Goal: Task Accomplishment & Management: Manage account settings

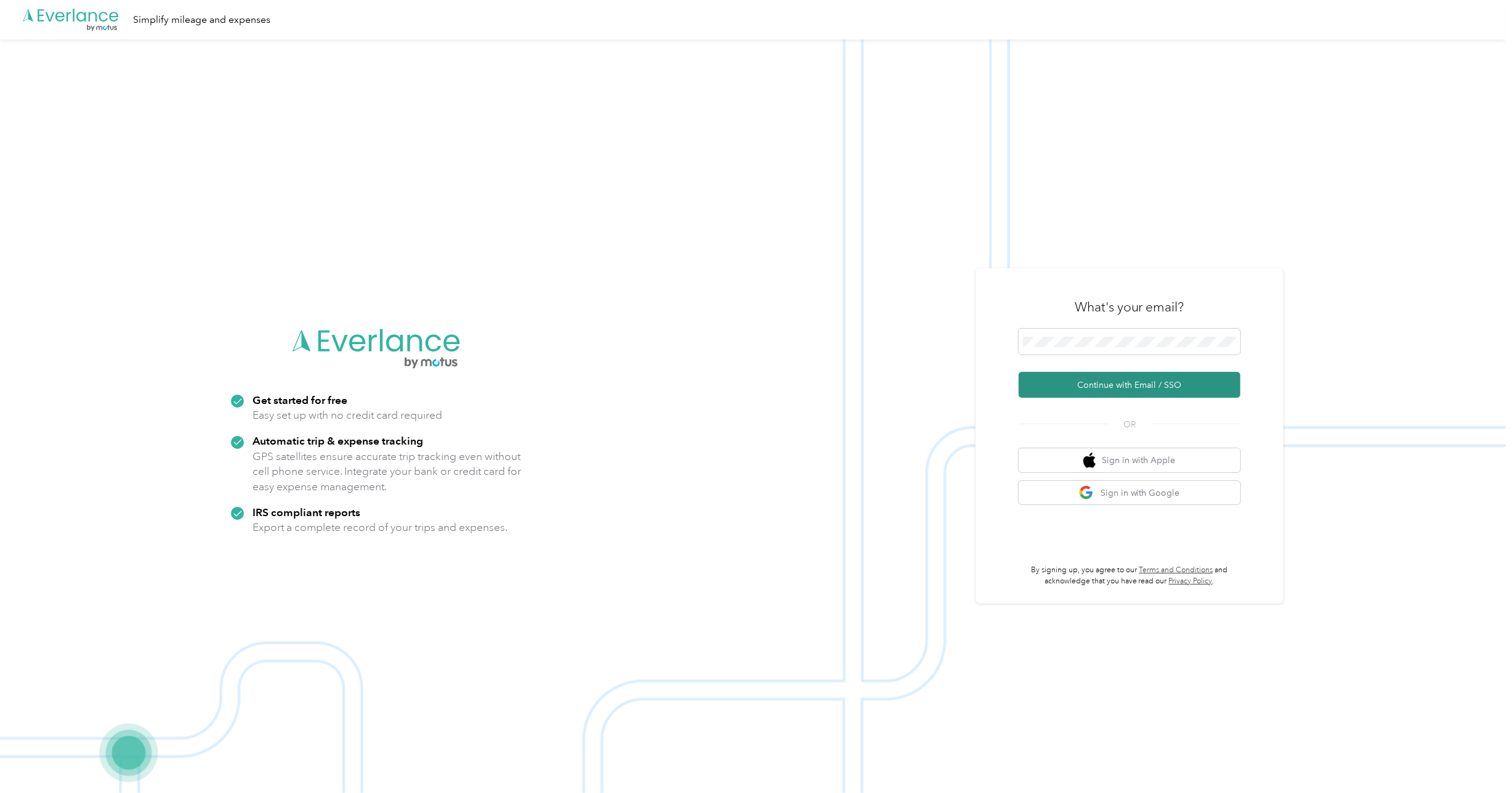
click at [1154, 390] on button "Continue with Email / SSO" at bounding box center [1129, 385] width 222 height 26
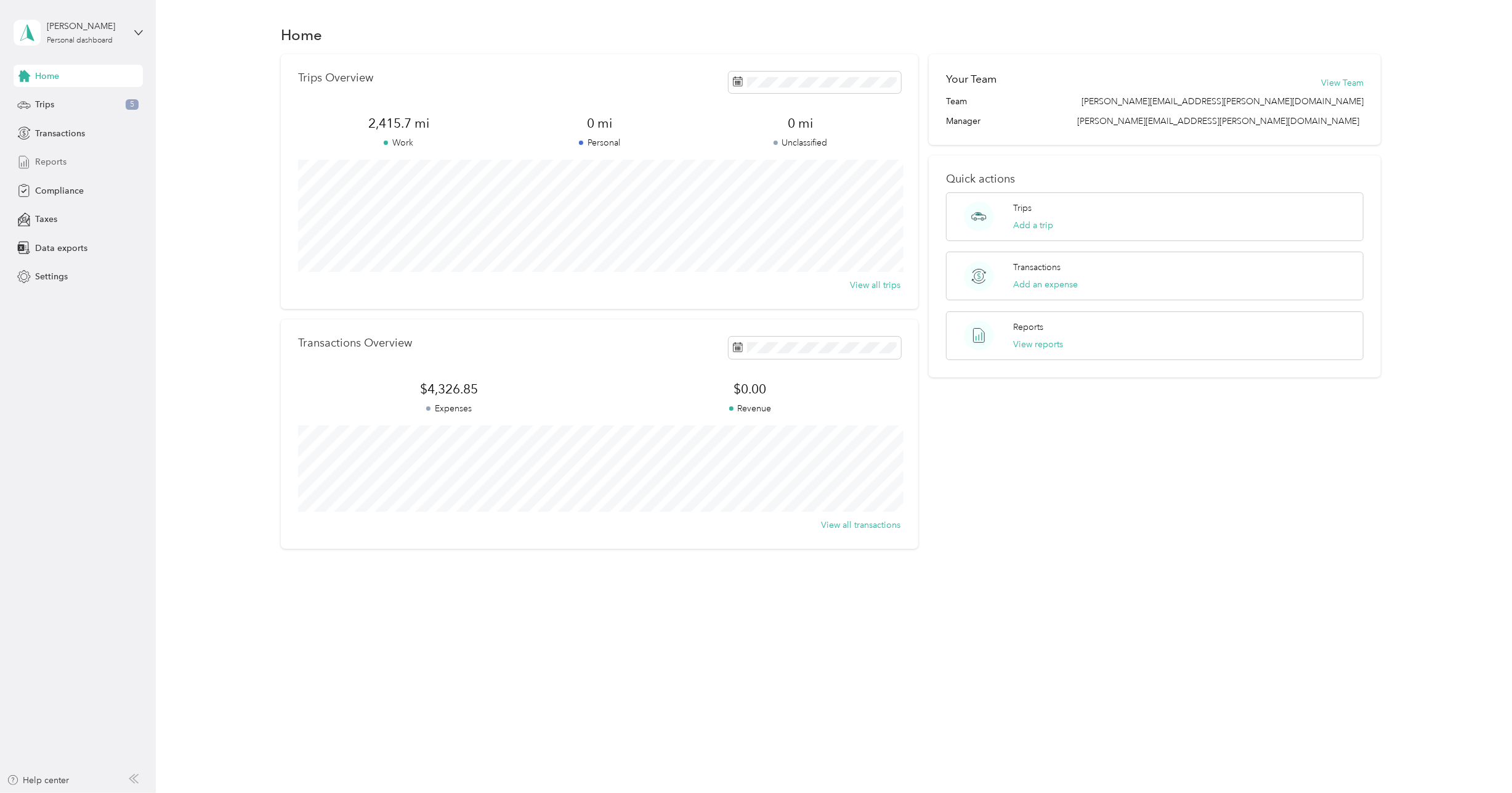
click at [64, 161] on span "Reports" at bounding box center [51, 161] width 32 height 13
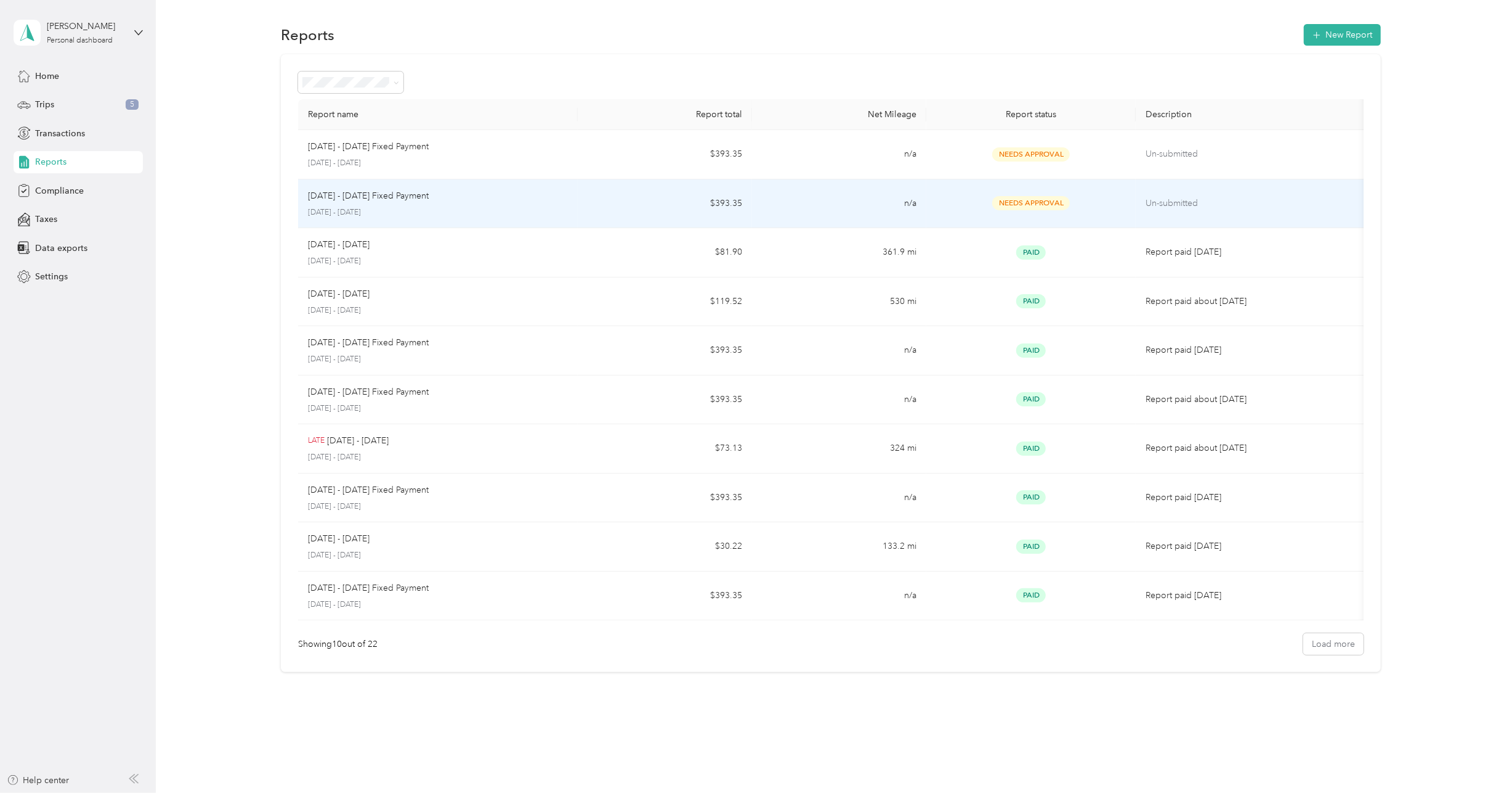
click at [371, 198] on p "Sep 1 - 30, 2025 Fixed Payment" at bounding box center [368, 196] width 121 height 14
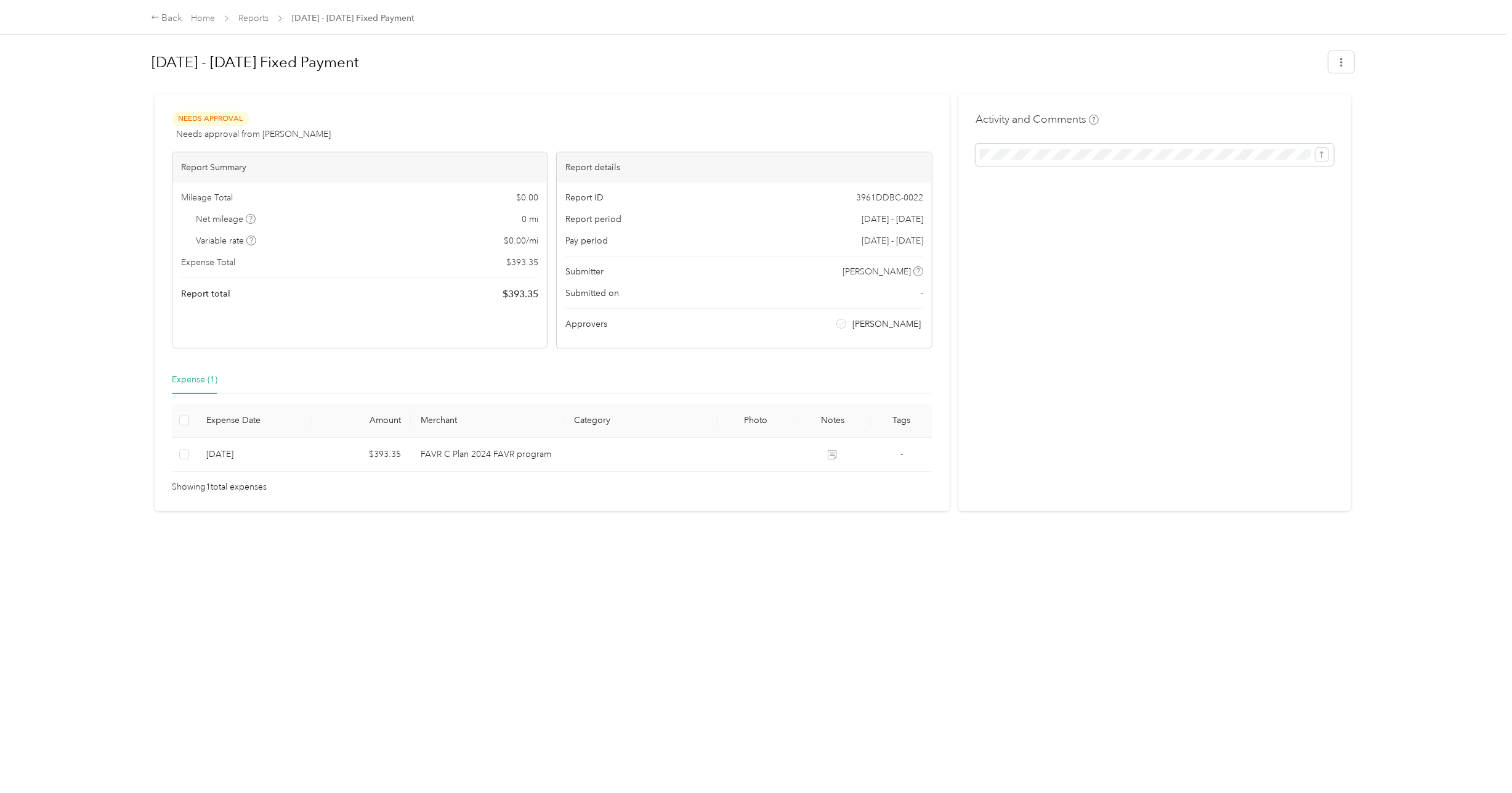
click at [1214, 224] on div "Activity and Comments" at bounding box center [1155, 302] width 394 height 416
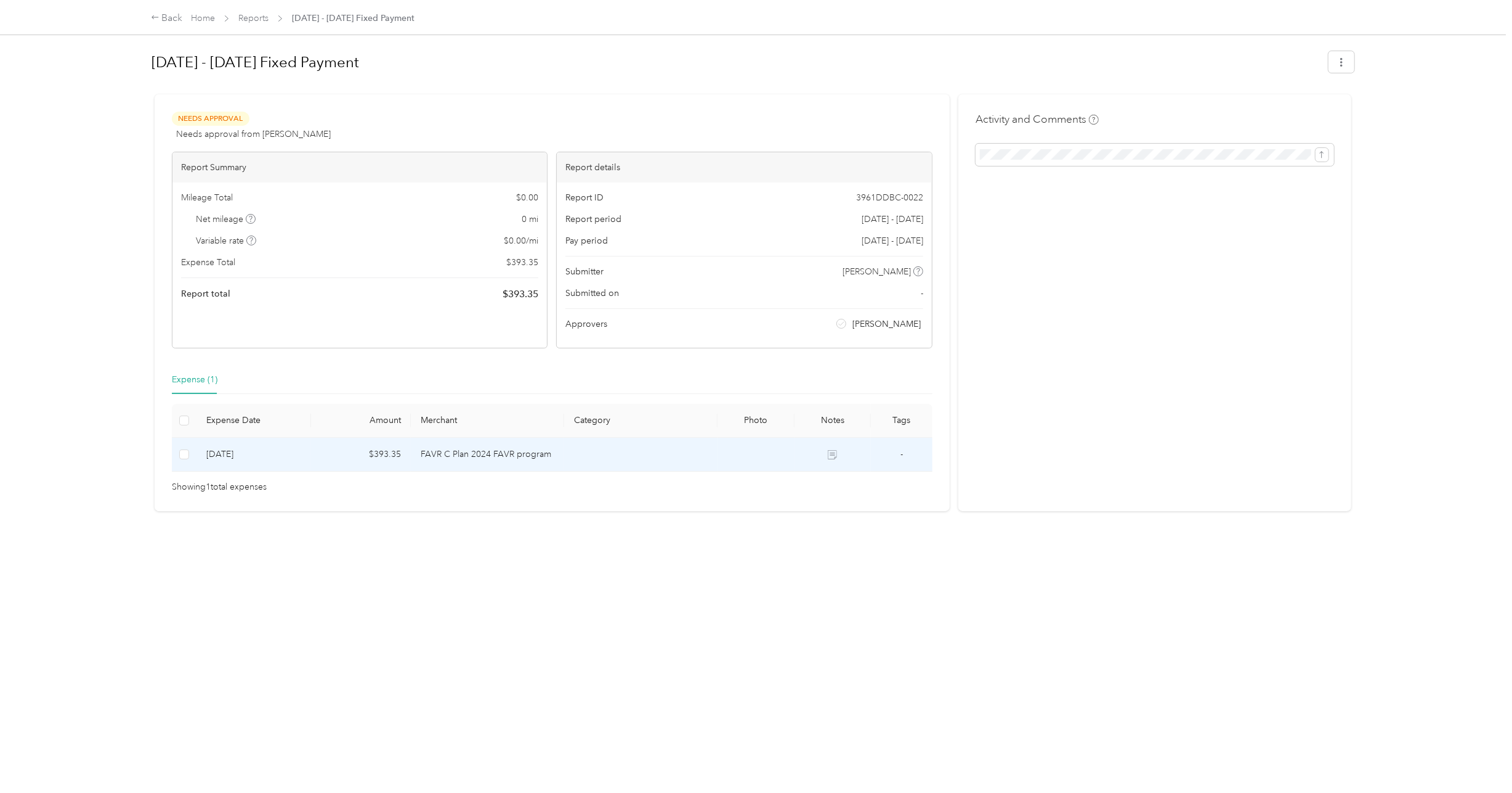
click at [481, 454] on td "FAVR C Plan 2024 FAVR program" at bounding box center [487, 454] width 153 height 34
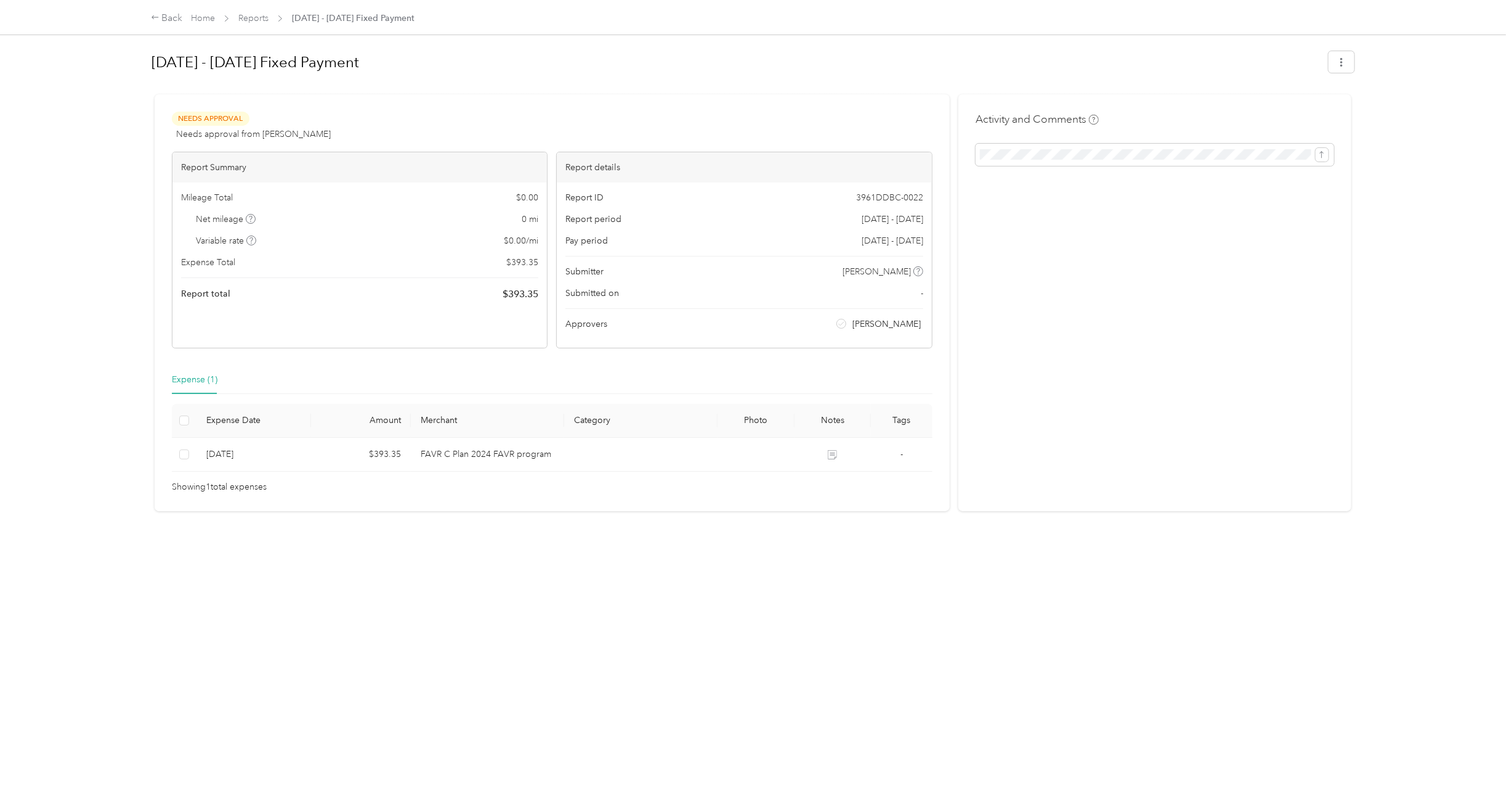
drag, startPoint x: 323, startPoint y: 63, endPoint x: 328, endPoint y: 67, distance: 6.4
click at [324, 64] on h1 "Sep 1 - 30, 2025 Fixed Payment" at bounding box center [735, 62] width 1169 height 30
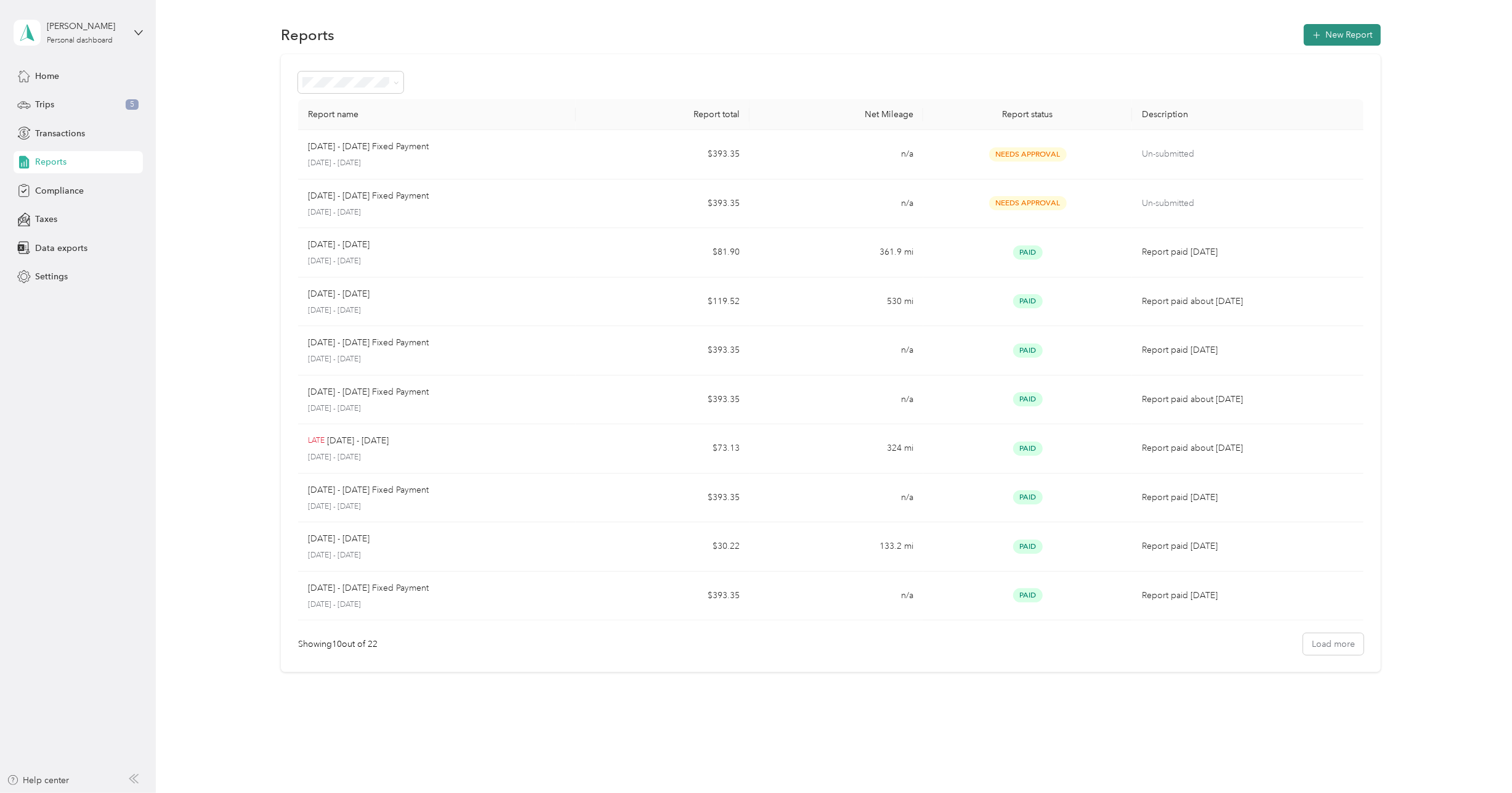
click at [1367, 40] on button "New Report" at bounding box center [1342, 34] width 77 height 21
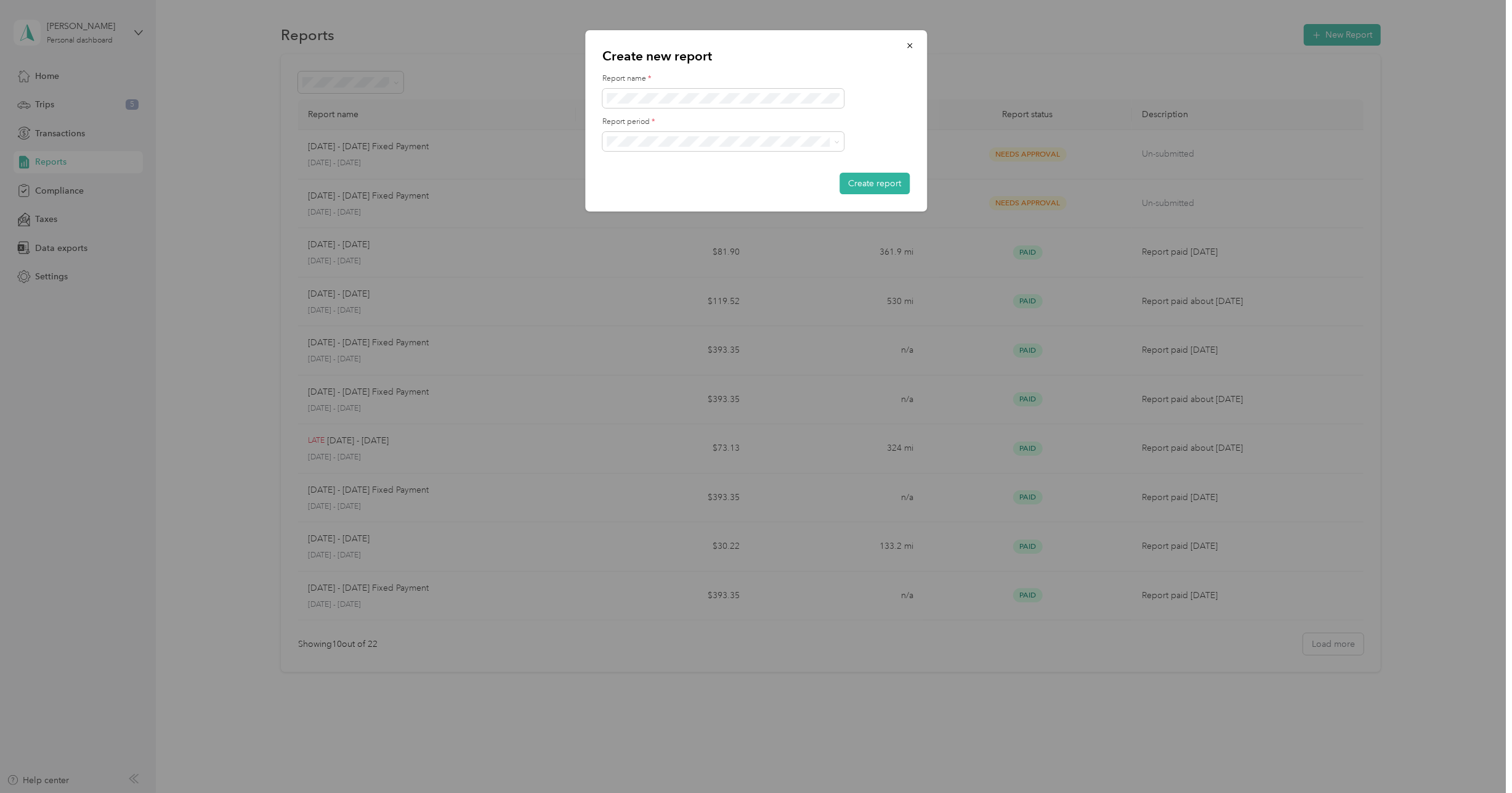
drag, startPoint x: 518, startPoint y: 177, endPoint x: 537, endPoint y: 161, distance: 24.8
click at [520, 176] on div at bounding box center [756, 396] width 1512 height 793
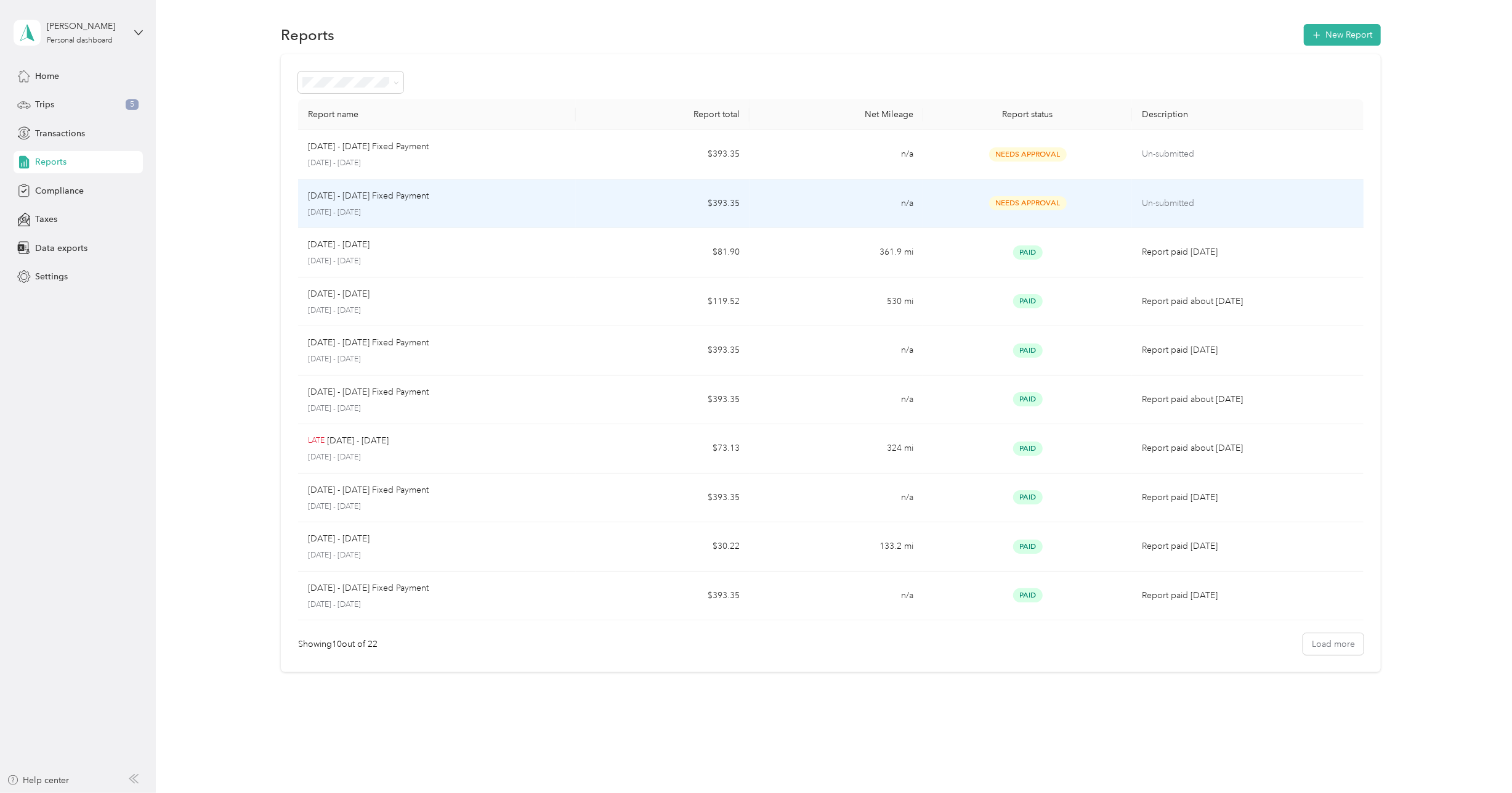
click at [439, 210] on p "September 1 - 30, 2025" at bounding box center [437, 212] width 258 height 11
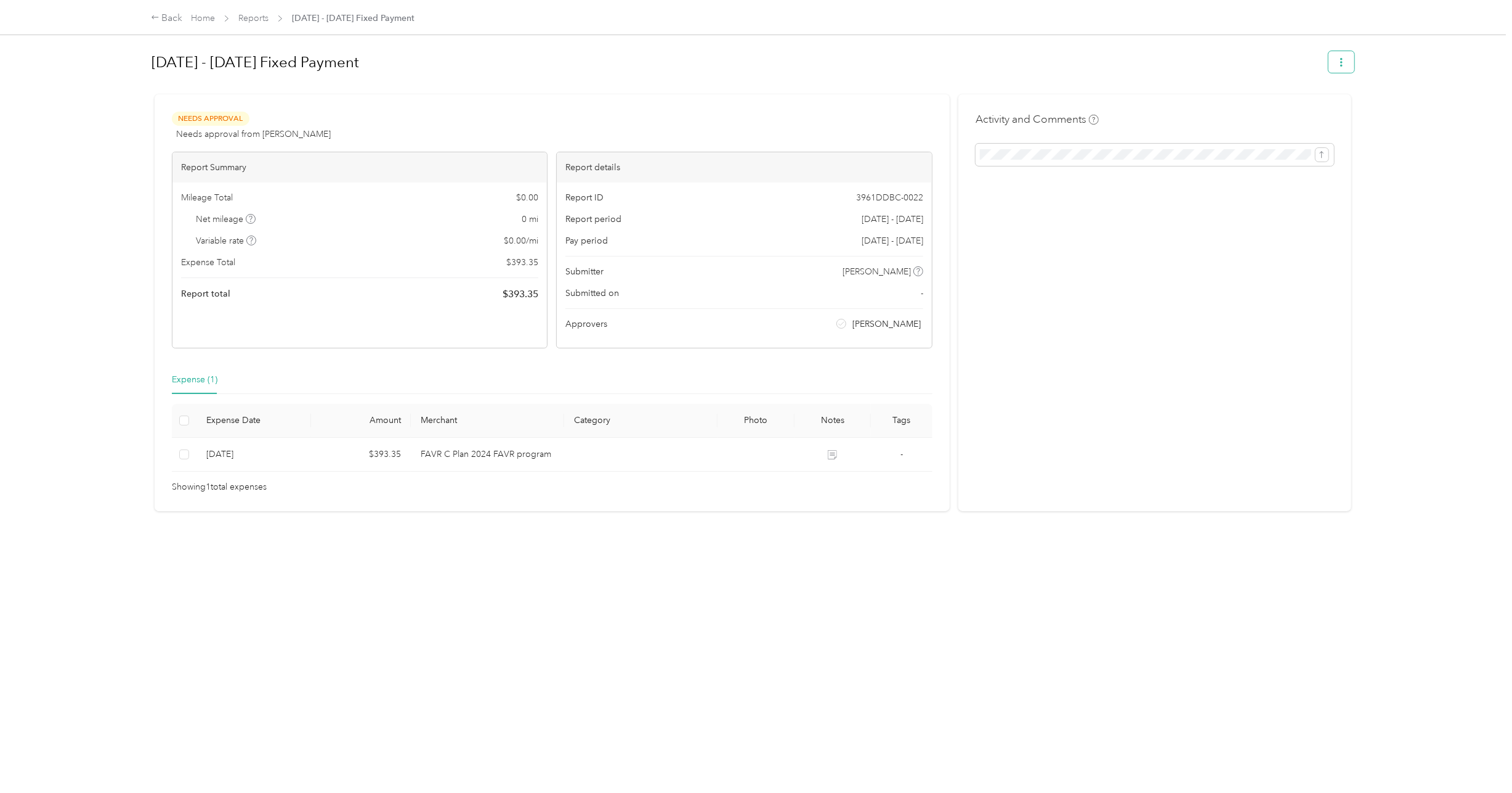
click at [1341, 63] on icon "button" at bounding box center [1341, 61] width 8 height 8
click at [1441, 127] on div "Back Home Reports Sep 1 - 30, 2025 Fixed Payment Sep 1 - 30, 2025 Fixed Payment…" at bounding box center [753, 396] width 1506 height 793
click at [331, 19] on span "Sep 1 - 30, 2025 Fixed Payment" at bounding box center [353, 19] width 122 height 13
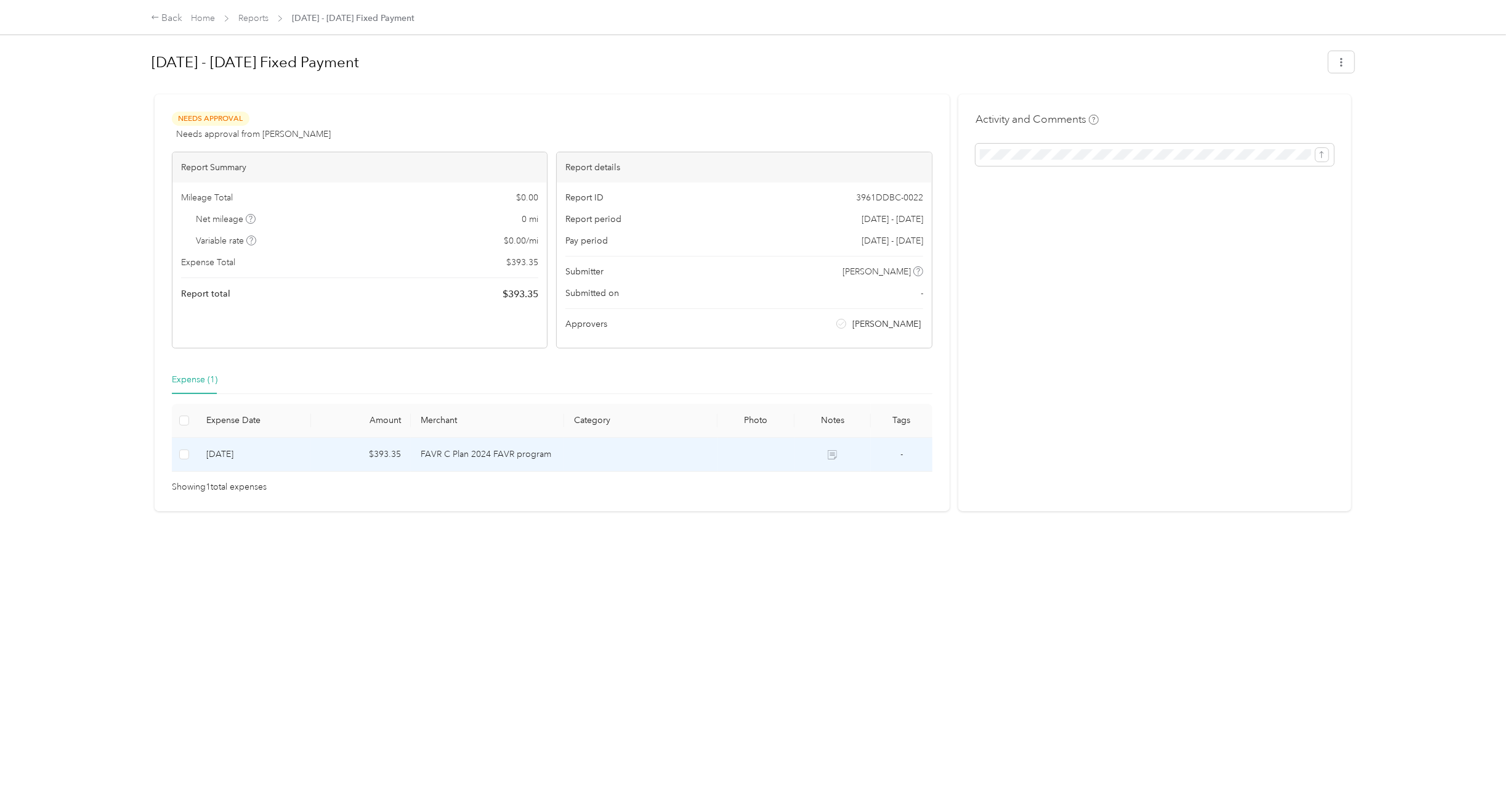
click at [394, 460] on td "$393.35" at bounding box center [362, 454] width 100 height 34
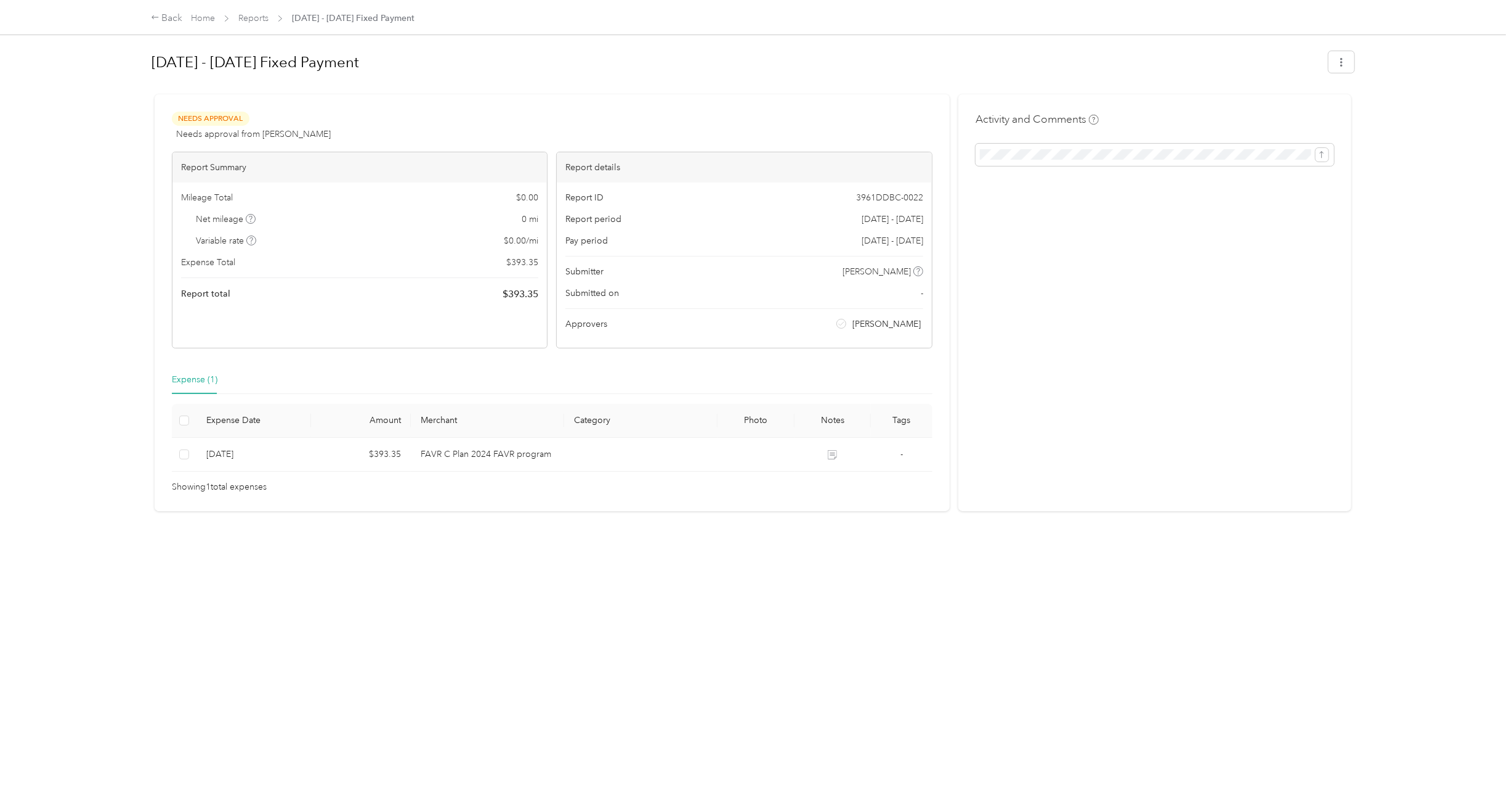
click at [1117, 273] on div "Activity and Comments" at bounding box center [1155, 302] width 394 height 416
click at [282, 69] on h1 "Sep 1 - 30, 2025 Fixed Payment" at bounding box center [735, 62] width 1169 height 30
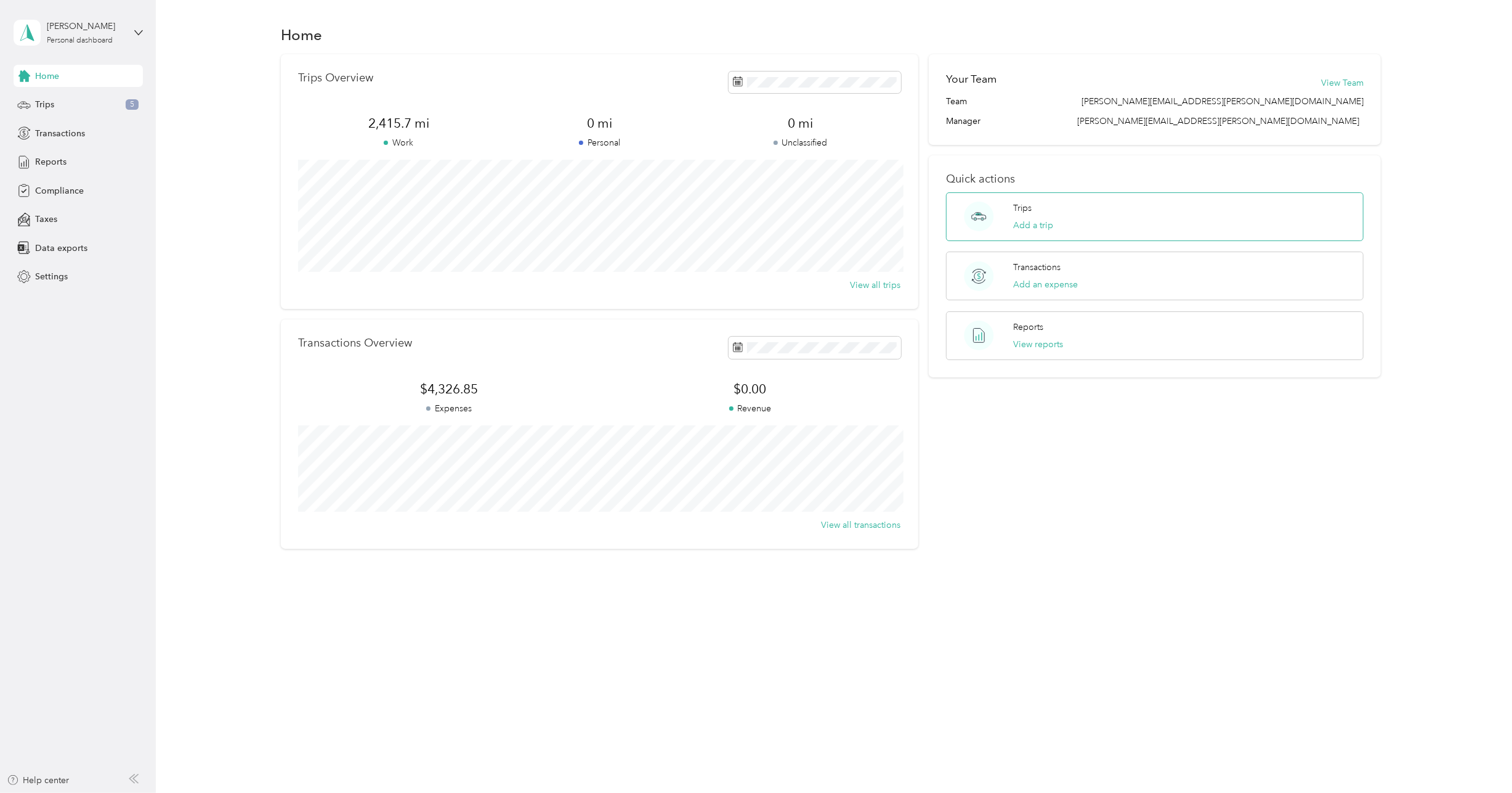
click at [1043, 212] on div "Trips Add a trip" at bounding box center [1034, 216] width 40 height 31
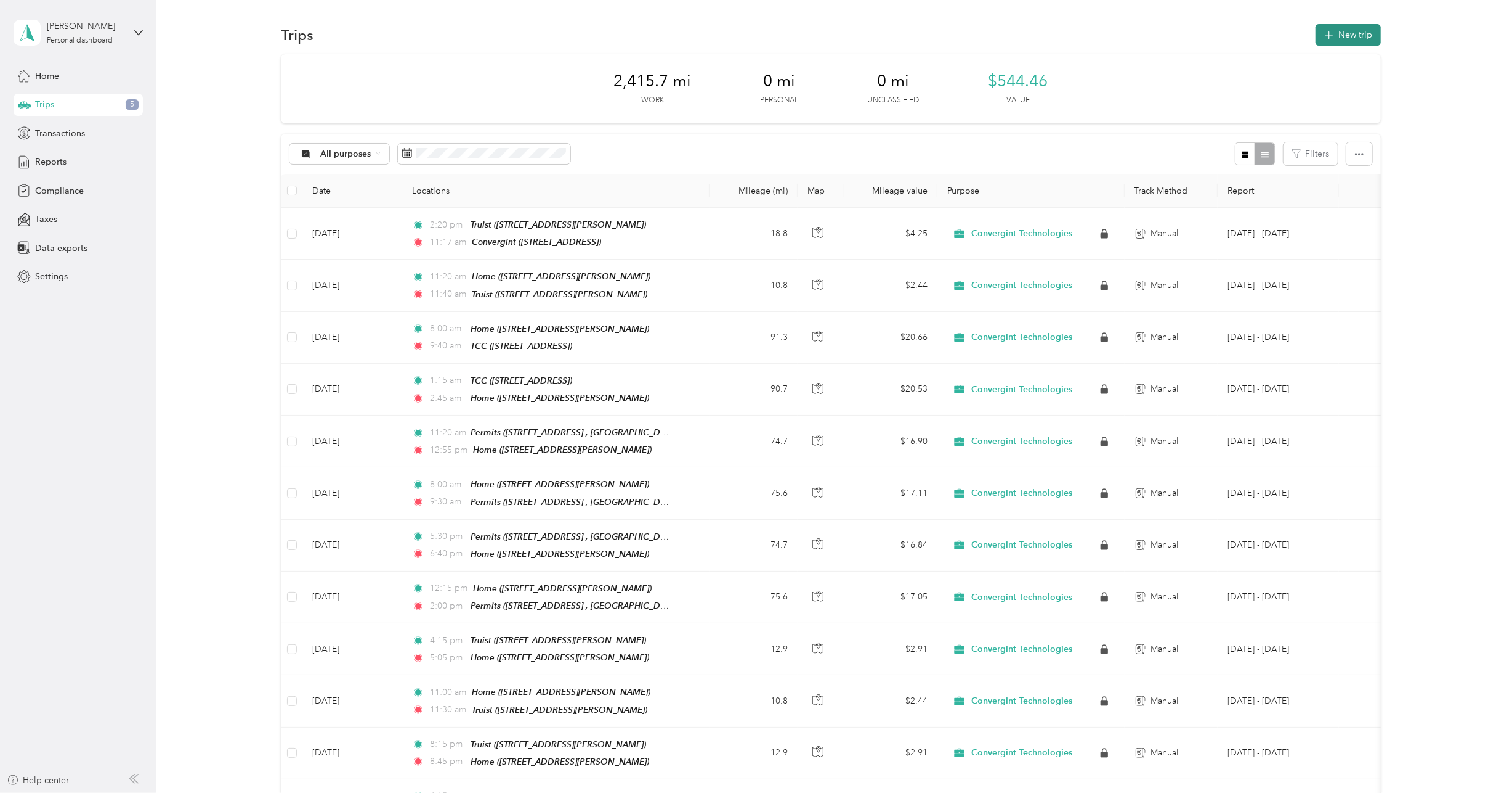
click at [1347, 32] on button "New trip" at bounding box center [1348, 34] width 65 height 21
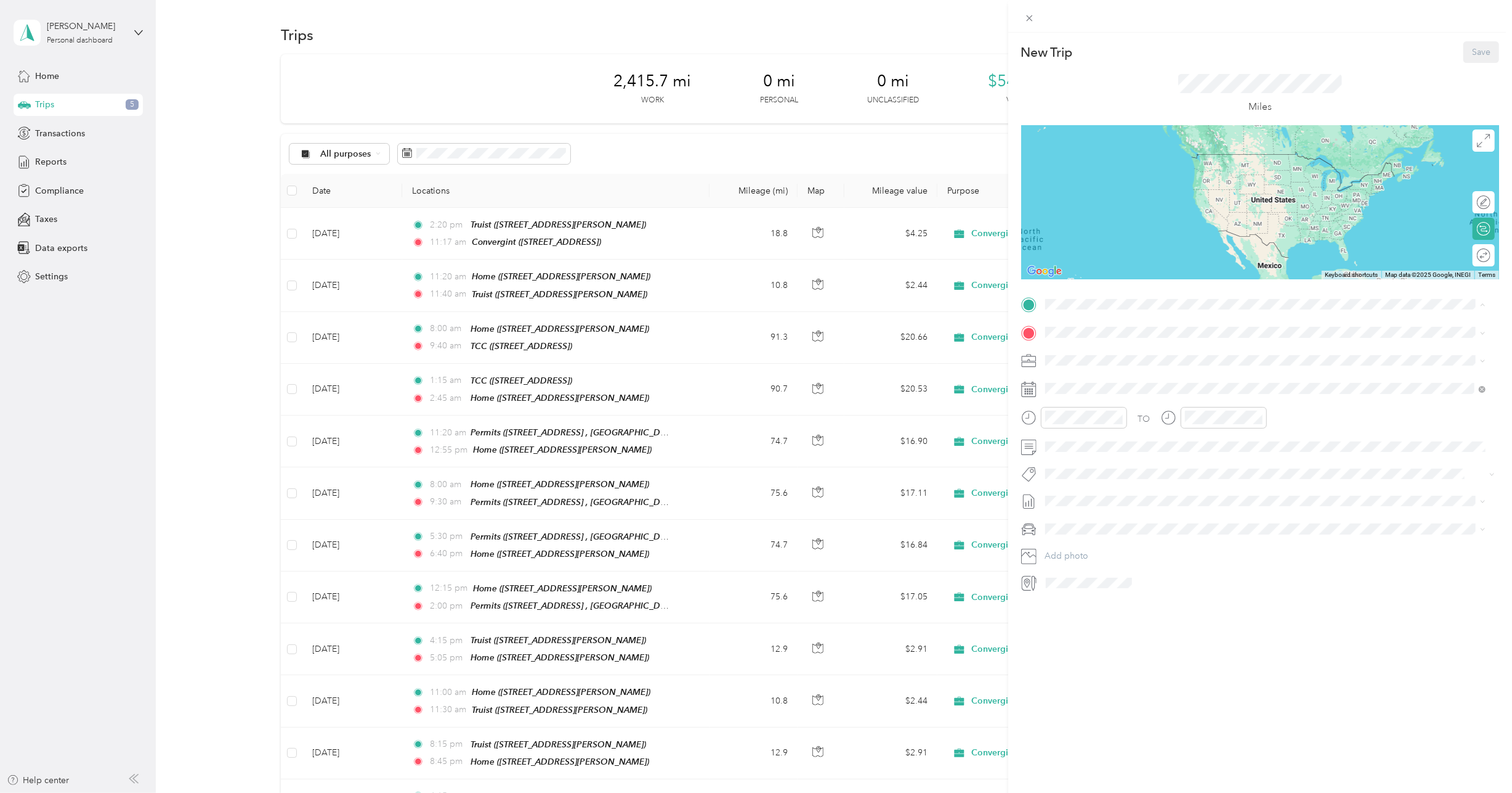
click at [1112, 414] on span "9014 Pickering Grove Ln, Charlotte, NC, United States , 28216, Charlotte, NC, U…" at bounding box center [1252, 425] width 368 height 23
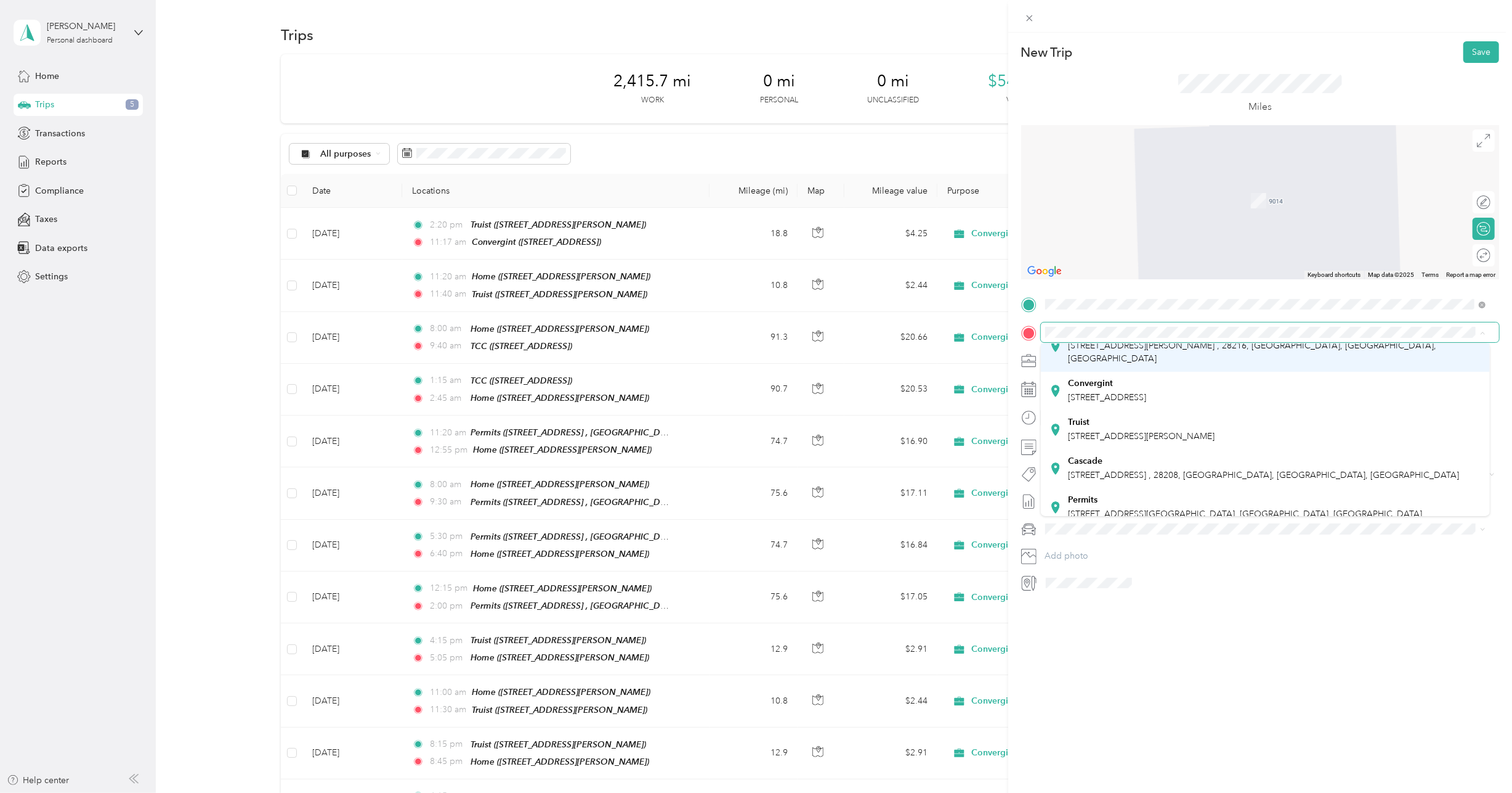
scroll to position [123, 0]
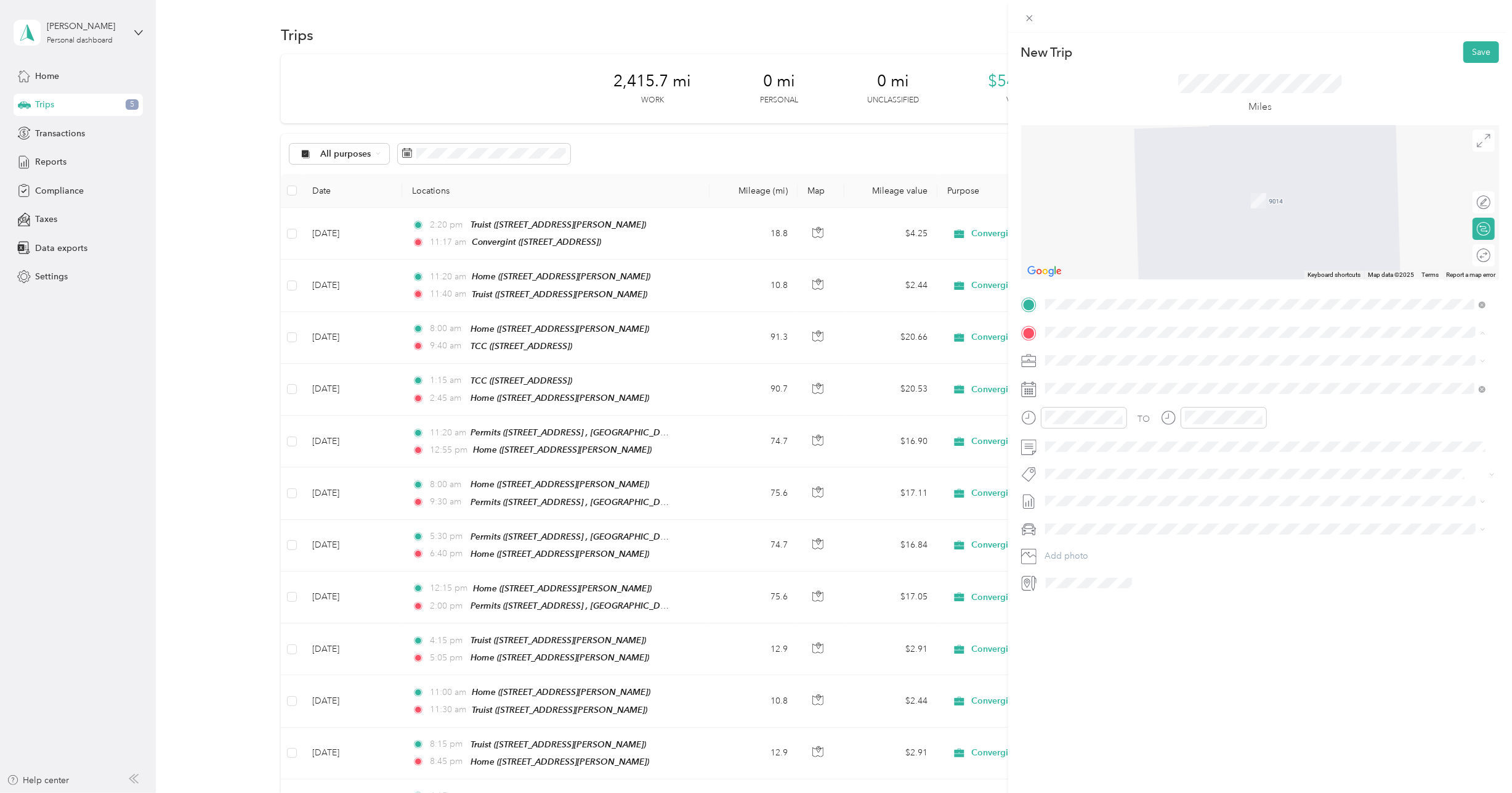
click at [1126, 511] on div "TCC 7701 Airport Center Dr, Greensboro, NC, United States , 27409, Greensboro, …" at bounding box center [1245, 524] width 354 height 26
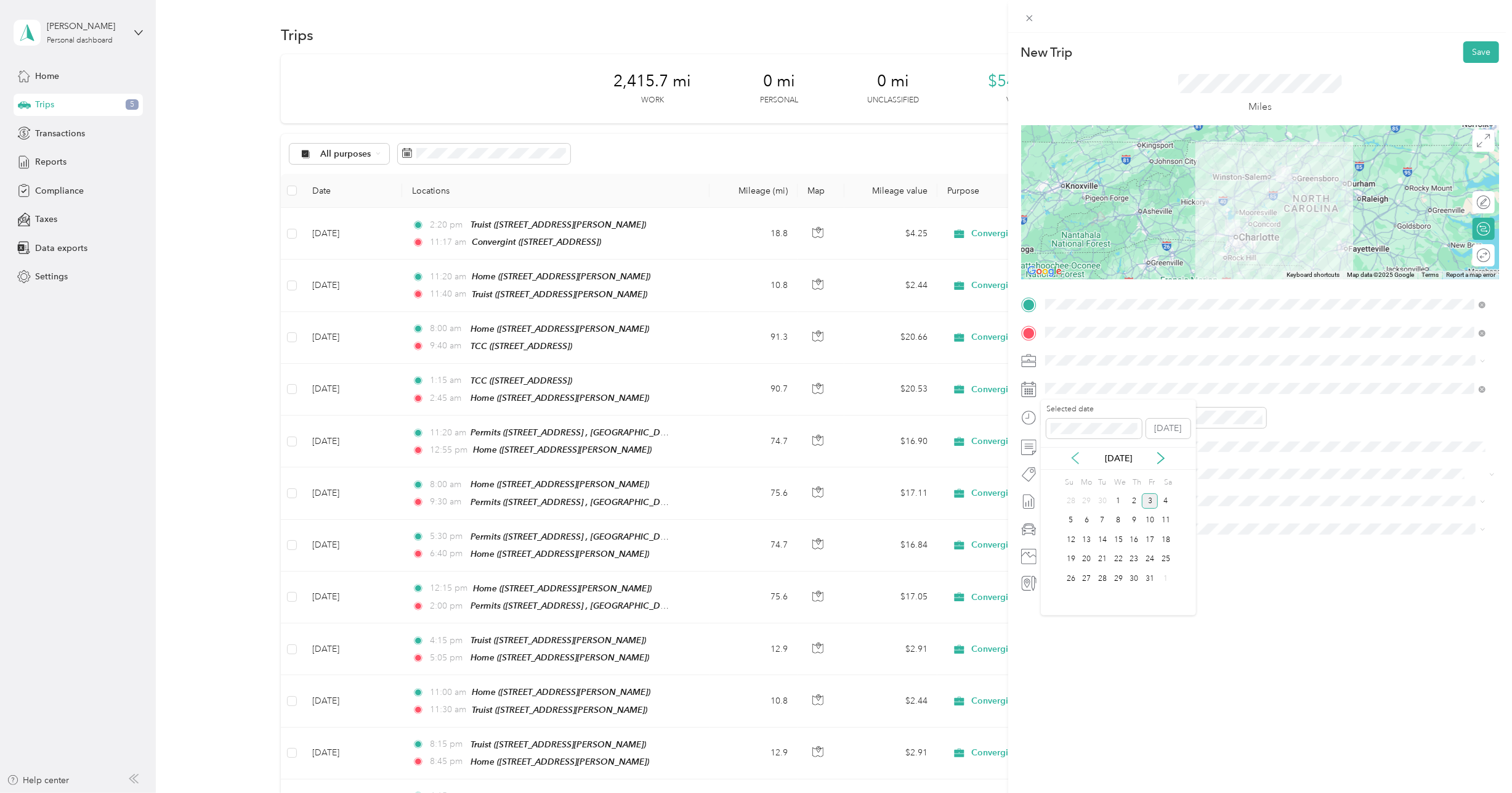
click at [1077, 457] on icon at bounding box center [1075, 457] width 12 height 12
click at [1119, 521] on div "10" at bounding box center [1118, 520] width 16 height 16
click at [1124, 445] on div "AM" at bounding box center [1128, 443] width 30 height 18
click at [1128, 445] on div "AM" at bounding box center [1128, 443] width 30 height 18
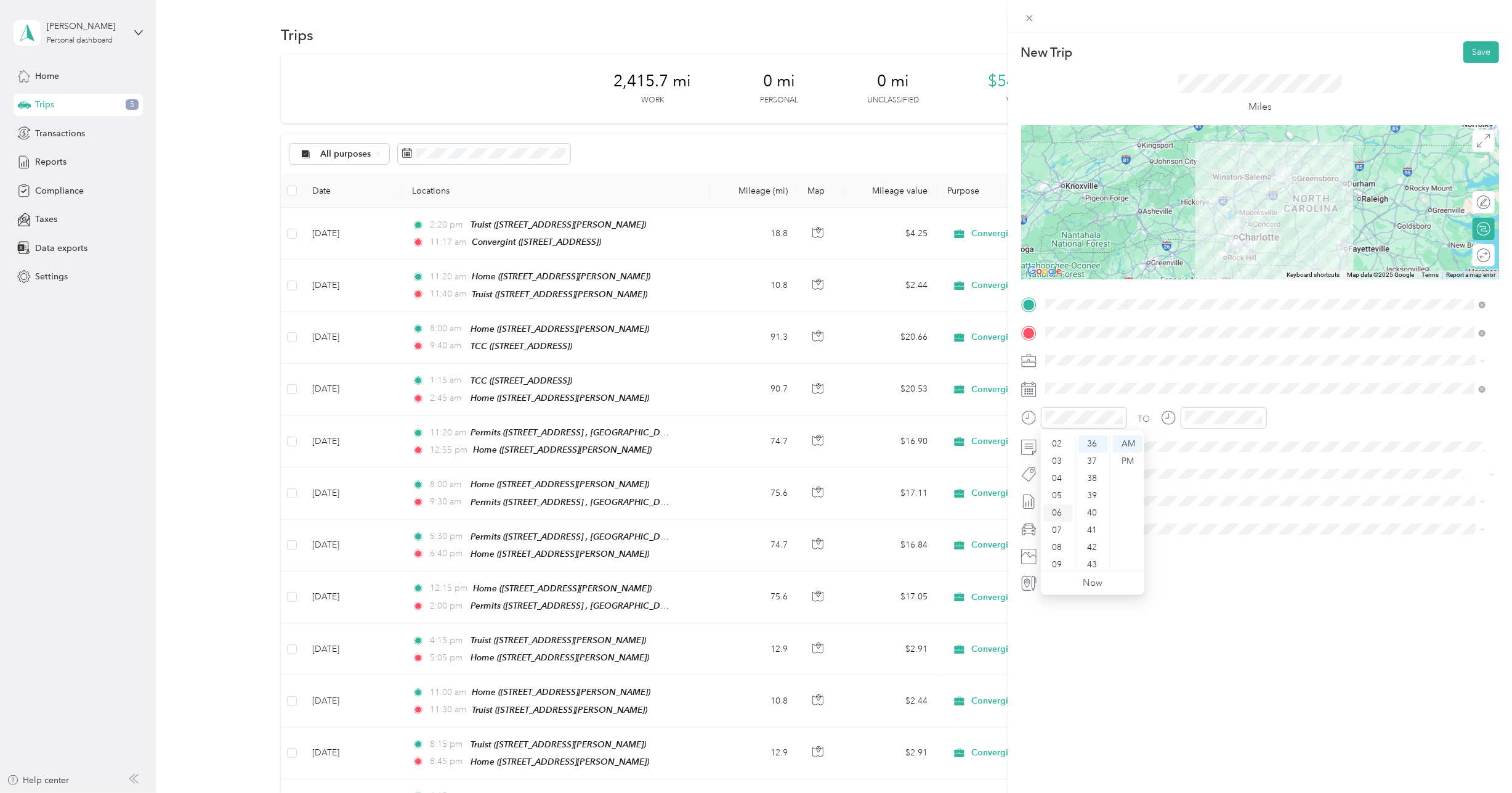
scroll to position [74, 0]
click at [1059, 512] on div "08" at bounding box center [1059, 507] width 30 height 18
click at [1098, 535] on div "45" at bounding box center [1094, 537] width 30 height 18
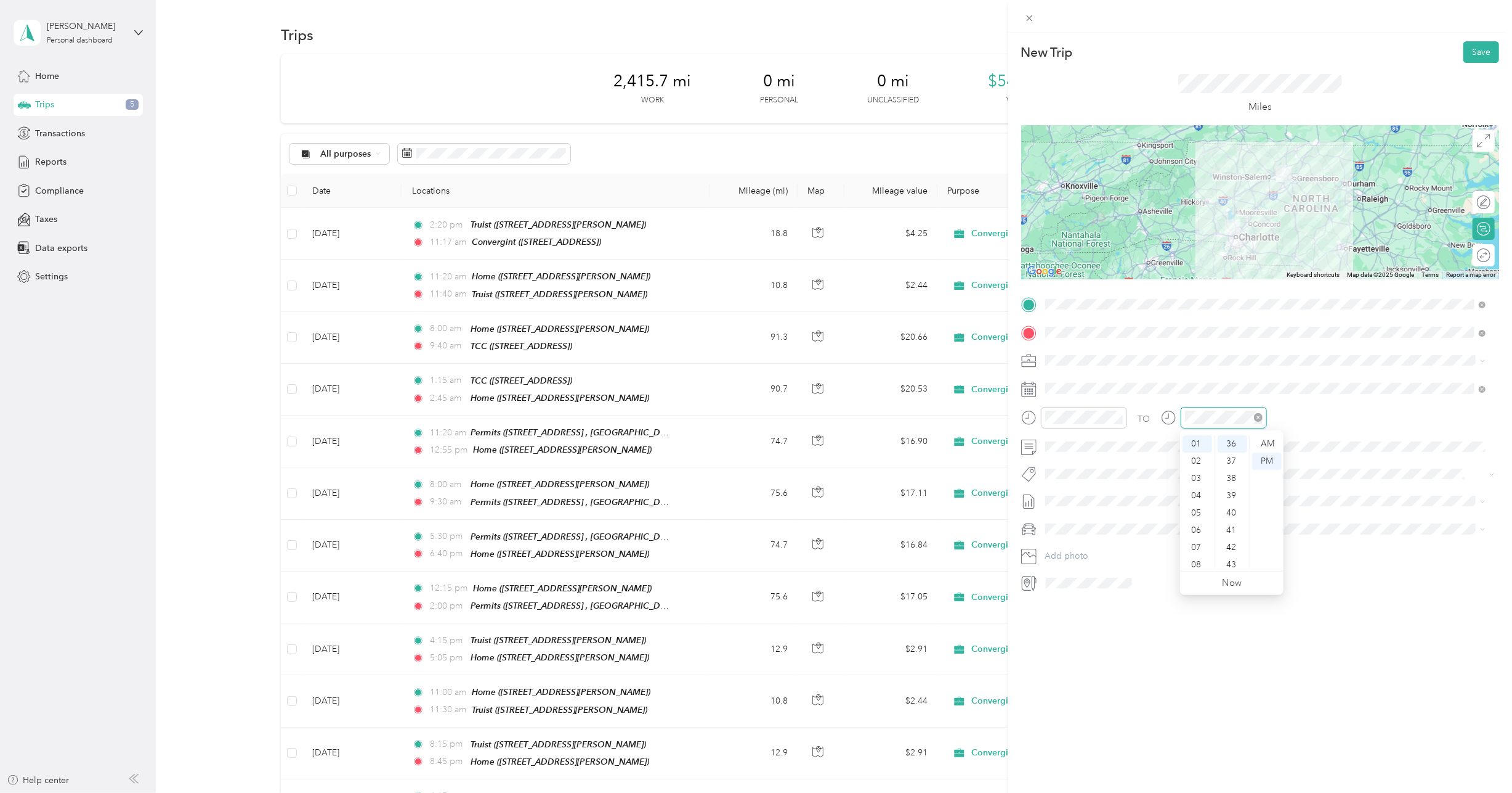
click at [1262, 416] on icon "close-circle" at bounding box center [1258, 416] width 8 height 8
drag, startPoint x: 1200, startPoint y: 540, endPoint x: 1212, endPoint y: 527, distance: 17.7
click at [1200, 537] on div "10" at bounding box center [1198, 542] width 30 height 18
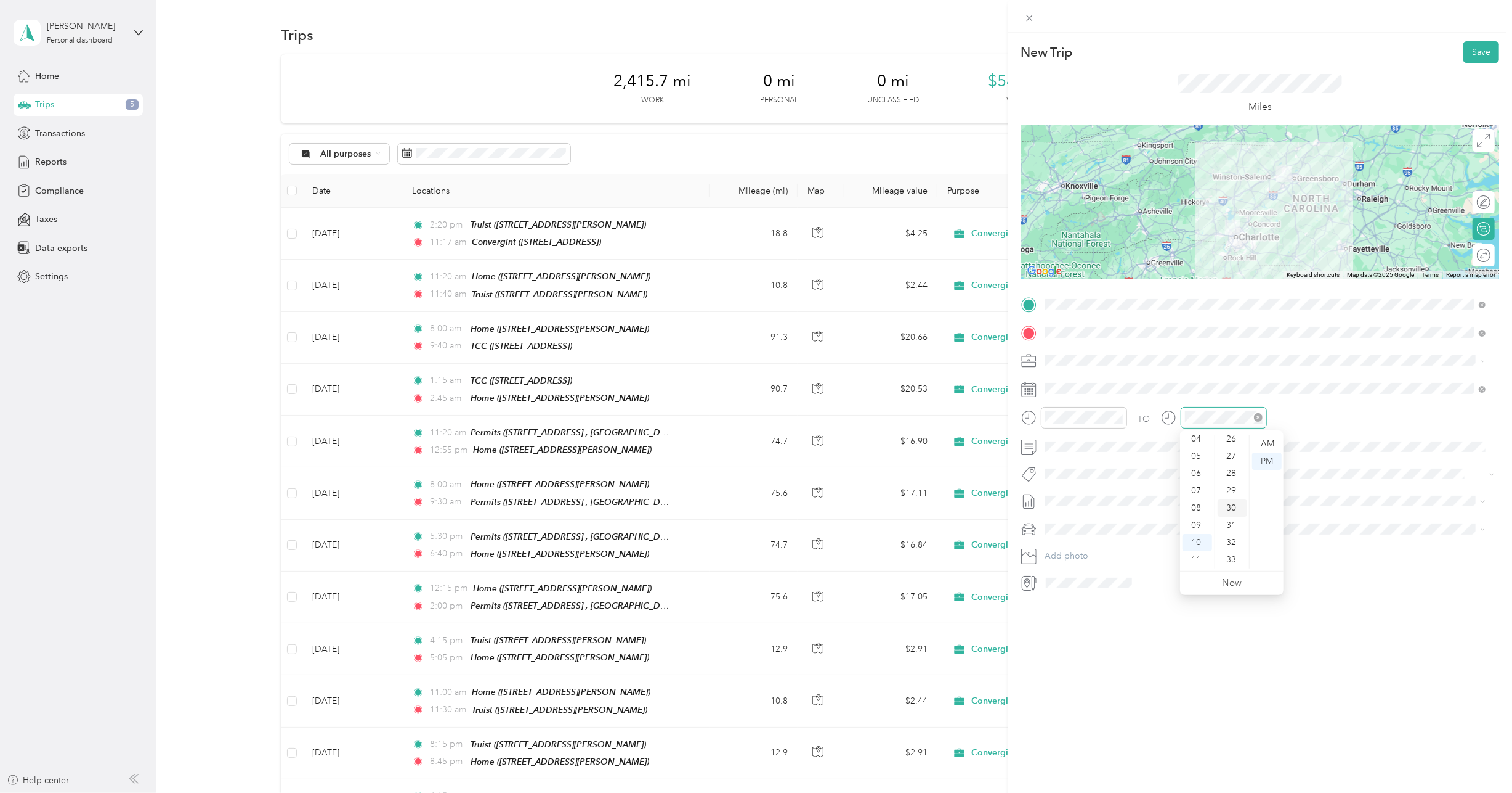
click at [1238, 509] on div "30" at bounding box center [1233, 507] width 30 height 18
click at [1271, 443] on div "AM" at bounding box center [1267, 443] width 30 height 18
drag, startPoint x: 1314, startPoint y: 518, endPoint x: 1315, endPoint y: 512, distance: 6.1
click at [1315, 513] on div "TO Add photo" at bounding box center [1261, 443] width 478 height 298
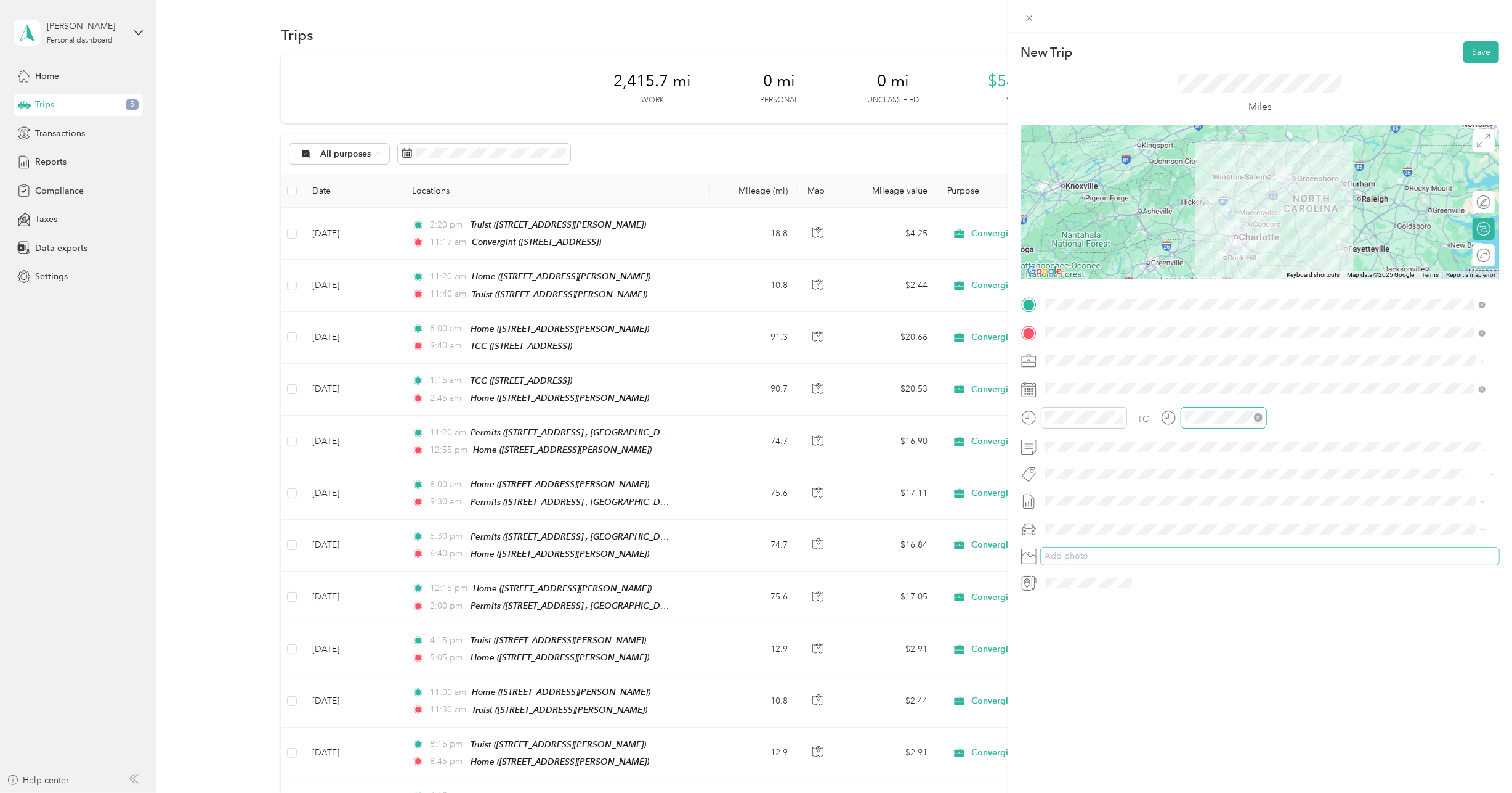
click at [1188, 548] on button "Add photo" at bounding box center [1270, 556] width 458 height 18
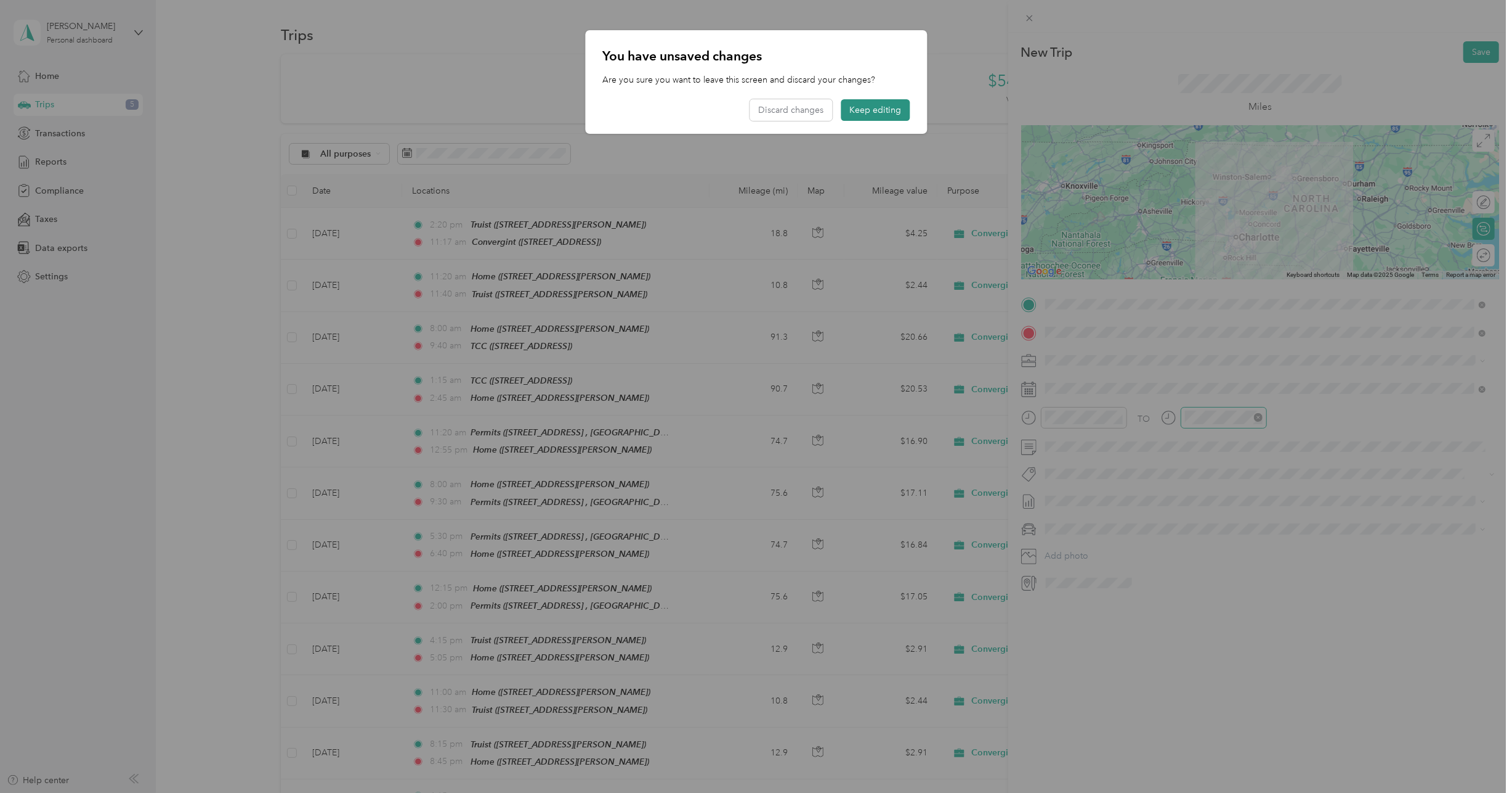
click at [884, 107] on button "Keep editing" at bounding box center [875, 109] width 69 height 21
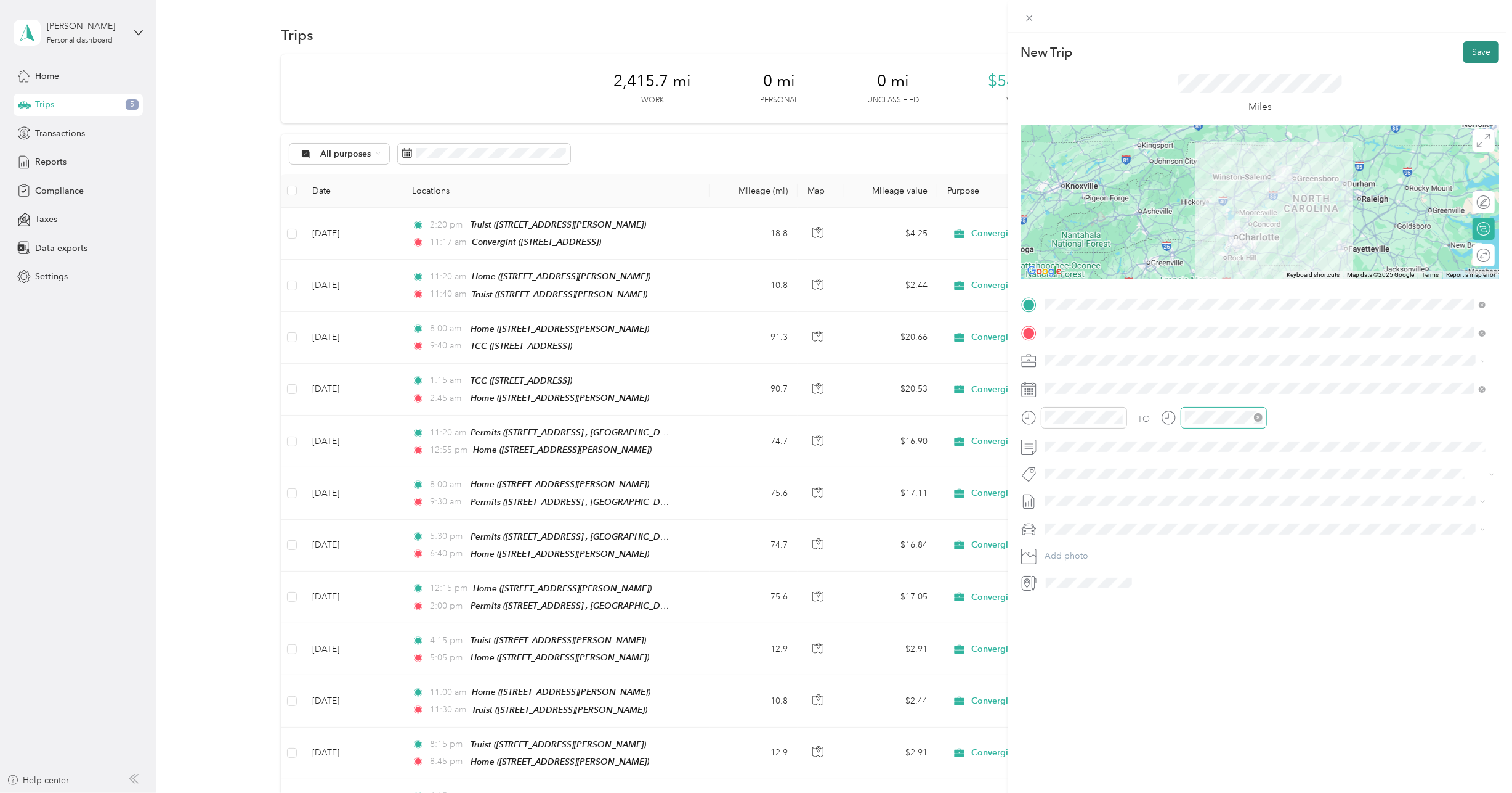
click at [1464, 52] on button "Save" at bounding box center [1481, 52] width 36 height 21
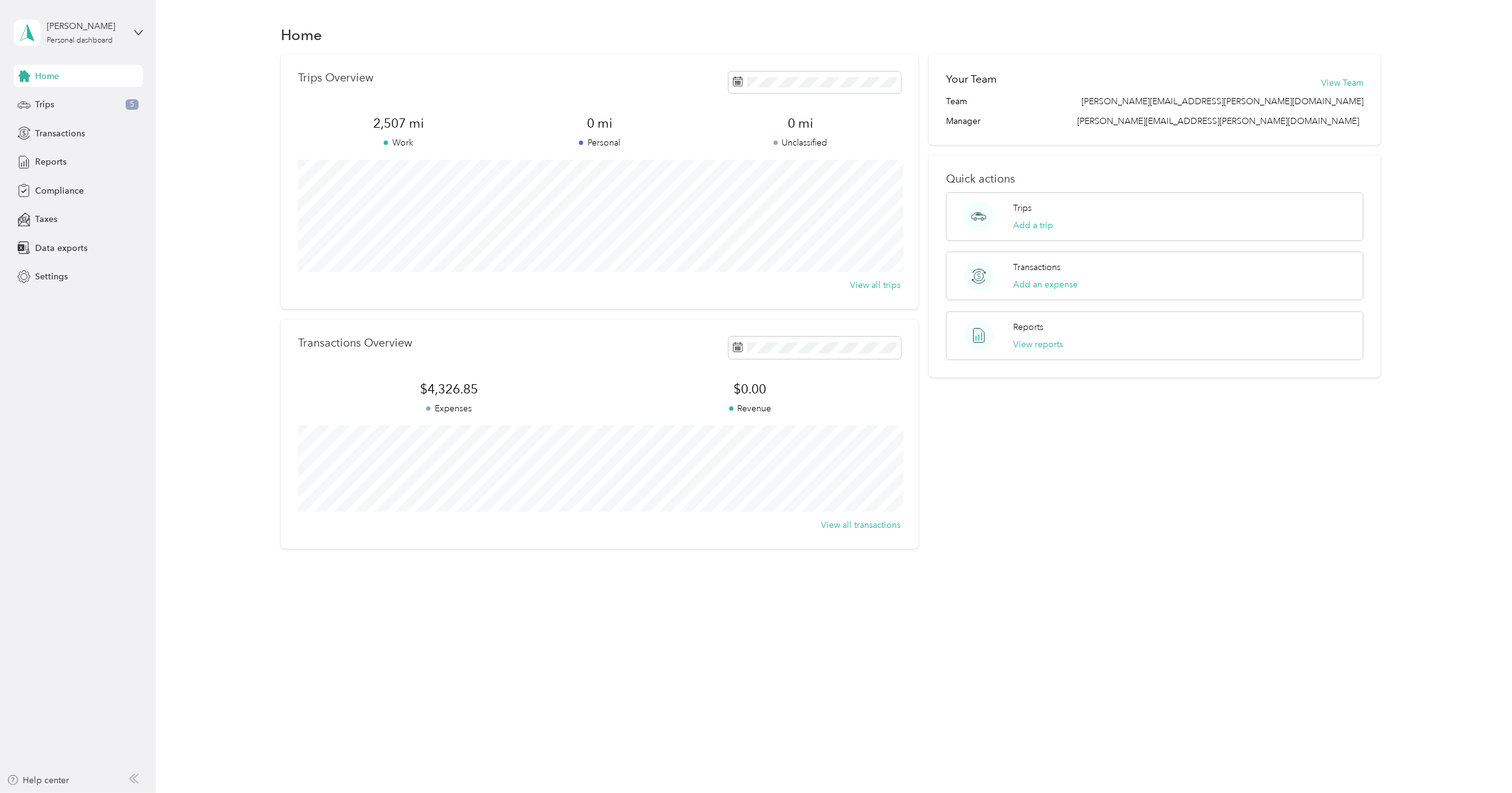
click at [1104, 49] on section "Home Trips Overview 2,507 mi Work 0 mi Personal 0 mi Unclassified View all trip…" at bounding box center [832, 285] width 1320 height 527
click at [1061, 345] on button "View reports" at bounding box center [1039, 344] width 50 height 13
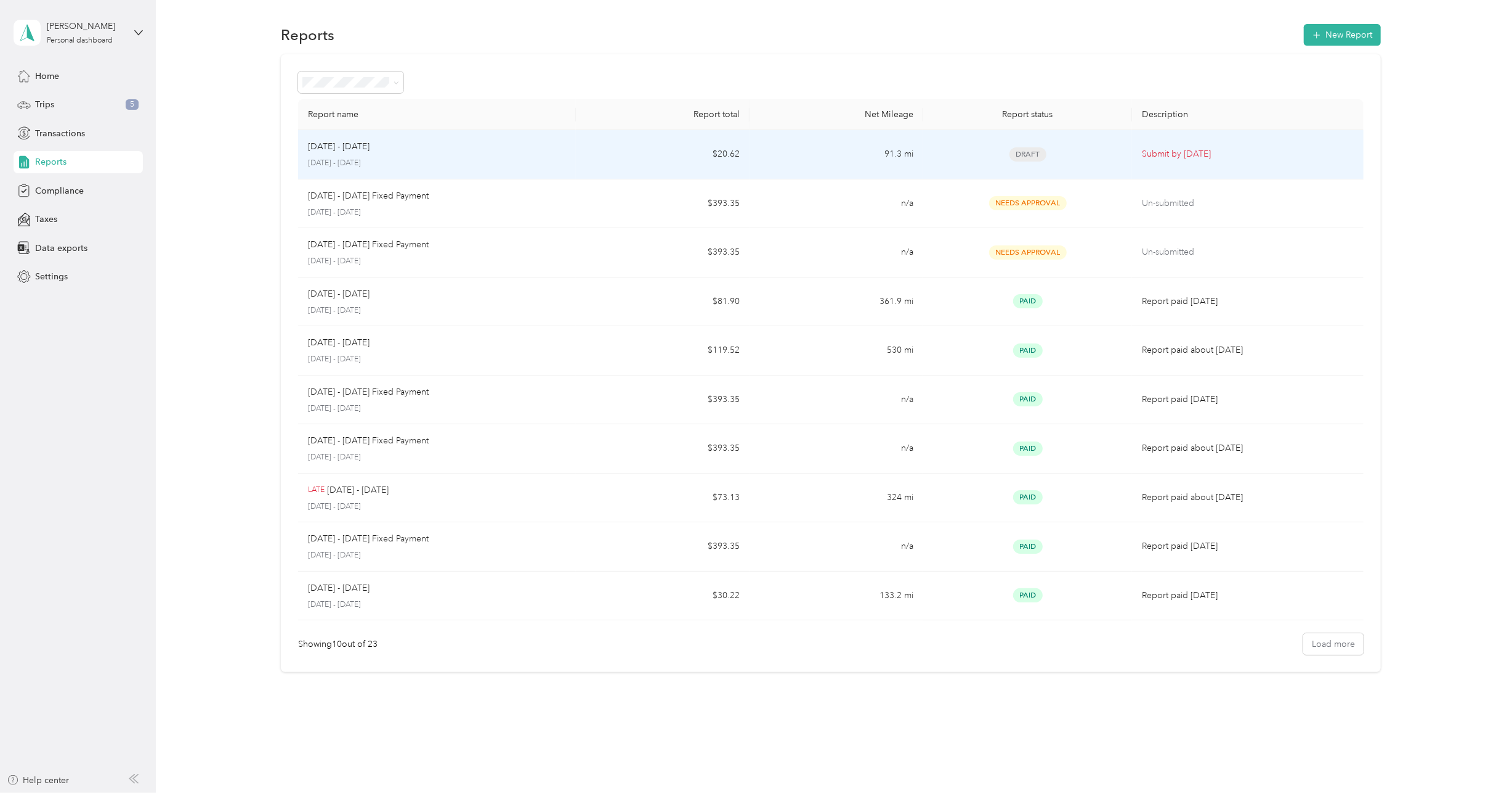
click at [1047, 160] on td "Draft" at bounding box center [1027, 154] width 209 height 49
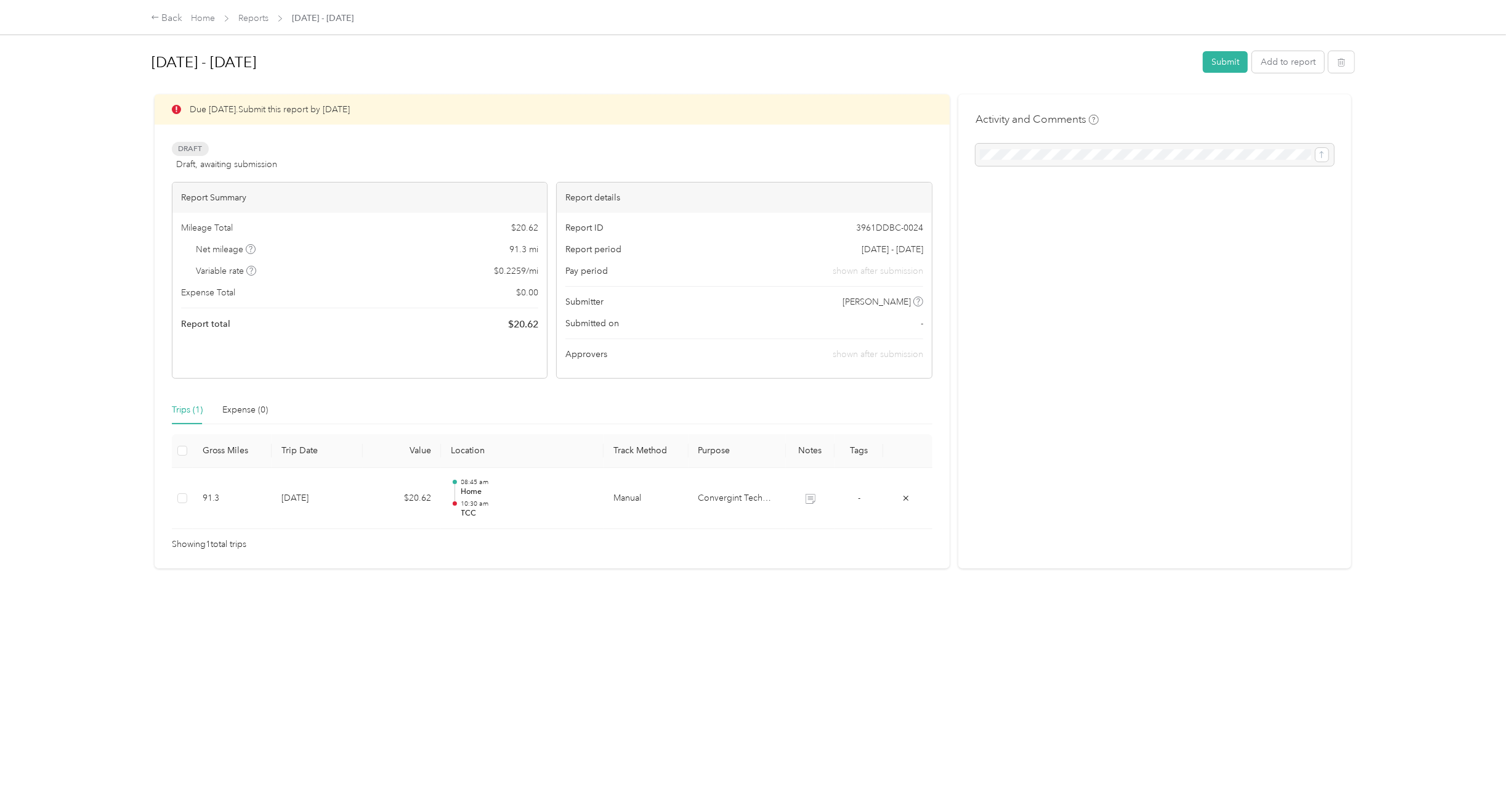
drag, startPoint x: 1154, startPoint y: 249, endPoint x: 1157, endPoint y: 231, distance: 18.2
click at [1154, 247] on div "Activity and Comments" at bounding box center [1155, 332] width 394 height 475
click at [1050, 120] on h4 "Activity and Comments" at bounding box center [1037, 119] width 123 height 16
click at [470, 142] on div "Draft Draft, awaiting submission View activity & comments" at bounding box center [552, 157] width 761 height 30
click at [1300, 63] on button "Add to report" at bounding box center [1289, 61] width 72 height 21
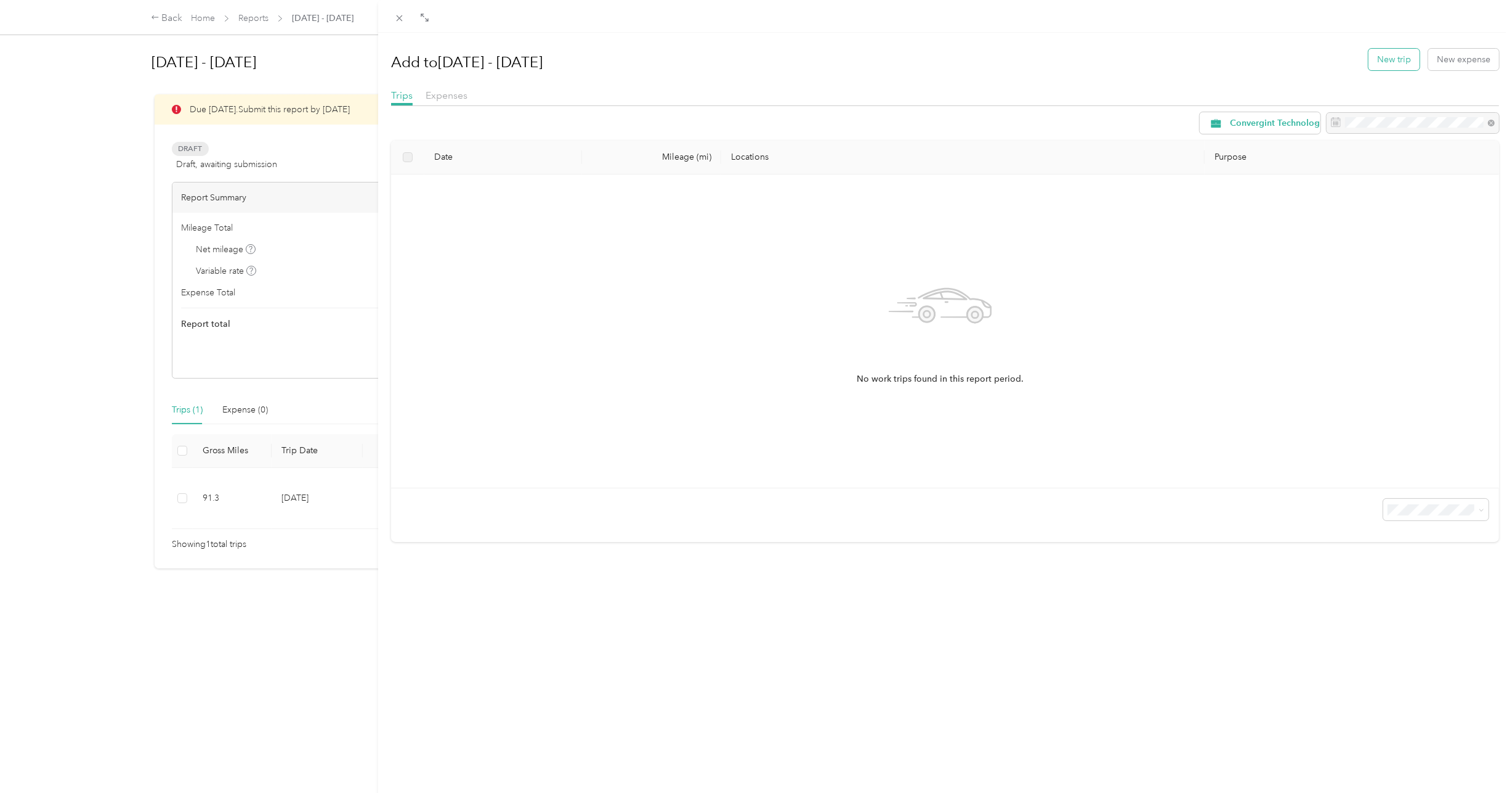
click at [1394, 54] on button "New trip" at bounding box center [1394, 58] width 51 height 21
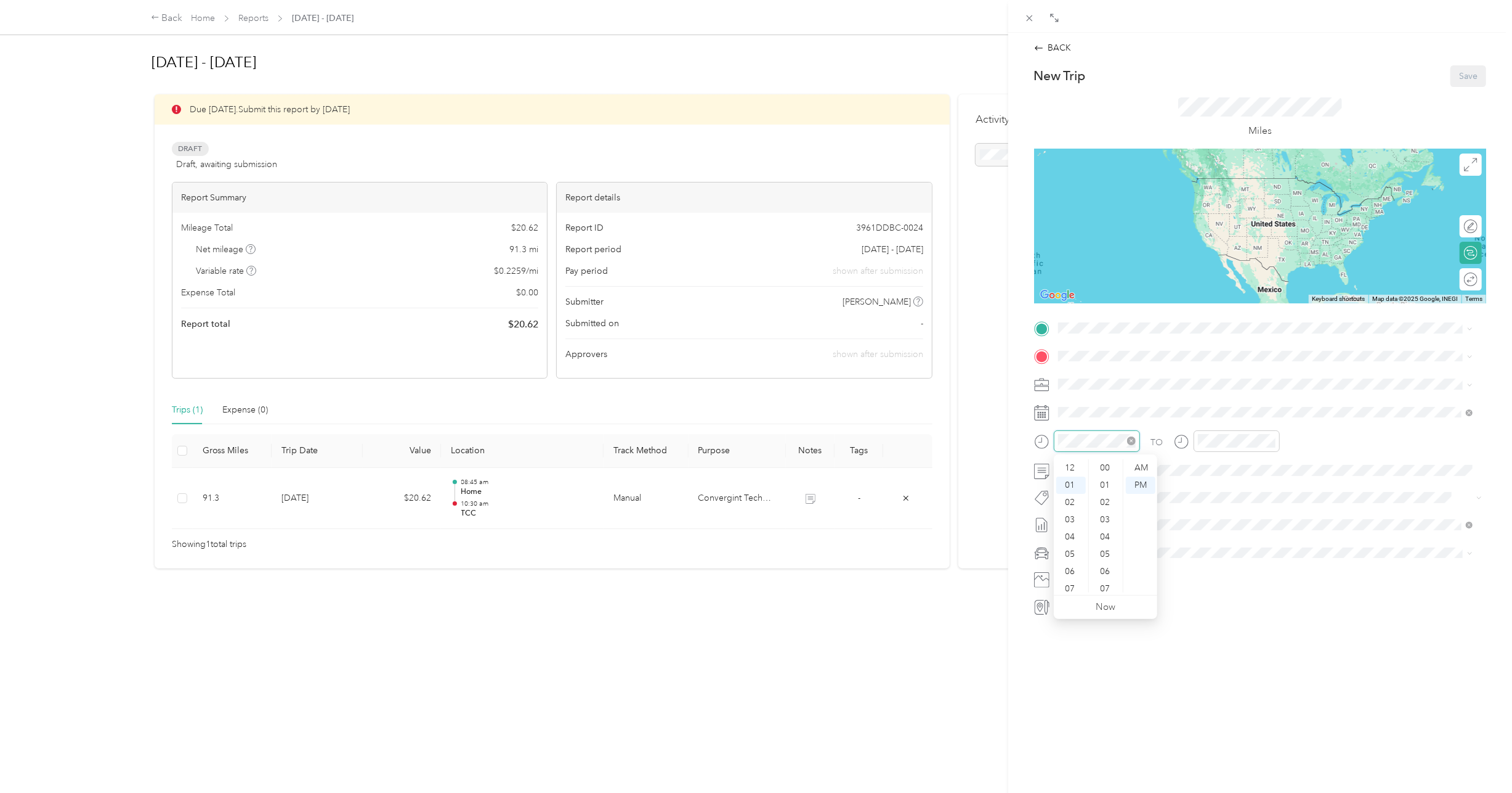
scroll to position [690, 0]
click at [1132, 547] on div "10" at bounding box center [1131, 544] width 16 height 16
click at [1108, 557] on div "45" at bounding box center [1106, 554] width 30 height 18
drag, startPoint x: 1070, startPoint y: 585, endPoint x: 1075, endPoint y: 581, distance: 6.4
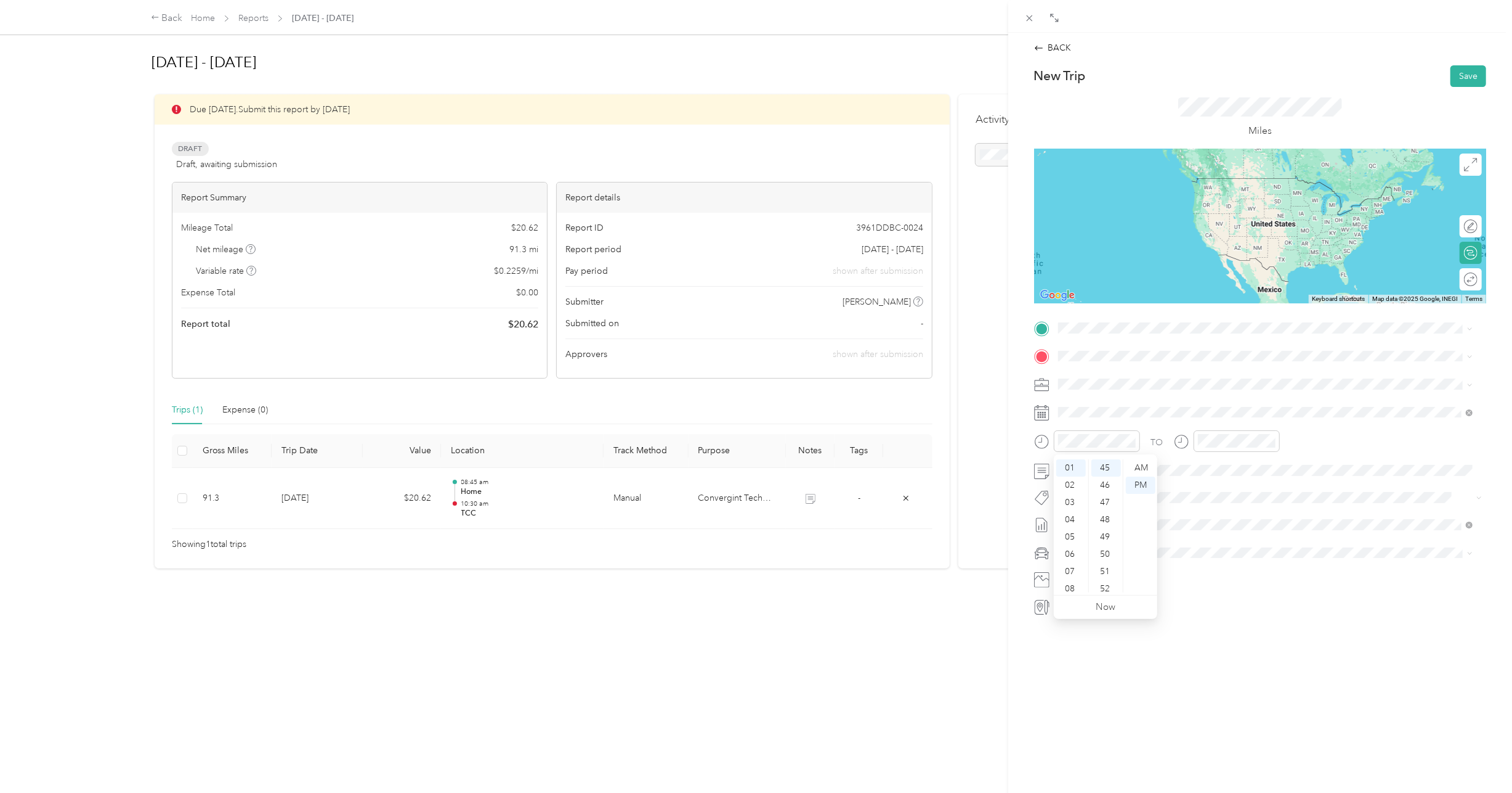
click at [1074, 582] on div "08" at bounding box center [1072, 588] width 30 height 18
drag, startPoint x: 1075, startPoint y: 581, endPoint x: 1252, endPoint y: 530, distance: 184.2
click at [1256, 536] on div "TO Add photo" at bounding box center [1261, 467] width 452 height 298
click at [1139, 471] on div "AM" at bounding box center [1141, 467] width 30 height 18
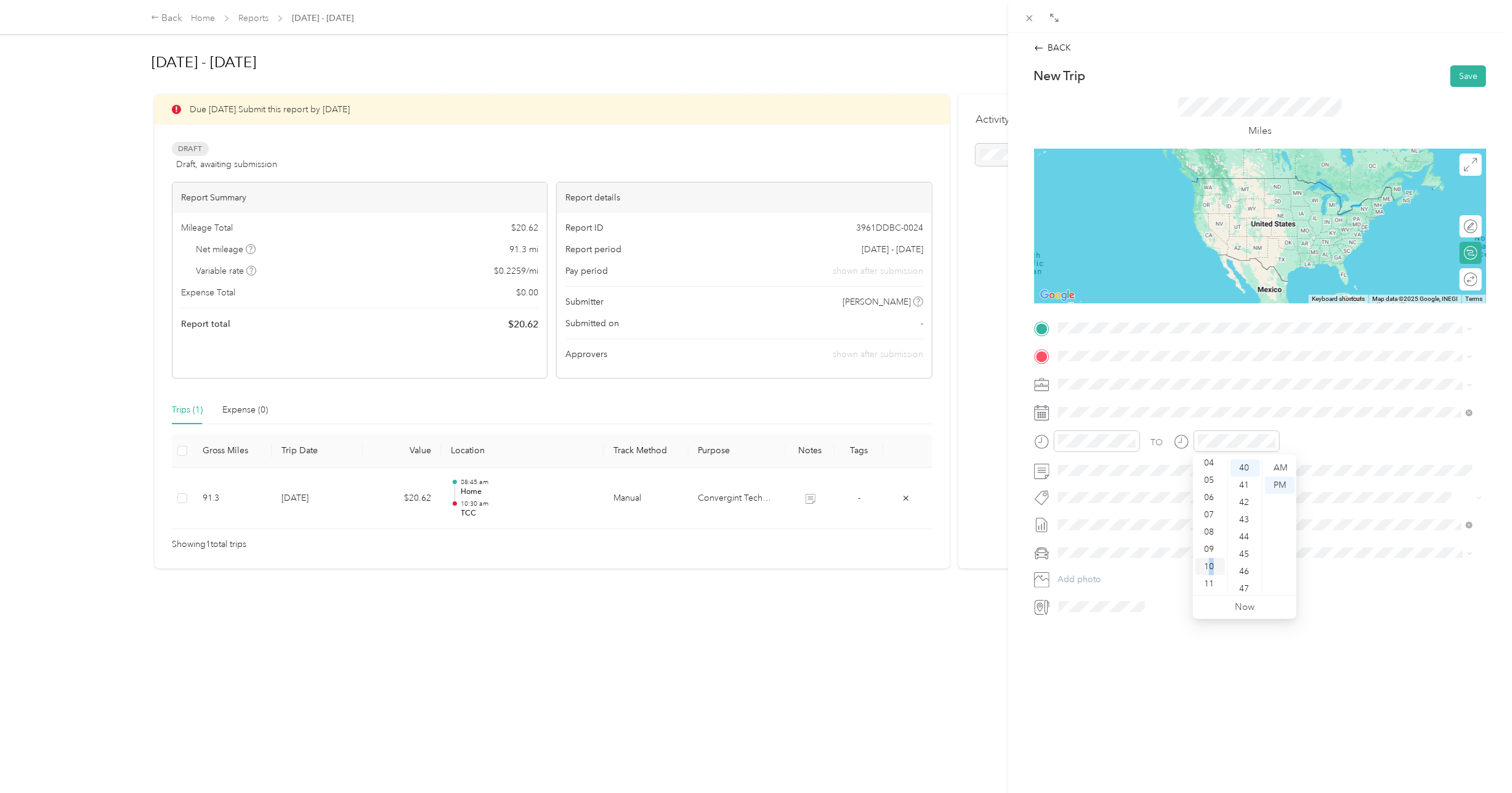
click at [1212, 567] on div "10" at bounding box center [1211, 566] width 30 height 18
click at [1383, 577] on button "Add photo" at bounding box center [1270, 579] width 432 height 18
click at [1244, 483] on div "30" at bounding box center [1246, 480] width 30 height 18
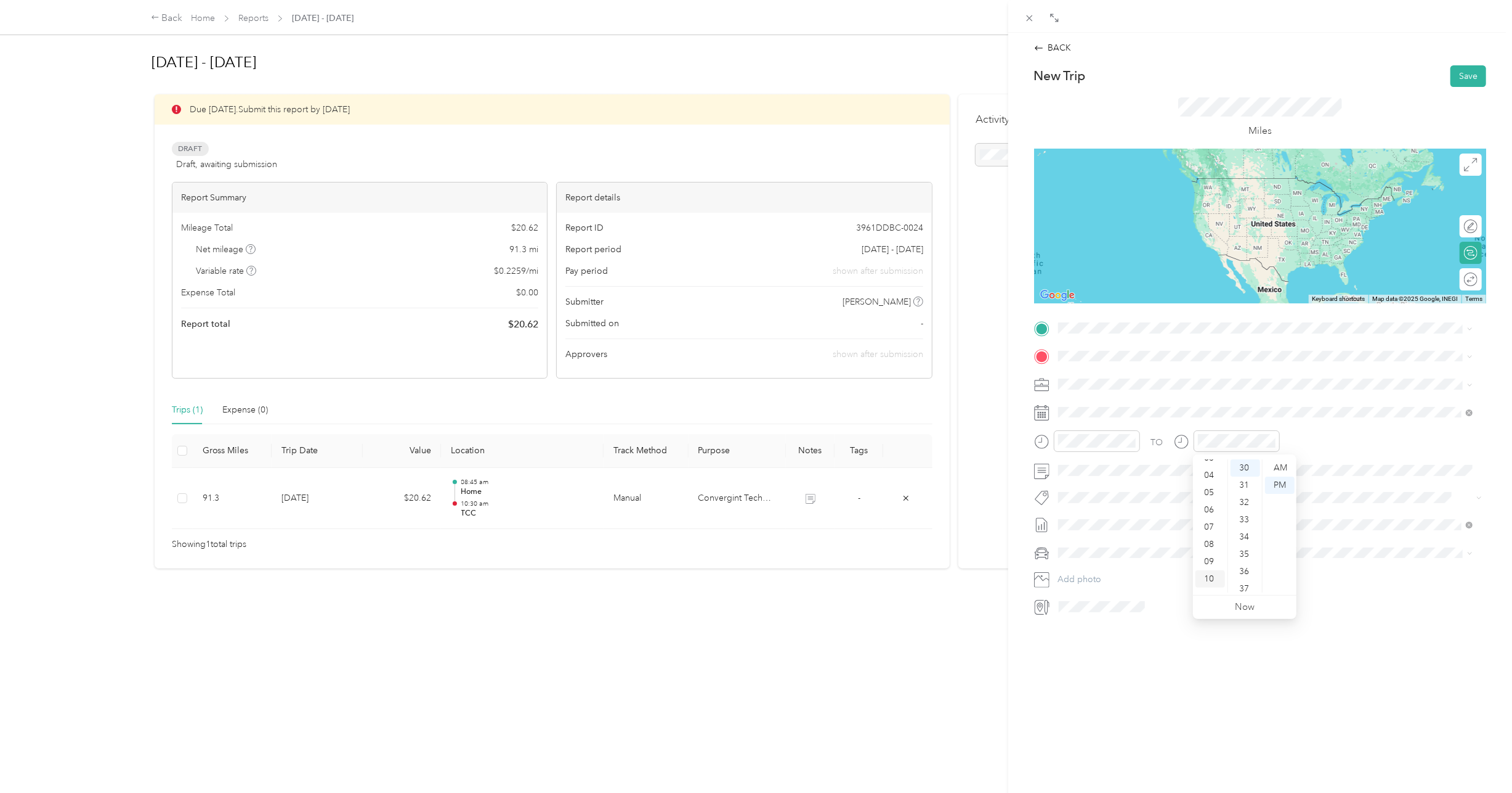
click at [1213, 582] on div "10" at bounding box center [1211, 579] width 30 height 18
click at [1280, 469] on div "AM" at bounding box center [1280, 467] width 30 height 18
click at [1284, 468] on div "AM" at bounding box center [1280, 467] width 30 height 18
click at [1462, 76] on button "Save" at bounding box center [1468, 75] width 36 height 21
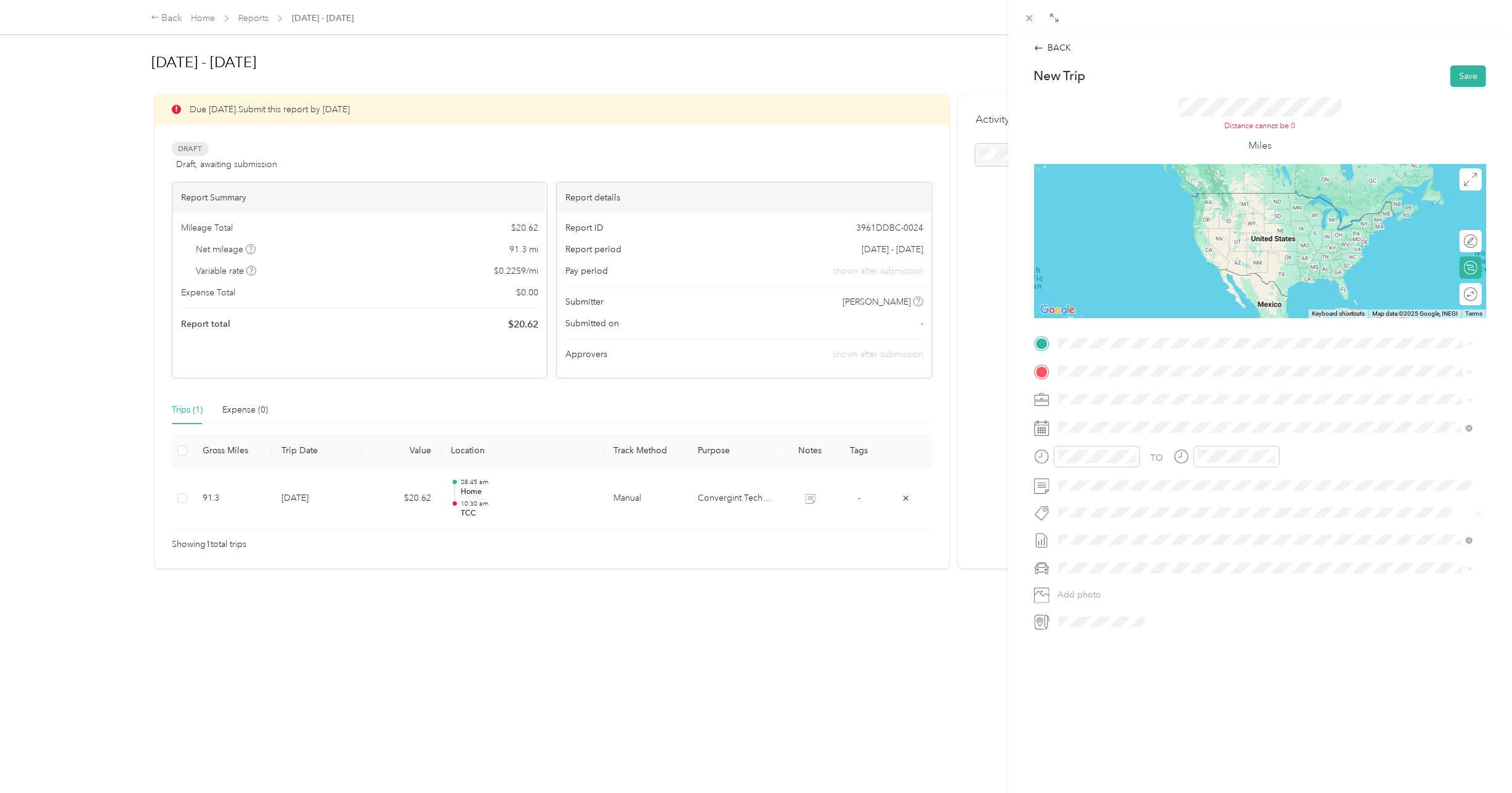
click at [1137, 412] on ol "From your Favorite places Greensboro permitting 9014 Pickering Grove Ln, Charlo…" at bounding box center [1265, 440] width 424 height 173
click at [1123, 437] on div "Home 9014 Pickering Grove Ln, Charlotte, NC, United States , 28216, Charlotte, …" at bounding box center [1275, 456] width 388 height 39
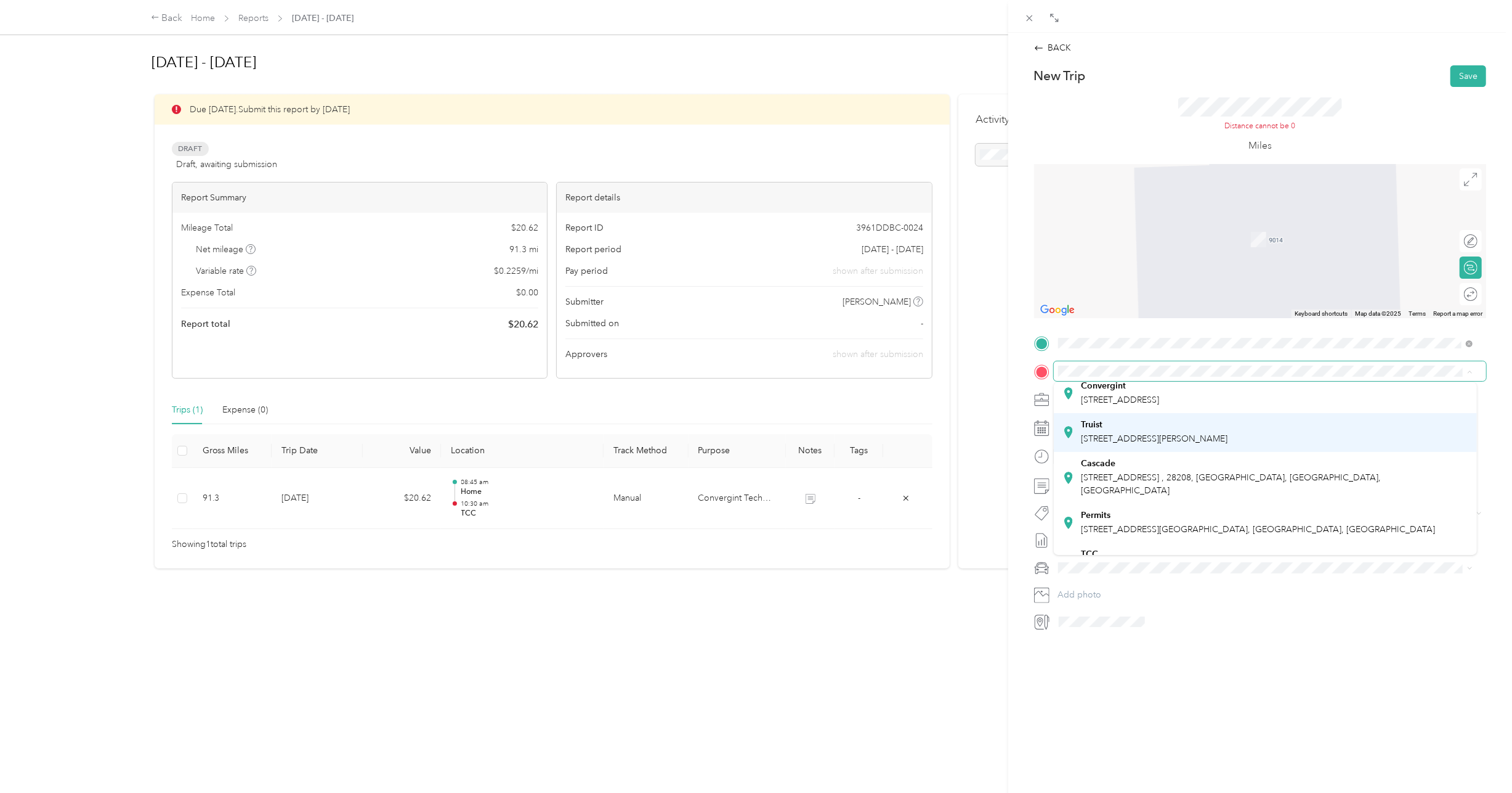
scroll to position [185, 0]
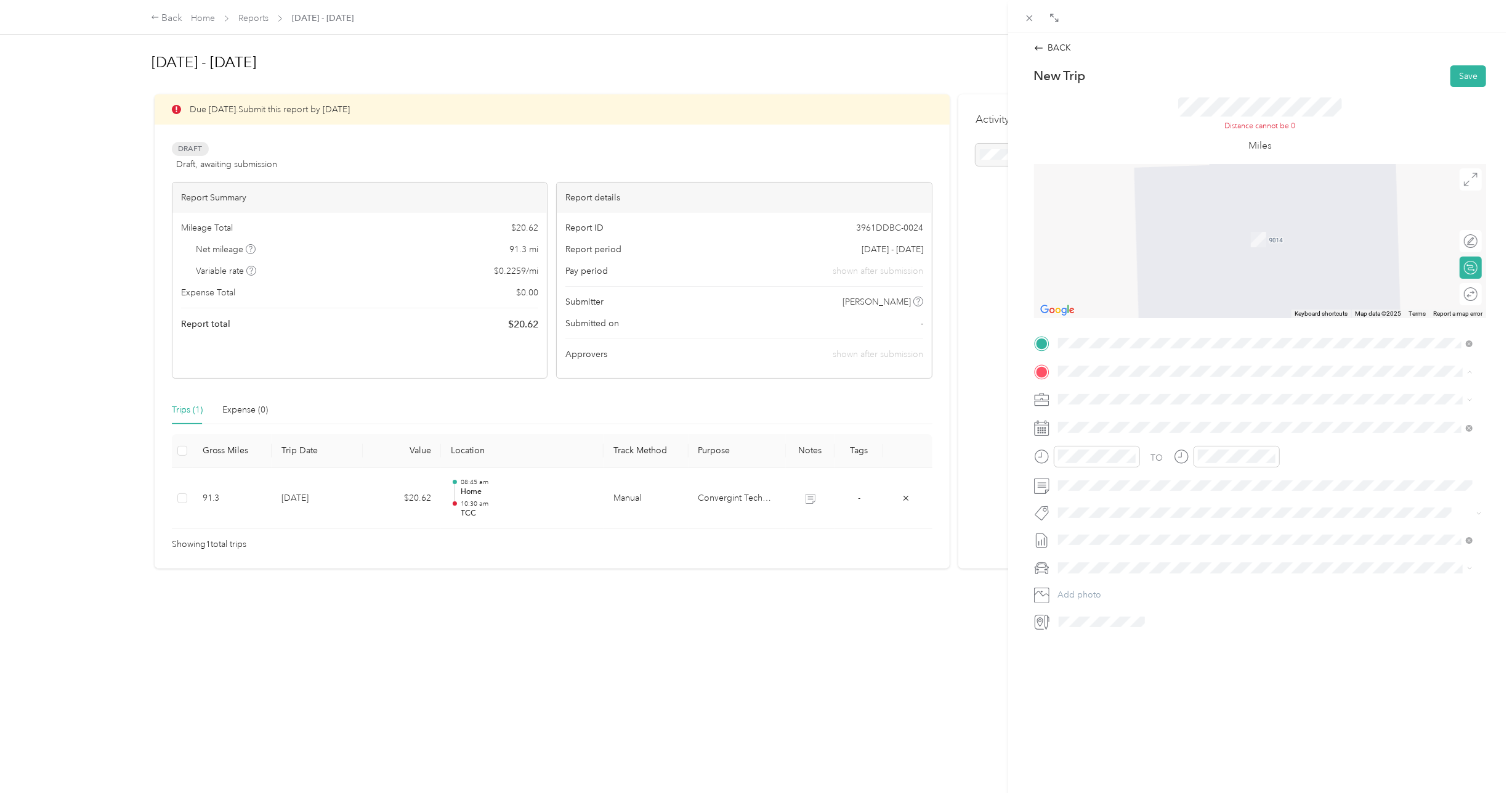
click at [1218, 516] on span "7701 Airport Center Dr, Greensboro, NC, United States , 27409, Greensboro, NC, …" at bounding box center [1258, 520] width 354 height 10
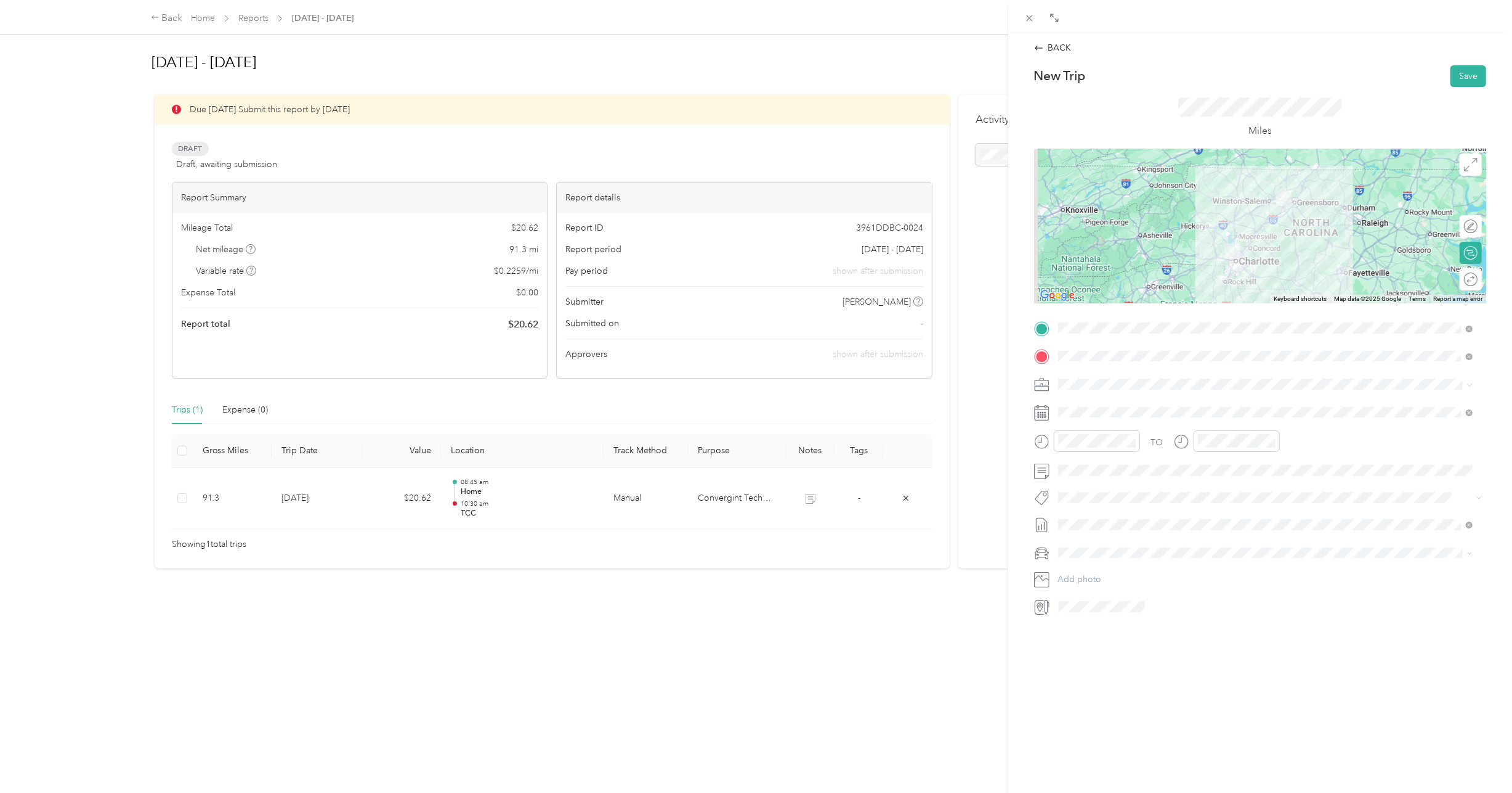
drag, startPoint x: 1257, startPoint y: 669, endPoint x: 1259, endPoint y: 659, distance: 10.2
click at [1257, 666] on div "BACK New Trip Save This trip cannot be edited because it is either under review…" at bounding box center [1261, 428] width 504 height 793
click at [1468, 78] on button "Save" at bounding box center [1468, 75] width 36 height 21
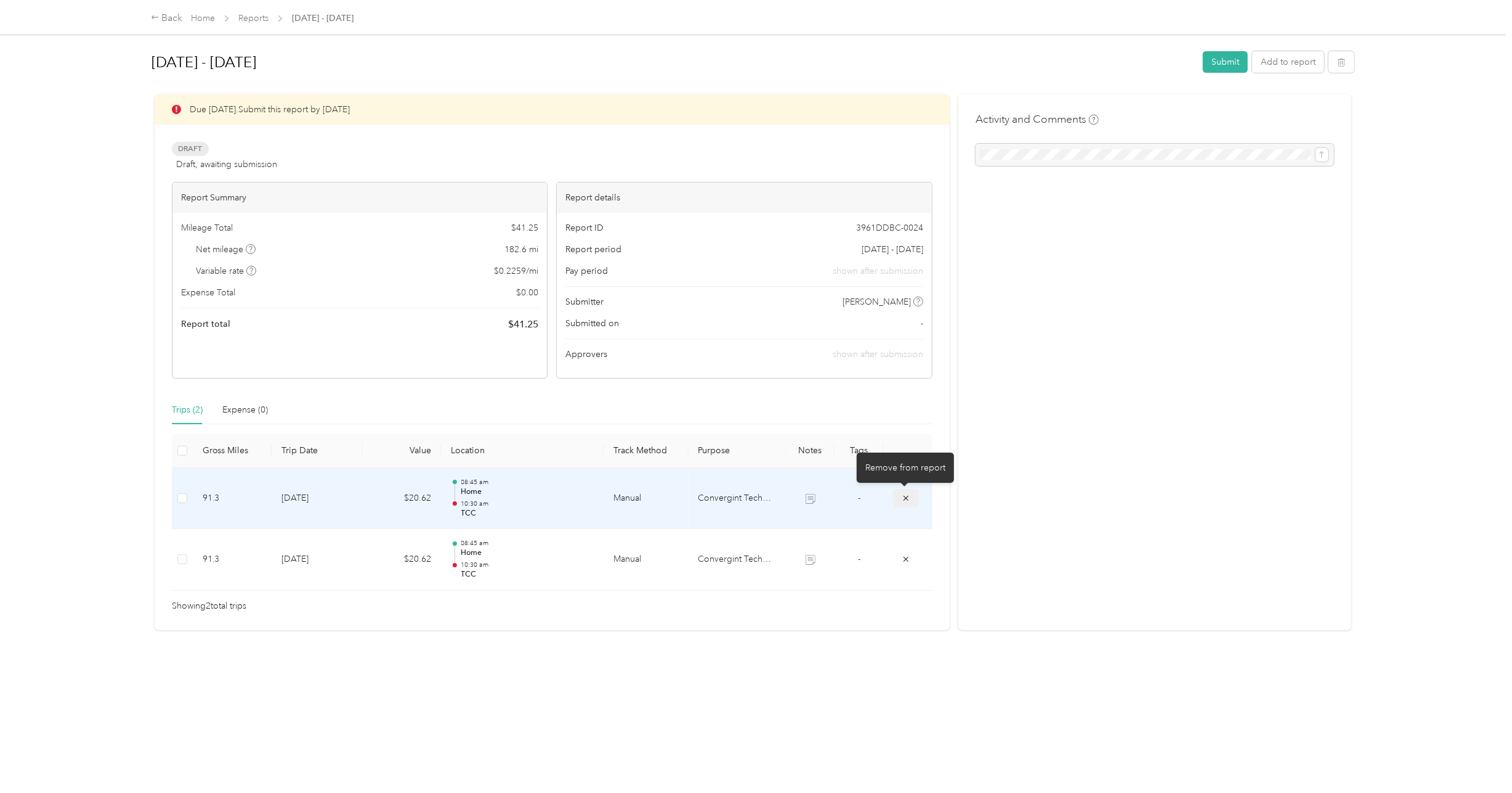
click at [908, 497] on icon "submit" at bounding box center [906, 497] width 8 height 8
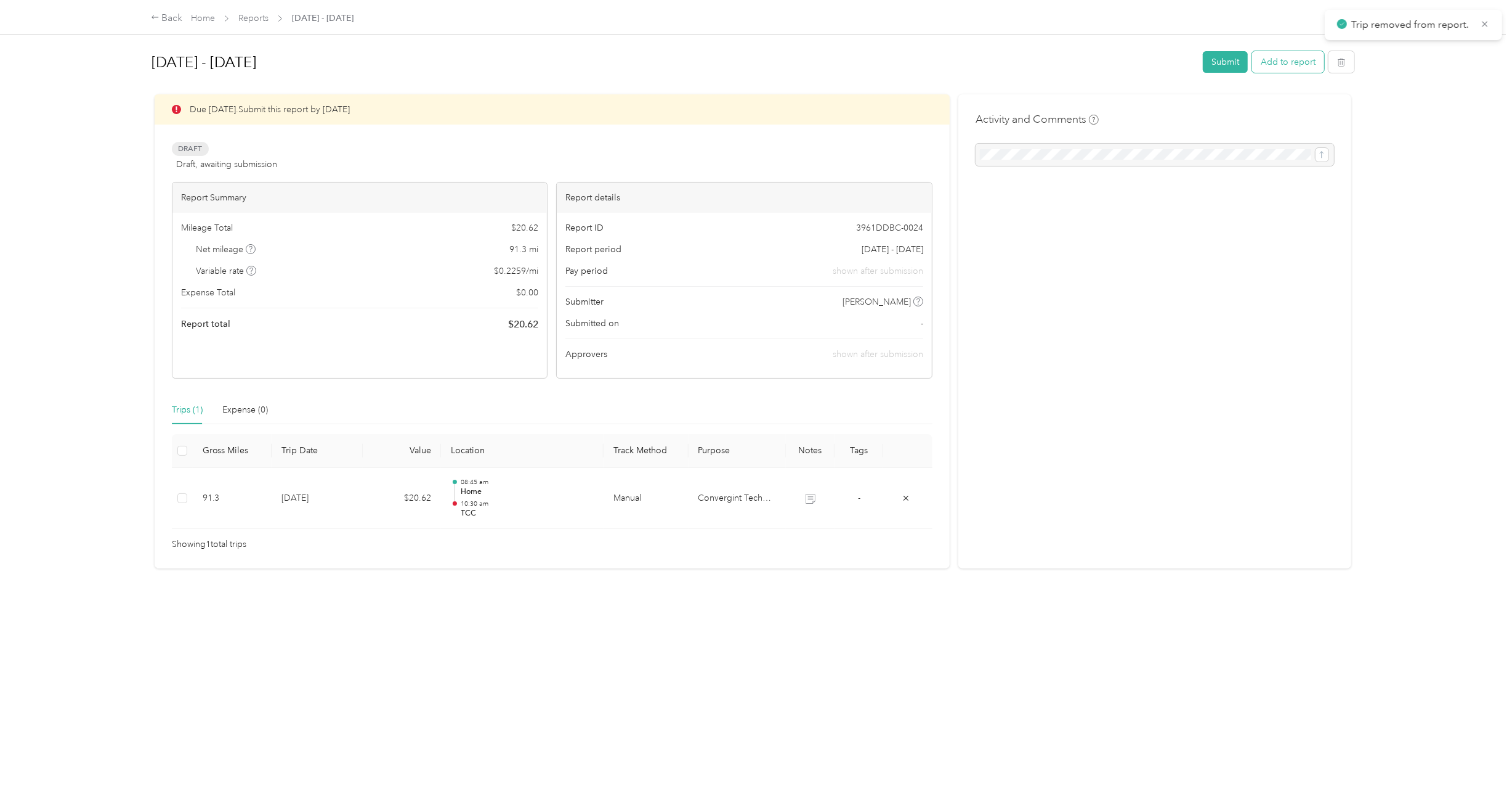
click at [1309, 59] on button "Add to report" at bounding box center [1289, 61] width 72 height 21
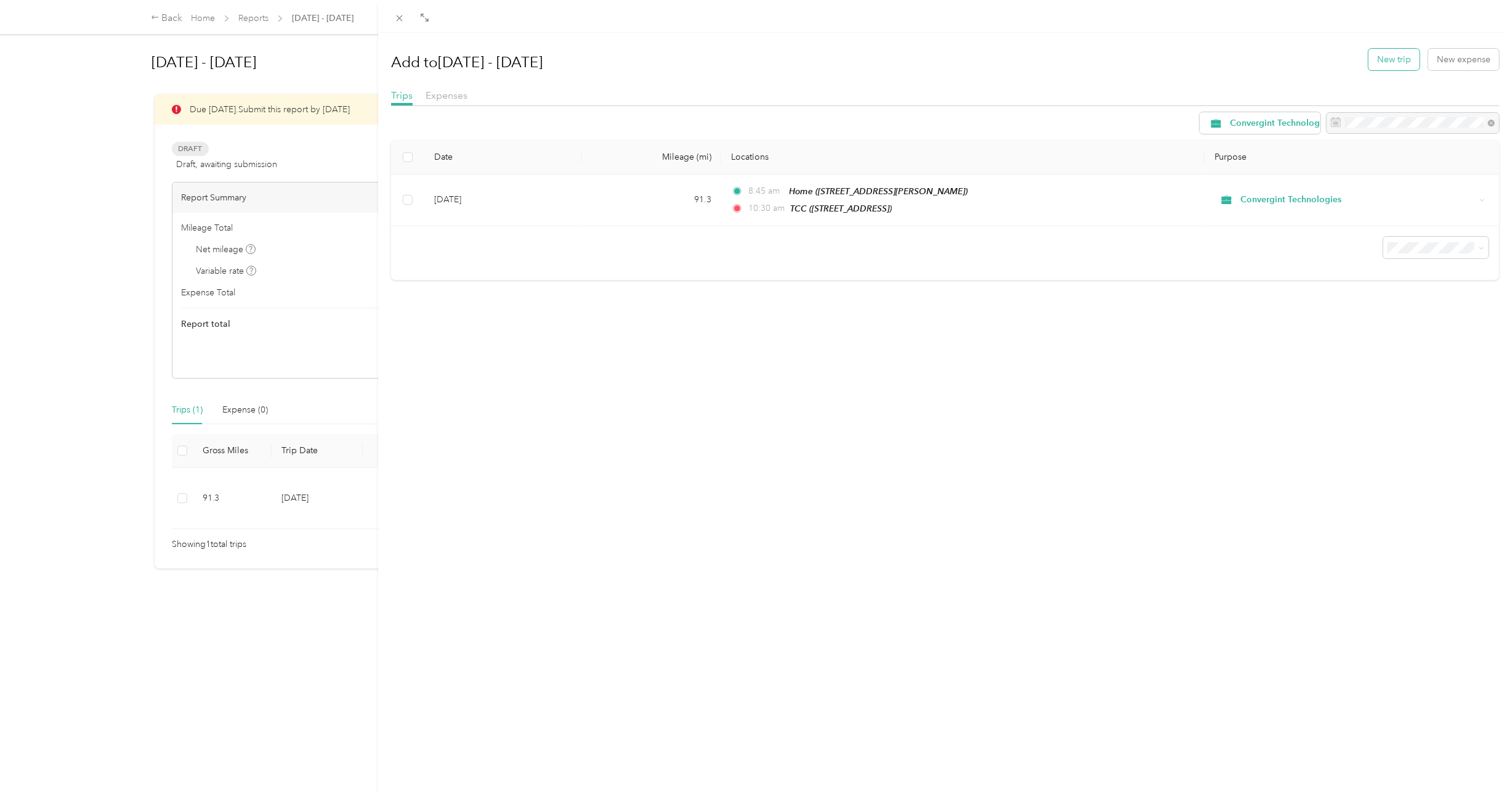
click at [1396, 58] on button "New trip" at bounding box center [1394, 58] width 51 height 21
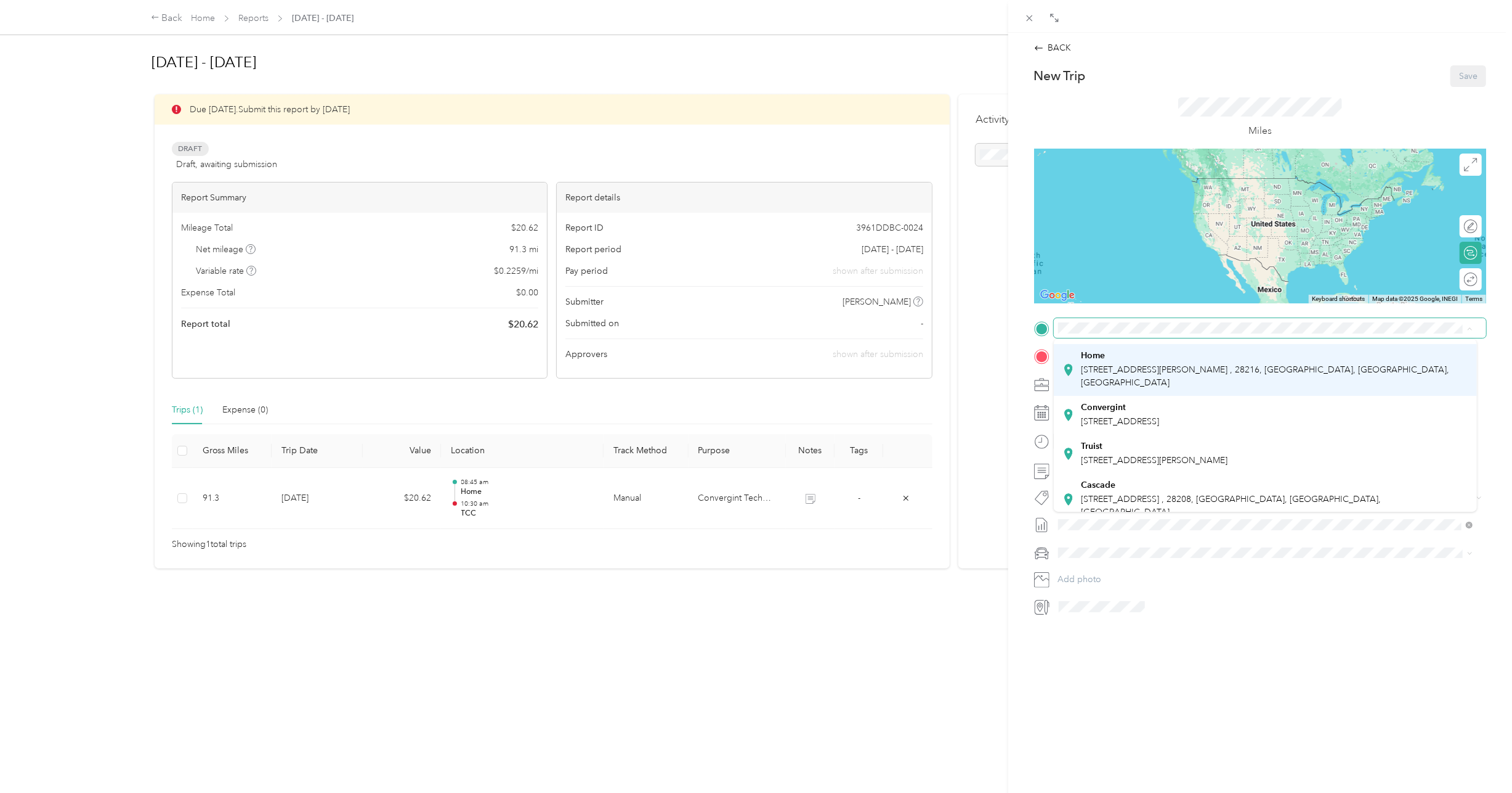
scroll to position [123, 0]
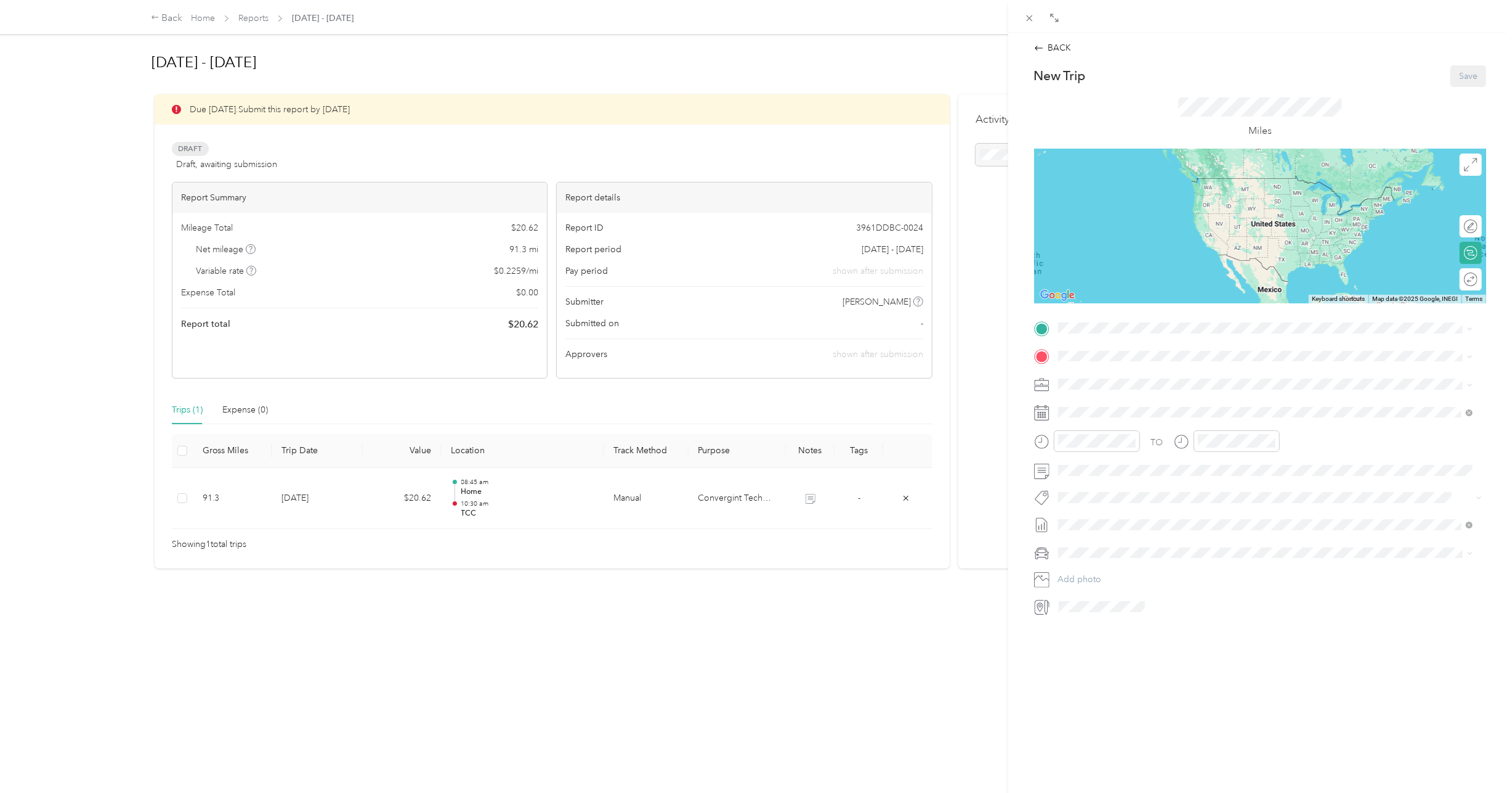
click at [1125, 515] on div "TCC" at bounding box center [1258, 520] width 354 height 11
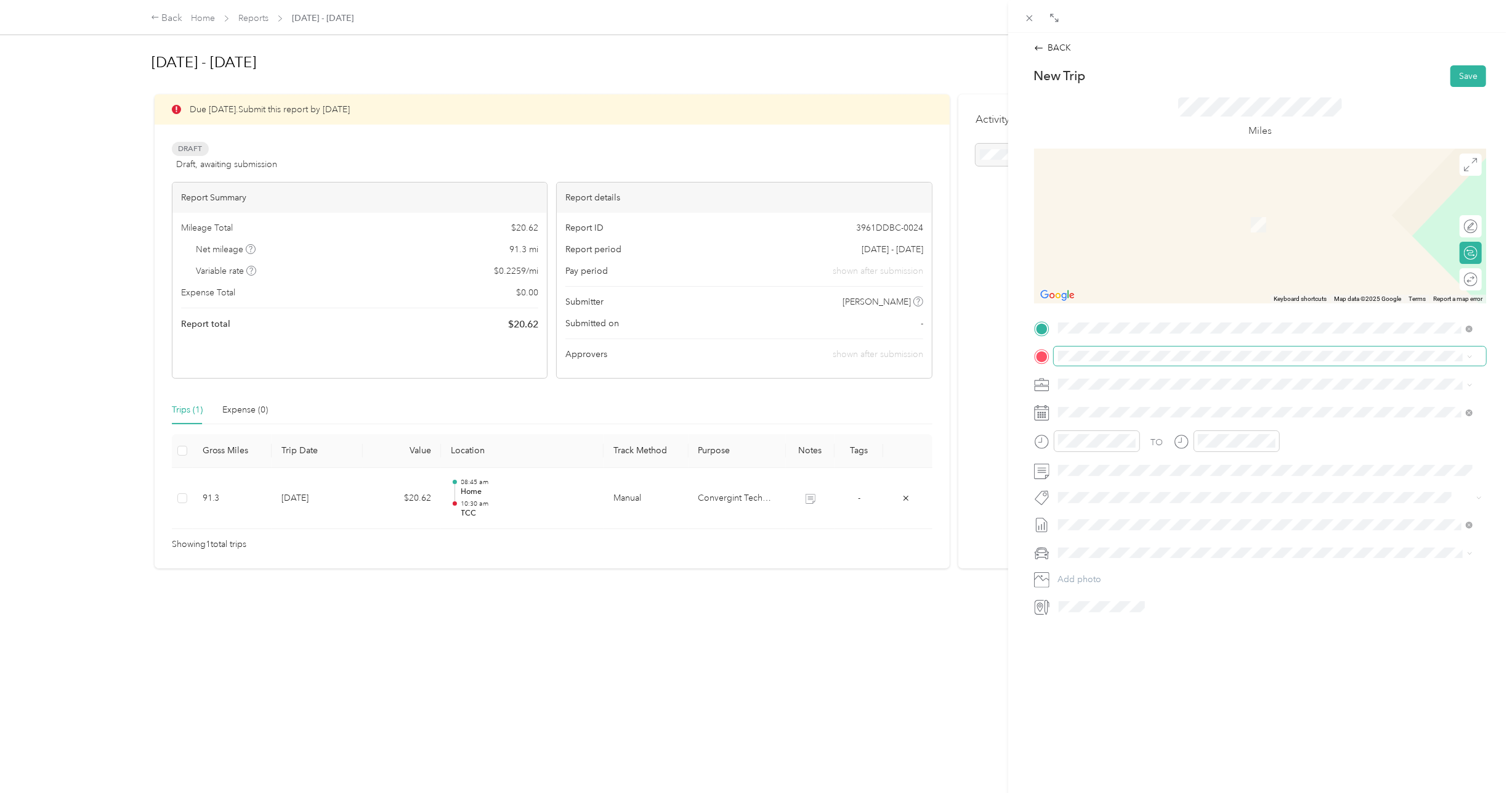
click at [1123, 362] on span at bounding box center [1270, 355] width 432 height 19
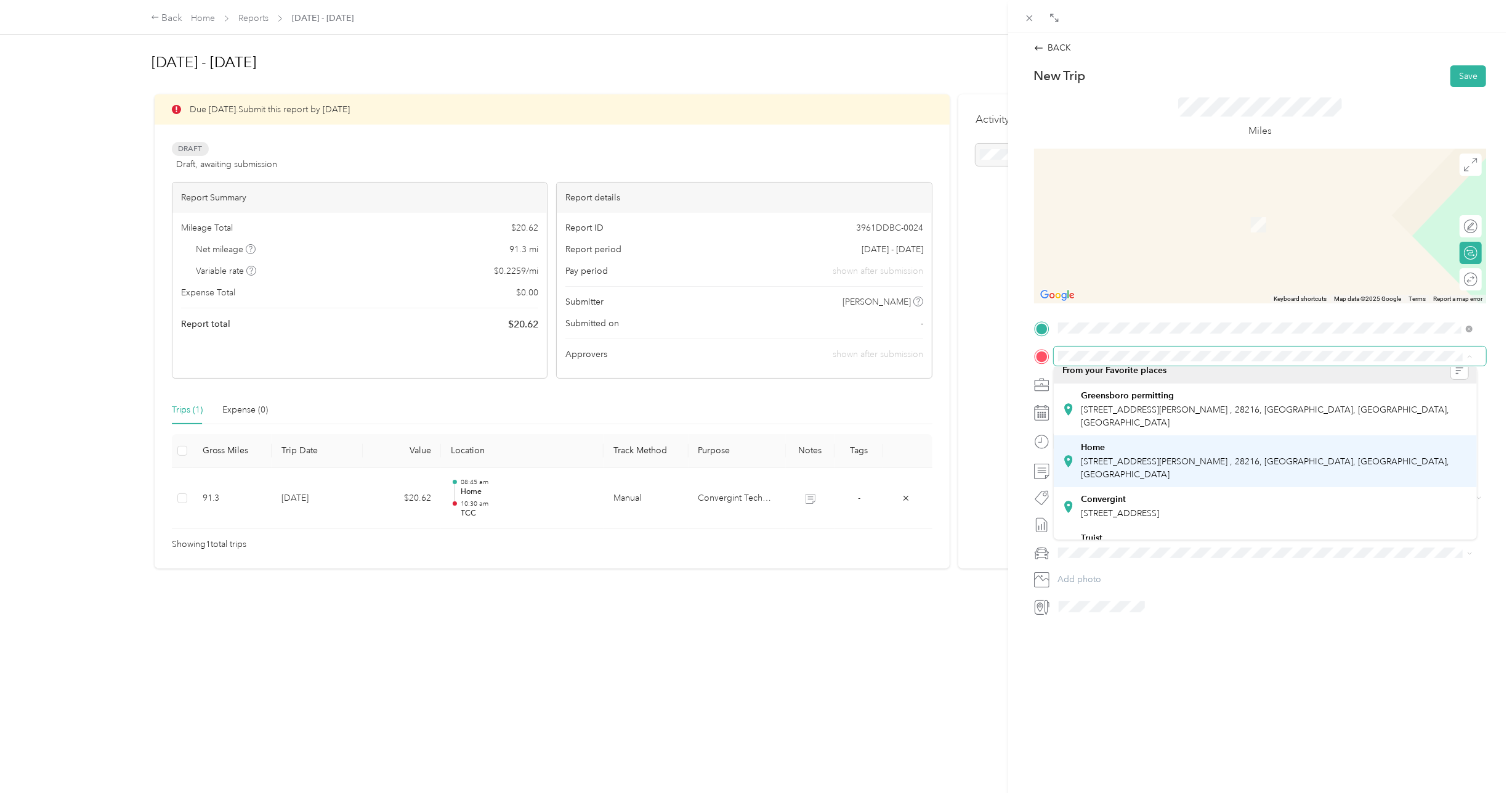
scroll to position [0, 0]
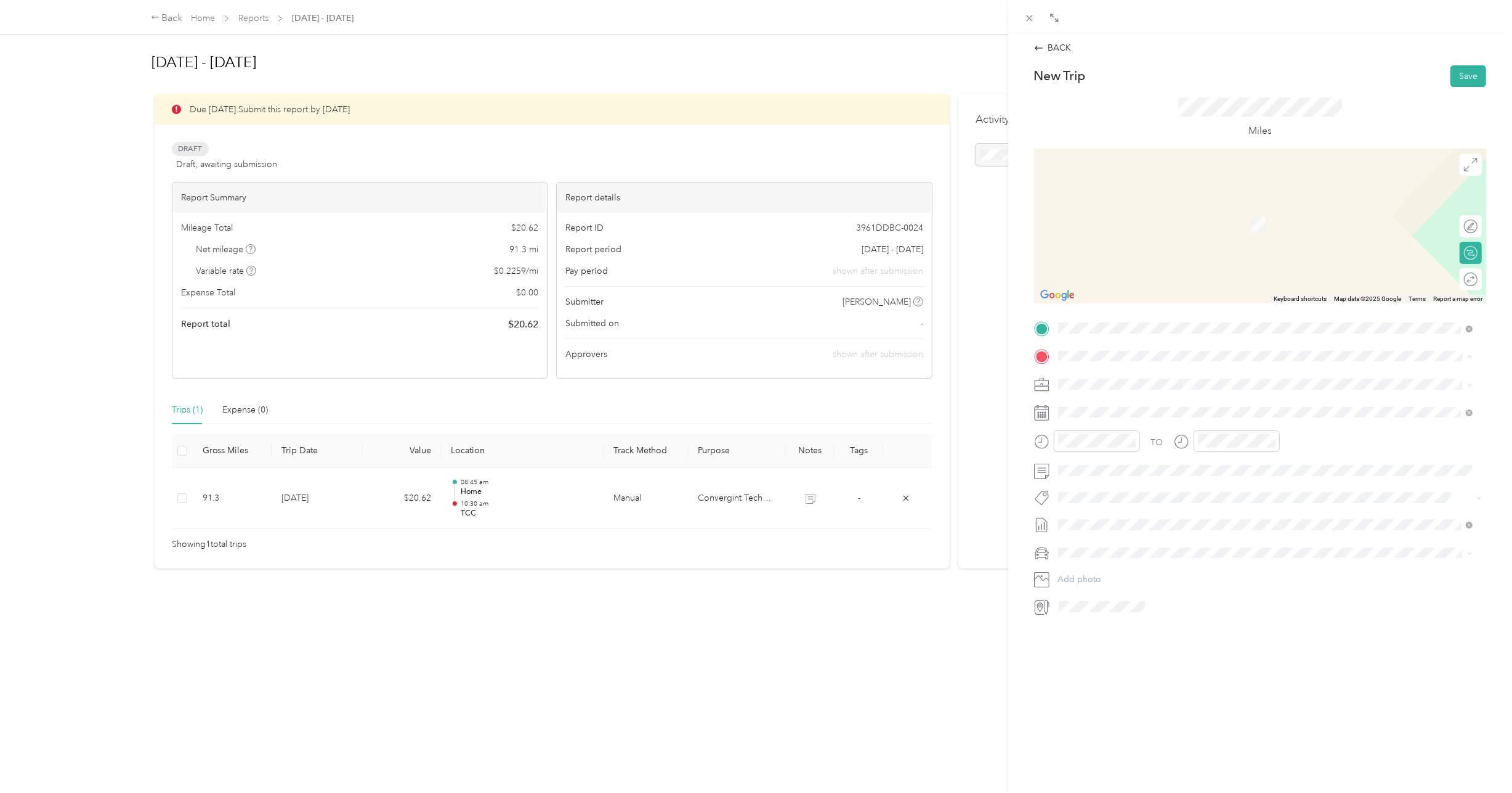
click at [1130, 451] on div "Home 9014 Pickering Grove Ln, Charlotte, NC, United States , 28216, Charlotte, …" at bounding box center [1275, 470] width 388 height 39
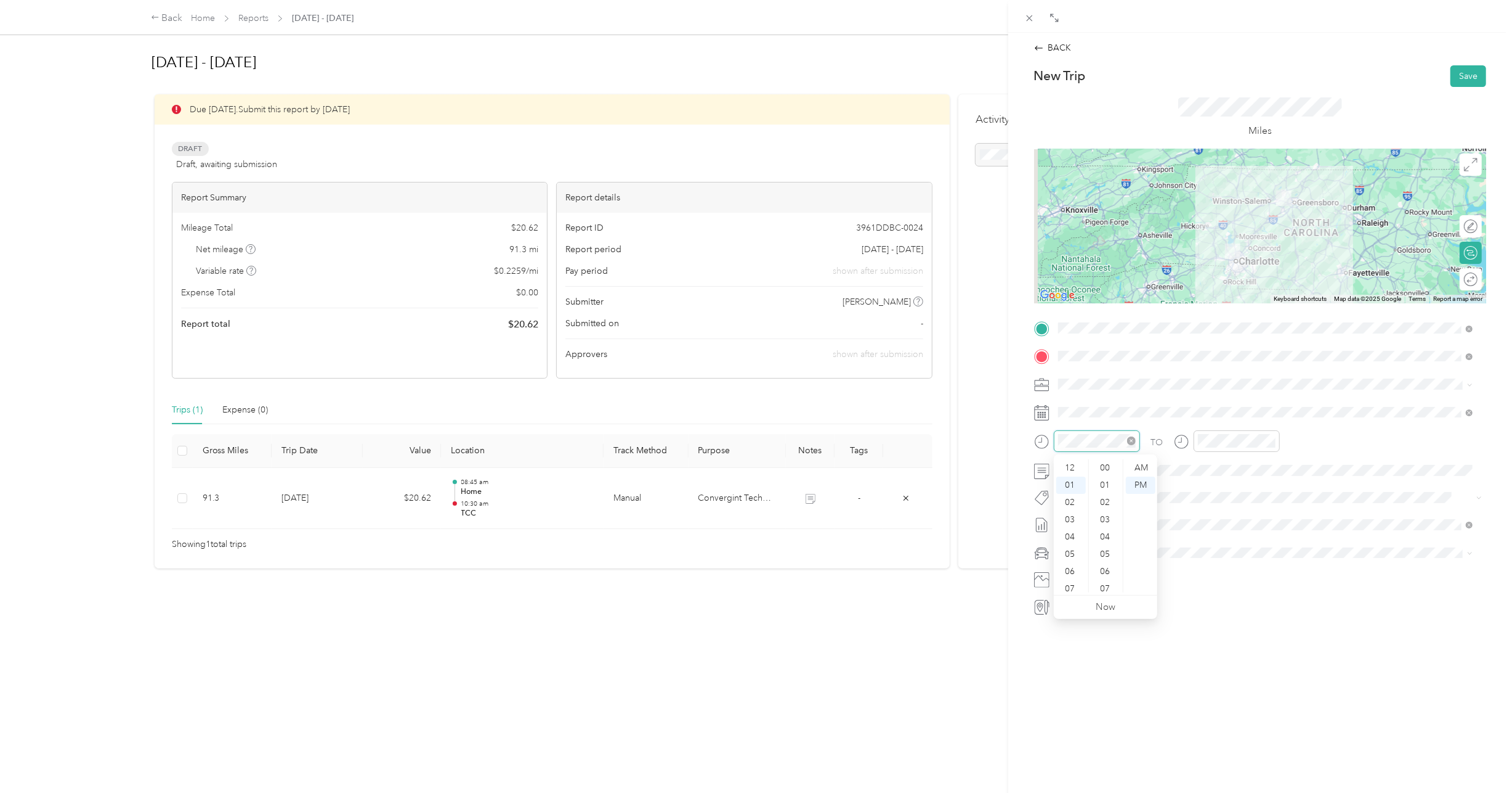
scroll to position [724, 0]
click at [1075, 505] on div "03" at bounding box center [1072, 502] width 30 height 18
click at [1104, 468] on div "00" at bounding box center [1106, 467] width 30 height 18
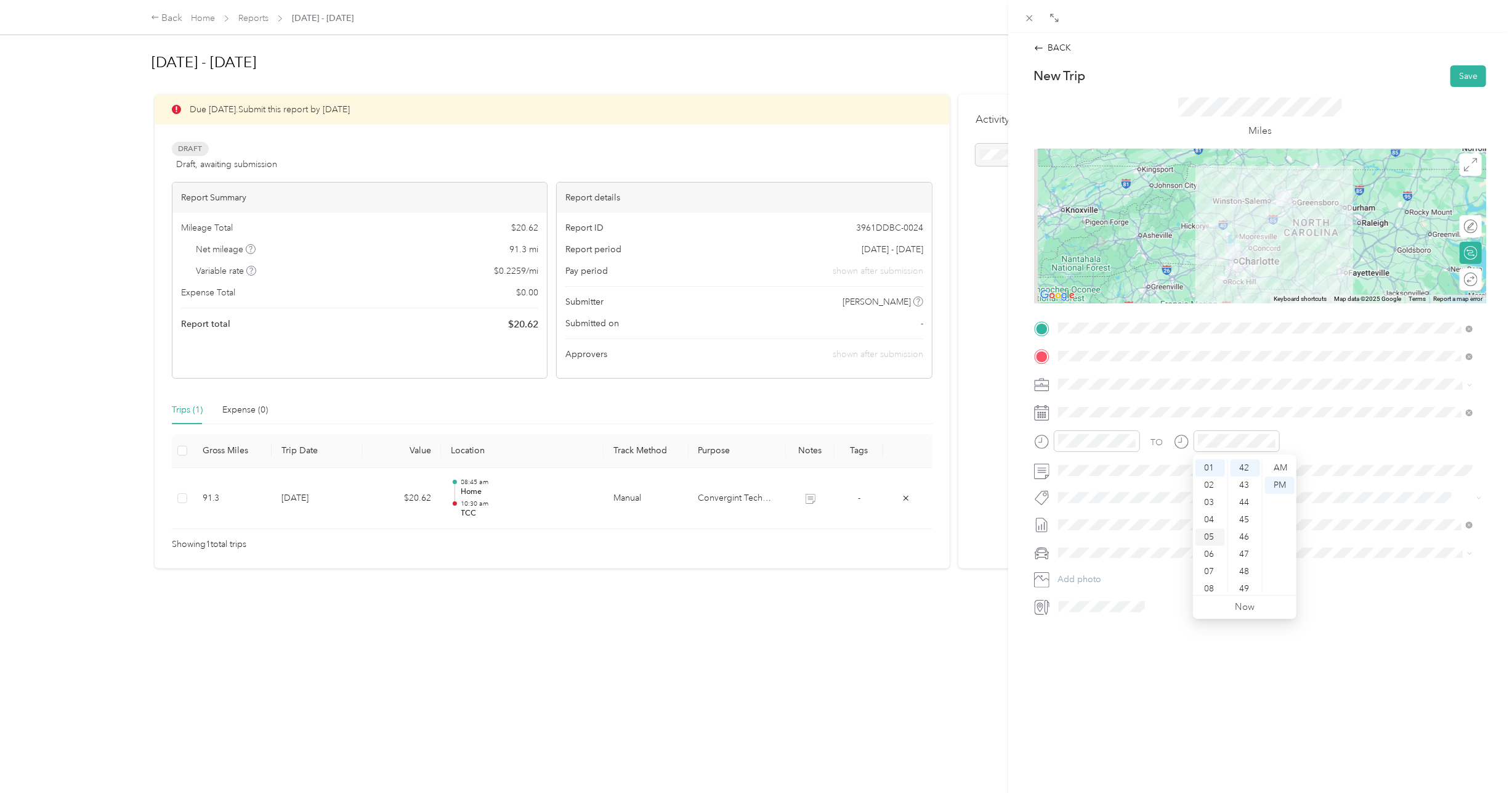
click at [1212, 522] on div "04" at bounding box center [1211, 519] width 30 height 18
drag, startPoint x: 1244, startPoint y: 518, endPoint x: 1261, endPoint y: 501, distance: 24.0
click at [1244, 516] on div "45" at bounding box center [1246, 519] width 30 height 18
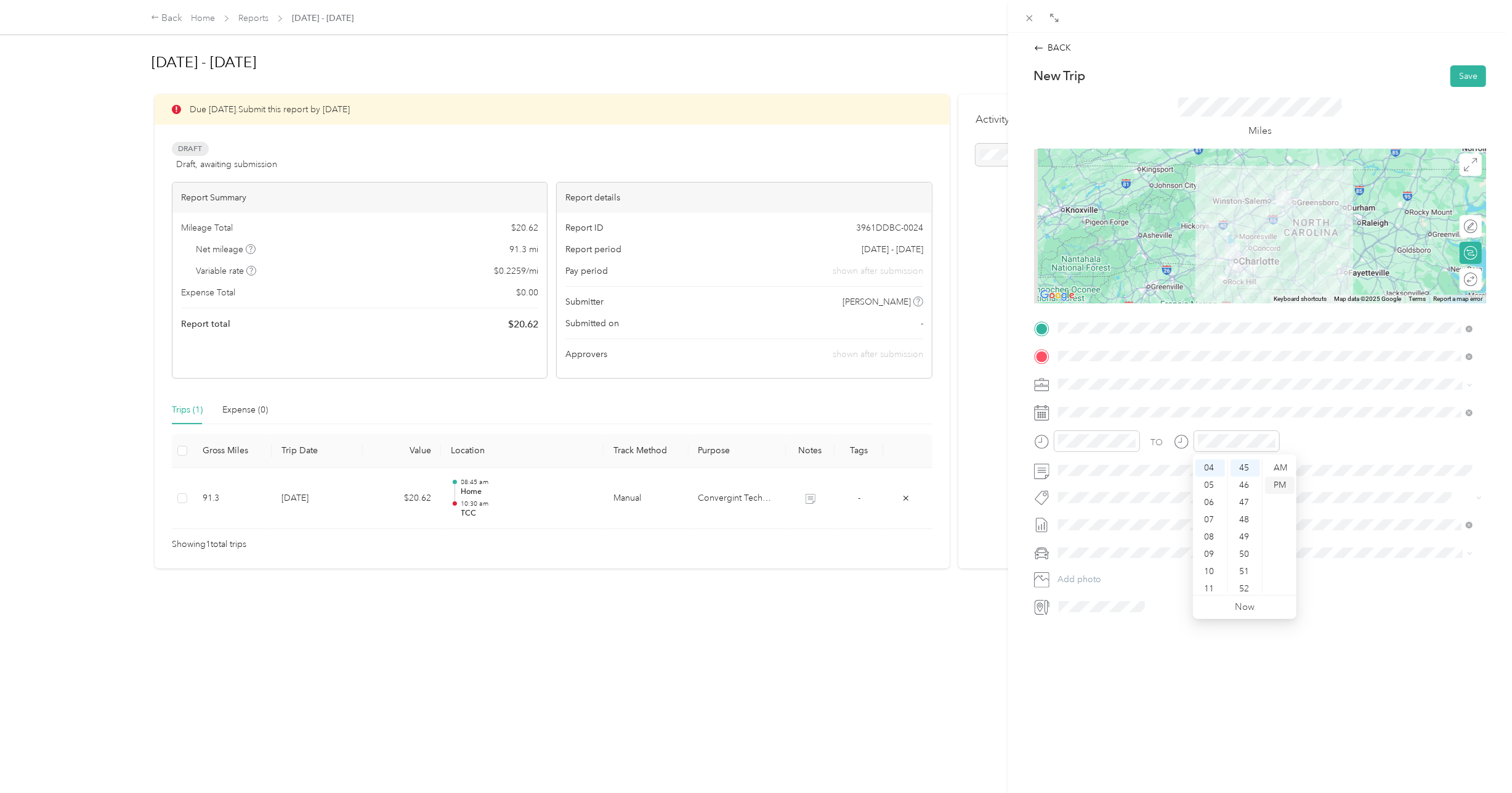
click at [1282, 482] on div "PM" at bounding box center [1280, 485] width 30 height 18
drag, startPoint x: 1402, startPoint y: 601, endPoint x: 1392, endPoint y: 596, distance: 11.2
click at [1396, 599] on div at bounding box center [1271, 606] width 432 height 19
click at [1107, 577] on li "Lexus LS 500" at bounding box center [1265, 573] width 424 height 21
click at [1470, 74] on button "Save" at bounding box center [1468, 75] width 36 height 21
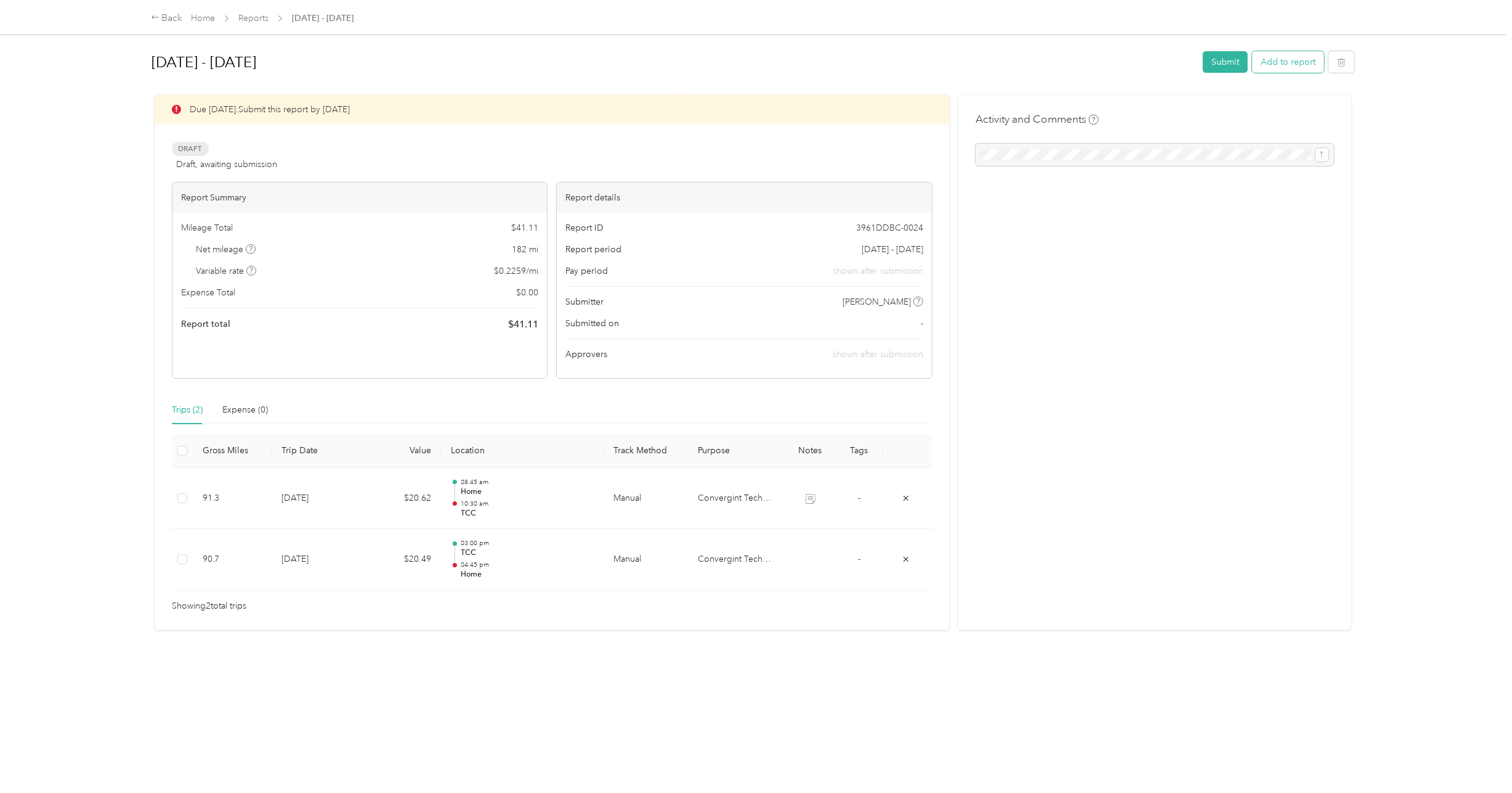
click at [1280, 63] on button "Add to report" at bounding box center [1289, 61] width 72 height 21
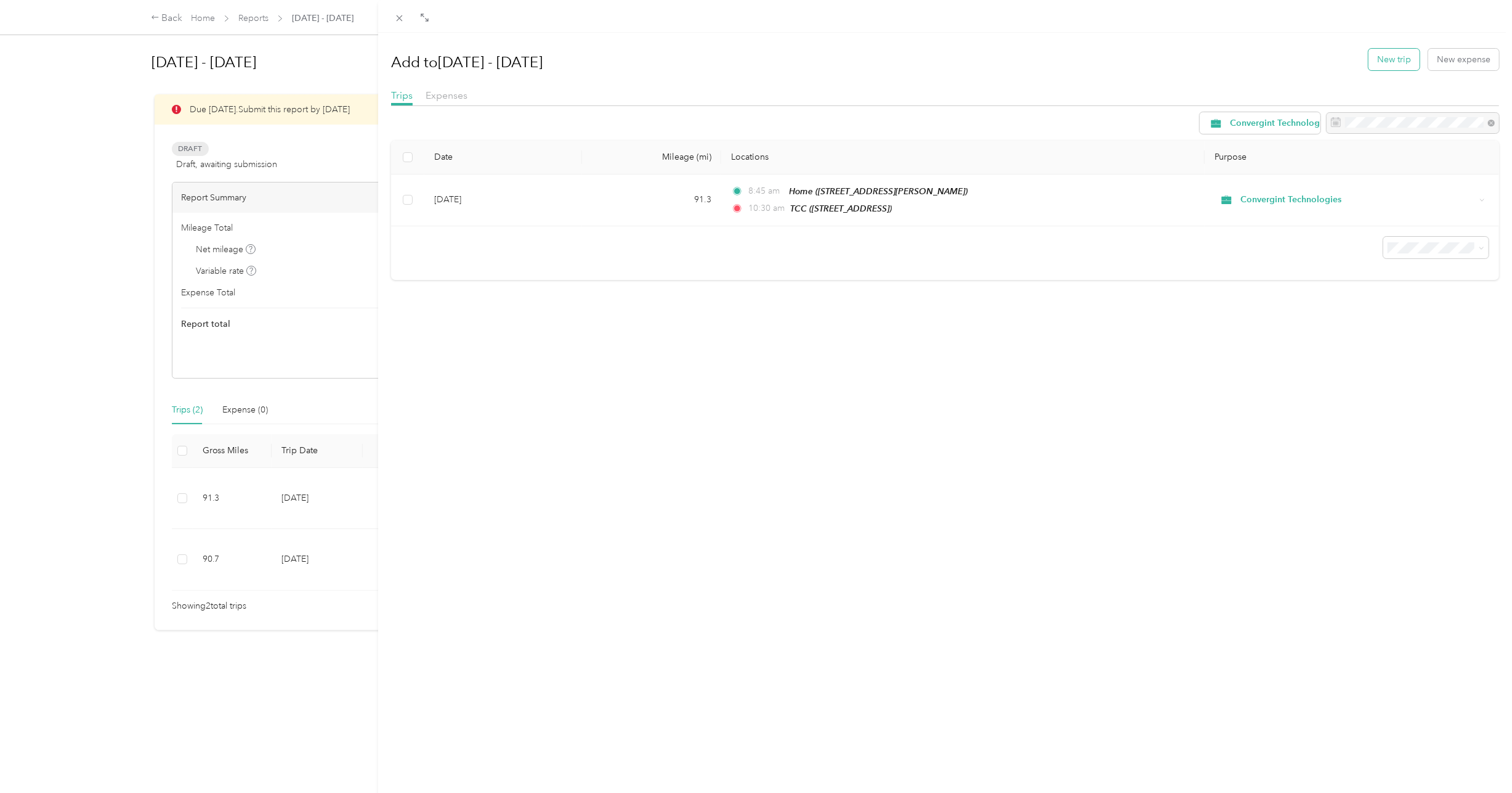
click at [1384, 58] on button "New trip" at bounding box center [1394, 58] width 51 height 21
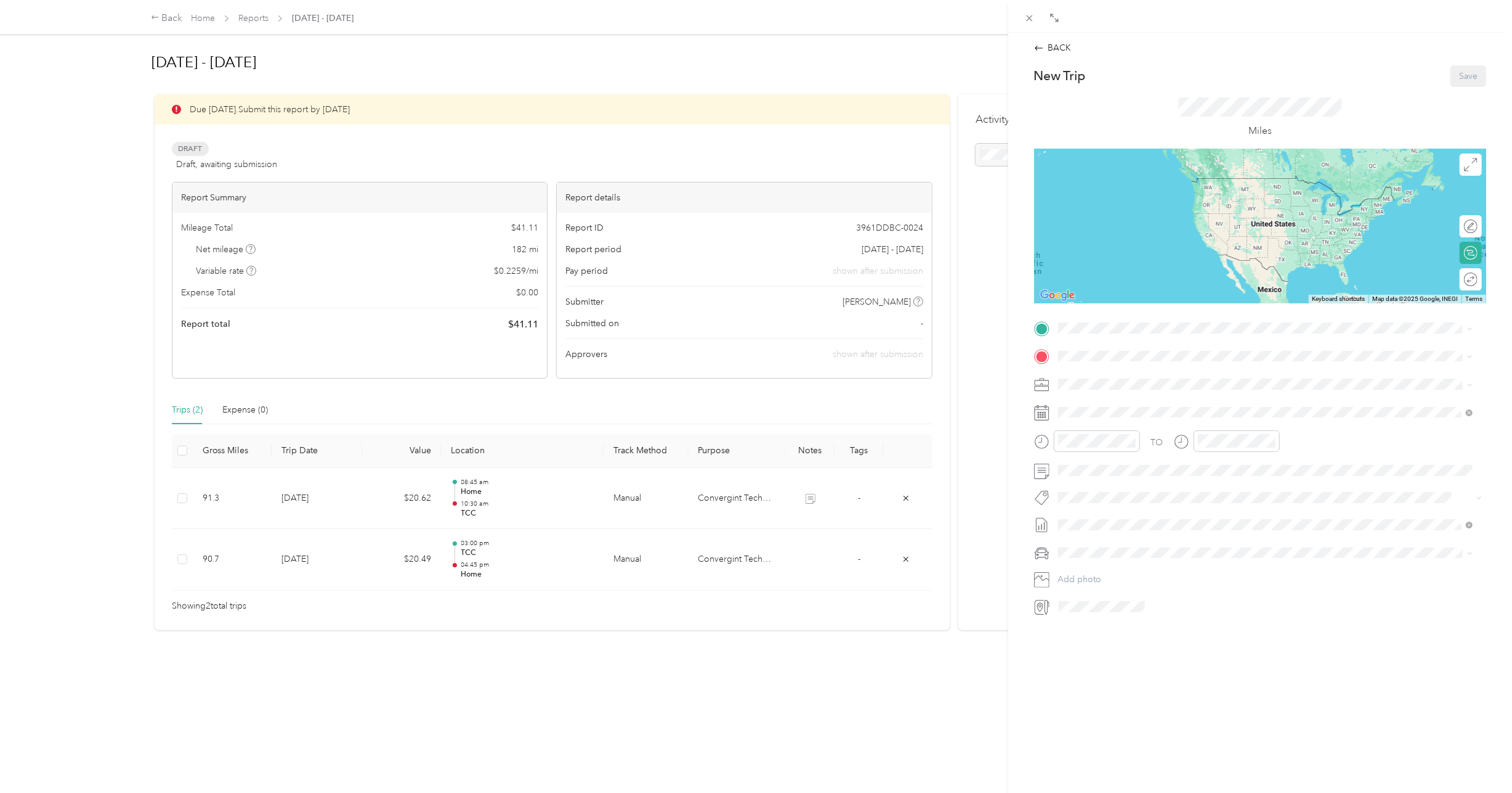
click at [1136, 422] on div "Home 9014 Pickering Grove Ln, Charlotte, NC, United States , 28216, Charlotte, …" at bounding box center [1275, 441] width 388 height 39
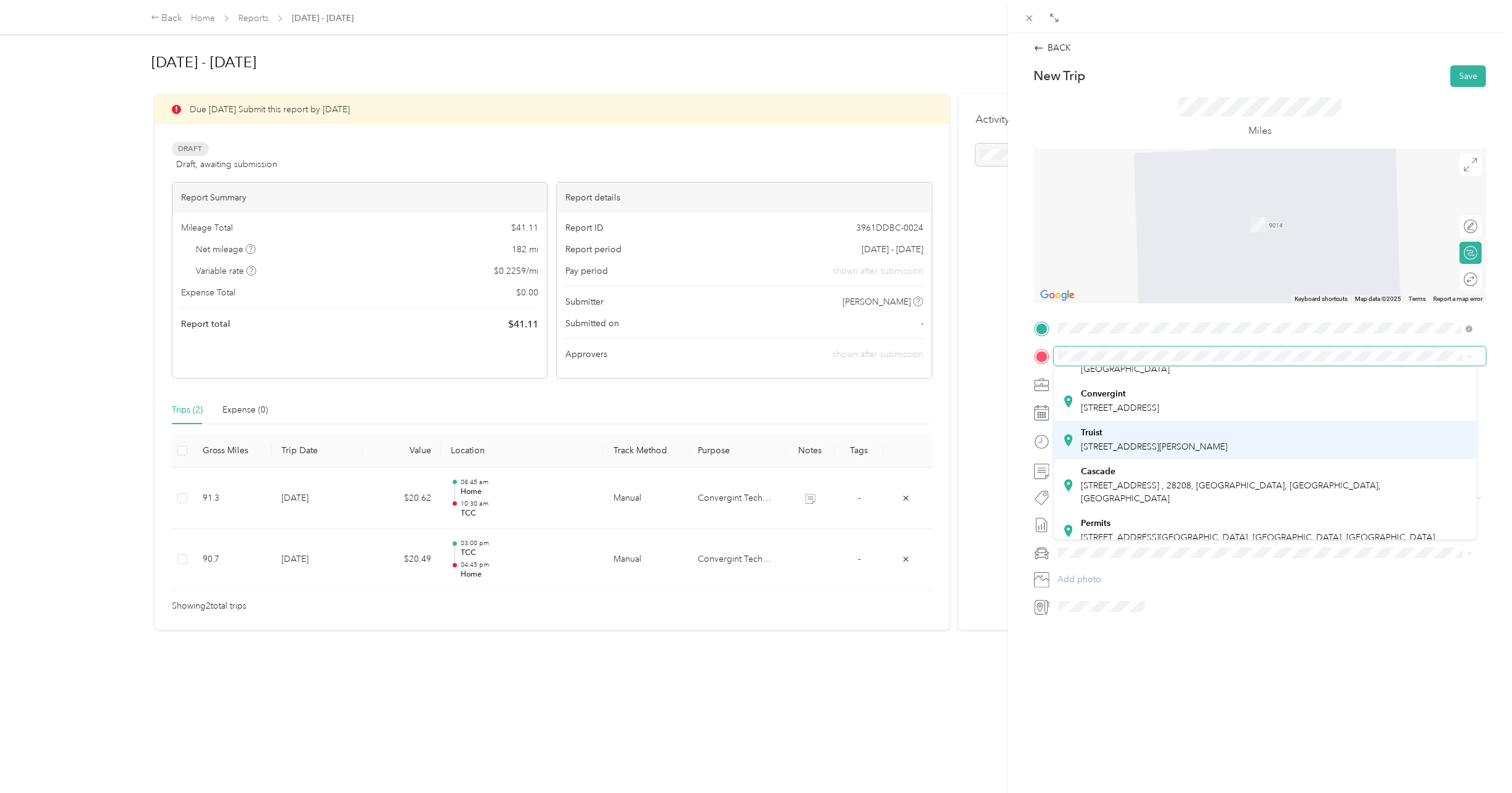
scroll to position [123, 0]
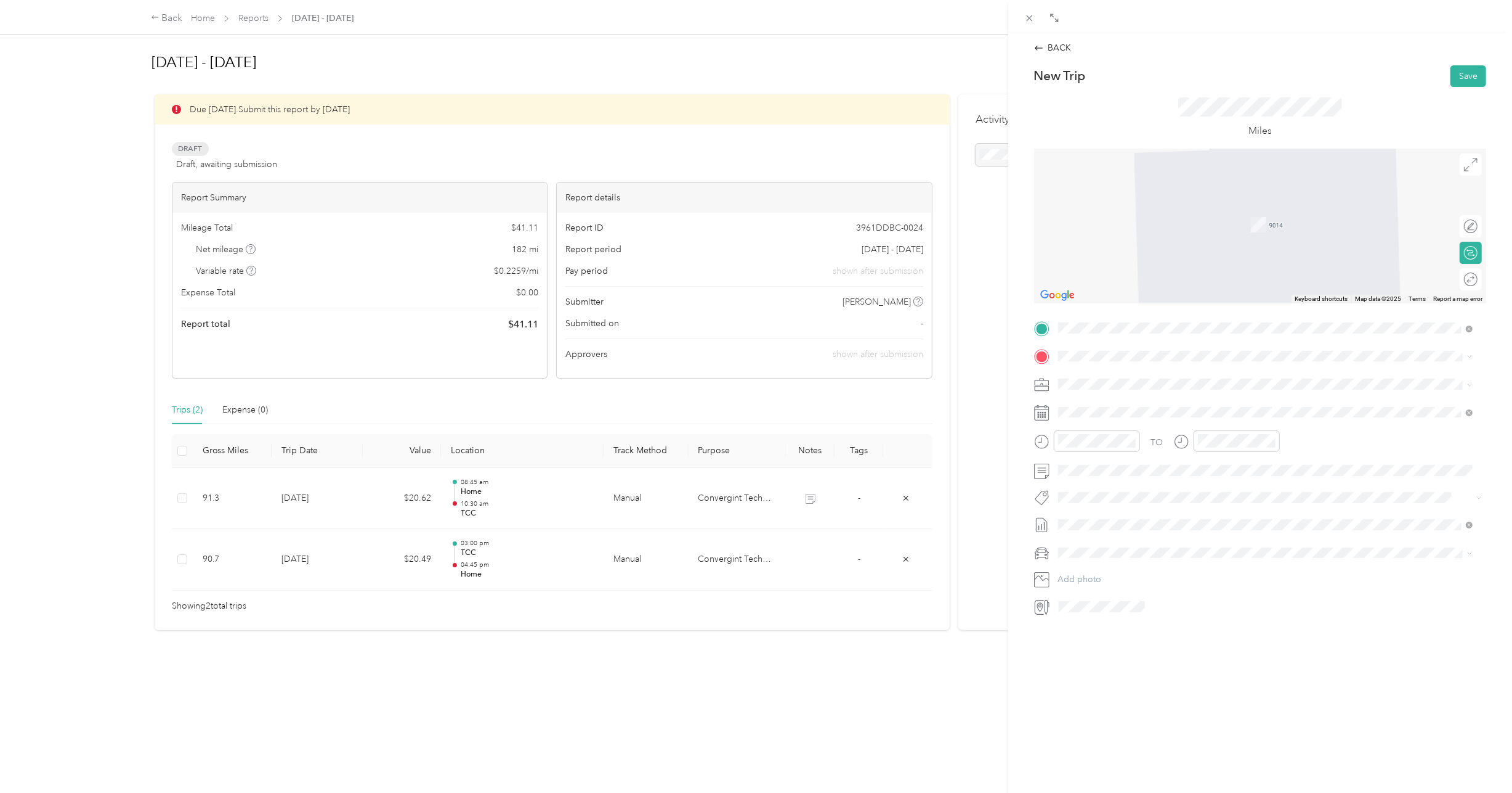
click at [1226, 432] on span "214 N Tryon St, Charlotte, NC, United States , 28202, Charlotte, NC, United Sta…" at bounding box center [1154, 437] width 146 height 10
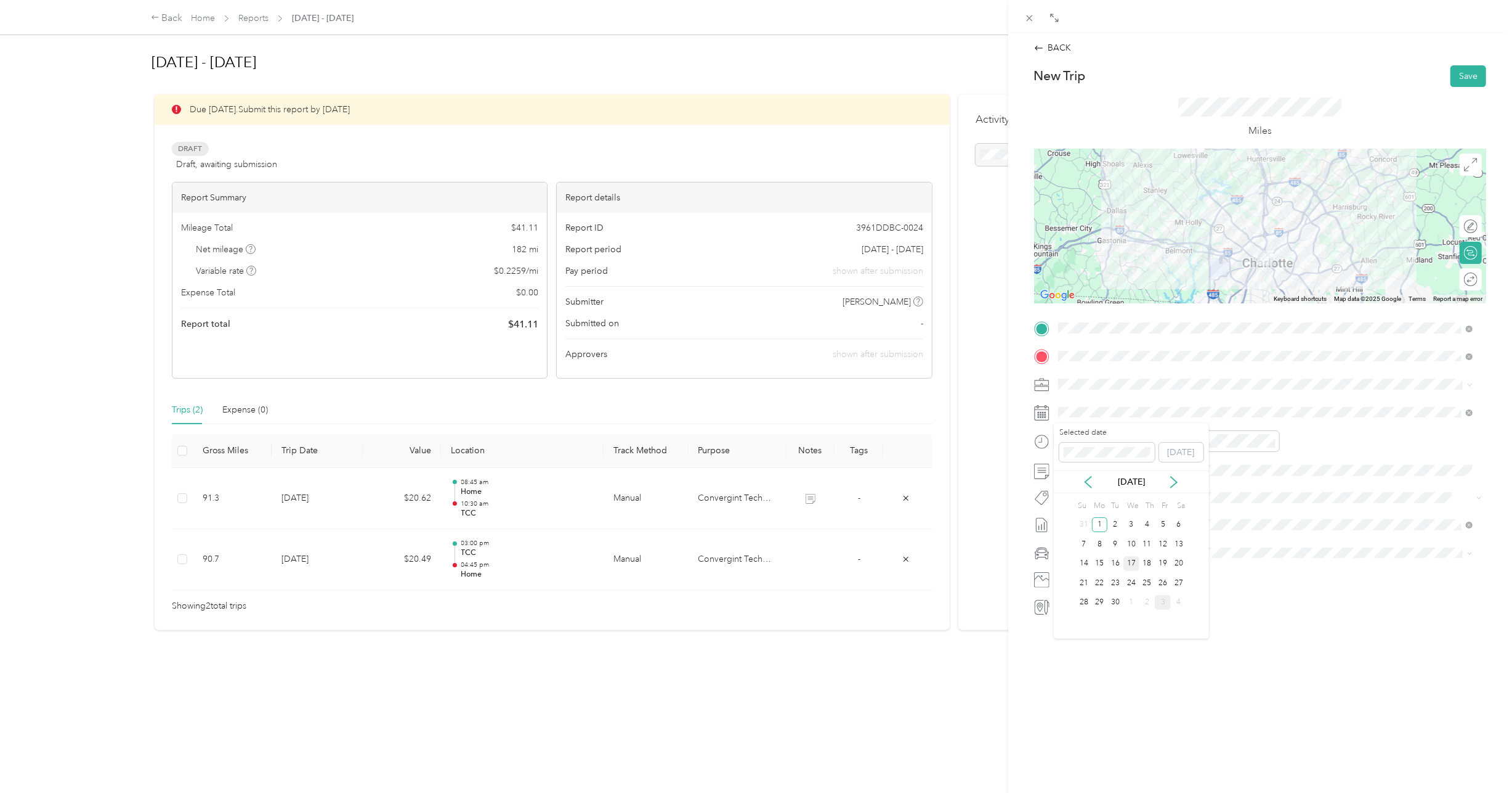
click at [1128, 565] on div "17" at bounding box center [1131, 563] width 16 height 16
drag, startPoint x: 1072, startPoint y: 570, endPoint x: 1073, endPoint y: 564, distance: 6.1
click at [1072, 567] on div "07" at bounding box center [1072, 571] width 30 height 18
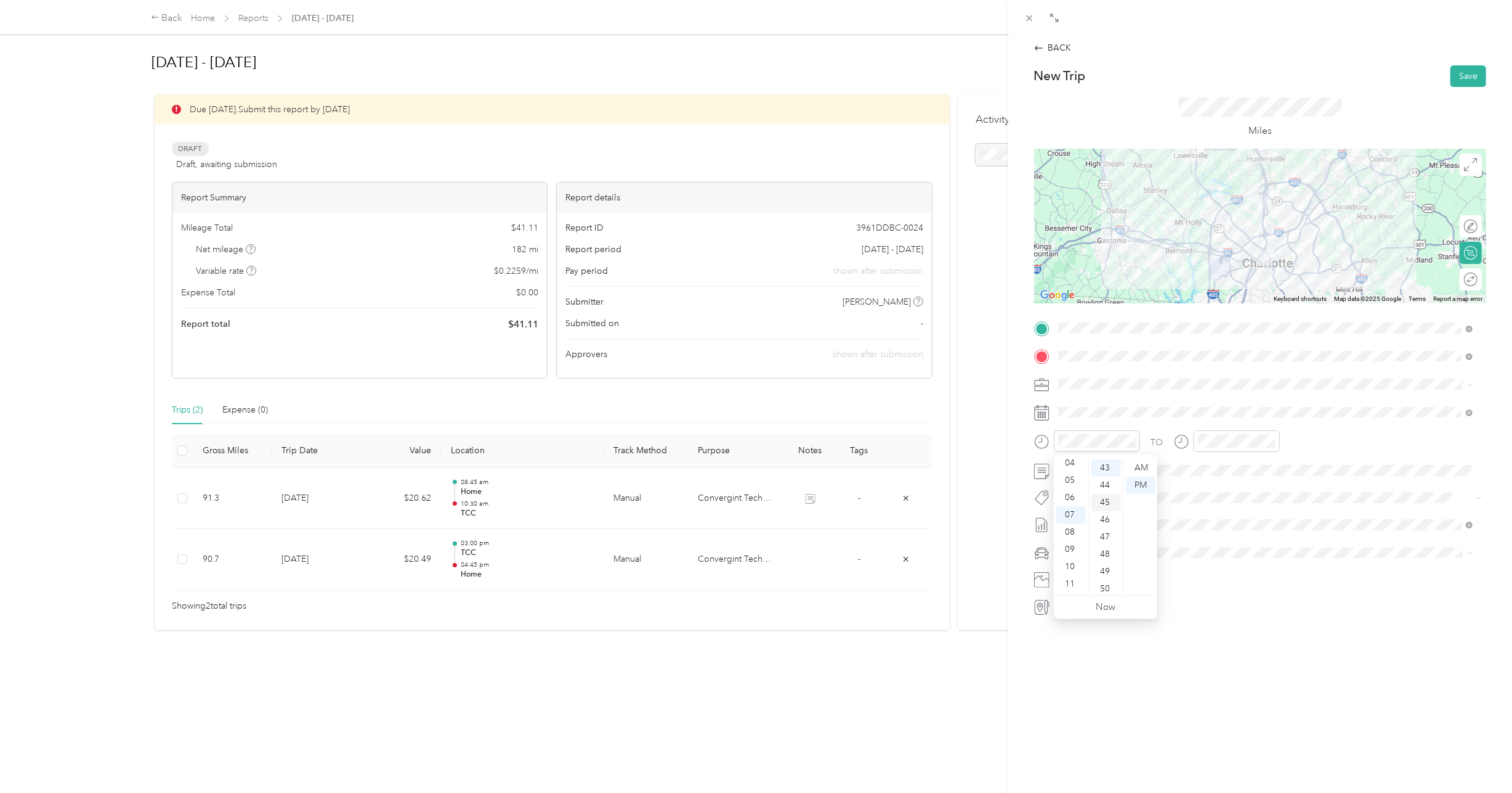
click at [1108, 502] on div "45" at bounding box center [1106, 502] width 30 height 18
click at [1136, 464] on div "AM" at bounding box center [1141, 467] width 30 height 18
click at [1207, 463] on div "04" at bounding box center [1211, 463] width 30 height 18
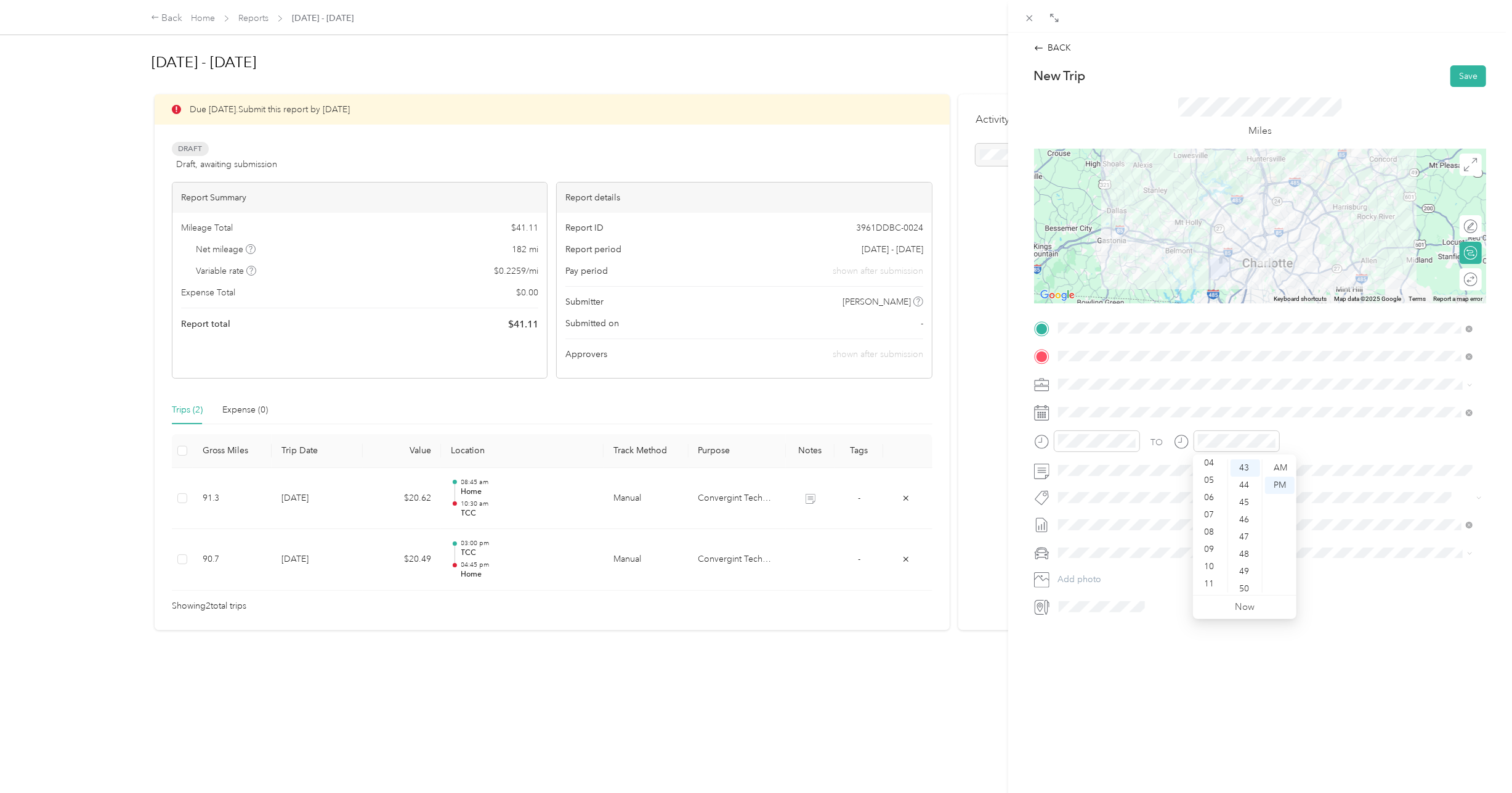
scroll to position [69, 0]
click at [1250, 483] on div "44" at bounding box center [1246, 485] width 30 height 18
click at [1244, 483] on div "45" at bounding box center [1246, 485] width 30 height 18
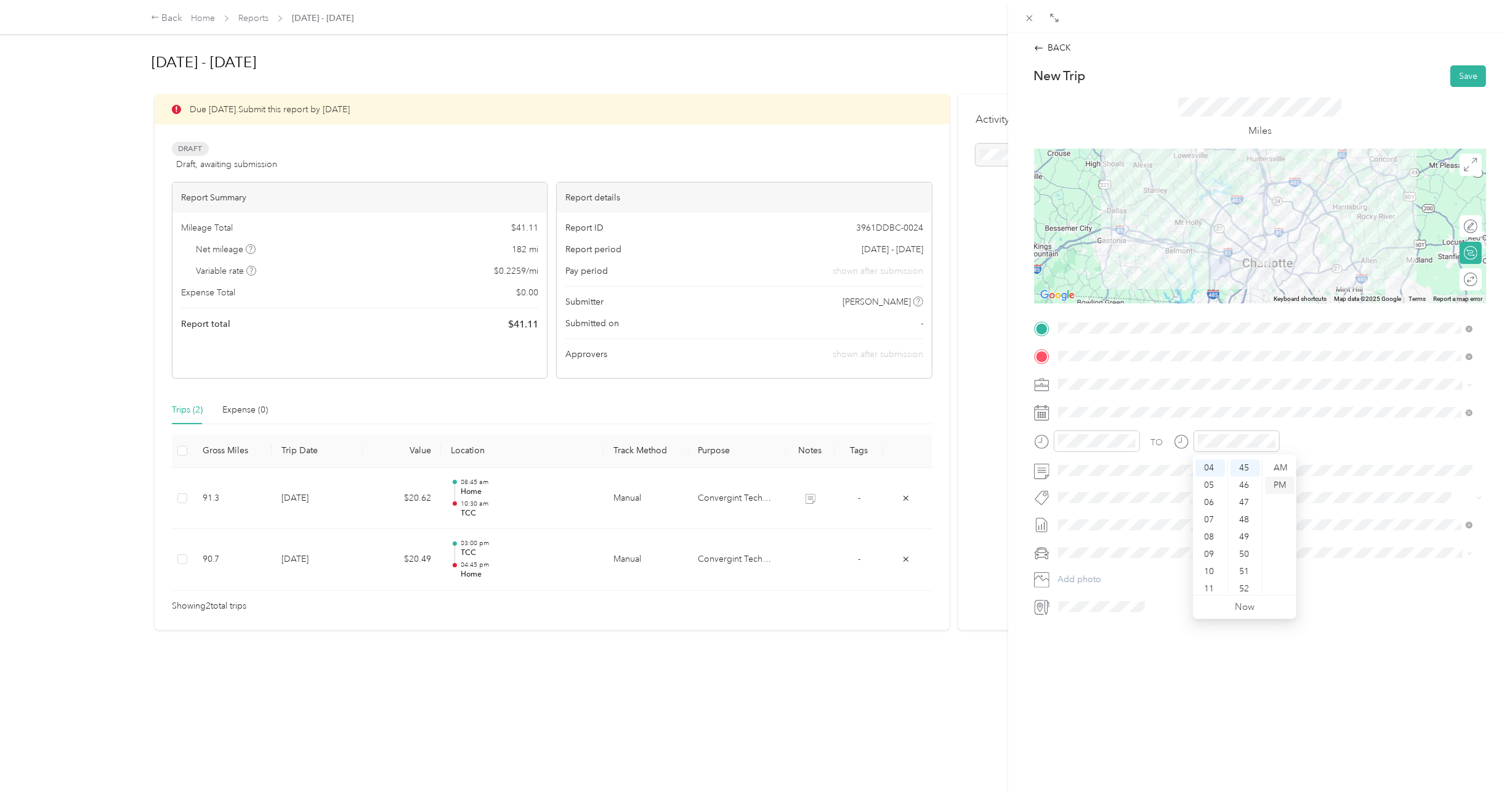
click at [1288, 483] on div "PM" at bounding box center [1280, 485] width 30 height 18
click at [1286, 471] on div "AM" at bounding box center [1280, 467] width 30 height 18
click at [1211, 531] on div "08" at bounding box center [1211, 536] width 30 height 18
click at [1246, 507] on div "15" at bounding box center [1246, 505] width 30 height 18
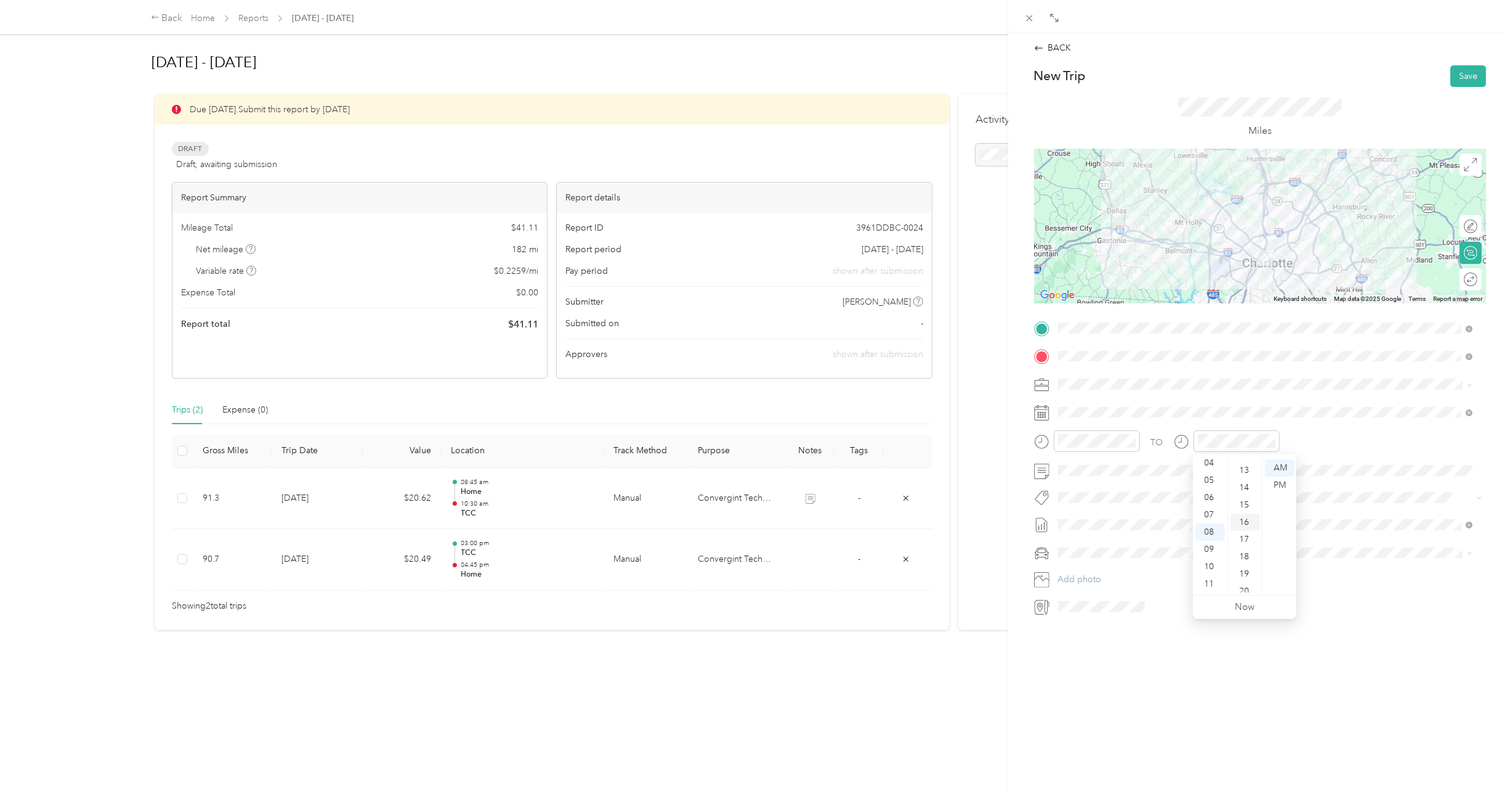
scroll to position [259, 0]
click at [1272, 617] on div "BACK New Trip Save This trip cannot be edited because it is either under review…" at bounding box center [1261, 428] width 504 height 793
click at [1095, 569] on span "Lexus LS 500" at bounding box center [1087, 567] width 51 height 10
click at [1451, 72] on button "Save" at bounding box center [1468, 75] width 36 height 21
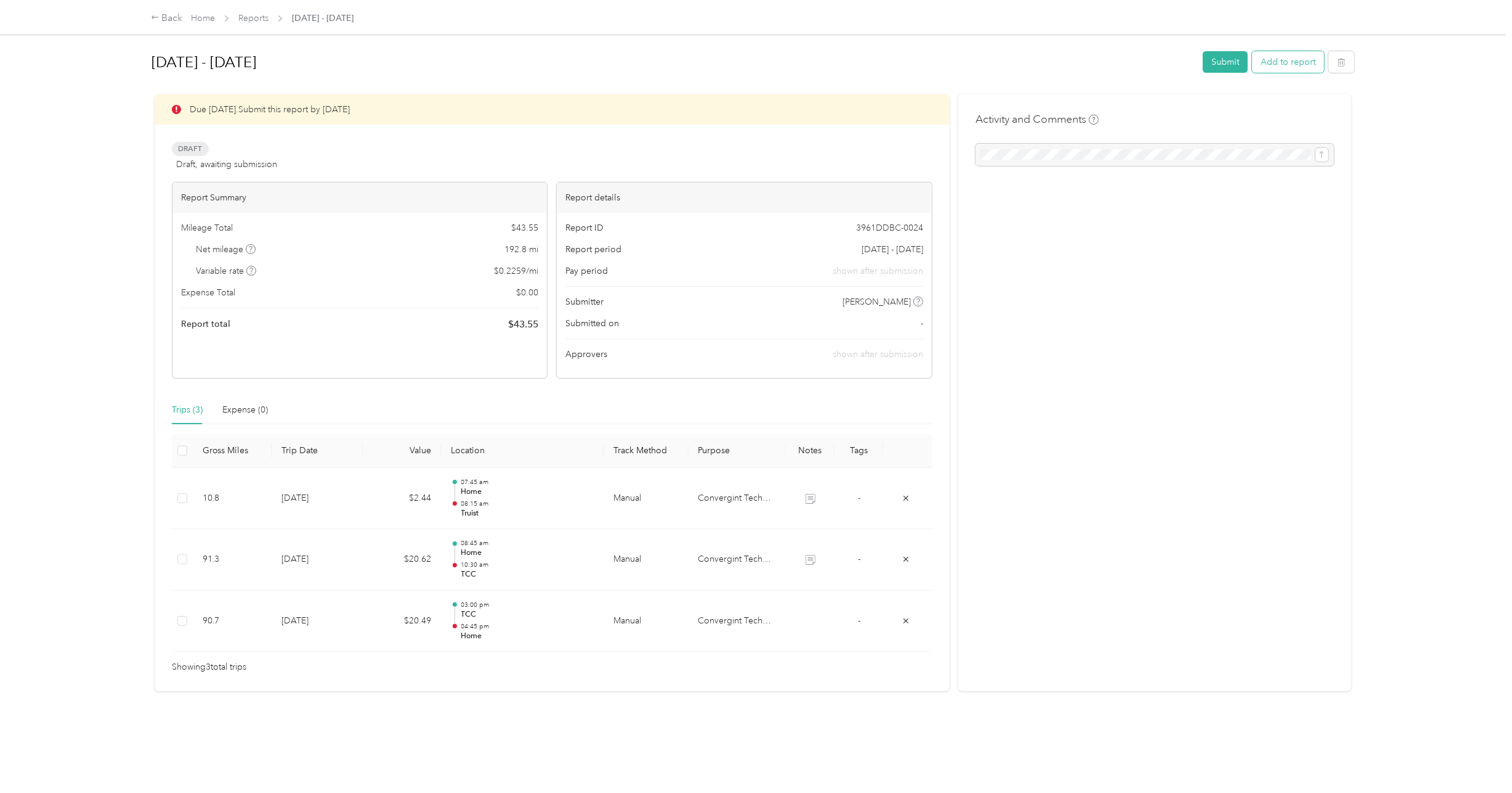
click at [1299, 60] on button "Add to report" at bounding box center [1289, 61] width 72 height 21
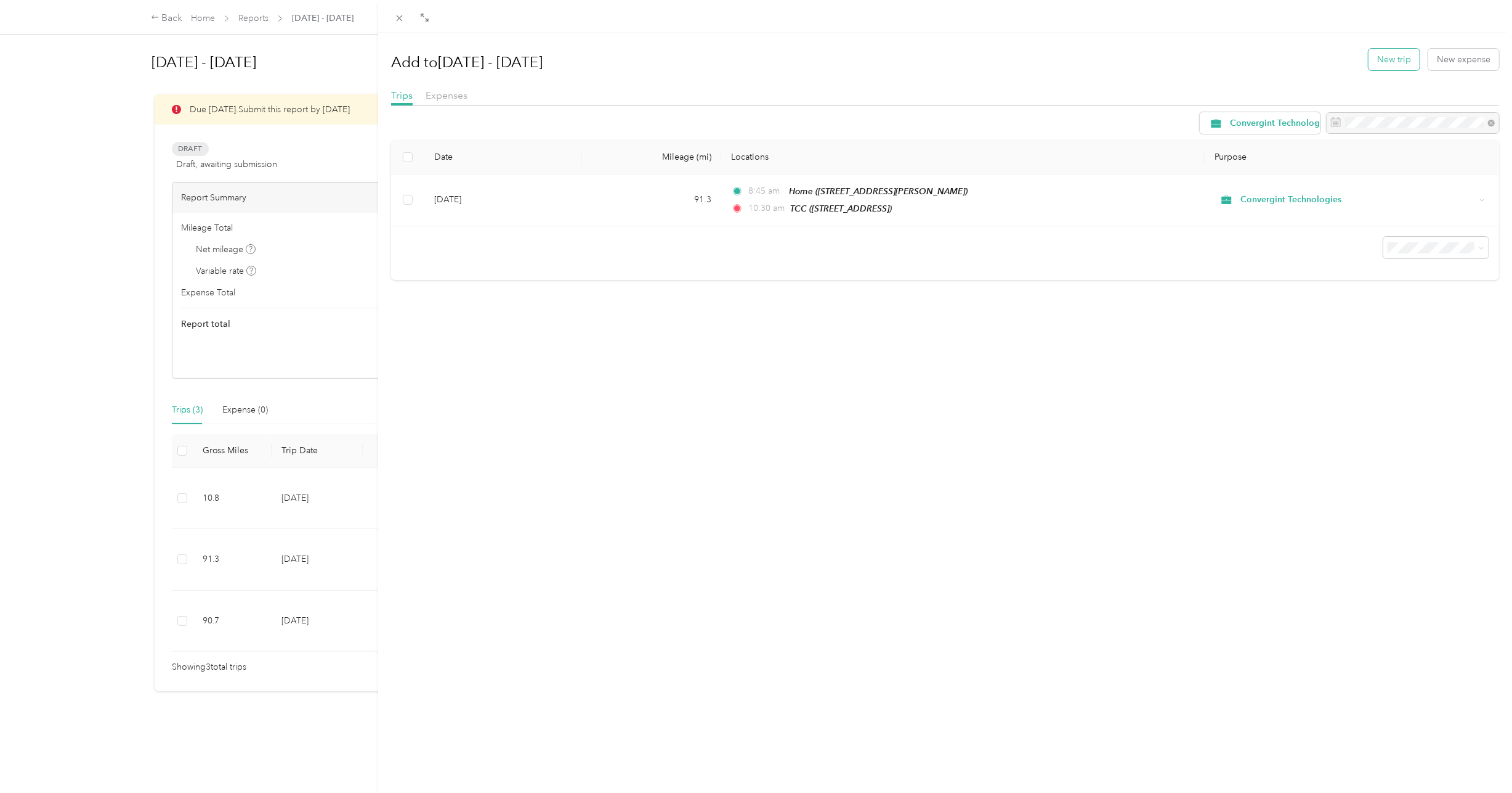
click at [1384, 58] on button "New trip" at bounding box center [1394, 58] width 51 height 21
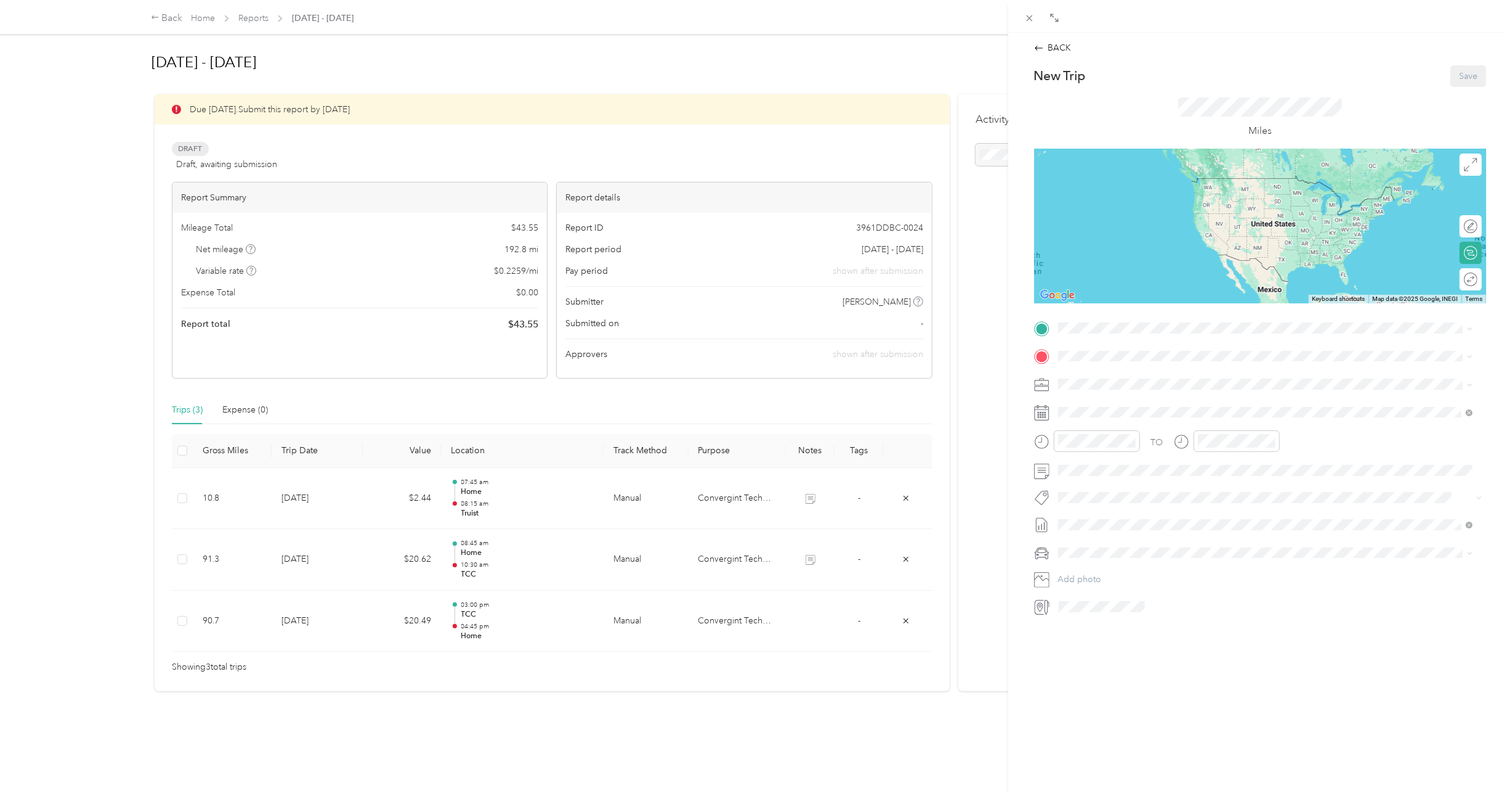
scroll to position [29, 0]
click at [1124, 499] on ol "From your Favorite places Greensboro permitting 9014 Pickering Grove Ln, Charlo…" at bounding box center [1265, 418] width 424 height 173
click at [1104, 528] on span "214 N Tryon St, Charlotte, NC, United States , 28202, Charlotte, NC, United Sta…" at bounding box center [1154, 532] width 146 height 10
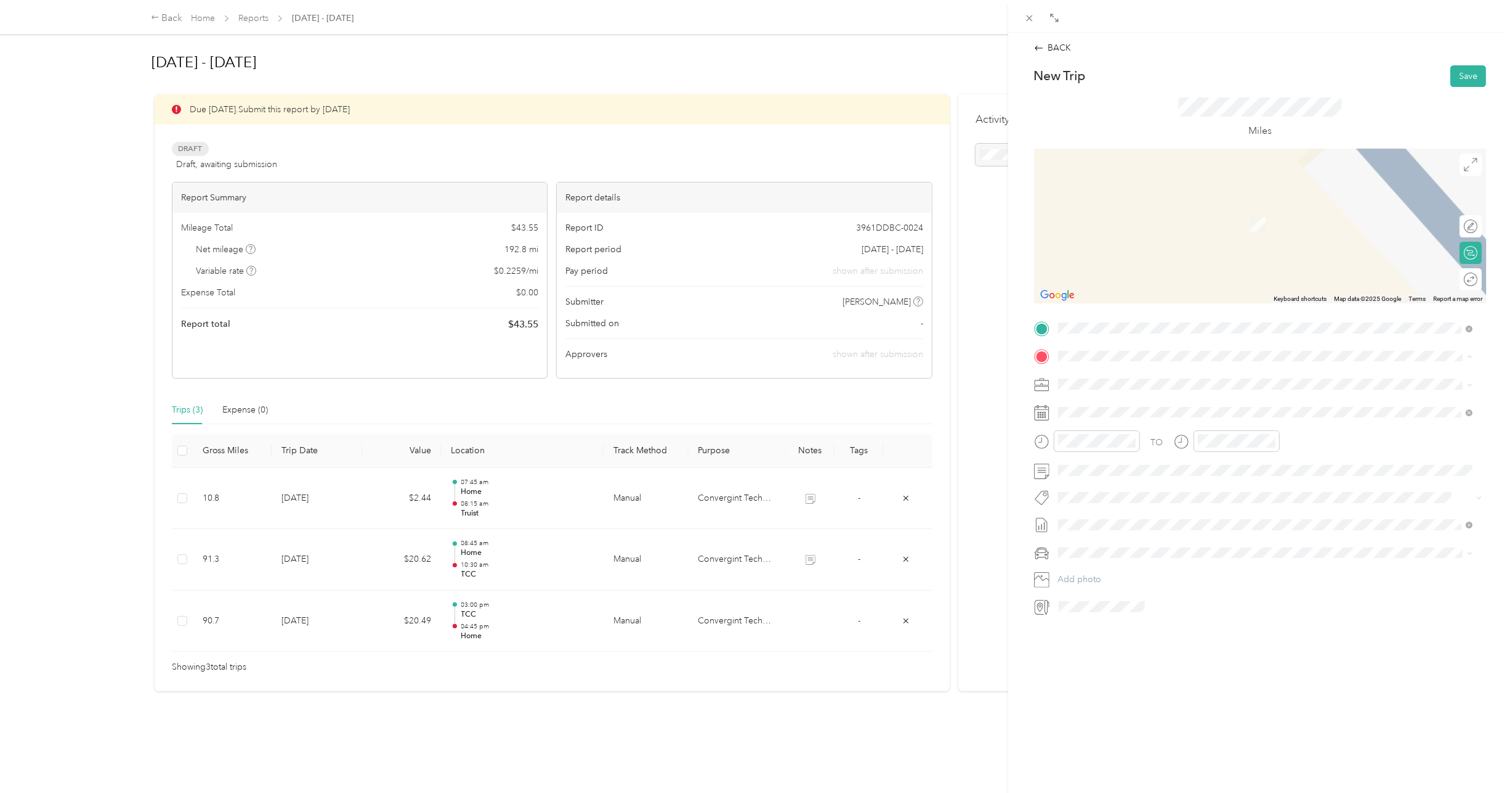
click at [1108, 451] on div "Home 9014 Pickering Grove Ln, Charlotte, NC, United States , 28216, Charlotte, …" at bounding box center [1275, 470] width 388 height 39
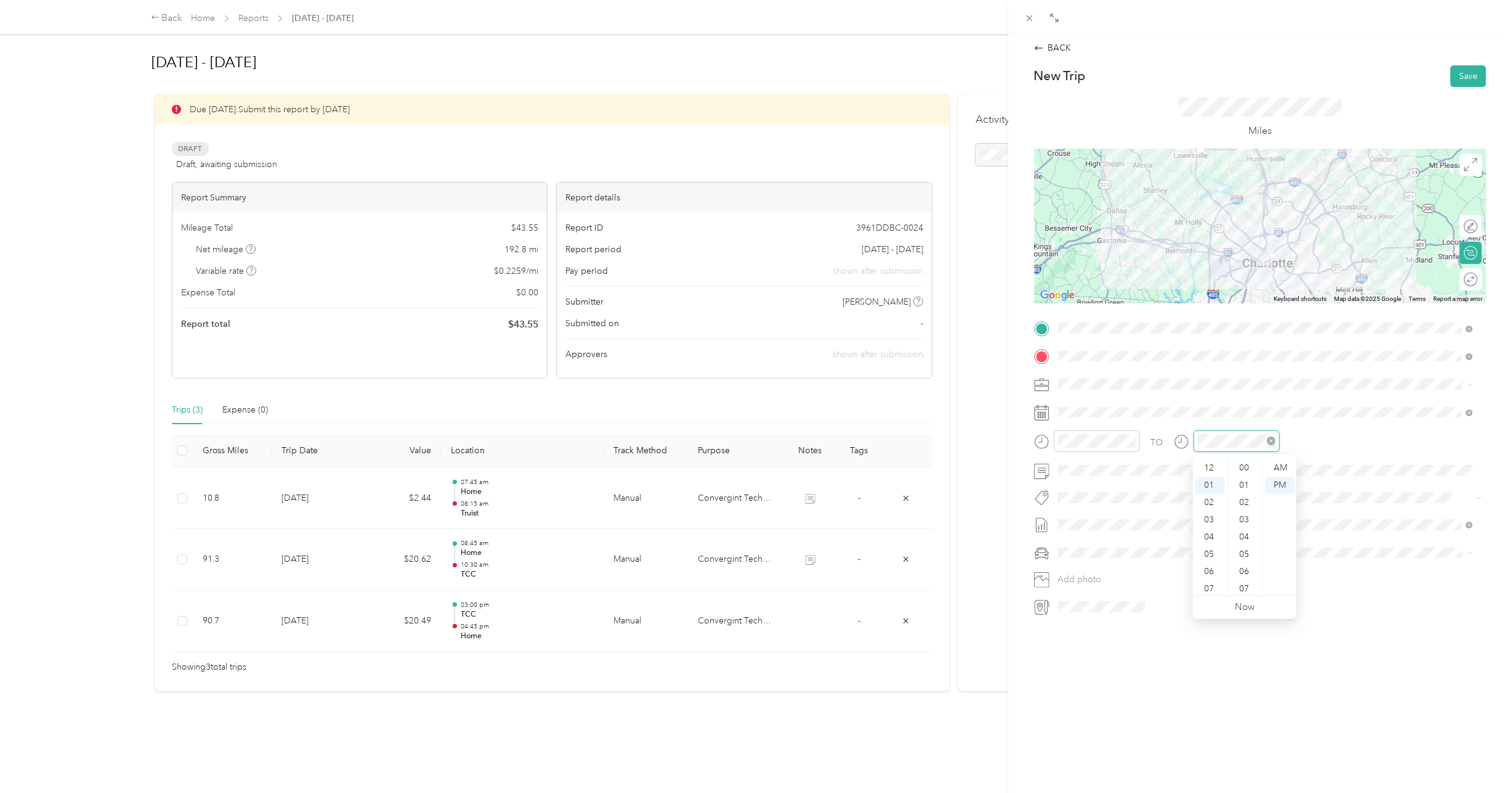
scroll to position [776, 0]
click at [1070, 514] on div "04" at bounding box center [1072, 519] width 30 height 18
click at [1106, 506] on div "15" at bounding box center [1106, 505] width 30 height 18
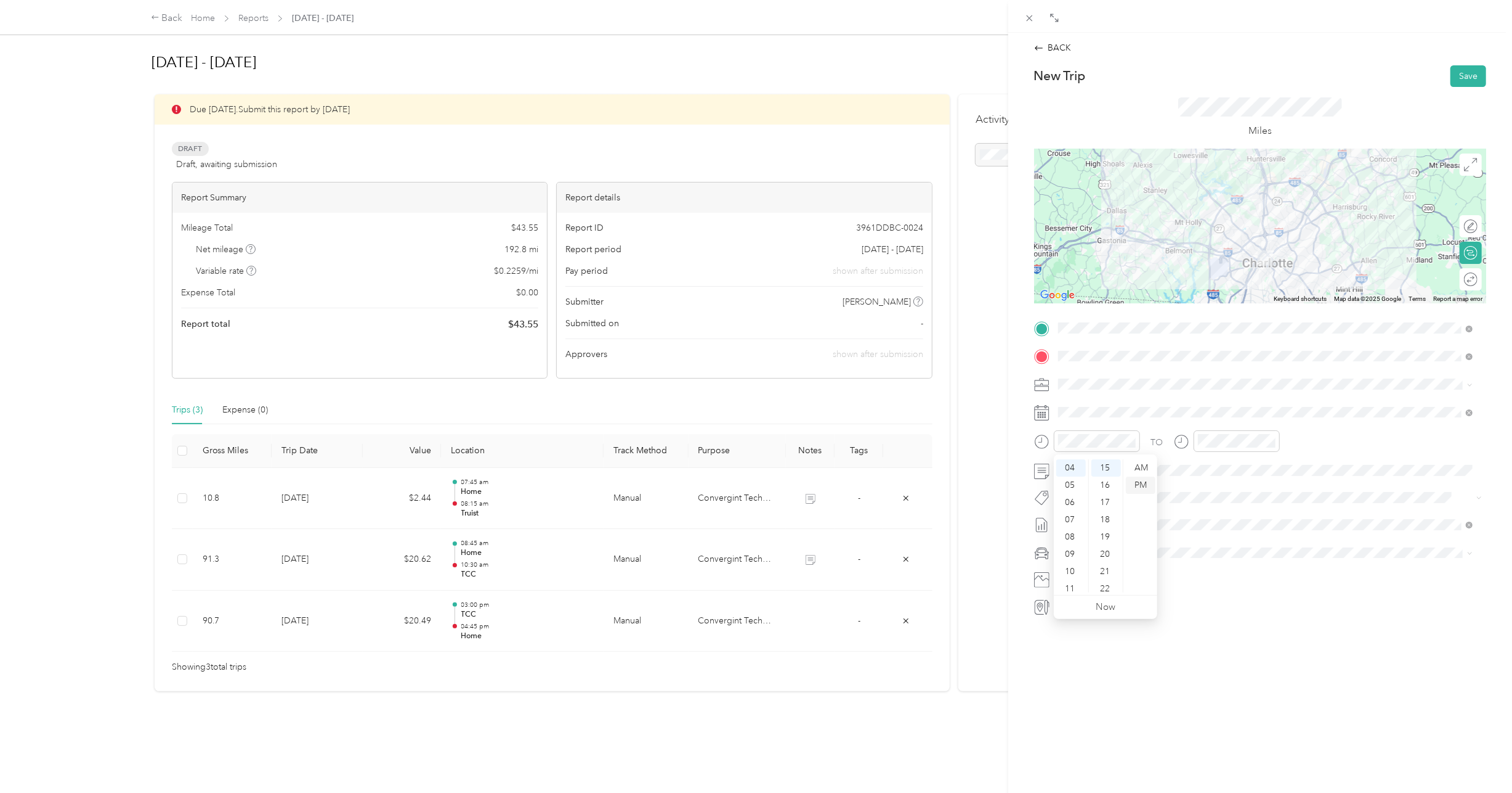
click at [1137, 478] on div "PM" at bounding box center [1141, 485] width 30 height 18
click at [1208, 514] on div "04" at bounding box center [1211, 519] width 30 height 18
click at [1248, 470] on div "45" at bounding box center [1246, 467] width 30 height 18
click at [1277, 485] on div "PM" at bounding box center [1280, 485] width 30 height 18
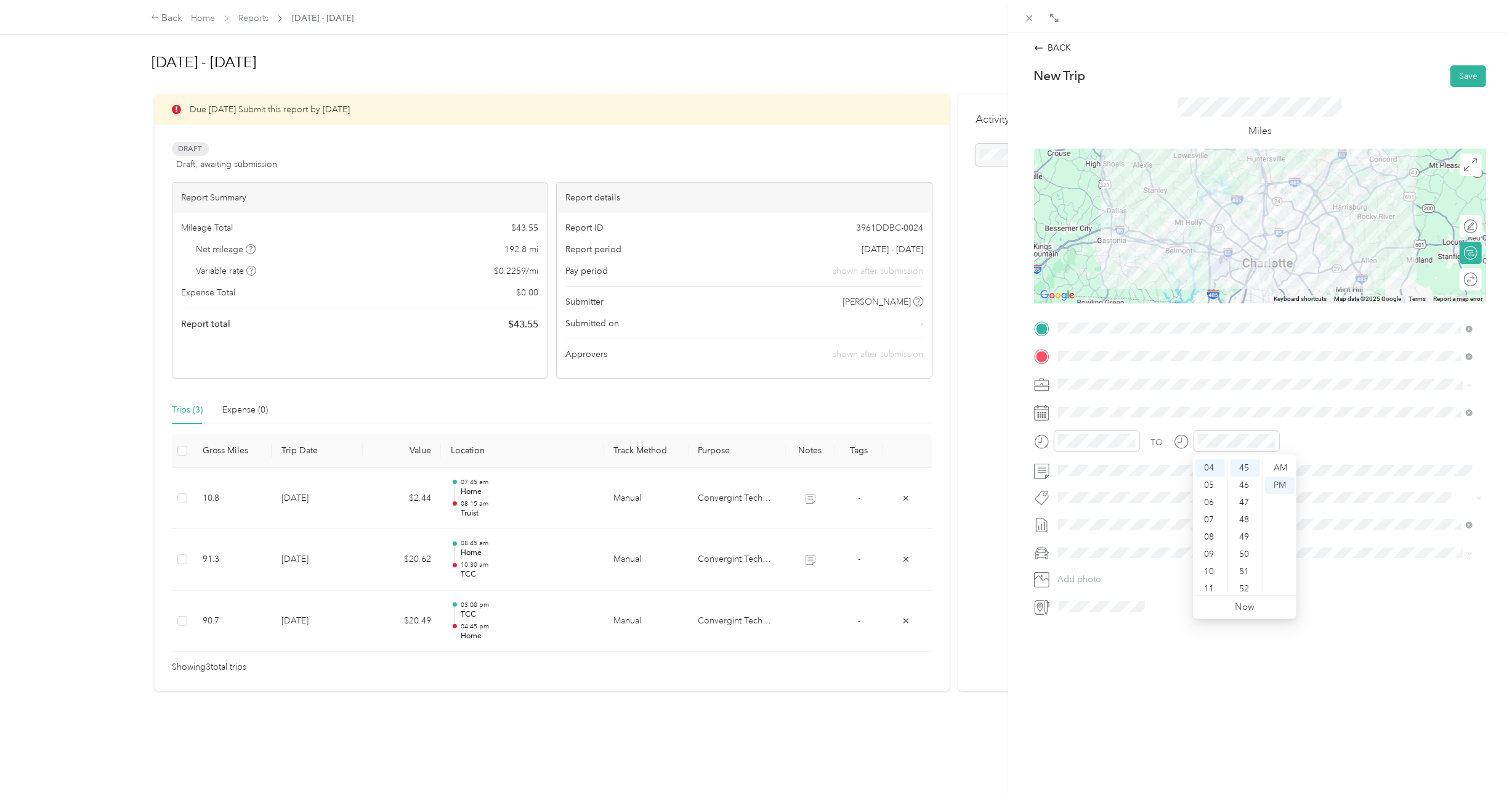
drag, startPoint x: 1349, startPoint y: 628, endPoint x: 1348, endPoint y: 621, distance: 7.1
click at [1348, 623] on div "BACK New Trip Save This trip cannot be edited because it is either under review…" at bounding box center [1261, 428] width 504 height 793
click at [1099, 570] on span "Lexus LS 500" at bounding box center [1087, 567] width 51 height 10
click at [1454, 71] on button "Save" at bounding box center [1468, 75] width 36 height 21
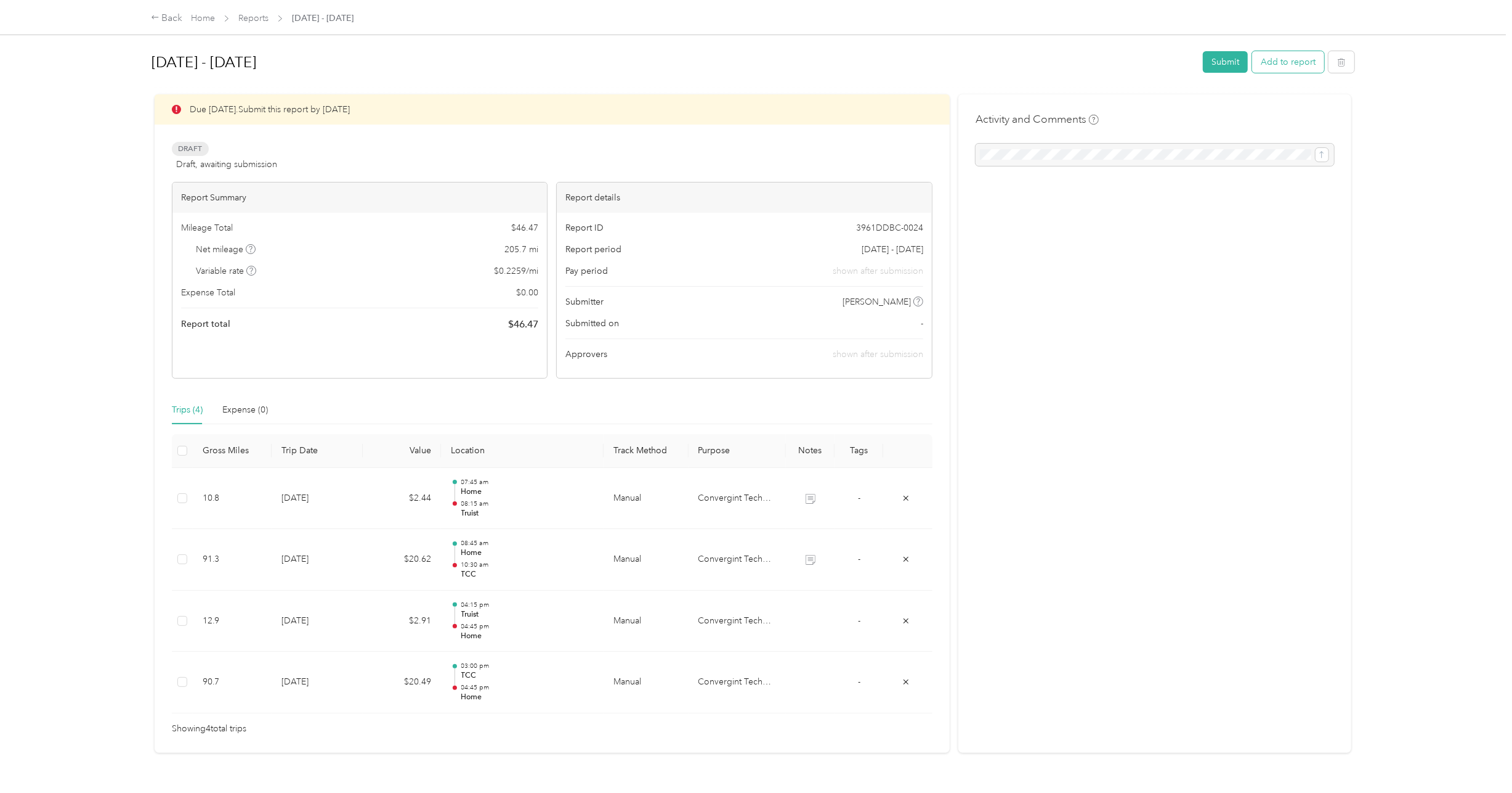
click at [1290, 59] on button "Add to report" at bounding box center [1289, 61] width 72 height 21
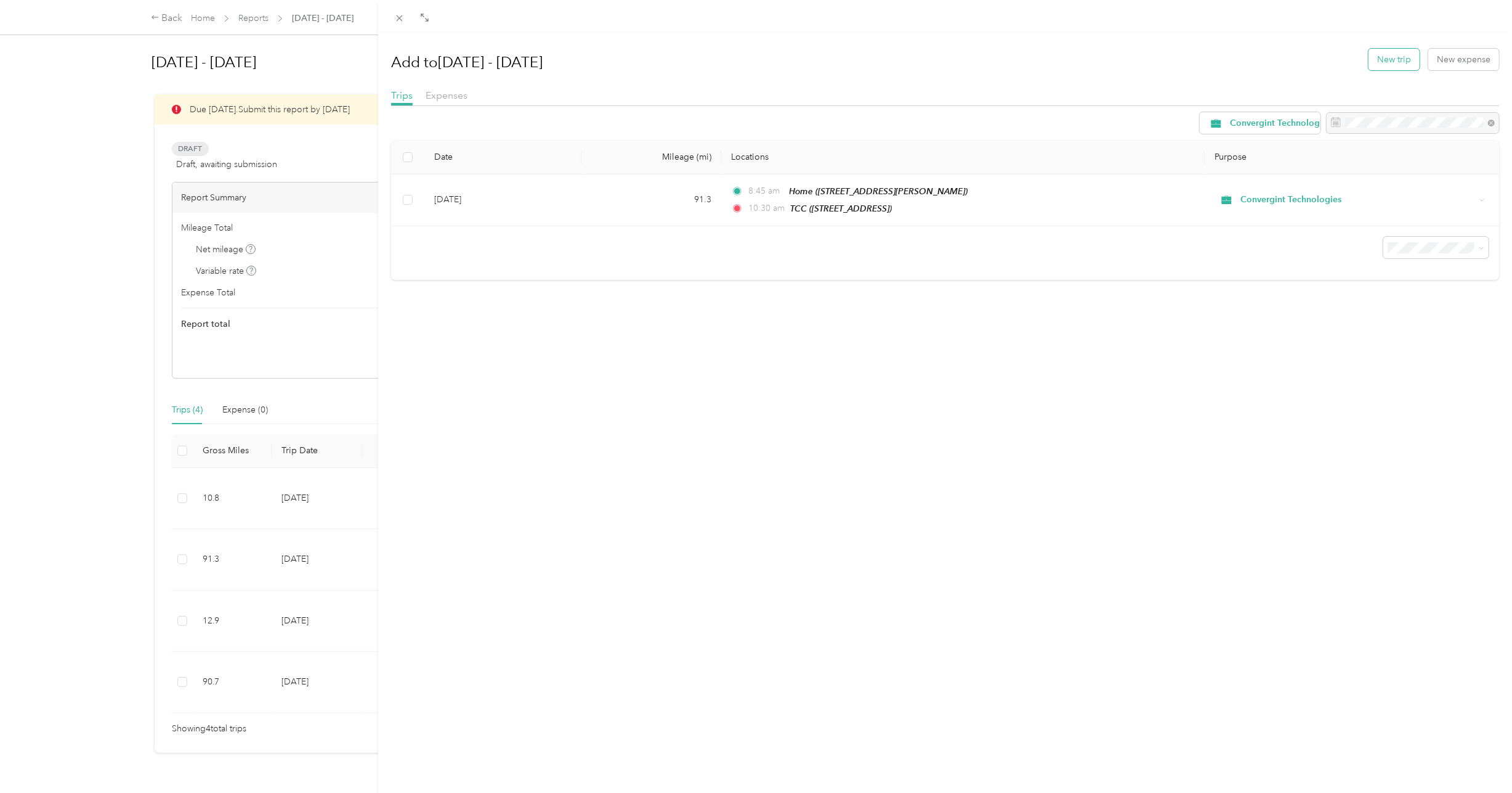
click at [1393, 56] on button "New trip" at bounding box center [1394, 58] width 51 height 21
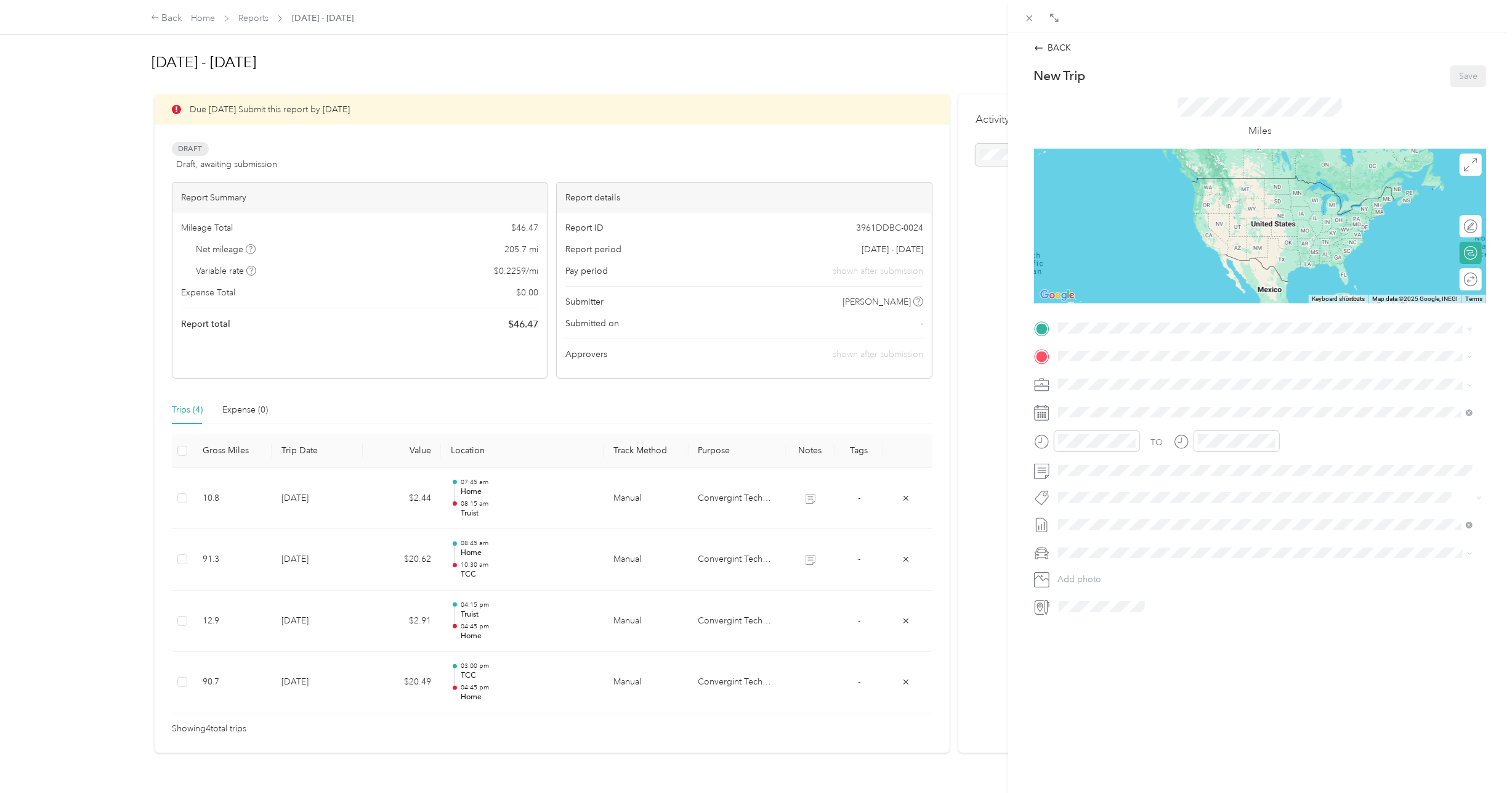
click at [1091, 422] on div "Home 9014 Pickering Grove Ln, Charlotte, NC, United States , 28216, Charlotte, …" at bounding box center [1275, 441] width 388 height 39
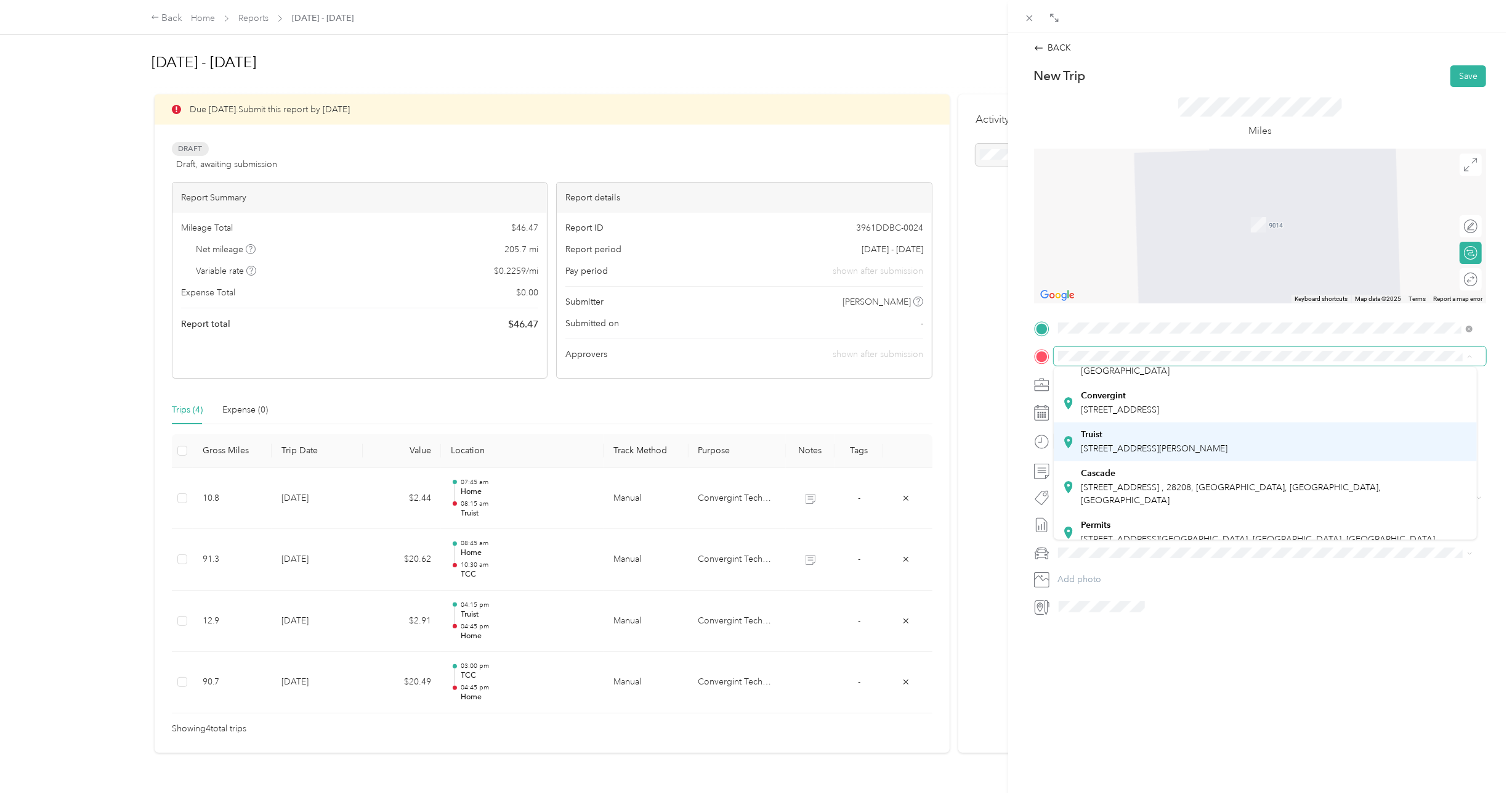
scroll to position [123, 0]
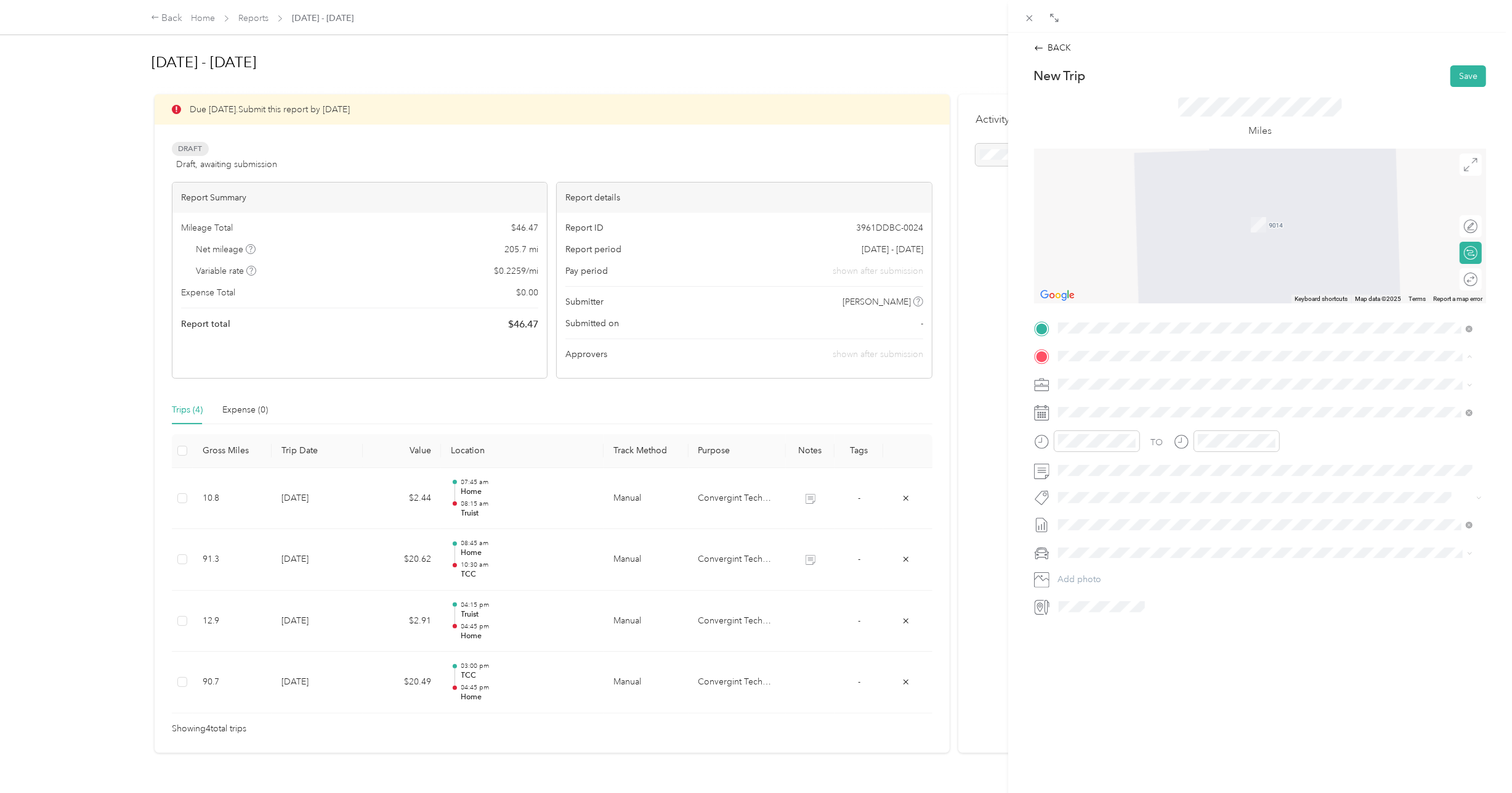
click at [1117, 509] on div "Permits 101 Cherry St N, Winston Salem, NC, United States , 27101, Winston-Sale…" at bounding box center [1258, 522] width 354 height 26
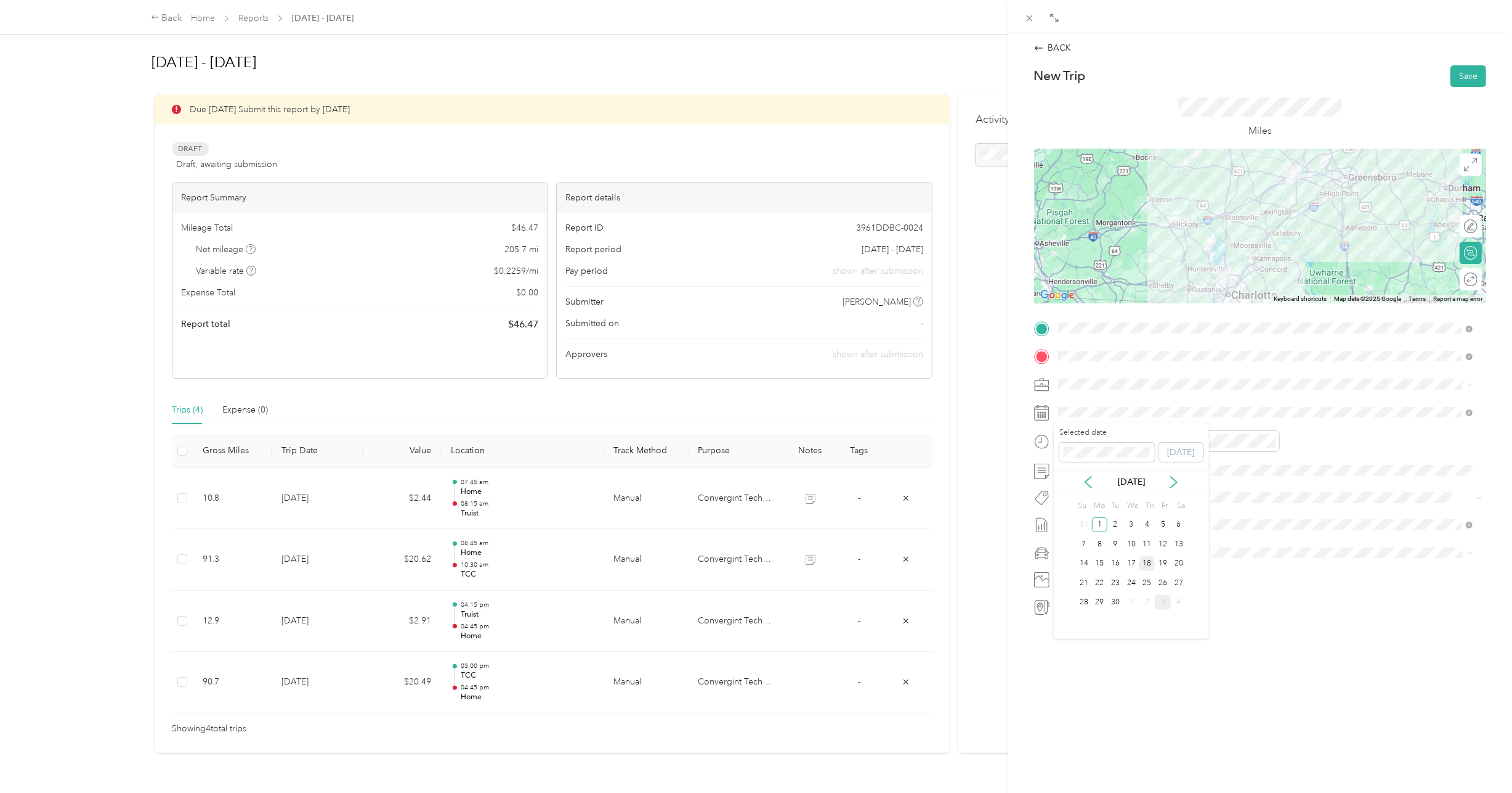
click at [1149, 565] on div "18" at bounding box center [1147, 563] width 16 height 16
click at [1111, 432] on div at bounding box center [1097, 441] width 86 height 21
click at [1126, 716] on div "BACK New Trip Save This trip cannot be edited because it is either under review…" at bounding box center [1261, 428] width 504 height 793
click at [308, 554] on div "BACK New Trip Save This trip cannot be edited because it is either under review…" at bounding box center [756, 396] width 1512 height 793
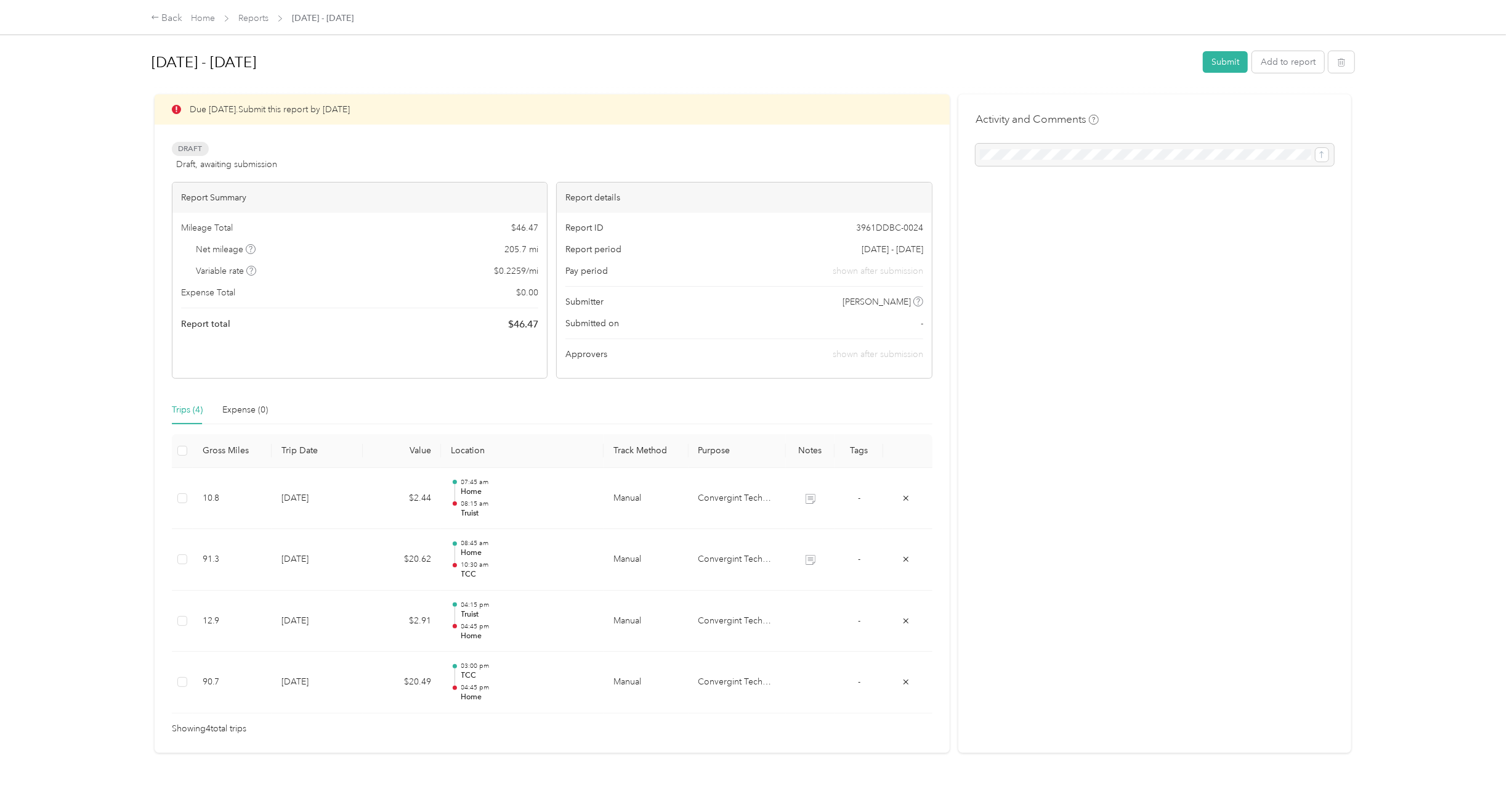
click at [309, 552] on div at bounding box center [756, 396] width 1512 height 793
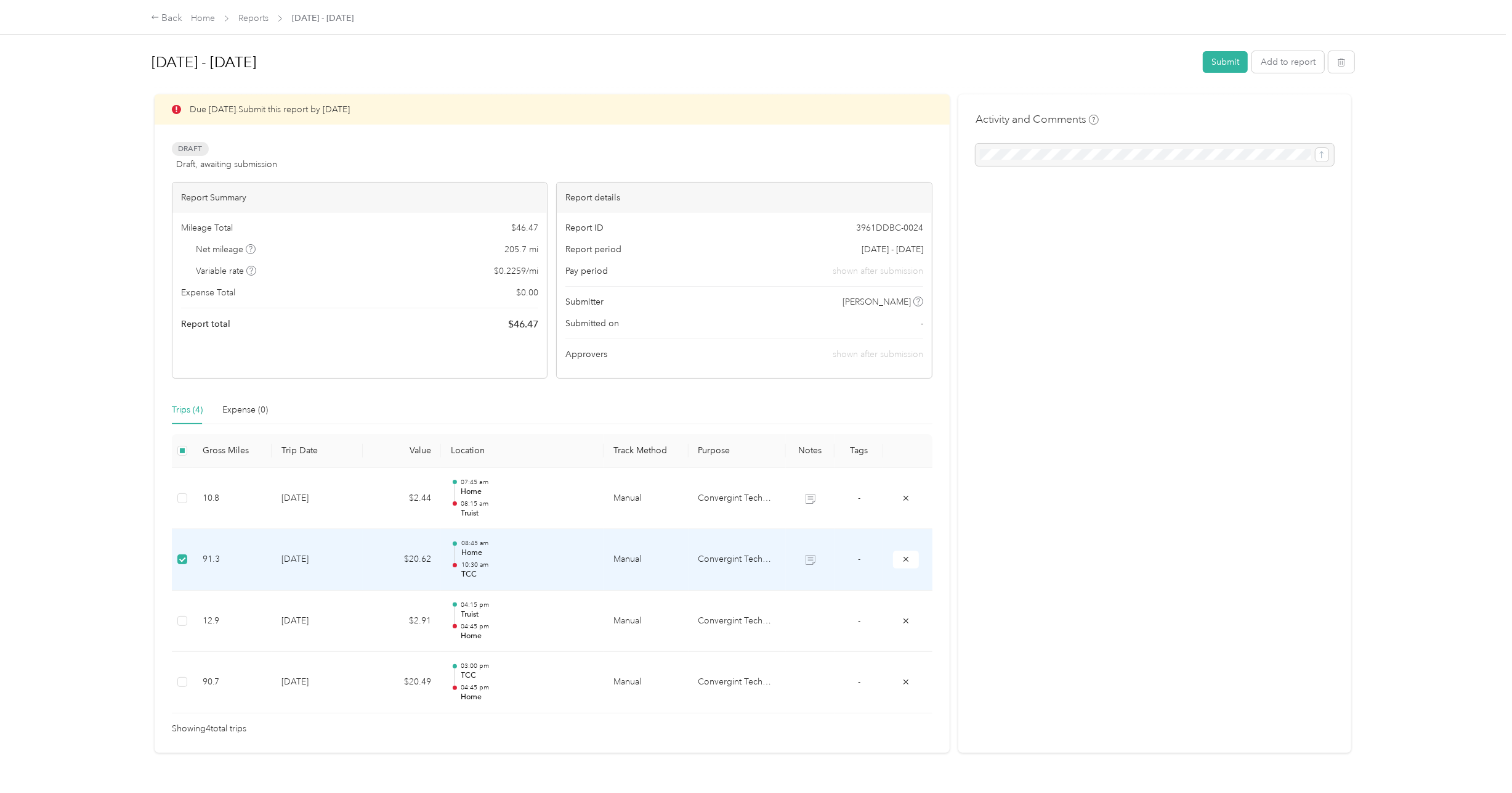
click at [313, 562] on td "9-10-2025" at bounding box center [317, 559] width 91 height 61
click at [705, 561] on td "Convergint Technologies" at bounding box center [737, 559] width 97 height 61
click at [451, 562] on div at bounding box center [454, 560] width 8 height 39
click at [495, 558] on div "08:45 am Home 10:30 am TCC" at bounding box center [528, 559] width 133 height 42
click at [495, 557] on div "08:45 am Home 10:30 am TCC" at bounding box center [528, 559] width 133 height 42
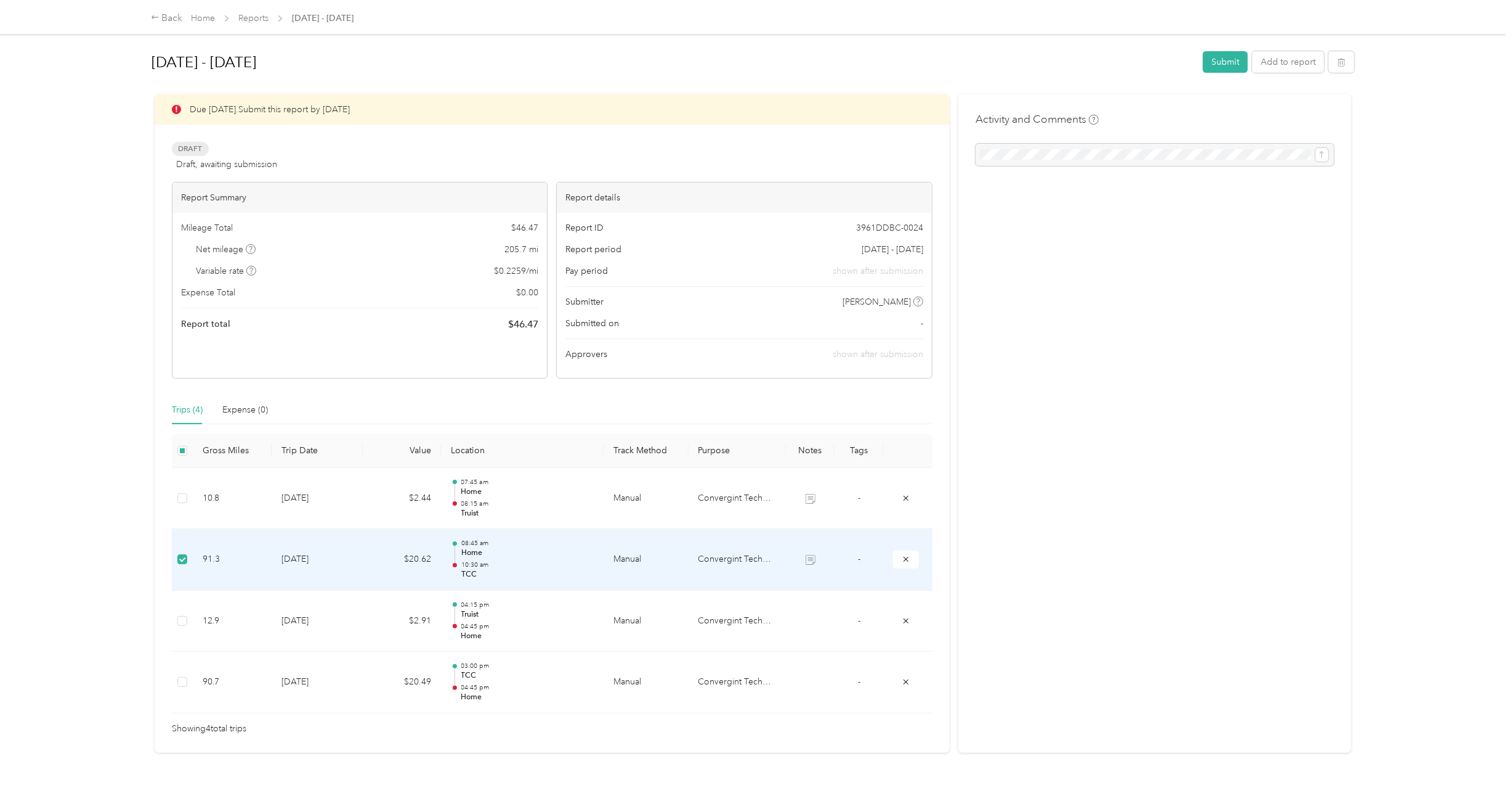
drag, startPoint x: 495, startPoint y: 557, endPoint x: 594, endPoint y: 559, distance: 99.0
click at [506, 557] on div "08:45 am Home 10:30 am TCC" at bounding box center [528, 559] width 133 height 42
click at [226, 565] on td "91.3" at bounding box center [233, 559] width 80 height 61
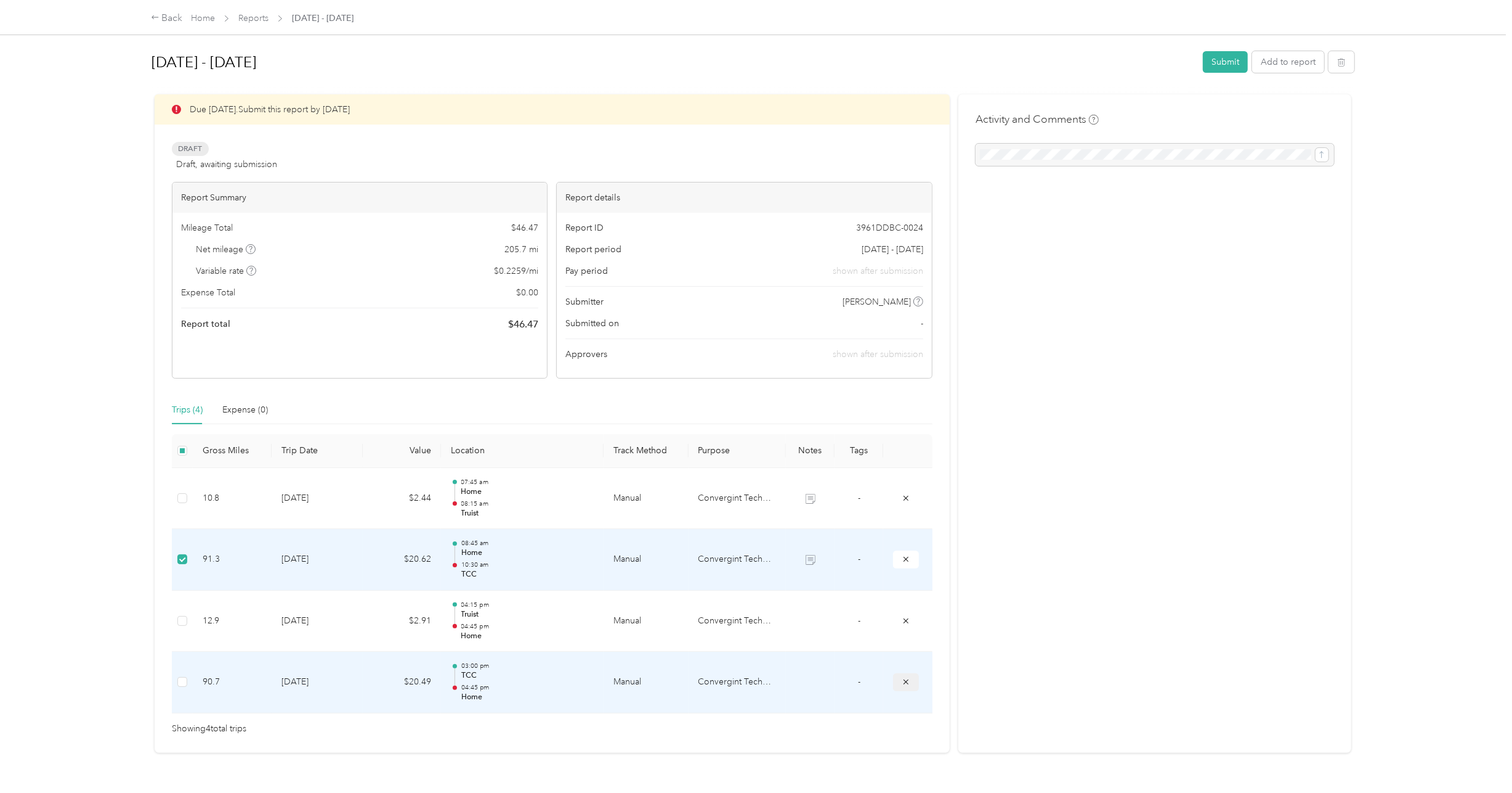
drag, startPoint x: 904, startPoint y: 677, endPoint x: 909, endPoint y: 671, distance: 7.8
click at [908, 673] on button "submit" at bounding box center [907, 682] width 26 height 18
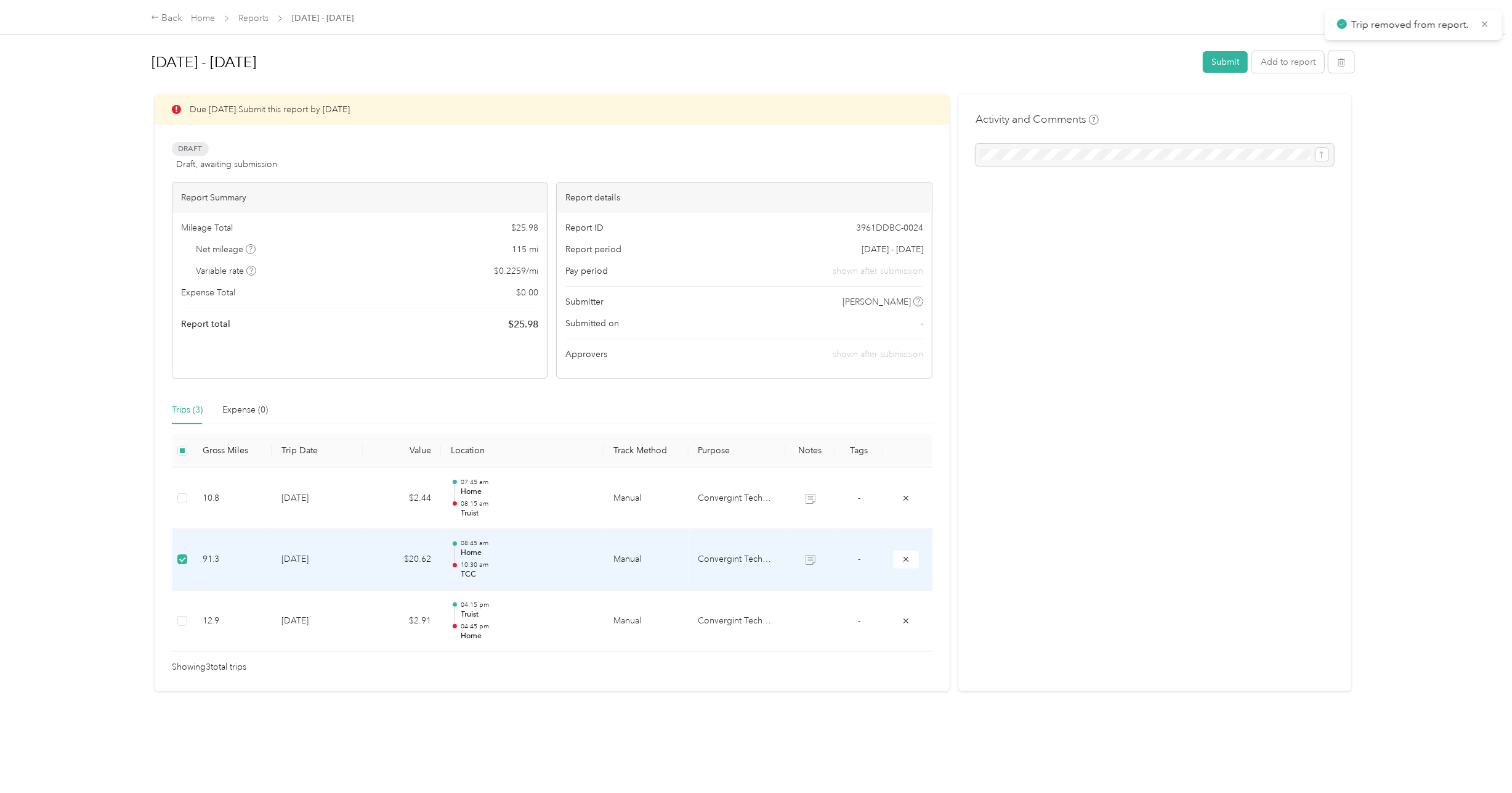
click at [909, 673] on div "Showing 3 total trips" at bounding box center [552, 667] width 761 height 14
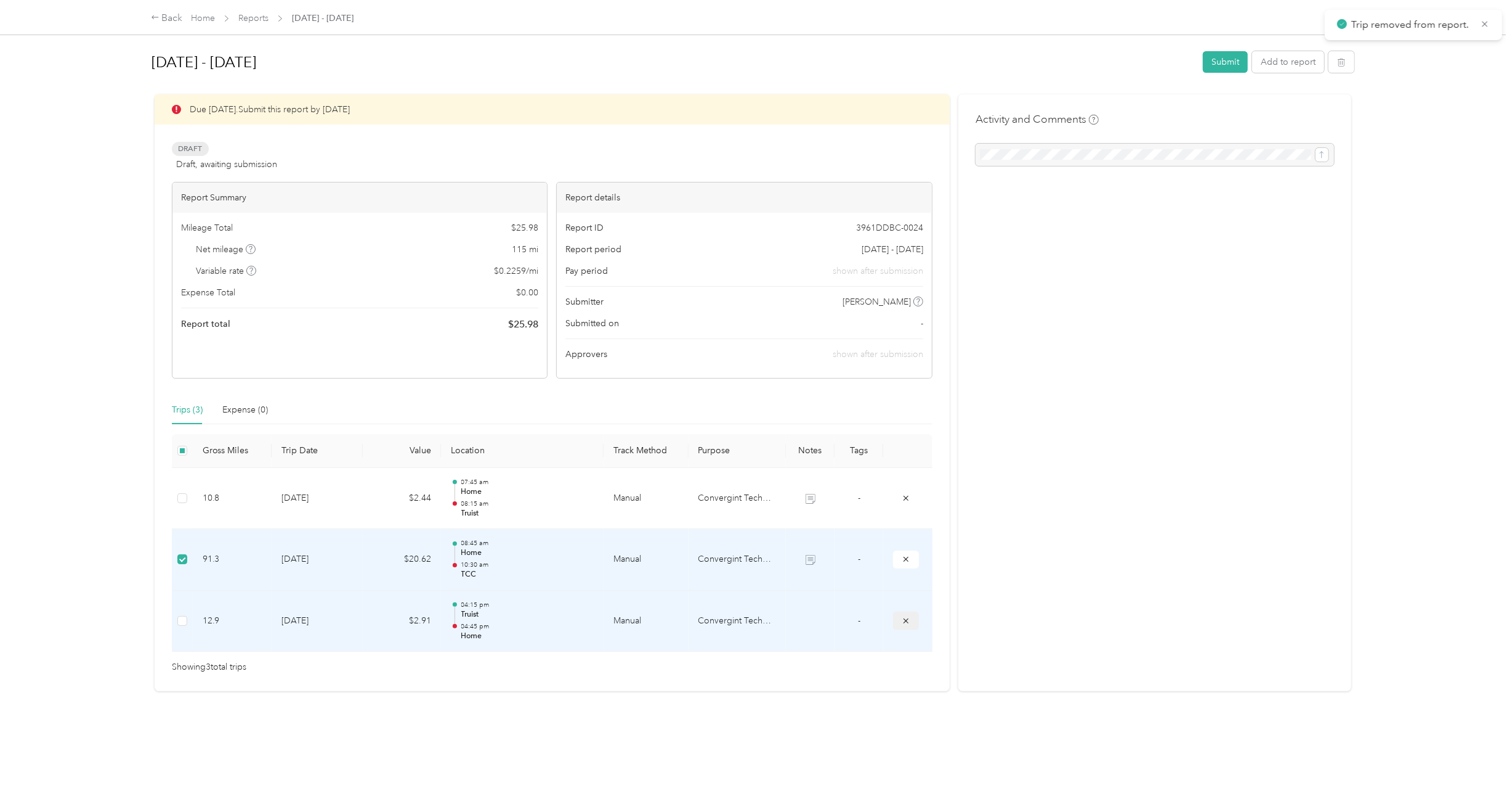
click at [902, 617] on icon "submit" at bounding box center [906, 620] width 8 height 8
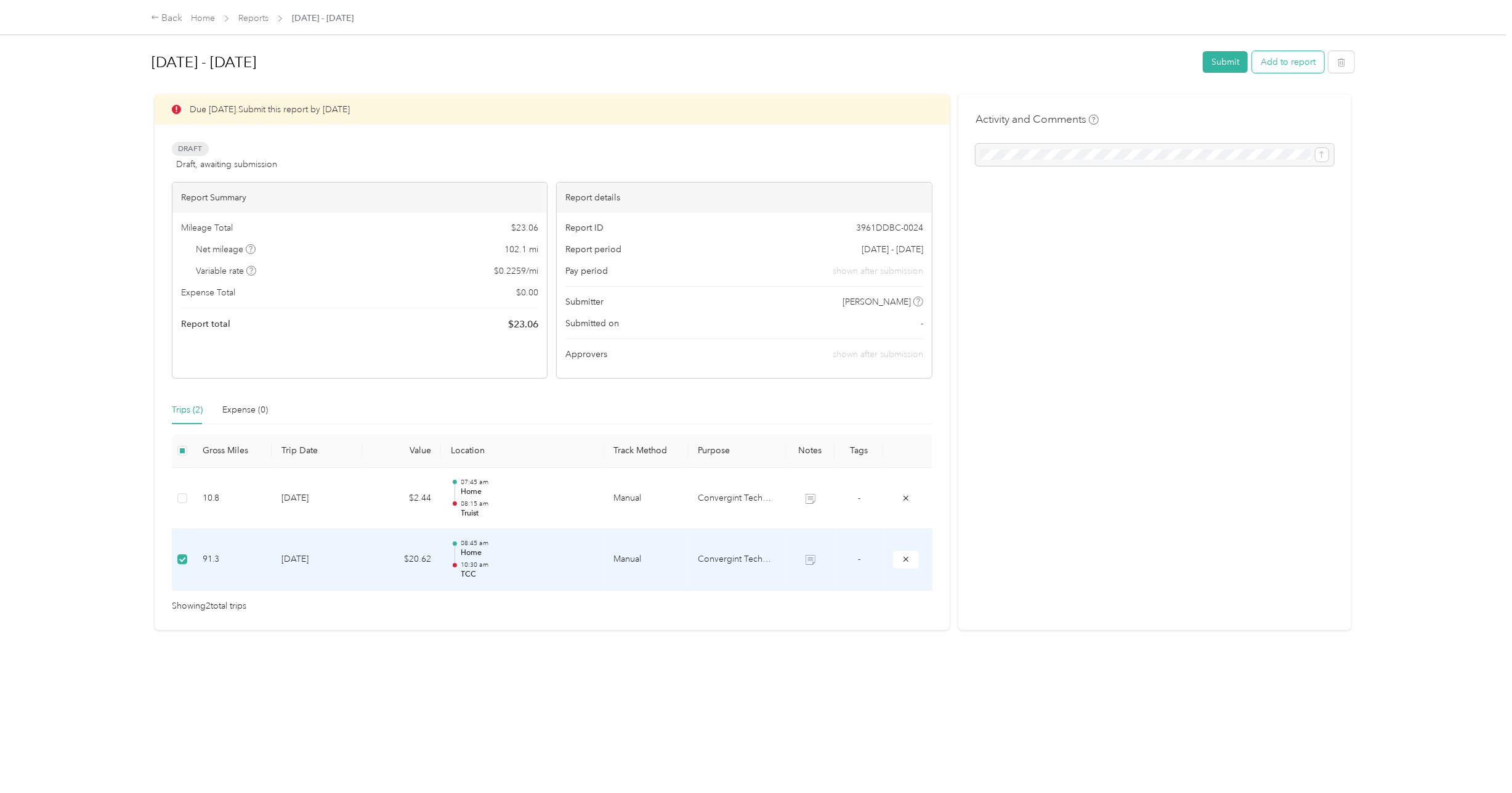
click at [1296, 56] on button "Add to report" at bounding box center [1289, 61] width 72 height 21
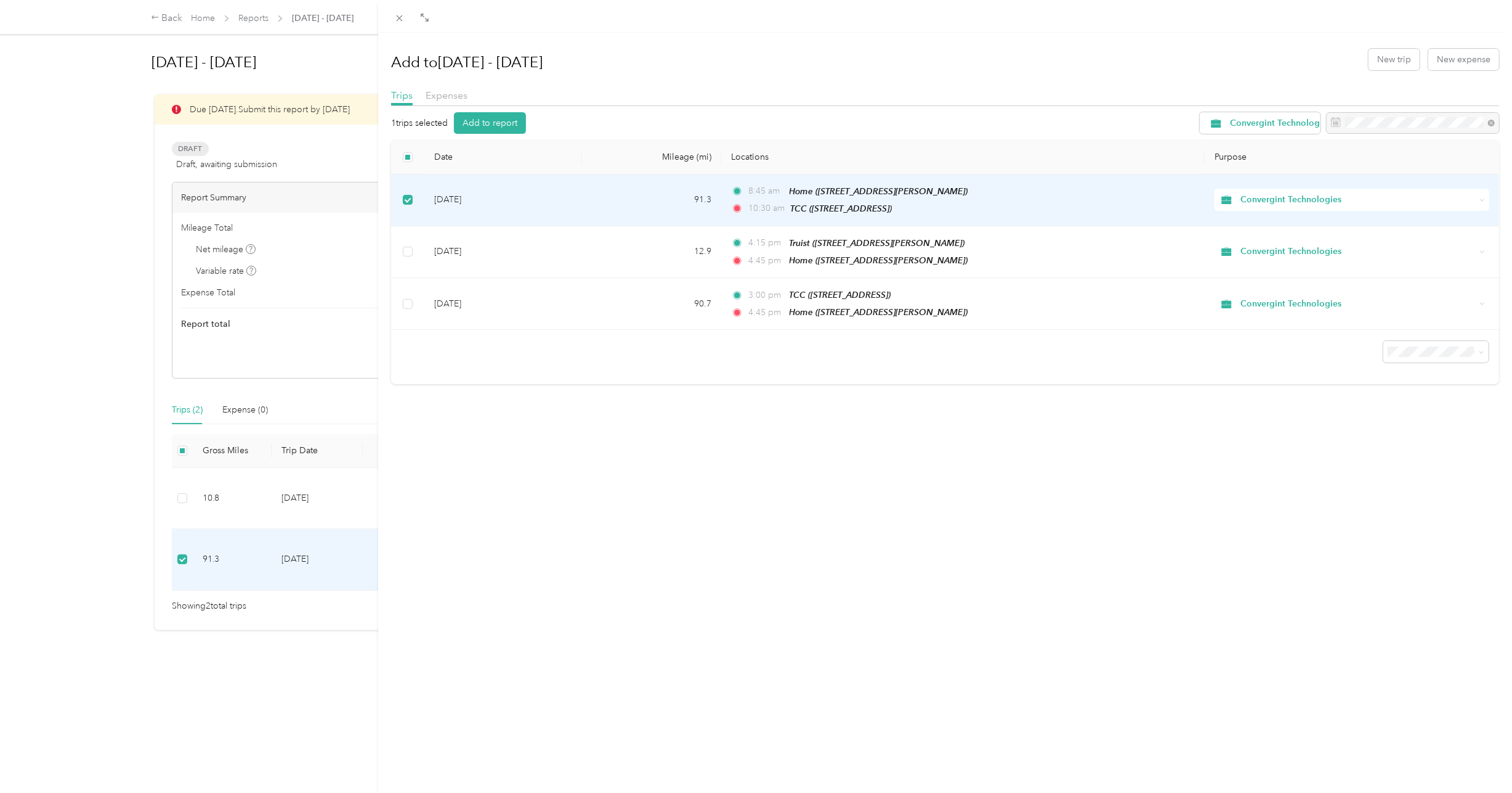
click at [458, 198] on td "Sep 10, 2025" at bounding box center [503, 200] width 158 height 52
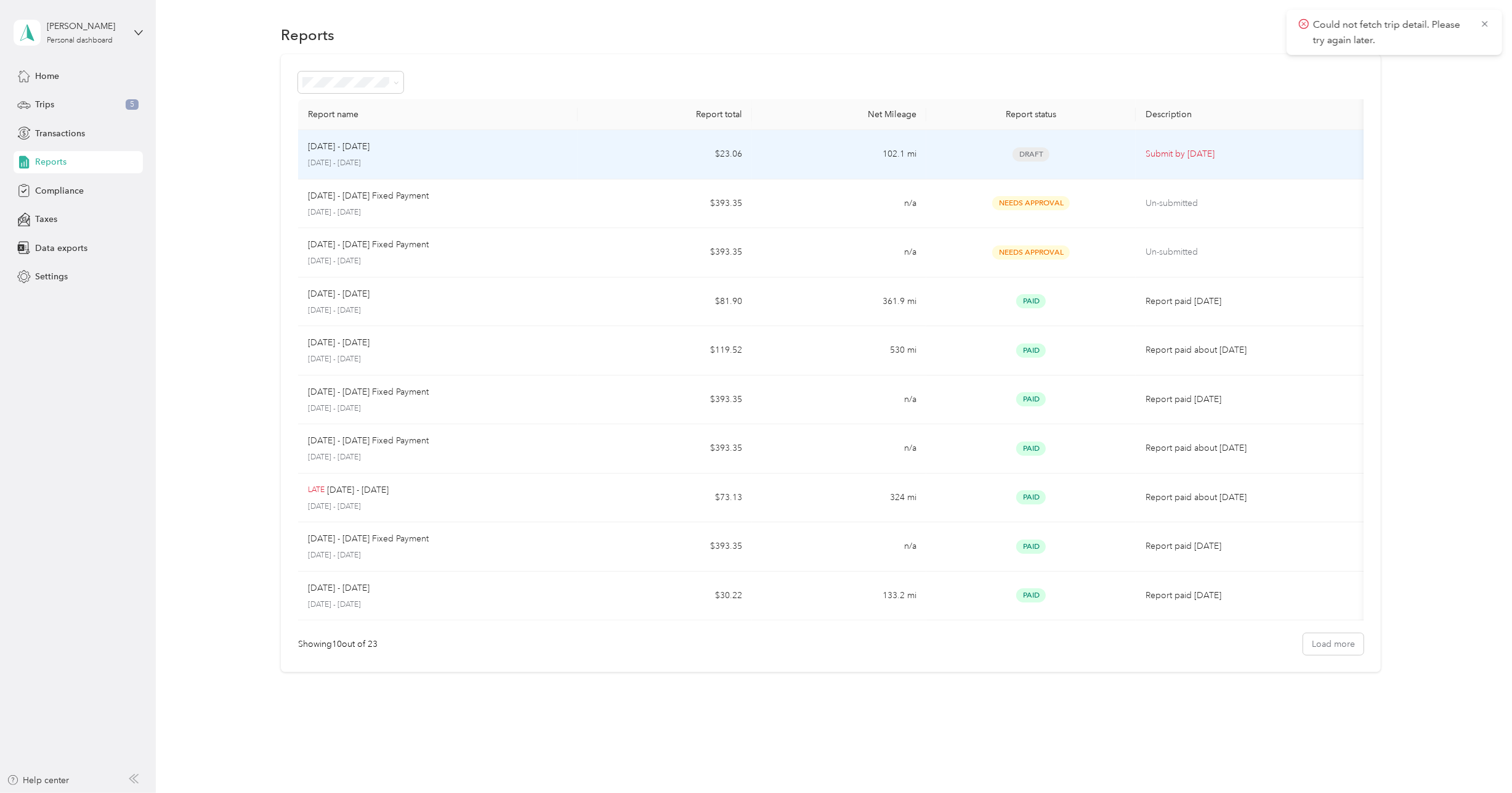
click at [357, 169] on td "Sep 1 - 30, 2025 September 1 - 30, 2025" at bounding box center [438, 154] width 279 height 49
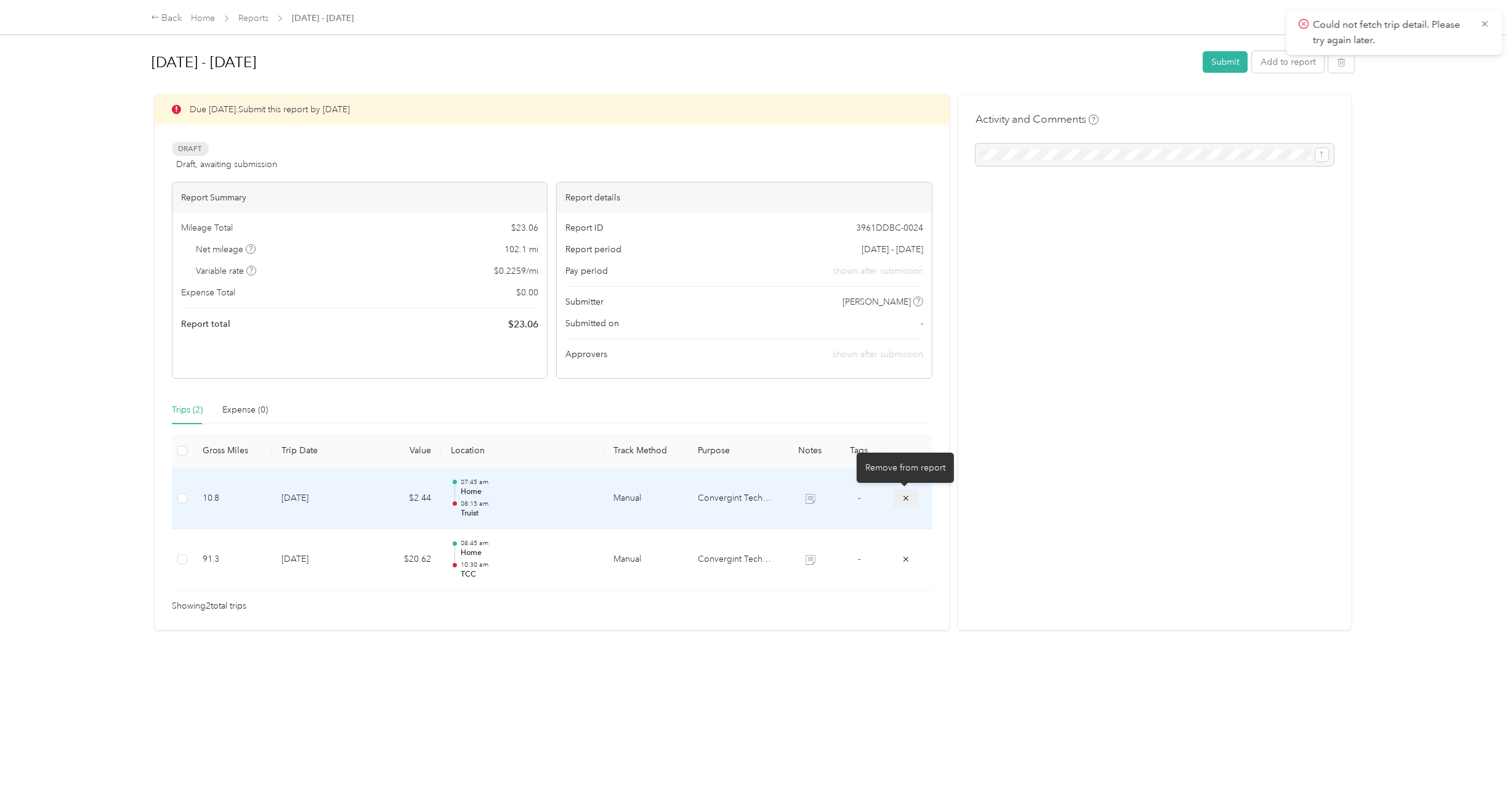
click at [906, 497] on icon "submit" at bounding box center [906, 497] width 8 height 8
click at [906, 499] on icon "submit" at bounding box center [906, 497] width 8 height 8
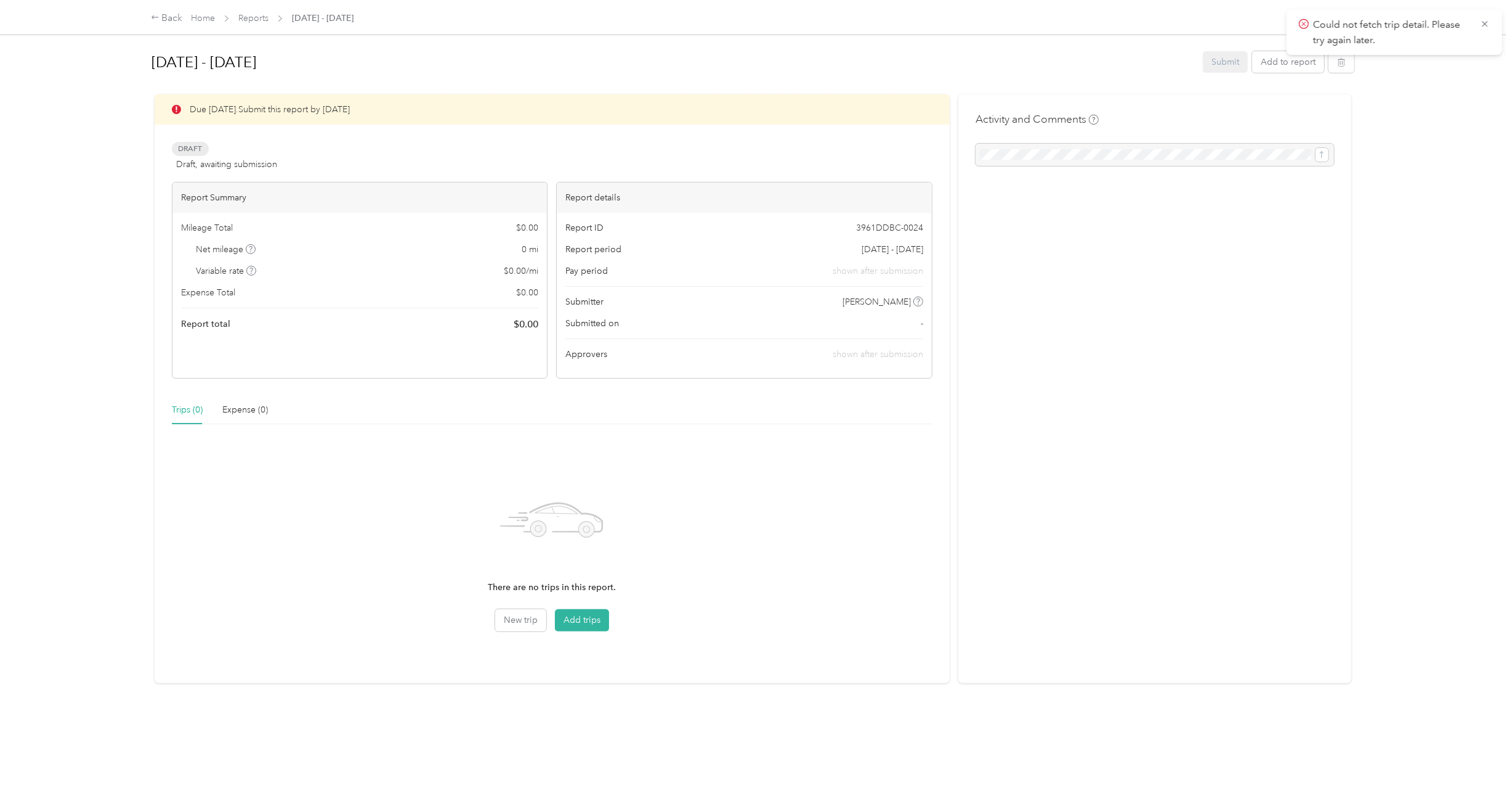
drag, startPoint x: 1483, startPoint y: 23, endPoint x: 1422, endPoint y: 56, distance: 69.4
click at [1482, 23] on icon at bounding box center [1485, 24] width 10 height 11
click at [1287, 60] on button "Add to report" at bounding box center [1289, 61] width 72 height 21
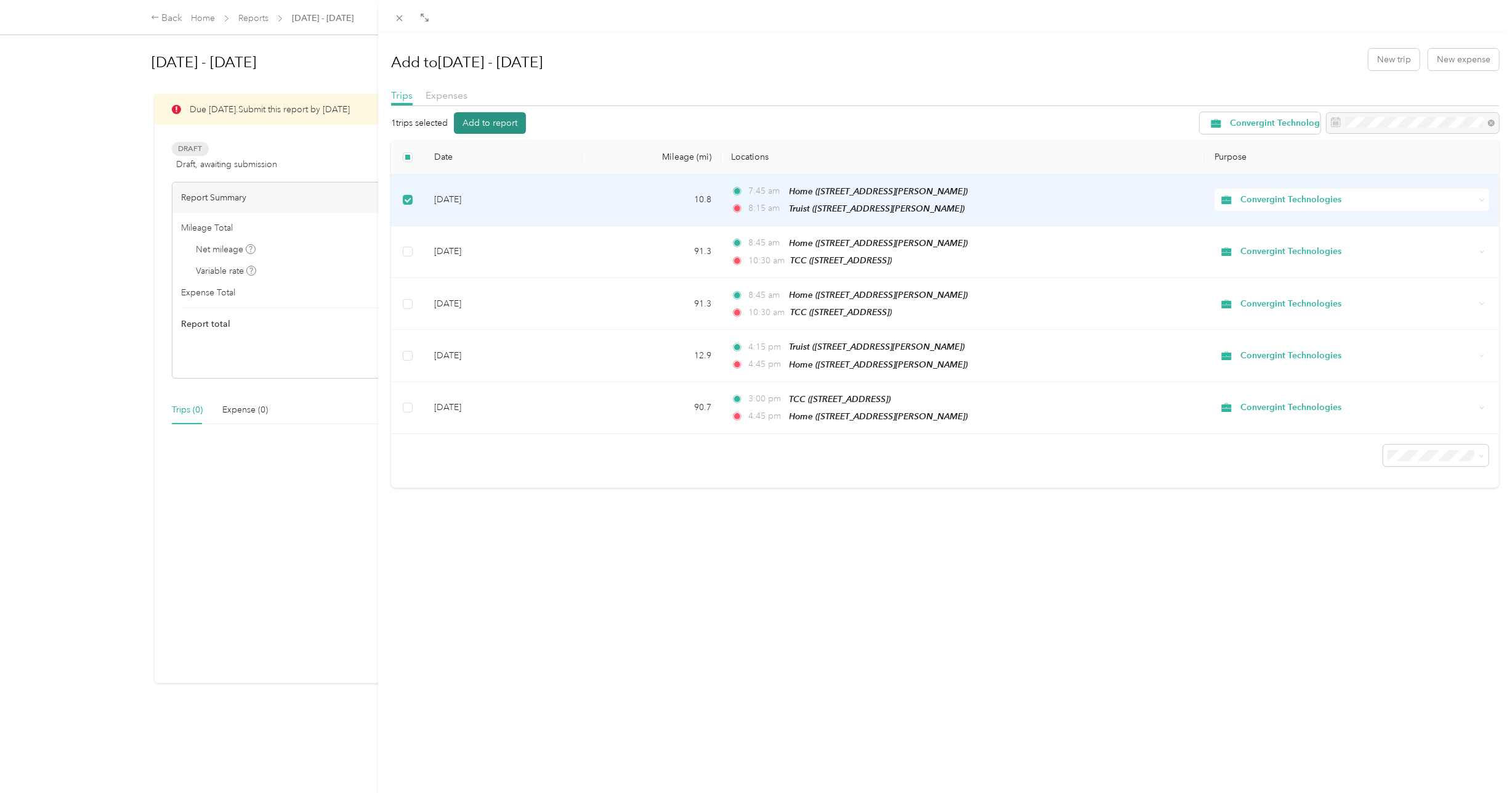
click at [501, 117] on button "Add to report" at bounding box center [490, 122] width 72 height 21
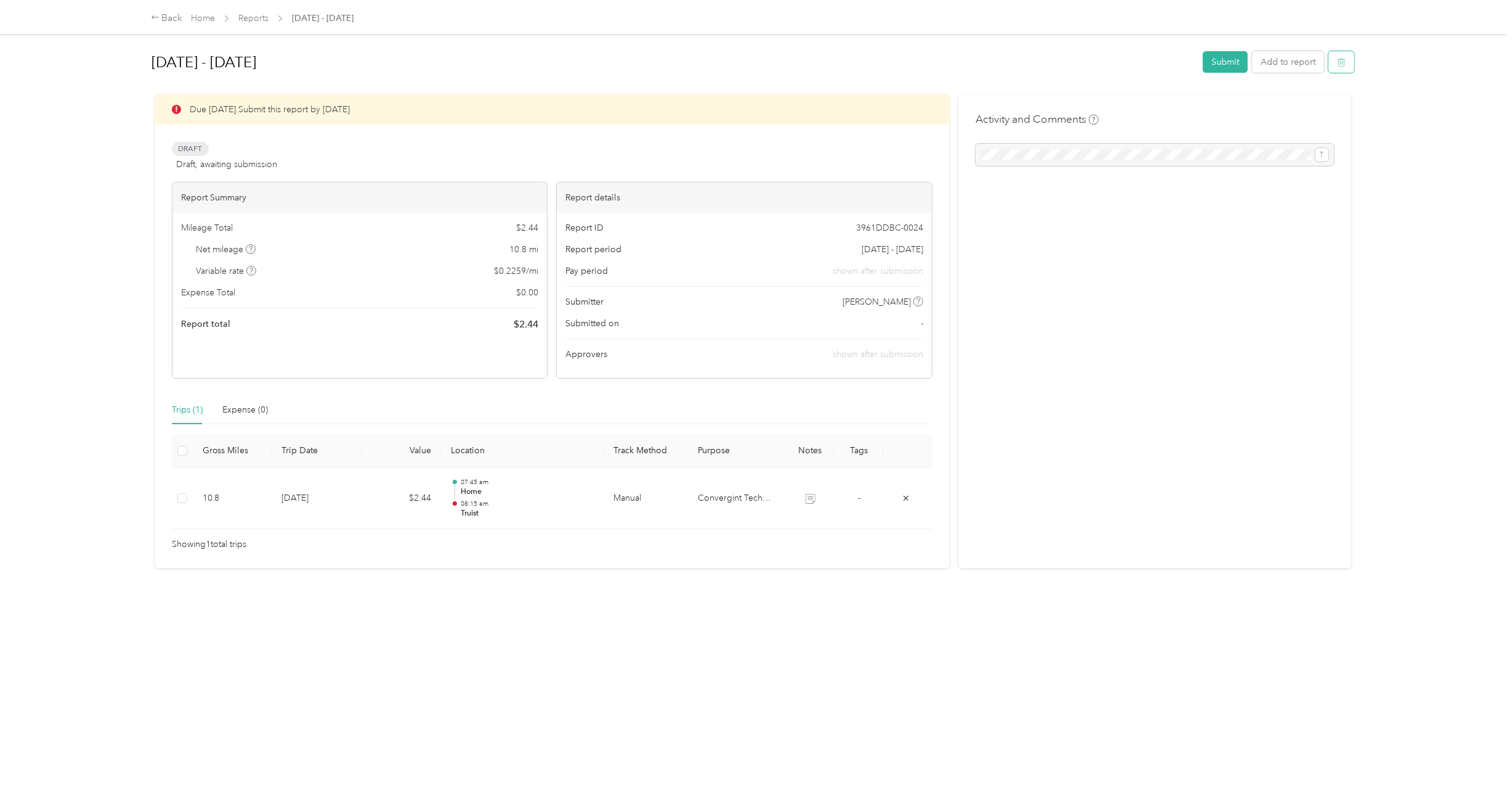
click at [1341, 63] on icon "button" at bounding box center [1341, 62] width 7 height 8
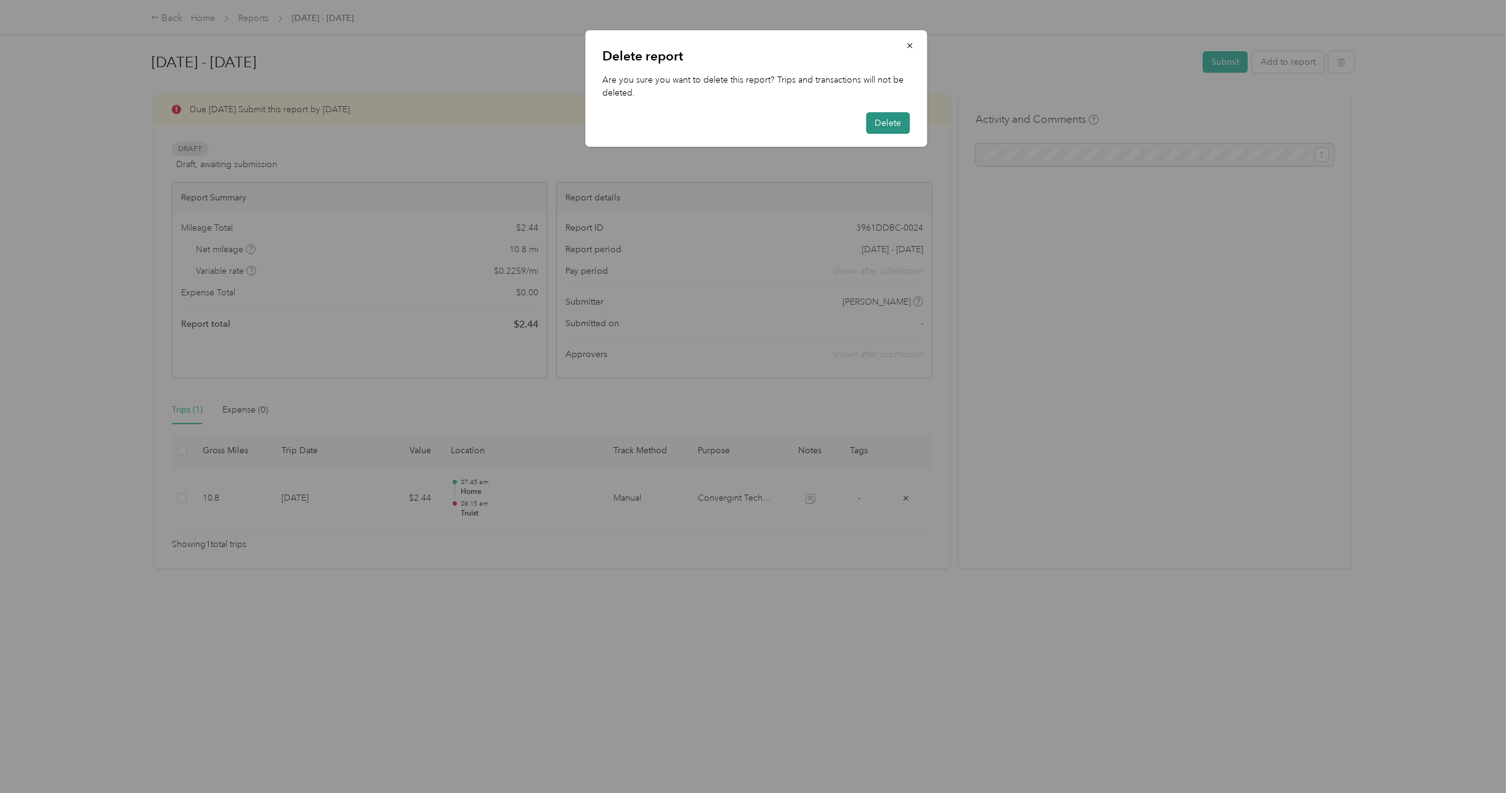
click at [887, 121] on button "Delete" at bounding box center [887, 122] width 44 height 21
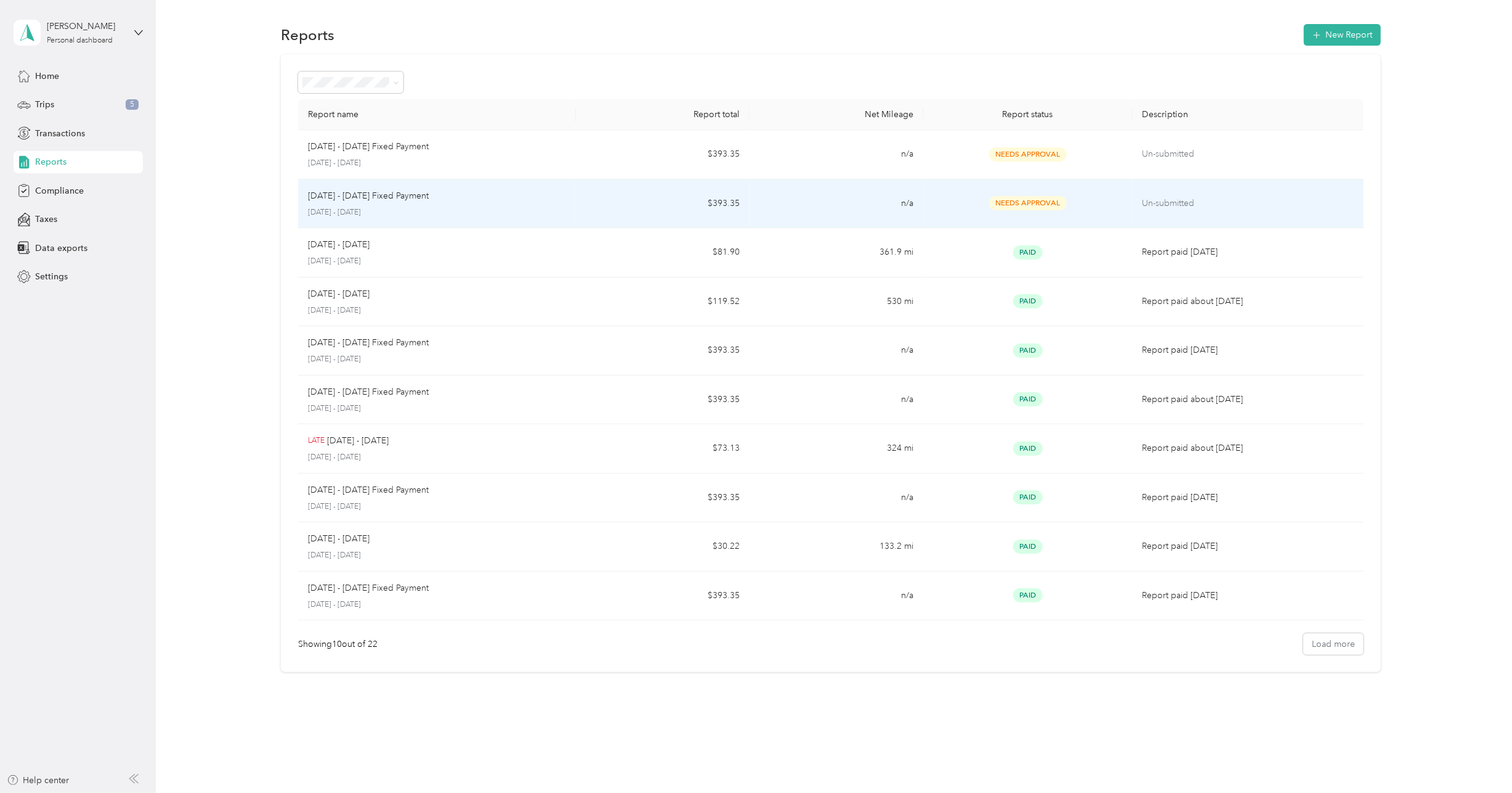
click at [357, 199] on p "Sep 1 - 30, 2025 Fixed Payment" at bounding box center [368, 196] width 121 height 14
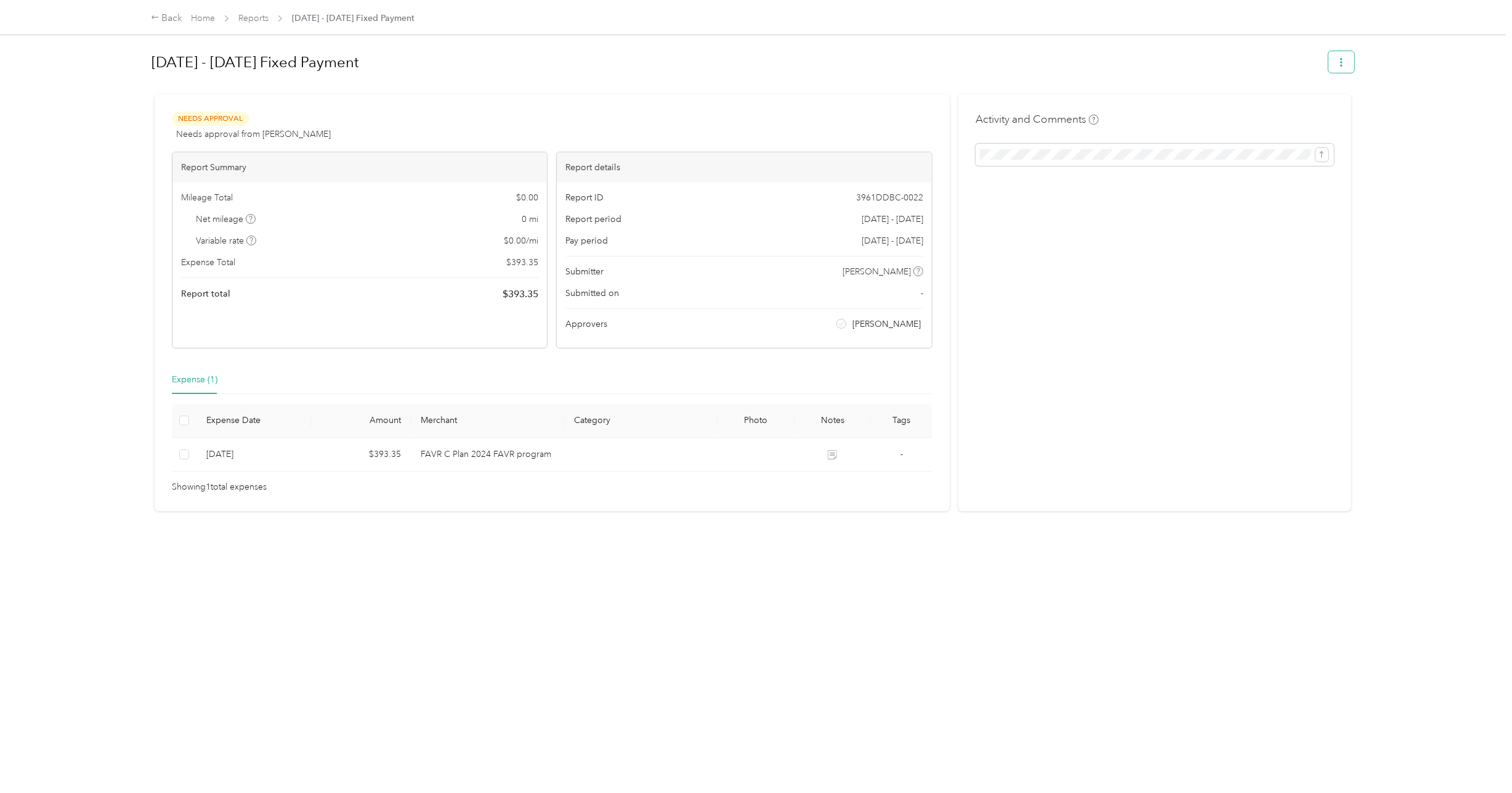
click at [1343, 63] on button "button" at bounding box center [1341, 61] width 26 height 21
click at [1393, 95] on div "Back Home Reports Sep 1 - 30, 2025 Fixed Payment Sep 1 - 30, 2025 Fixed Payment…" at bounding box center [753, 396] width 1506 height 793
click at [396, 94] on div at bounding box center [753, 89] width 1203 height 13
click at [353, 18] on span "Sep 1 - 30, 2025 Fixed Payment" at bounding box center [353, 19] width 122 height 13
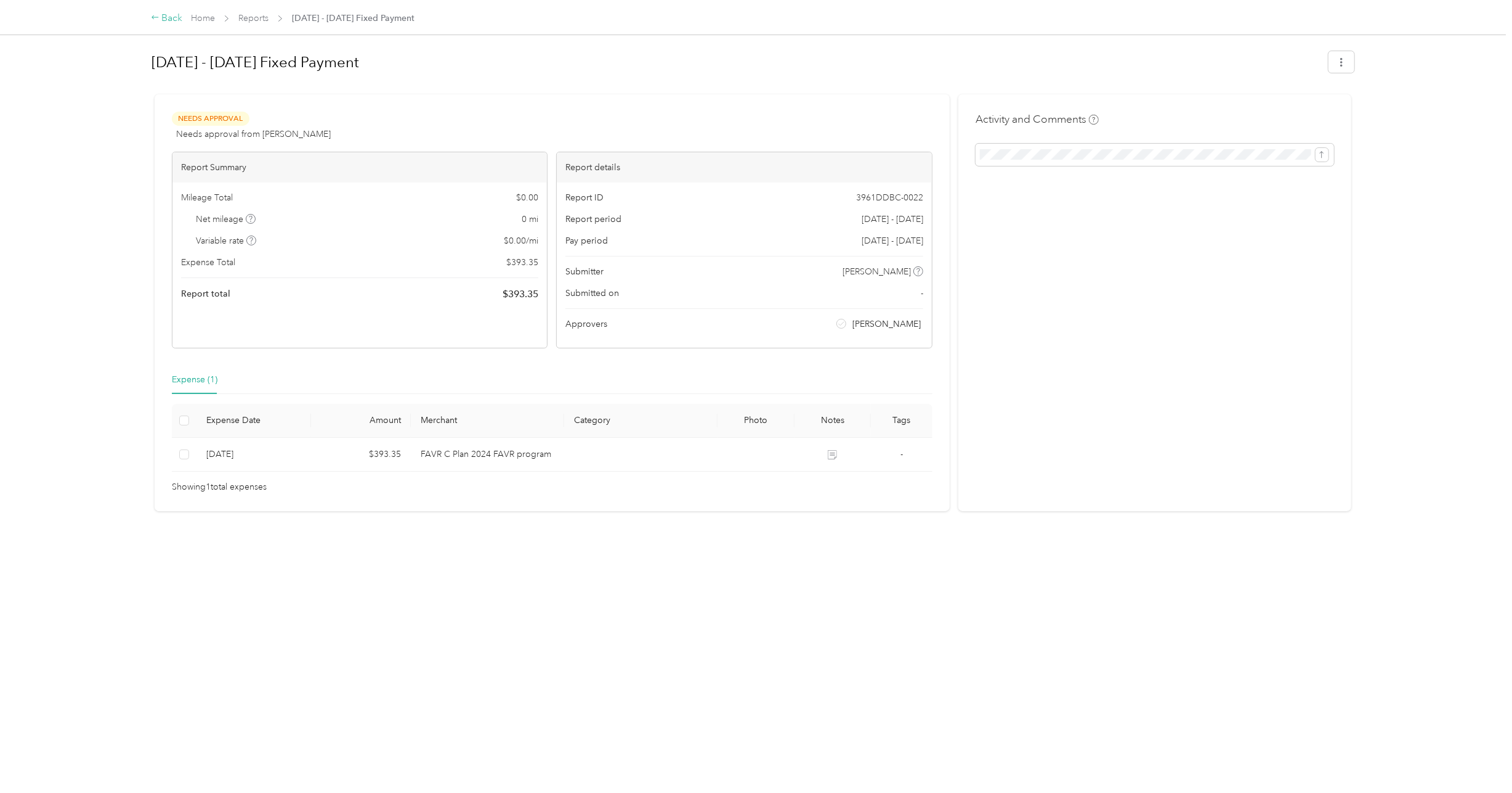
click at [177, 18] on div "Back" at bounding box center [167, 19] width 32 height 15
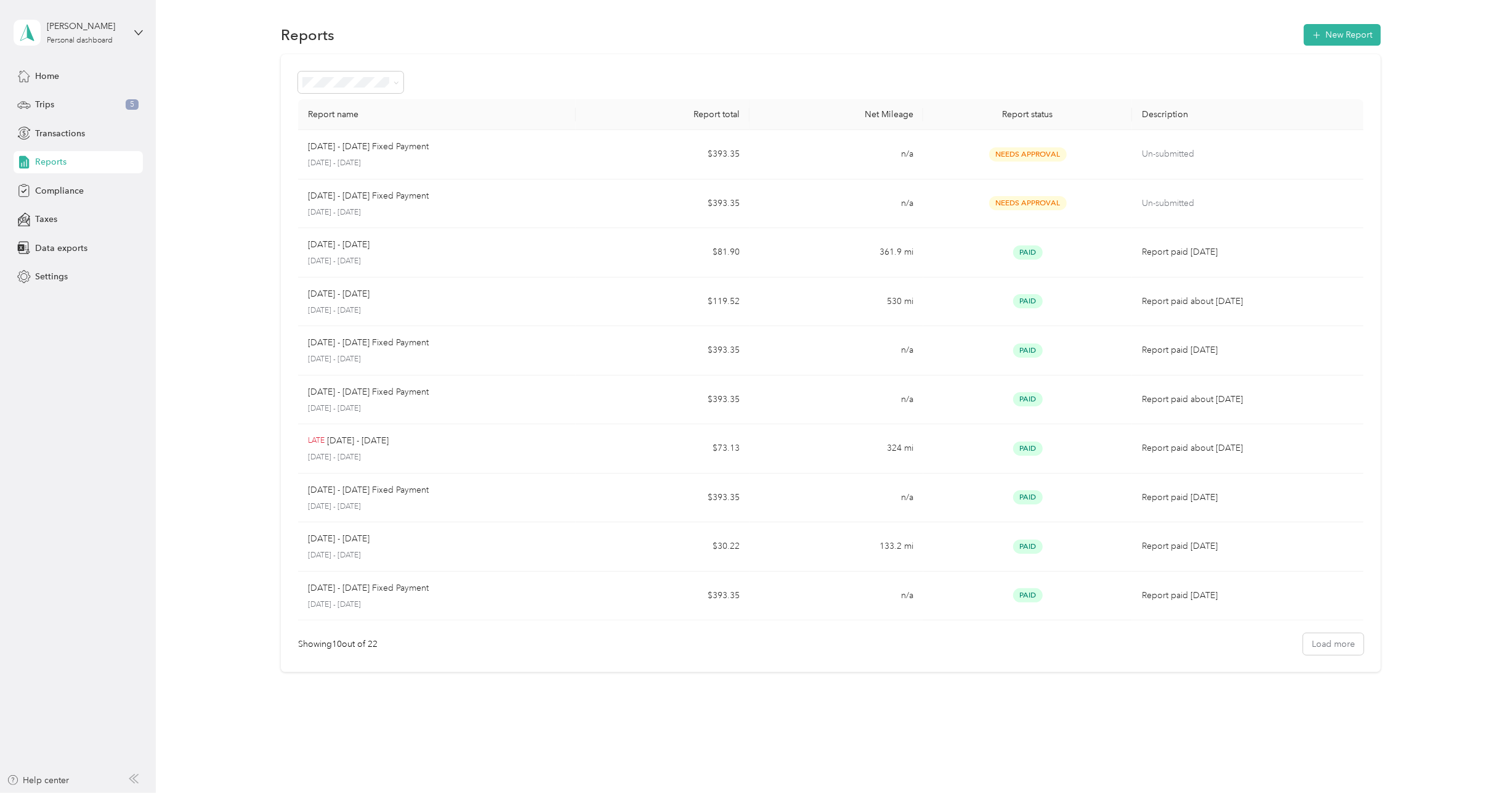
click at [1338, 45] on div "Reports New Report" at bounding box center [831, 34] width 1100 height 26
click at [1330, 33] on button "New Report" at bounding box center [1342, 34] width 77 height 21
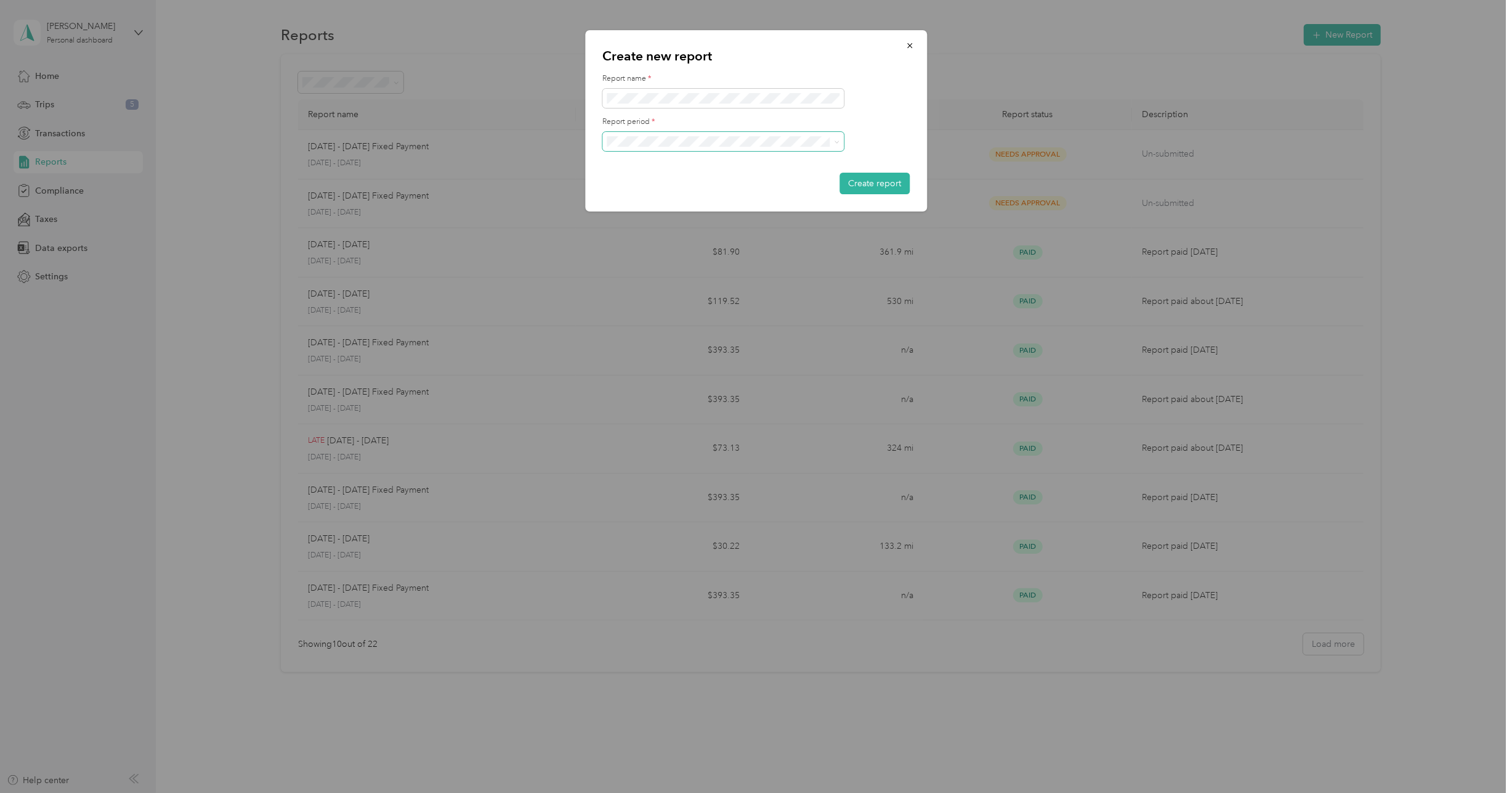
click at [838, 137] on span at bounding box center [837, 141] width 6 height 10
drag, startPoint x: 506, startPoint y: 210, endPoint x: 555, endPoint y: 203, distance: 49.5
click at [506, 210] on div at bounding box center [756, 396] width 1512 height 793
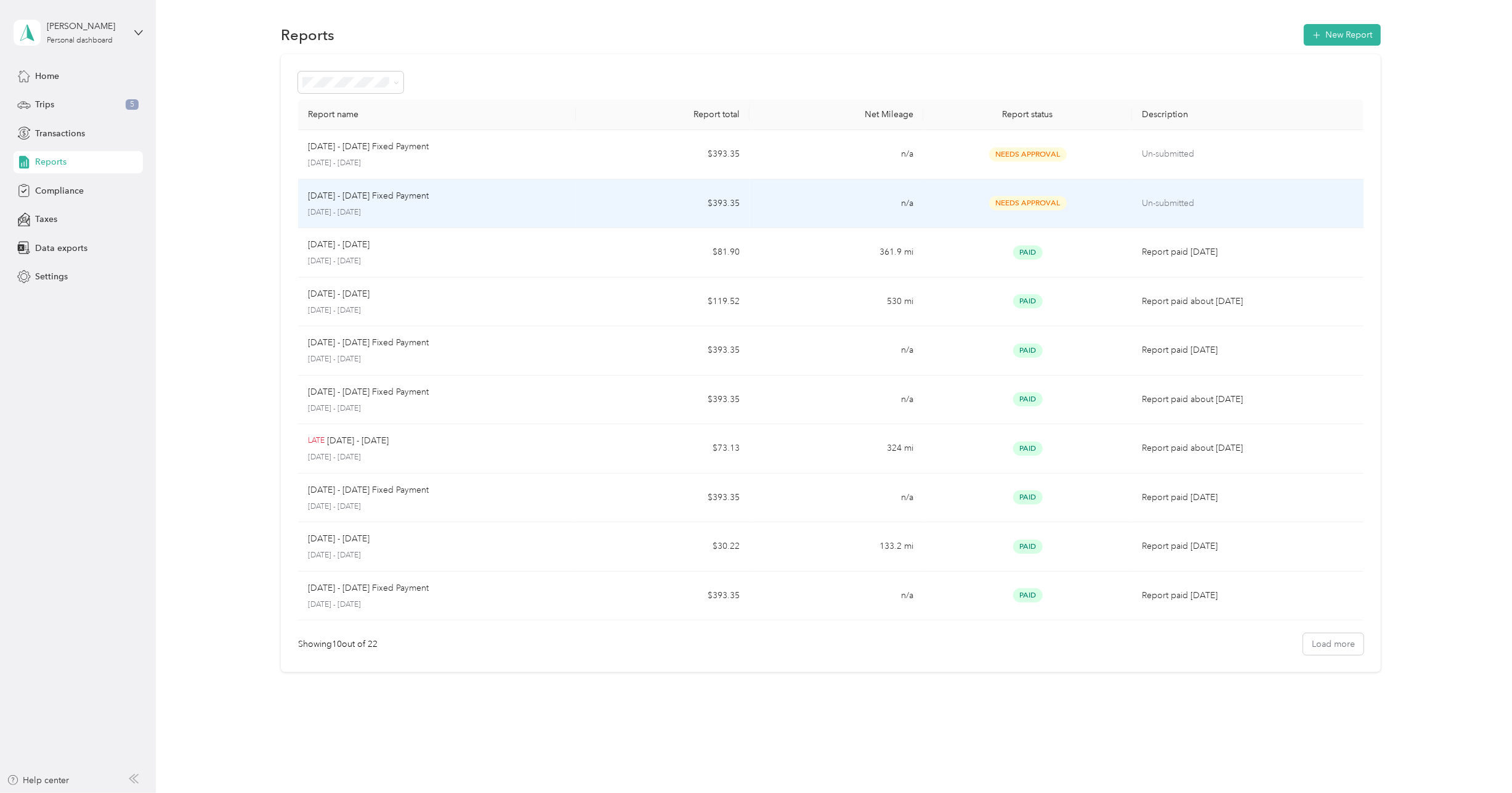
click at [393, 197] on p "Sep 1 - 30, 2025 Fixed Payment" at bounding box center [368, 196] width 121 height 14
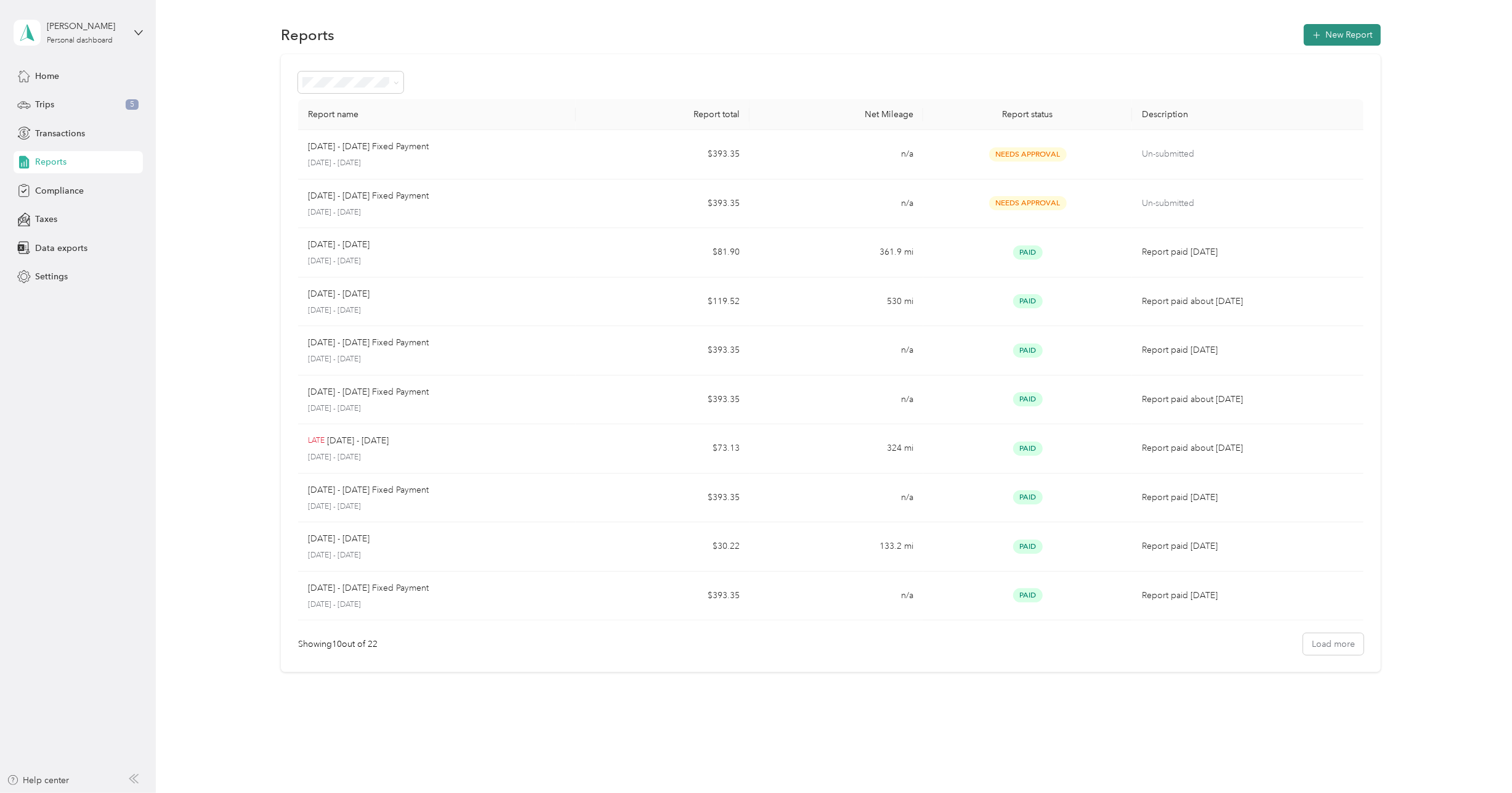
click at [1362, 37] on button "New Report" at bounding box center [1342, 34] width 77 height 21
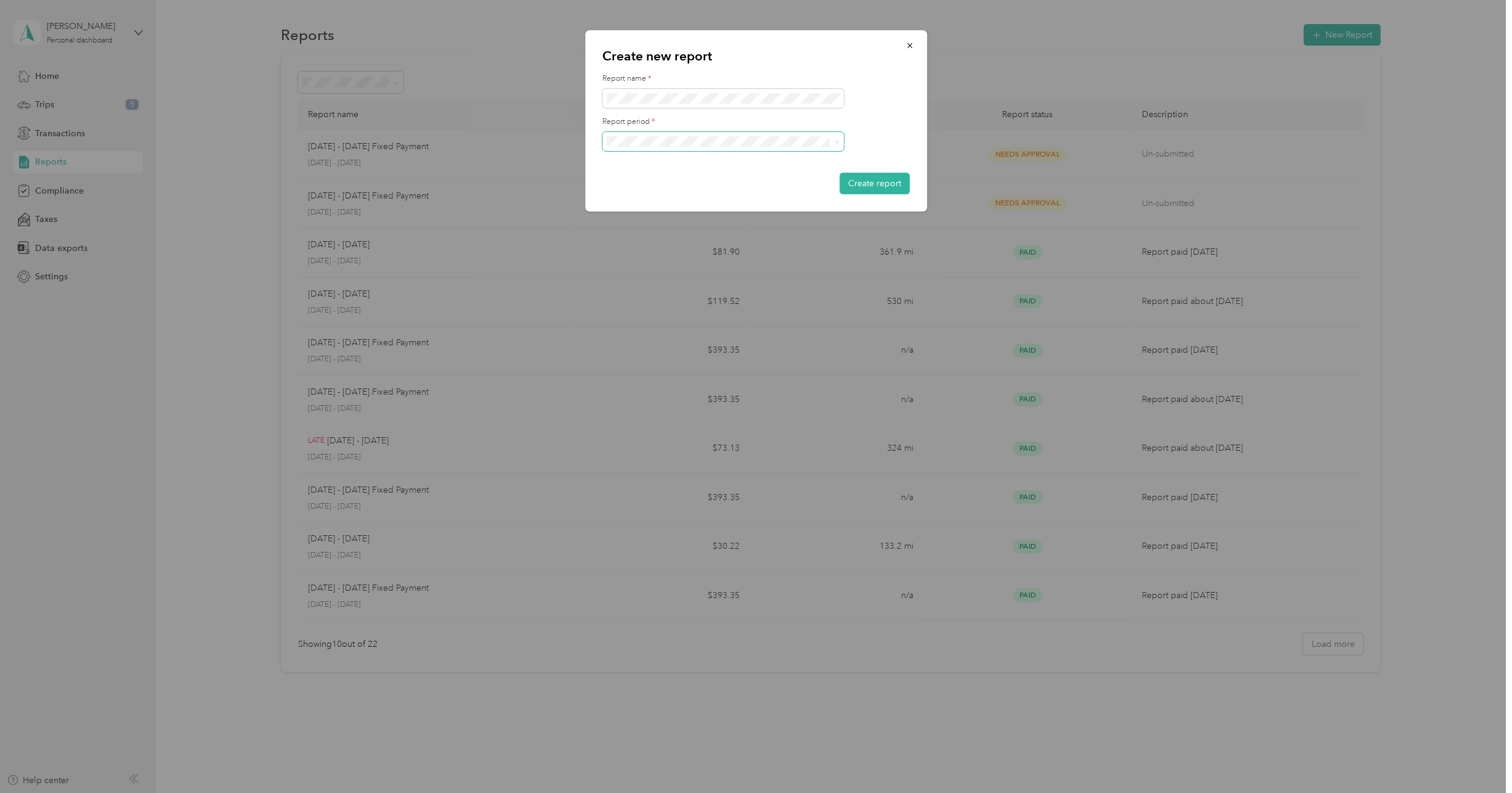
click at [834, 142] on icon at bounding box center [837, 142] width 6 height 6
click at [670, 188] on ol "Oct 1 - 31, 2025 Sep 1 - 30, 2025 Aug 1 - 31, 2025 Jul 1 - 31, 2025 Jun 1 - 30,…" at bounding box center [723, 212] width 241 height 130
click at [837, 143] on icon at bounding box center [837, 142] width 6 height 6
click at [675, 185] on li "Sep 1 - 30, 2025" at bounding box center [723, 183] width 241 height 21
click at [884, 180] on button "Create report" at bounding box center [875, 183] width 70 height 21
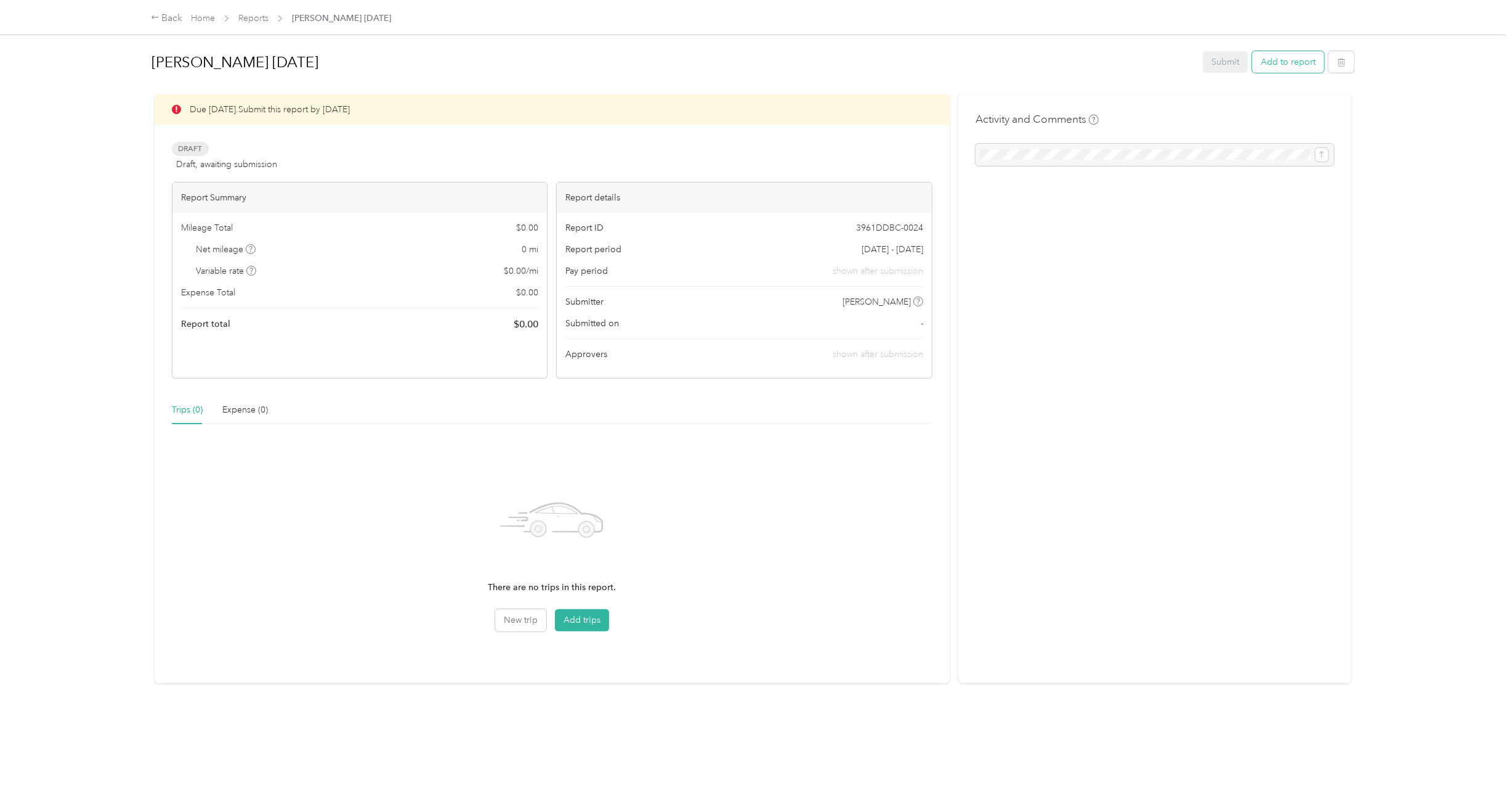
click at [1283, 67] on button "Add to report" at bounding box center [1289, 61] width 72 height 21
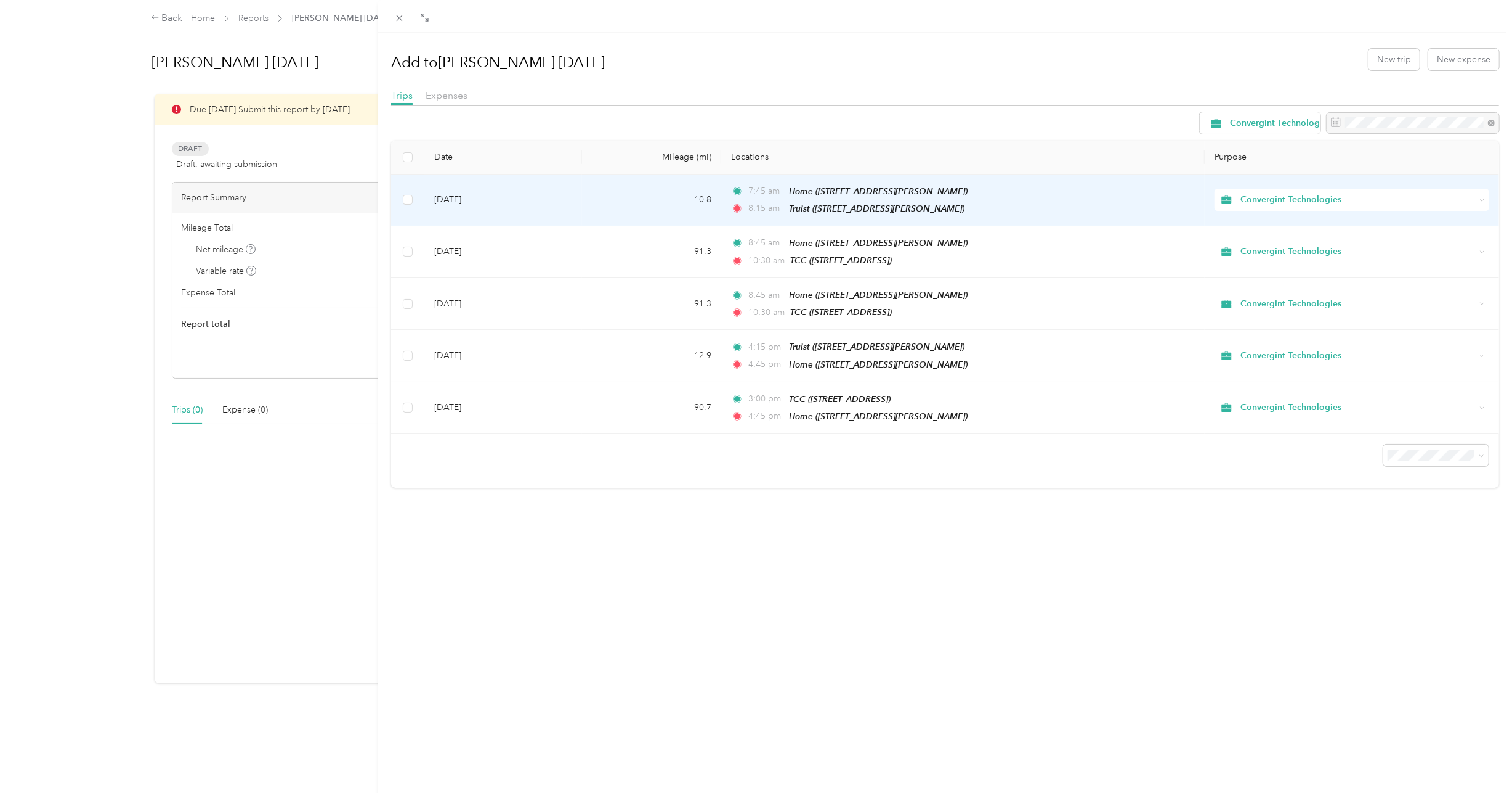
click at [420, 196] on td at bounding box center [408, 200] width 34 height 52
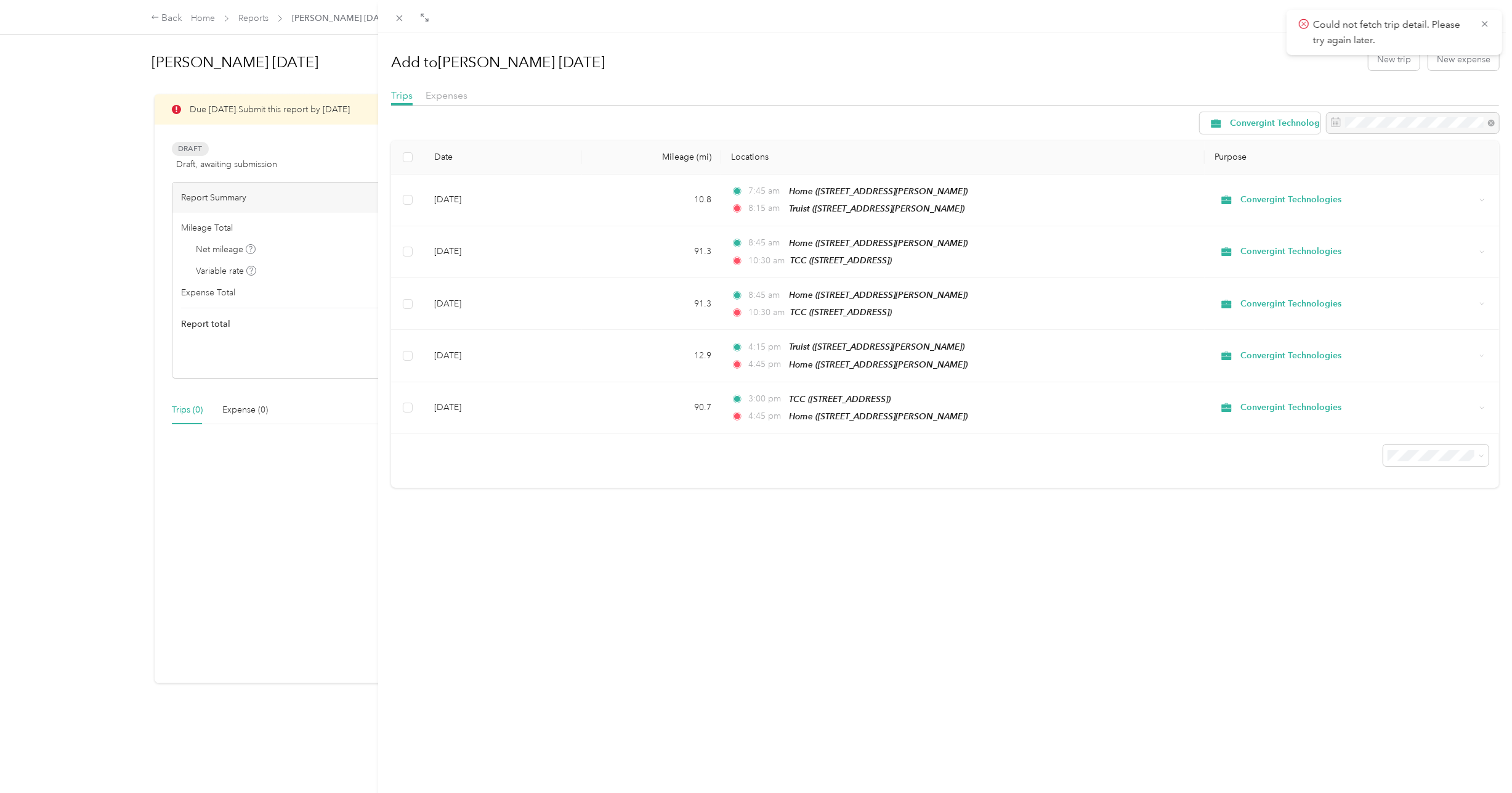
click at [1160, 50] on div "Add to Rex Gruenwald Sept 2025 New trip New expense" at bounding box center [945, 59] width 1108 height 36
click at [759, 10] on div at bounding box center [945, 16] width 1134 height 32
click at [1482, 23] on icon at bounding box center [1485, 24] width 10 height 11
click at [1402, 57] on button "New trip" at bounding box center [1394, 58] width 51 height 21
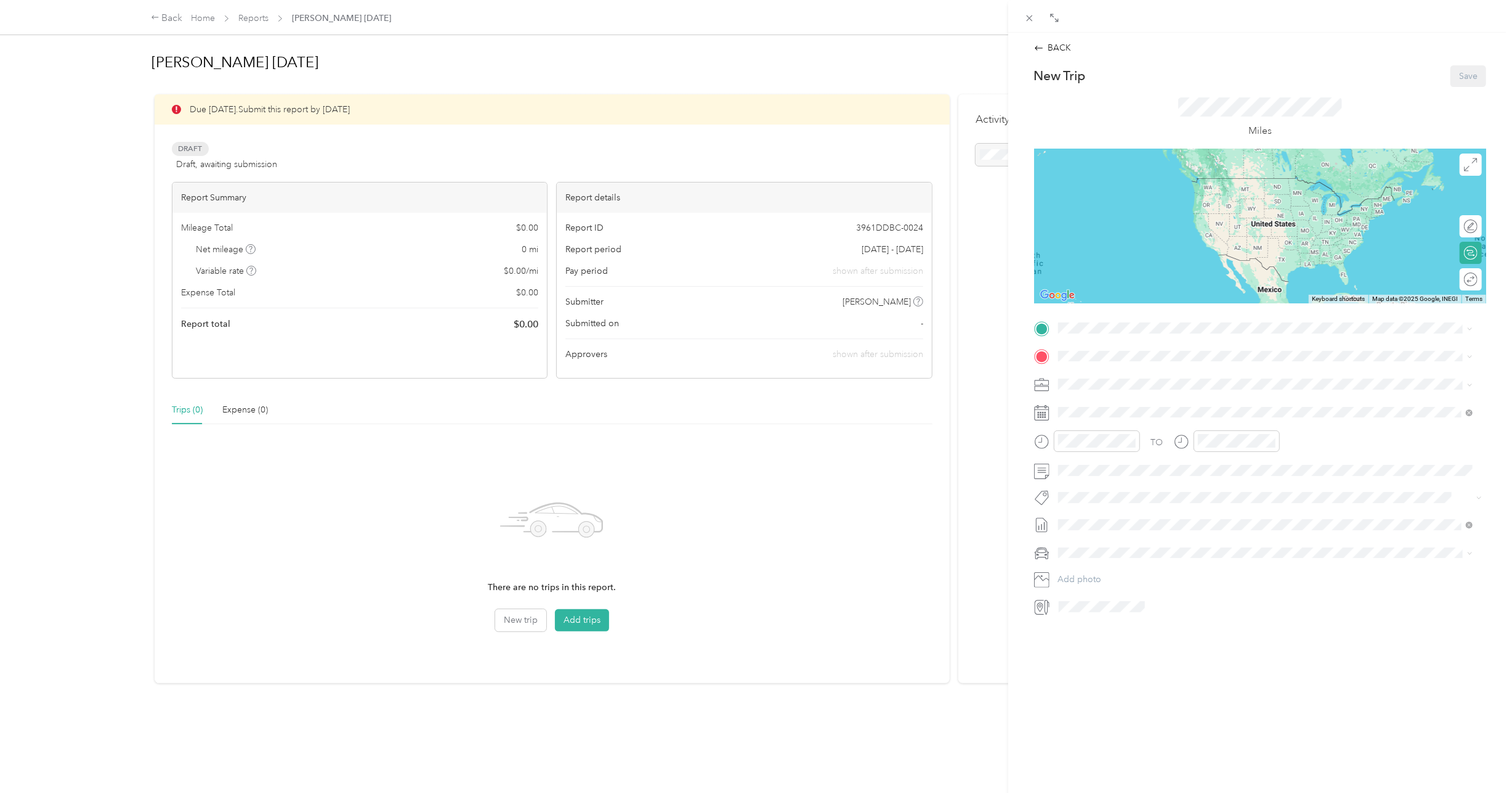
click at [1114, 428] on div "Home 9014 Pickering Grove Ln, Charlotte, NC, United States , 28216, Charlotte, …" at bounding box center [1265, 441] width 406 height 44
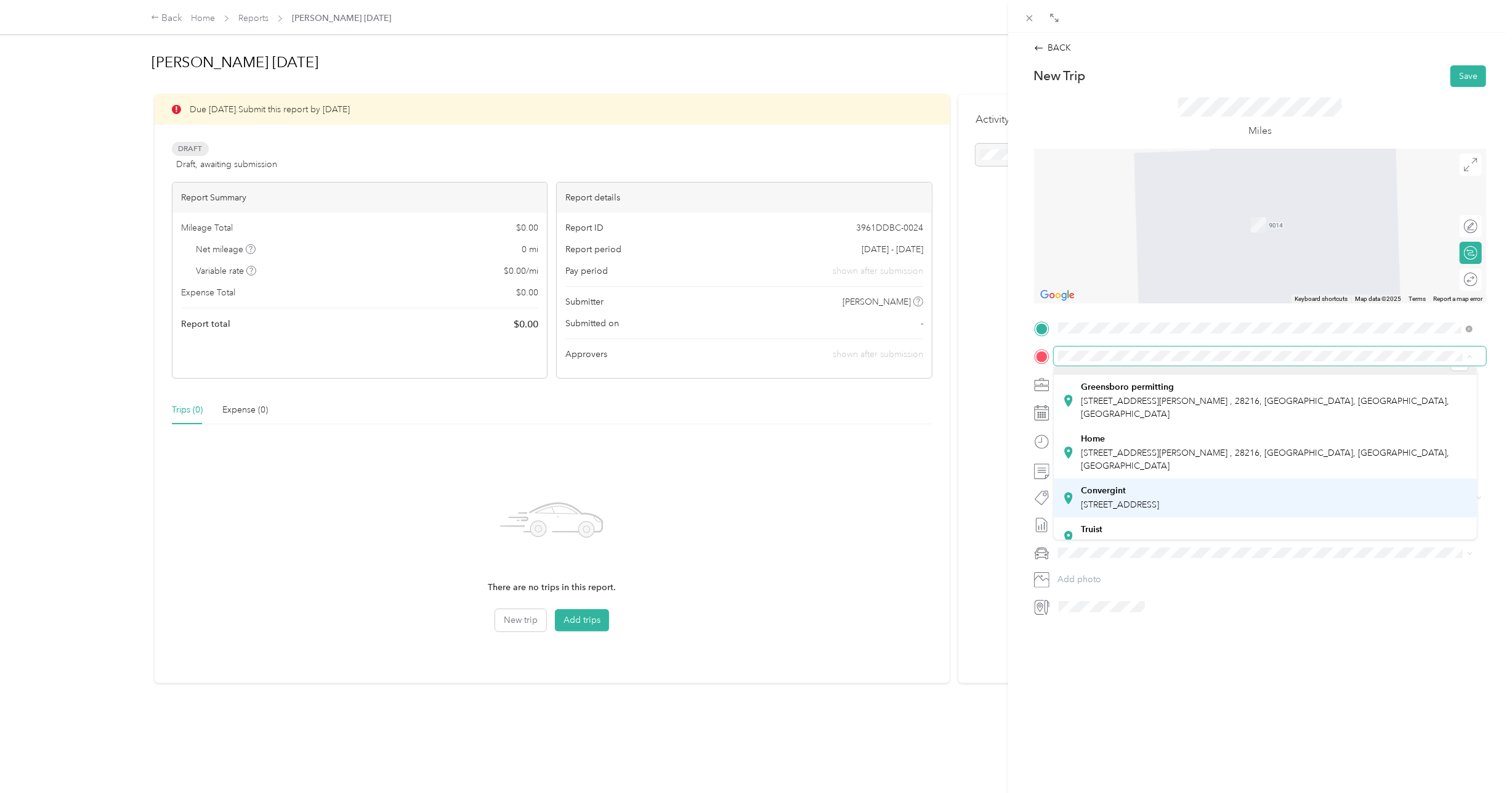
scroll to position [61, 0]
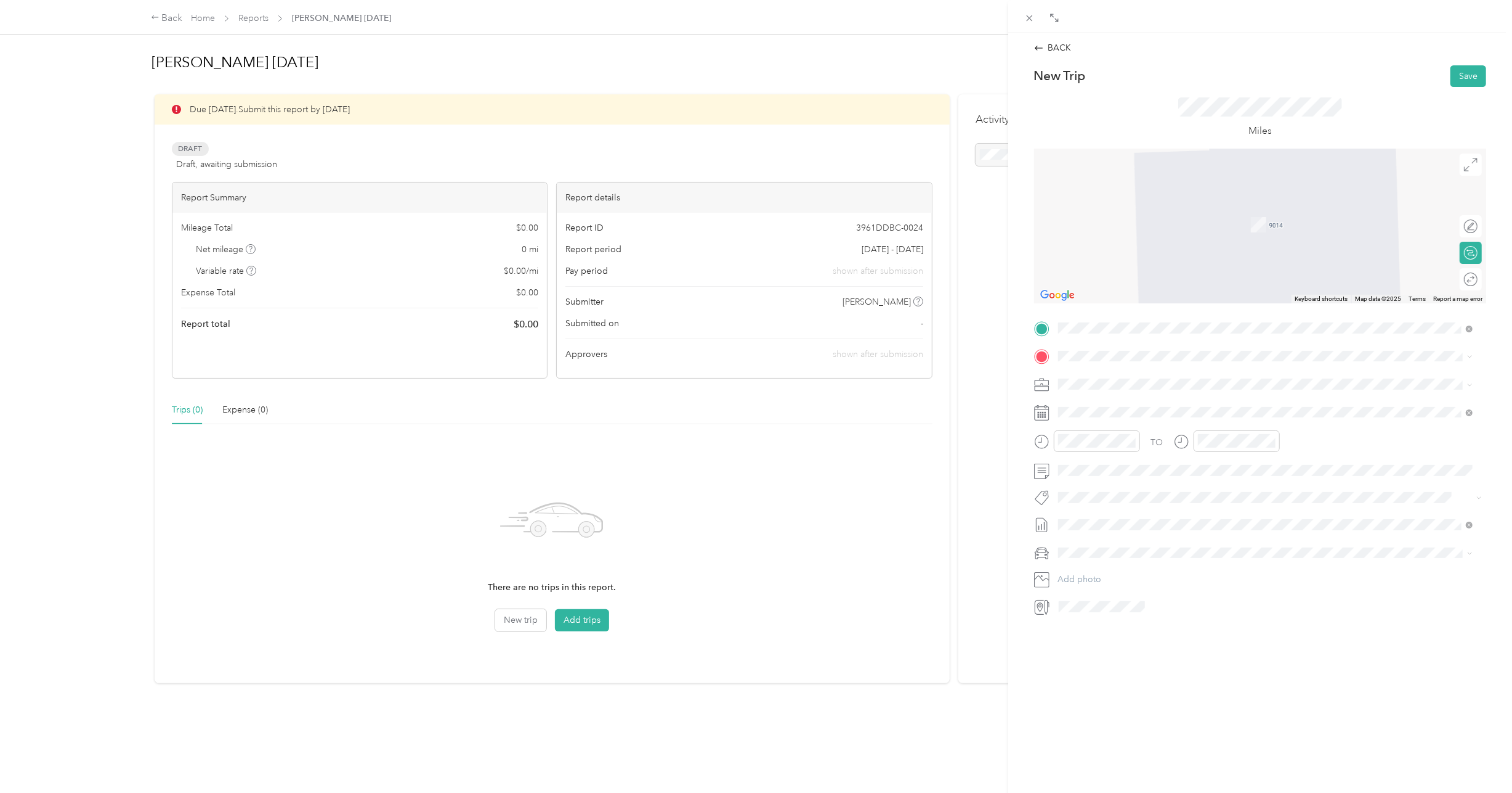
click at [1095, 475] on div "Truist 214 N Tryon St, Charlotte, NC, United States , 28202, Charlotte, NC, Uni…" at bounding box center [1154, 488] width 146 height 26
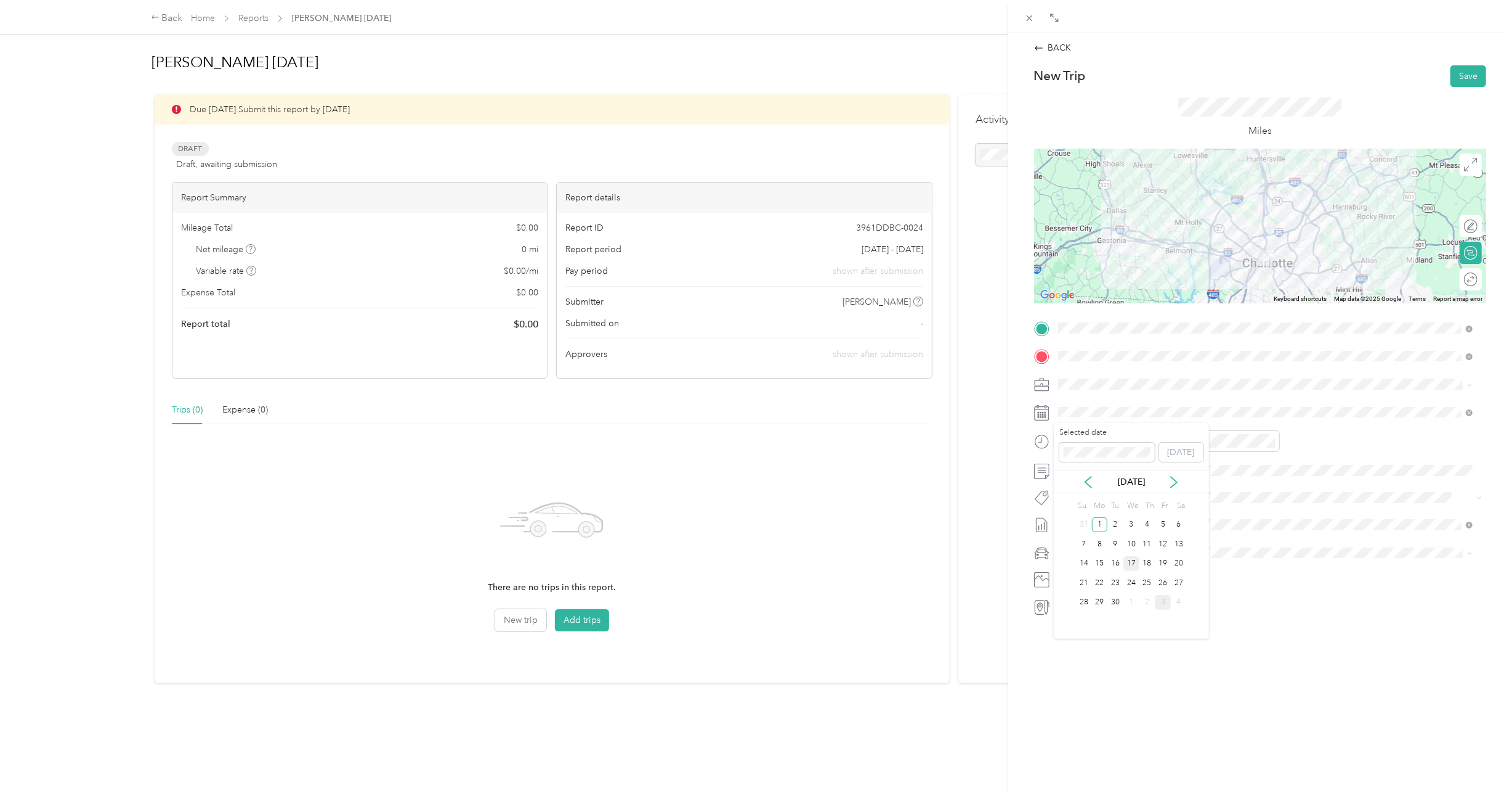
click at [1131, 568] on div "17" at bounding box center [1131, 563] width 16 height 16
drag, startPoint x: 1075, startPoint y: 582, endPoint x: 1077, endPoint y: 576, distance: 6.3
click at [1075, 581] on div "08" at bounding box center [1072, 588] width 30 height 18
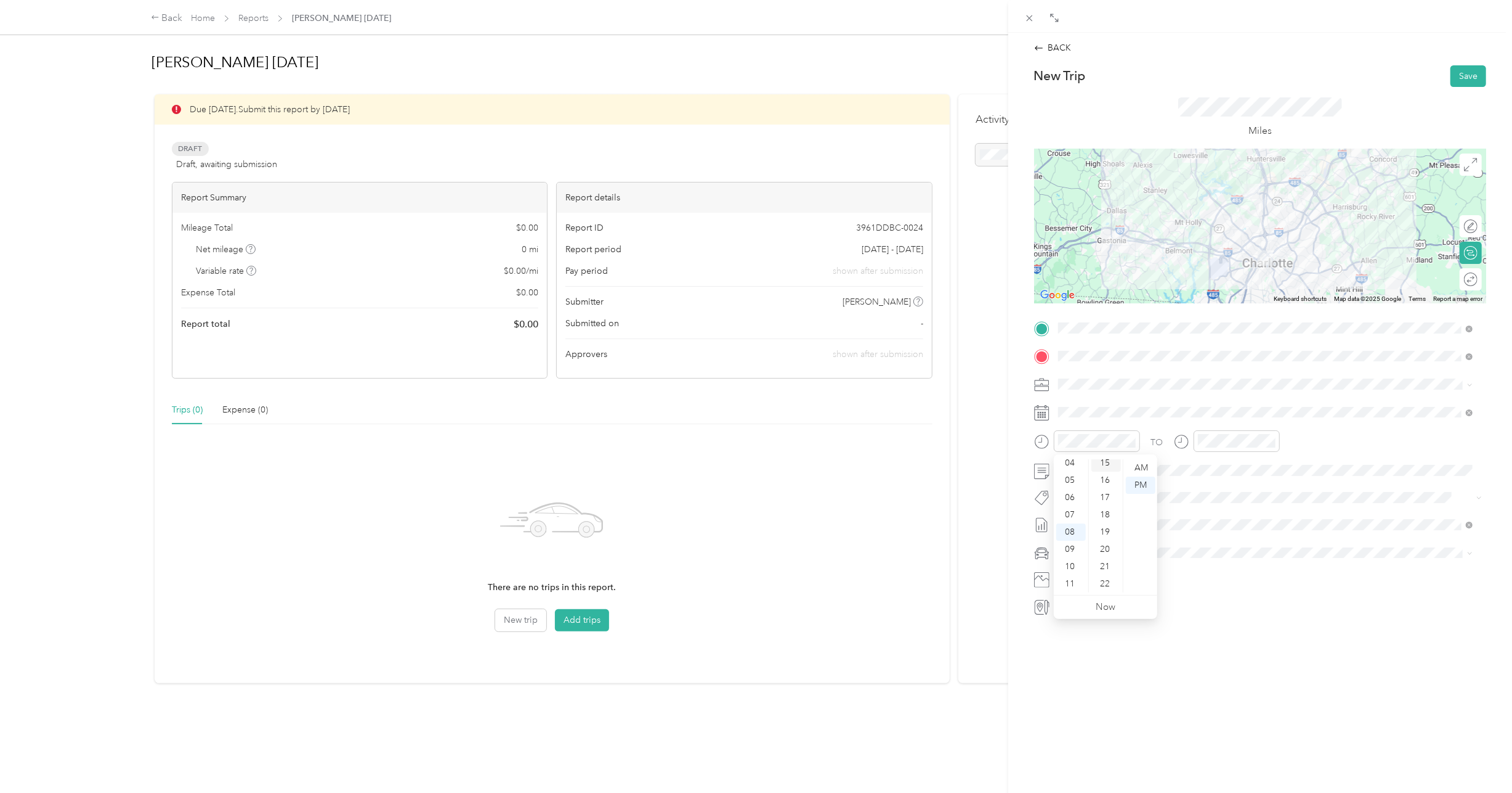
click at [1105, 460] on div "15" at bounding box center [1106, 463] width 30 height 18
click at [1139, 472] on div "AM" at bounding box center [1141, 467] width 30 height 18
drag, startPoint x: 1208, startPoint y: 586, endPoint x: 1237, endPoint y: 566, distance: 35.2
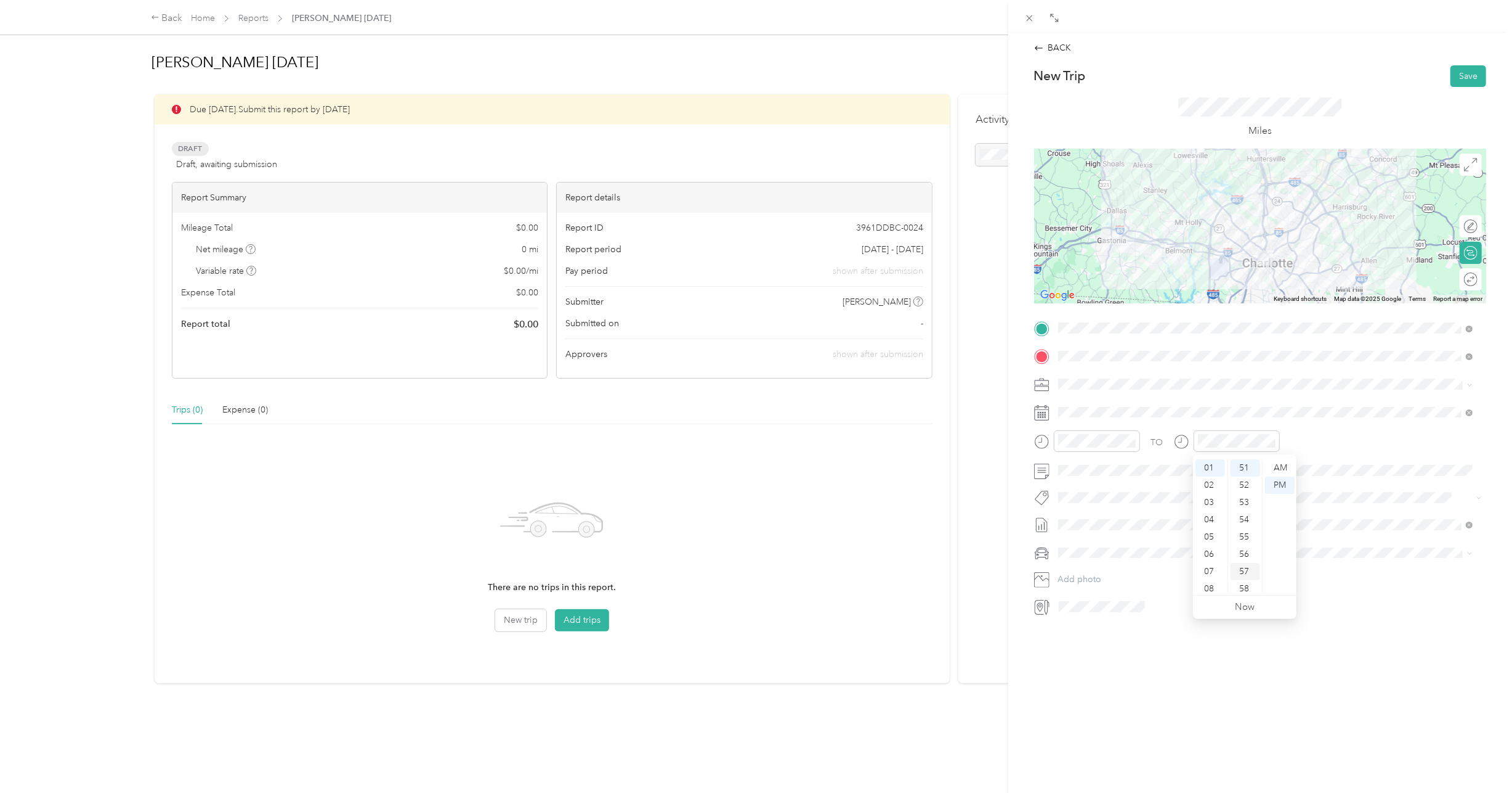
click at [1210, 584] on div "08" at bounding box center [1211, 588] width 30 height 18
click at [1244, 490] on div "45" at bounding box center [1246, 487] width 30 height 18
click at [1276, 468] on div "AM" at bounding box center [1280, 467] width 30 height 18
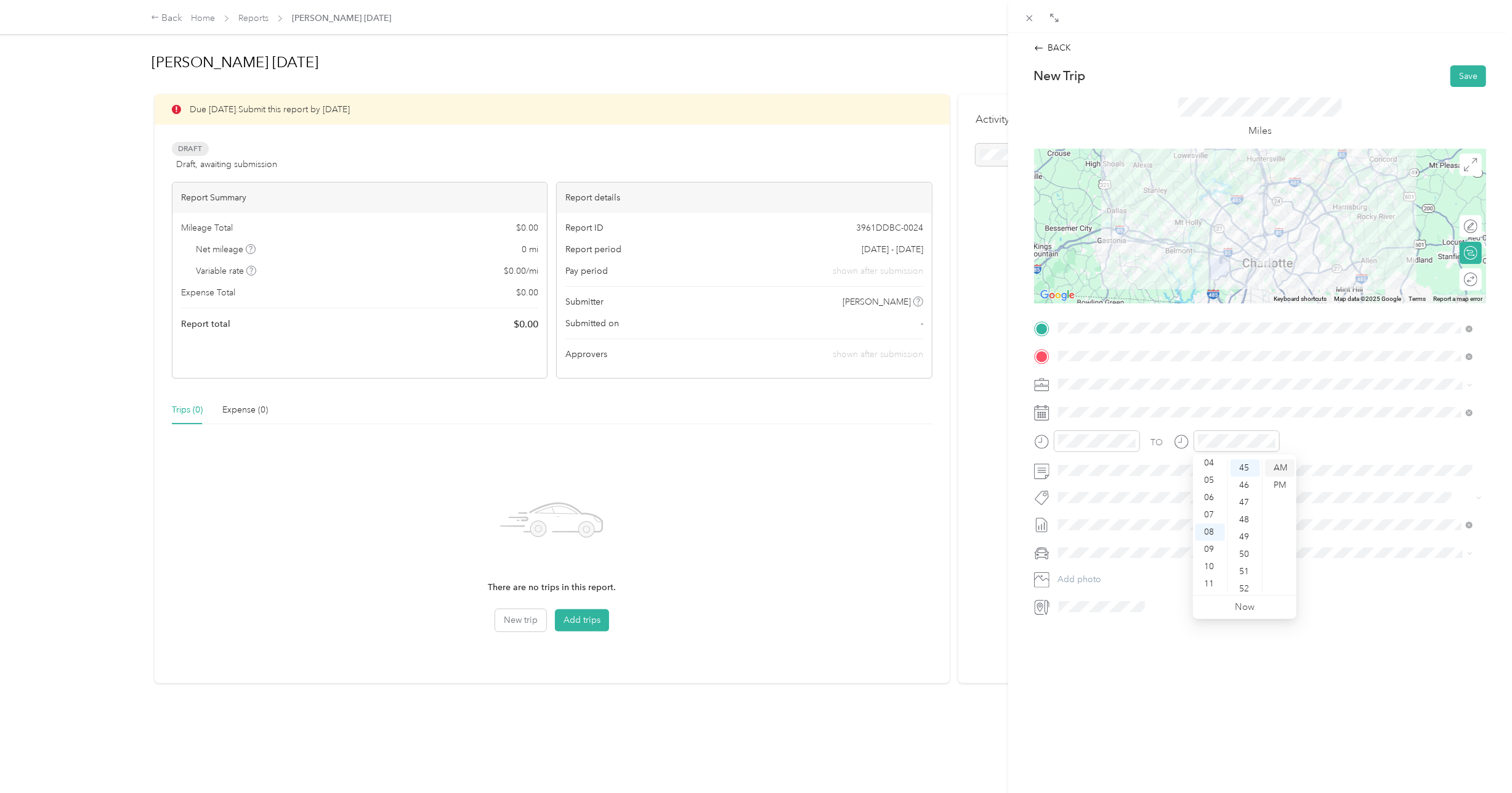
click at [1284, 468] on div "AM" at bounding box center [1280, 467] width 30 height 18
drag, startPoint x: 1375, startPoint y: 636, endPoint x: 1366, endPoint y: 611, distance: 26.6
click at [1371, 626] on div "BACK New Trip Save This trip cannot be edited because it is either under review…" at bounding box center [1261, 428] width 504 height 793
click at [963, 520] on div "BACK New Trip Save This trip cannot be edited because it is either under review…" at bounding box center [756, 396] width 1512 height 793
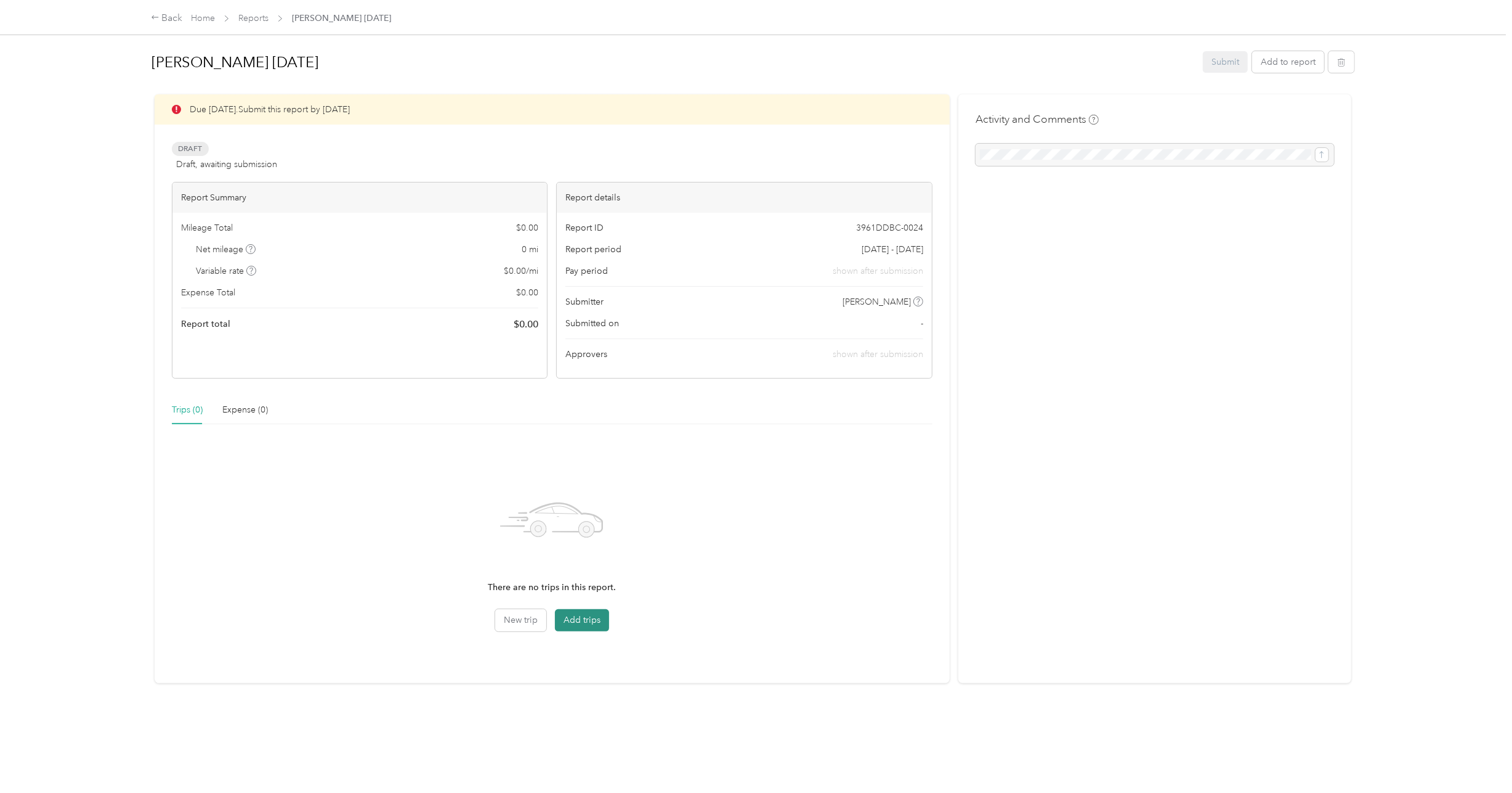
click at [567, 616] on button "Add trips" at bounding box center [582, 620] width 54 height 22
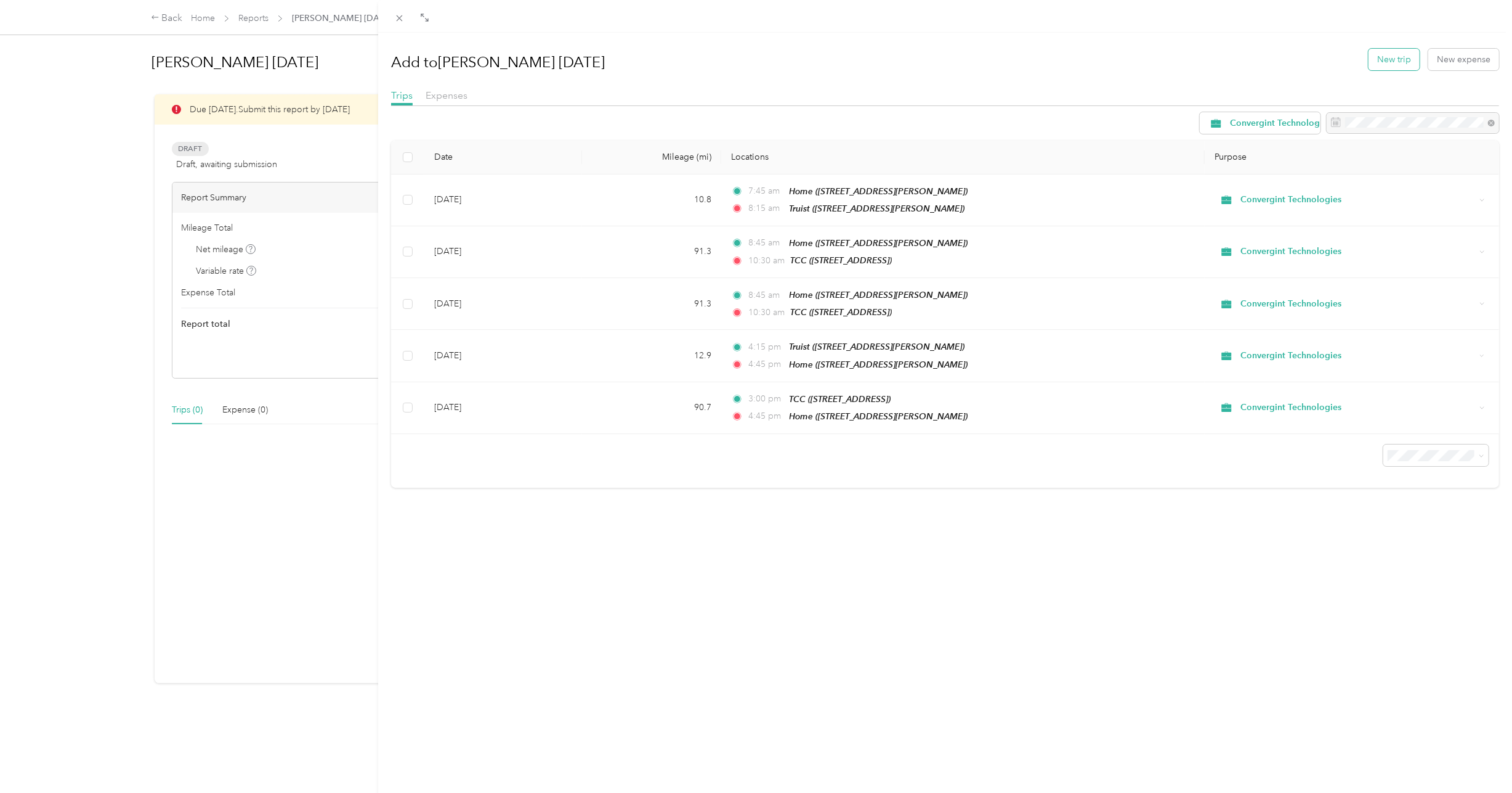
click at [1389, 58] on button "New trip" at bounding box center [1394, 58] width 51 height 21
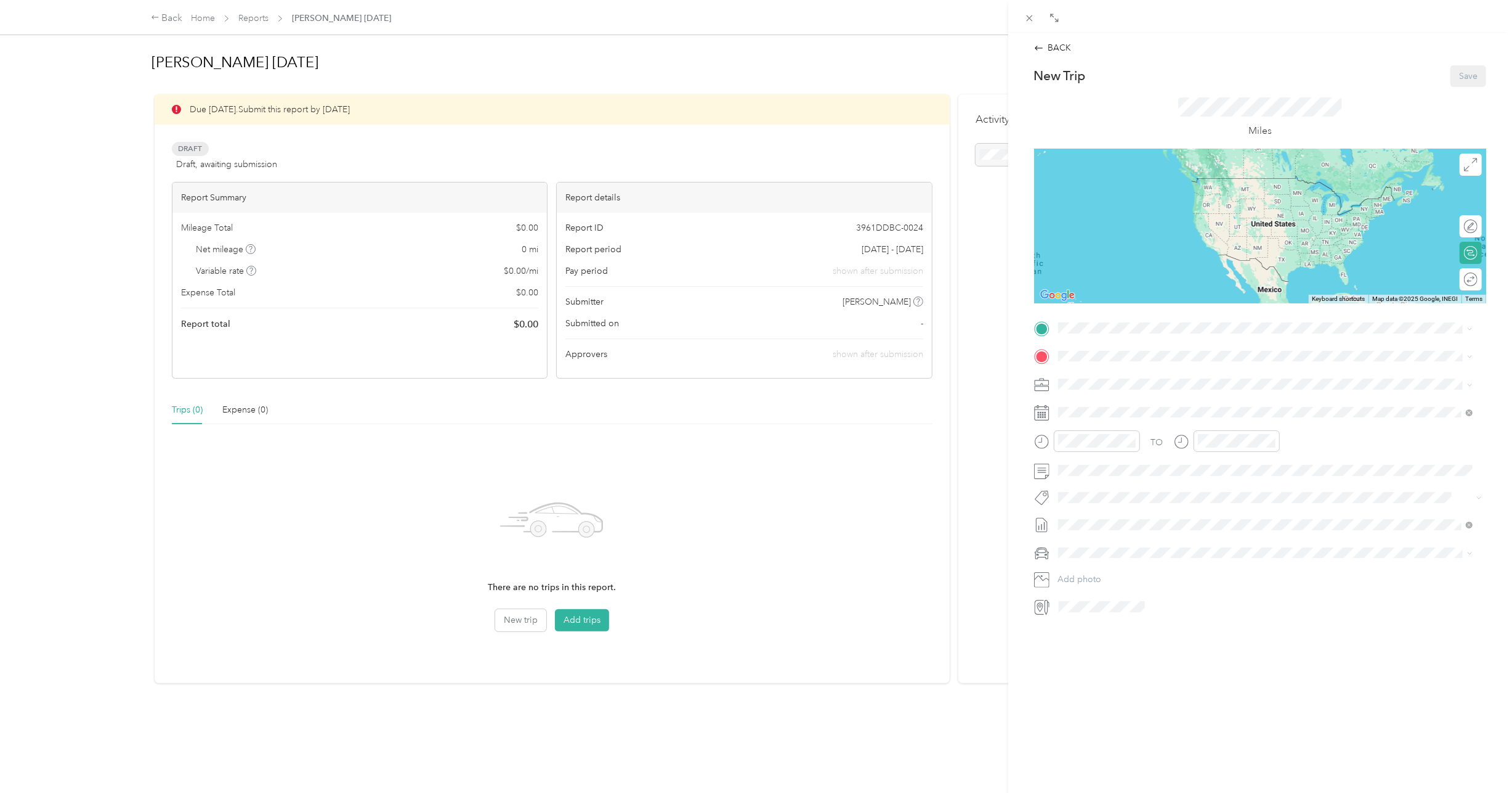
click at [1133, 424] on div "Home 9014 Pickering Grove Ln, Charlotte, NC, United States , 28216, Charlotte, …" at bounding box center [1275, 441] width 388 height 39
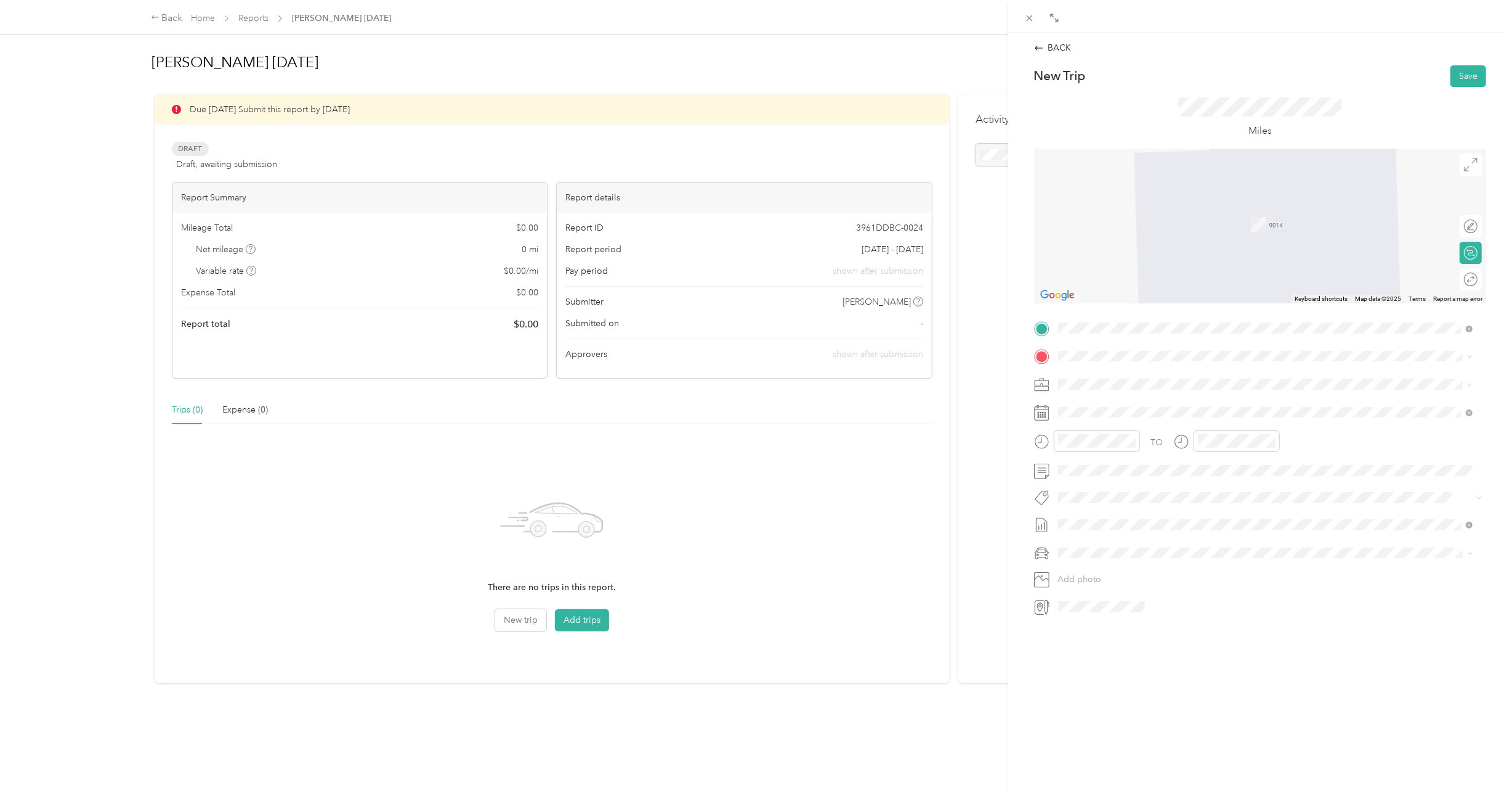
click at [1097, 537] on div "Truist 214 N Tryon St, Charlotte, NC, United States , 28202, Charlotte, NC, Uni…" at bounding box center [1154, 550] width 146 height 26
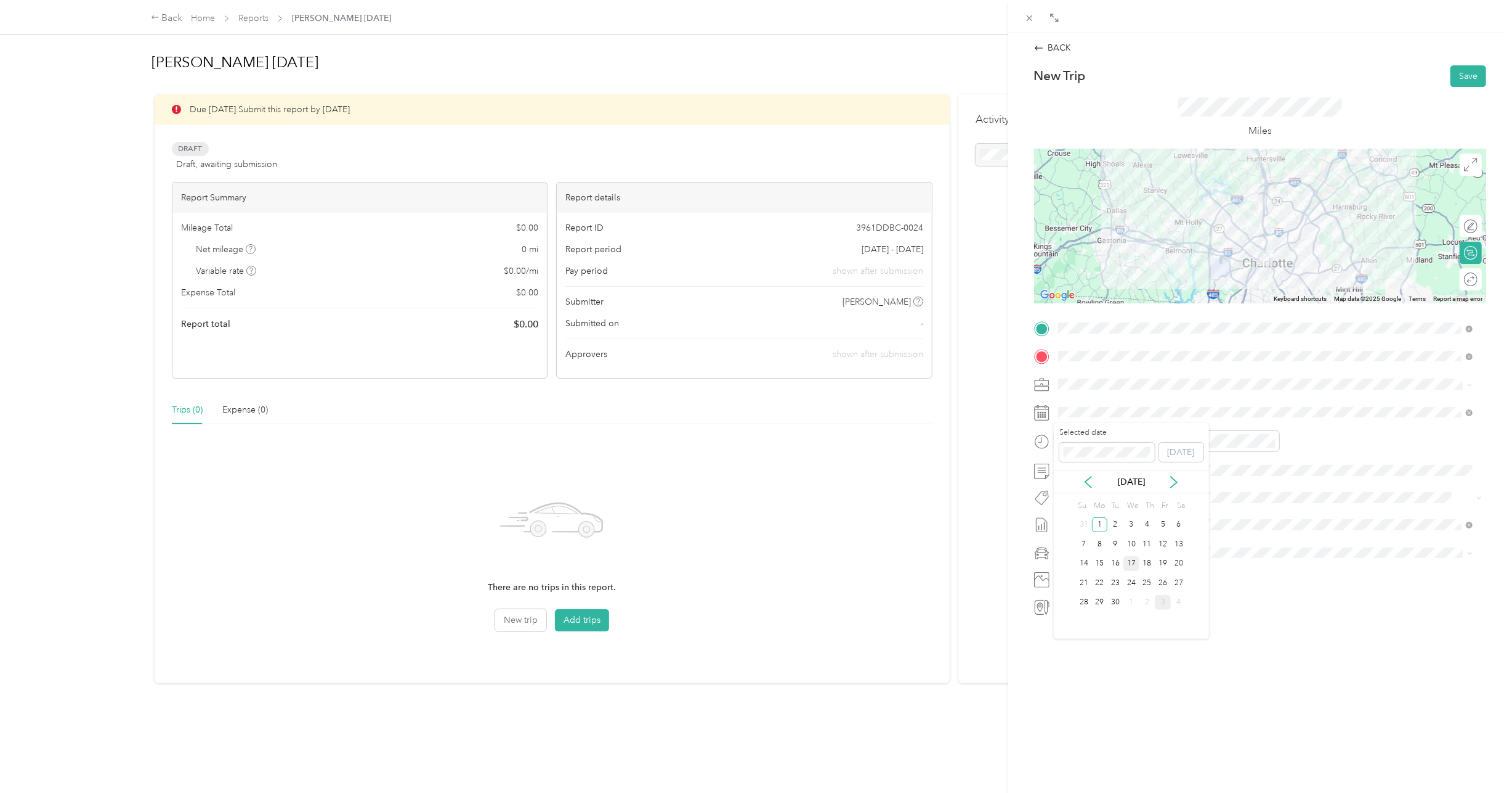
click at [1131, 558] on div "17" at bounding box center [1131, 563] width 16 height 16
drag, startPoint x: 1070, startPoint y: 583, endPoint x: 1082, endPoint y: 572, distance: 16.3
click at [1070, 582] on div "08" at bounding box center [1072, 588] width 30 height 18
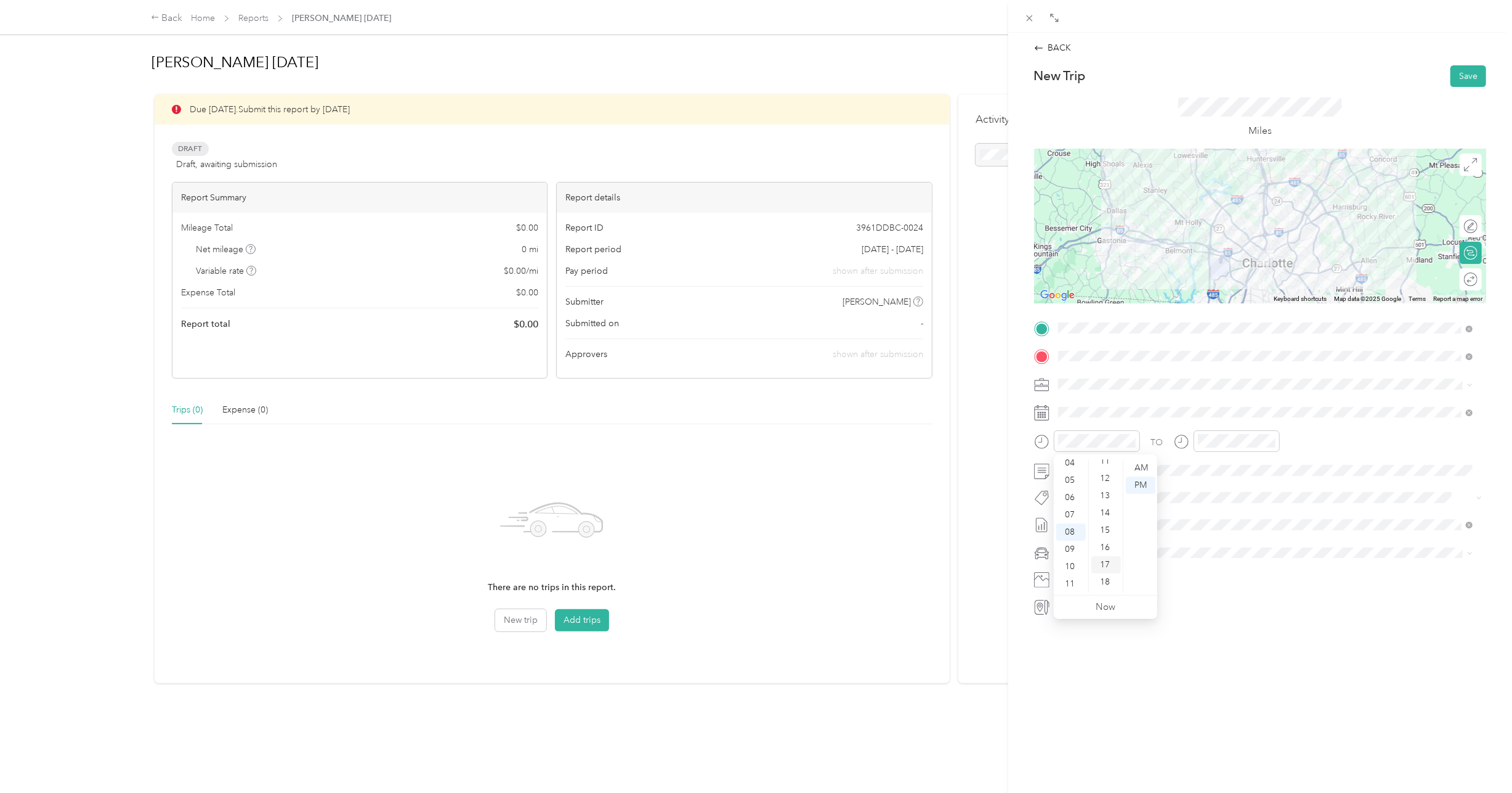
click at [1106, 531] on div "15" at bounding box center [1106, 530] width 30 height 18
click at [1139, 466] on div "AM" at bounding box center [1141, 467] width 30 height 18
drag, startPoint x: 1209, startPoint y: 583, endPoint x: 1210, endPoint y: 577, distance: 6.1
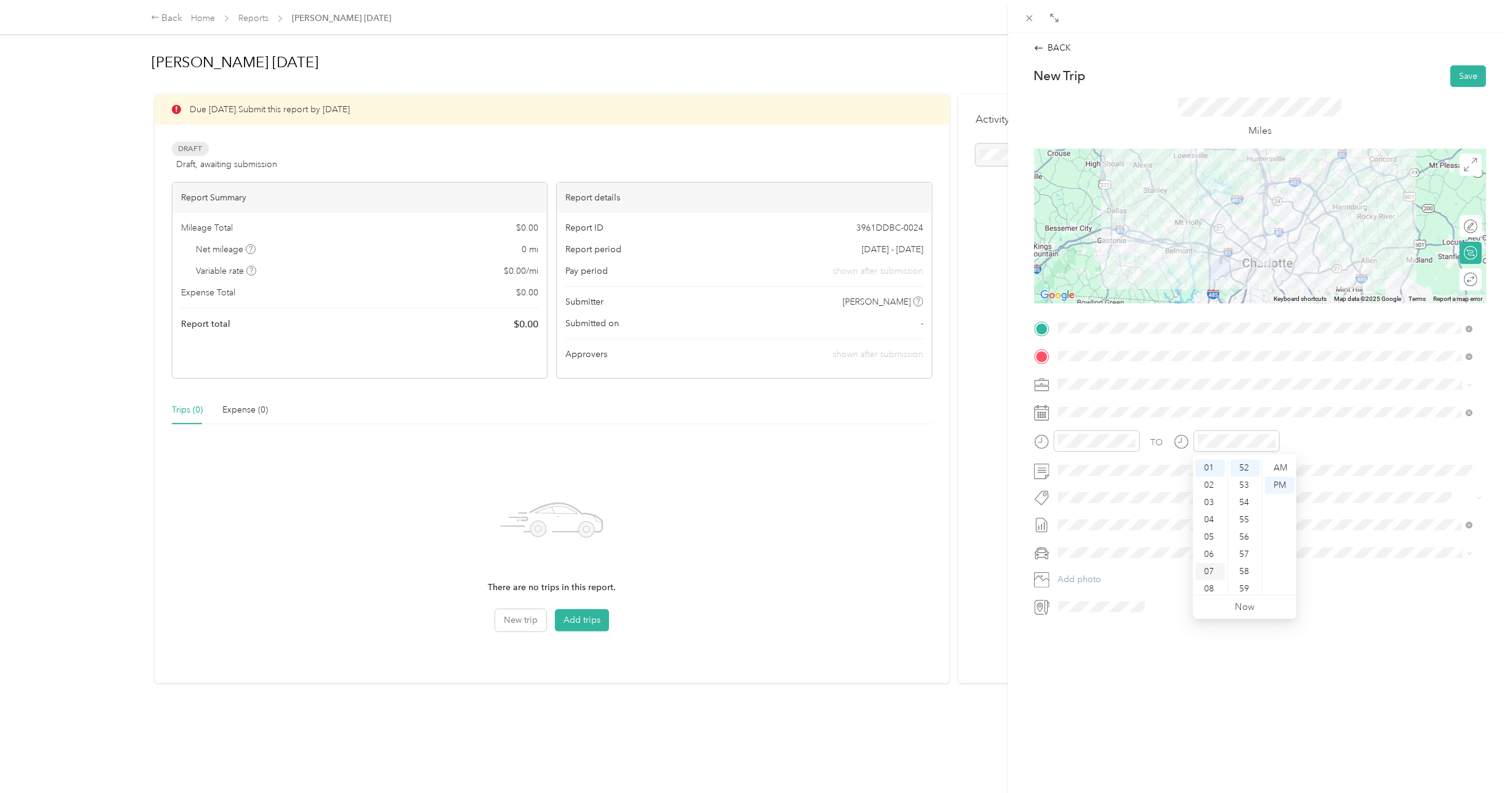
click at [1209, 580] on ul "12 01 02 03 04 05 06 07 08 09 10 11" at bounding box center [1210, 526] width 34 height 134
click at [1413, 546] on span at bounding box center [1270, 552] width 432 height 19
click at [1233, 432] on div at bounding box center [1237, 441] width 86 height 21
drag, startPoint x: 1208, startPoint y: 585, endPoint x: 1208, endPoint y: 577, distance: 8.0
click at [1208, 584] on div "08" at bounding box center [1211, 588] width 30 height 18
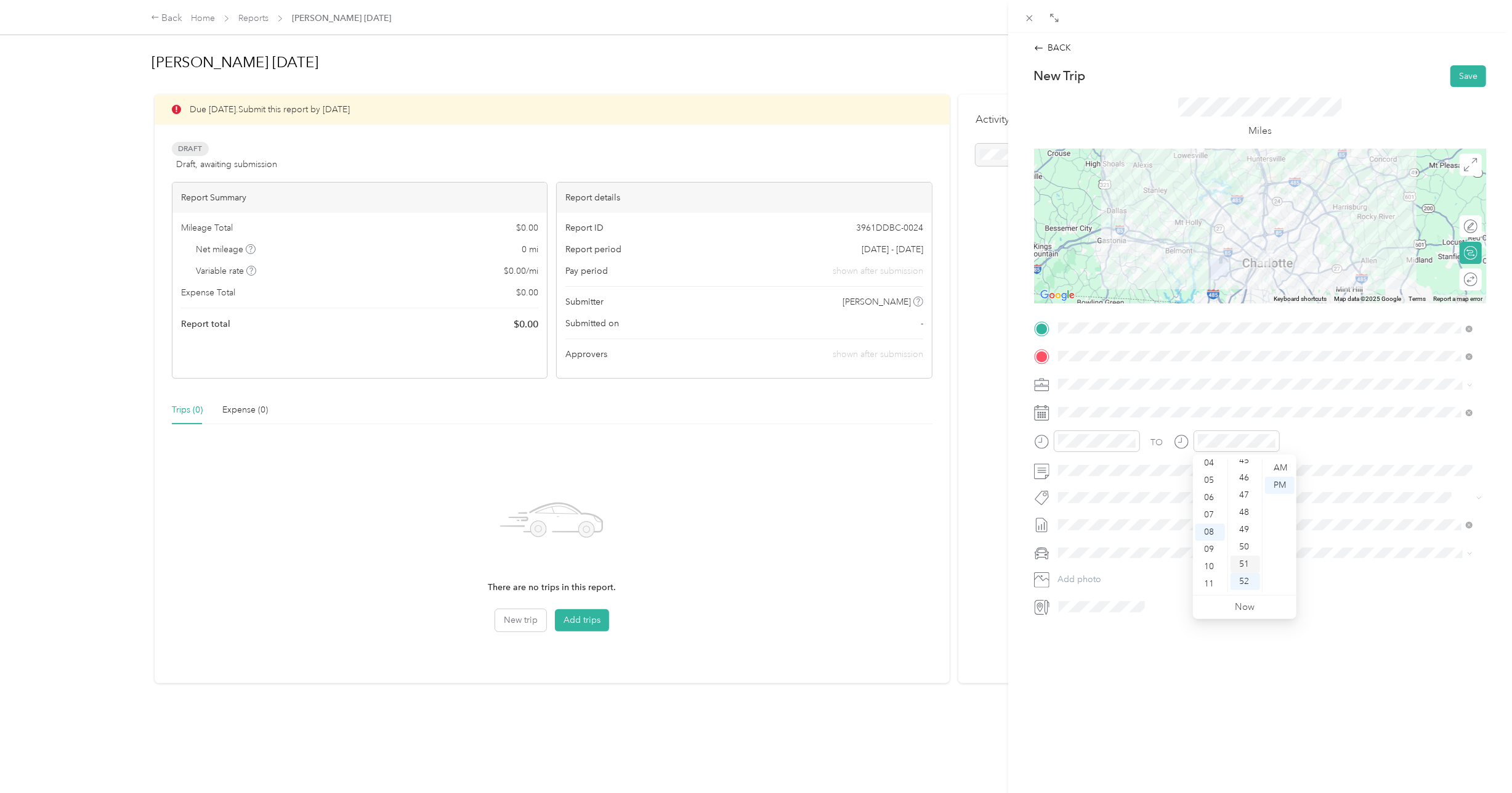
scroll to position [774, 0]
click at [1241, 467] on div "45" at bounding box center [1246, 470] width 30 height 18
click at [1281, 468] on div "AM" at bounding box center [1280, 467] width 30 height 18
click at [1281, 467] on div "AM" at bounding box center [1280, 467] width 30 height 18
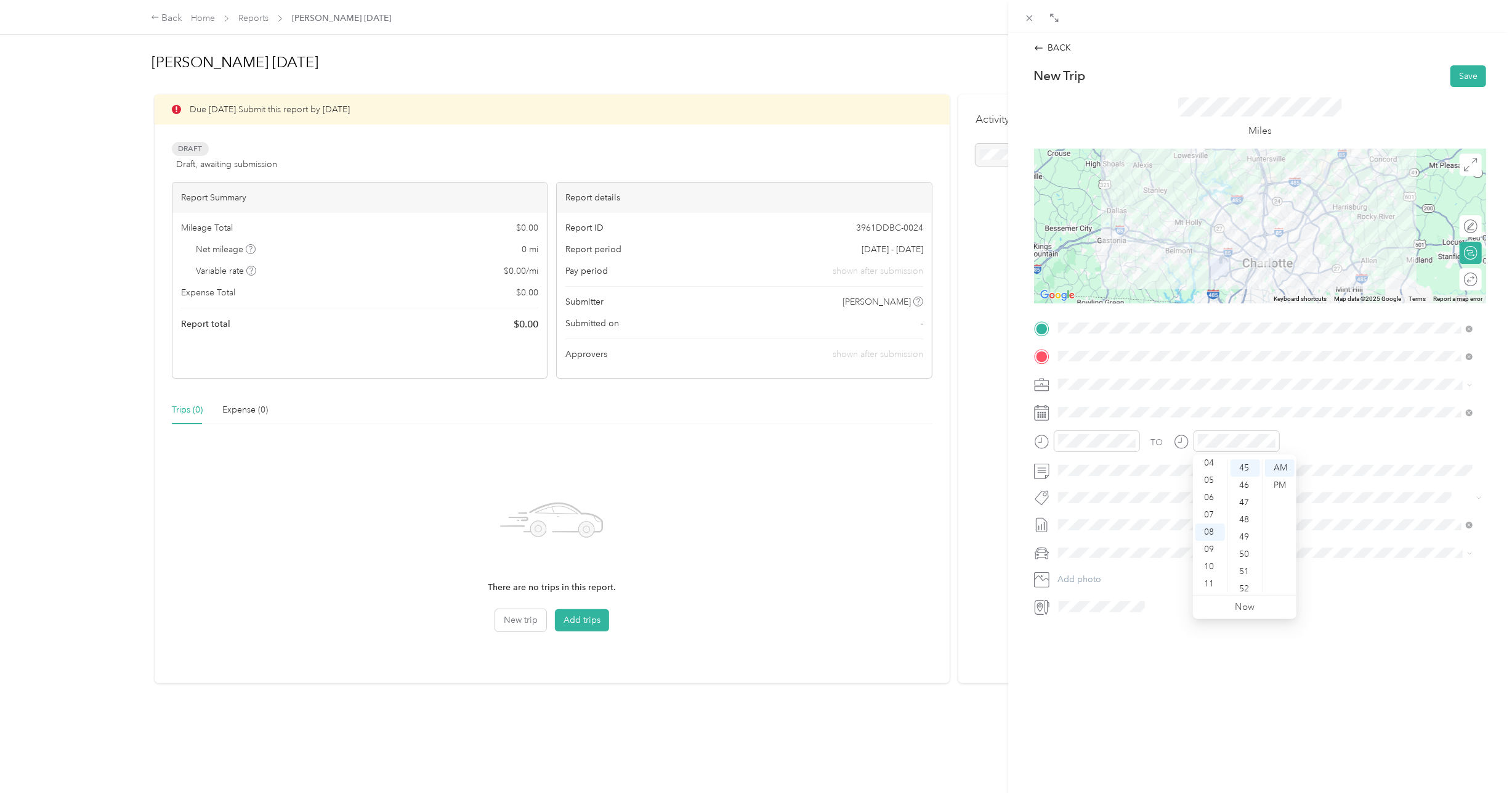
drag, startPoint x: 1356, startPoint y: 567, endPoint x: 1352, endPoint y: 561, distance: 7.2
click at [1352, 562] on div "TO Add photo" at bounding box center [1261, 467] width 452 height 298
click at [1113, 574] on li "Lexus LS 500" at bounding box center [1265, 568] width 424 height 21
click at [1457, 70] on button "Save" at bounding box center [1468, 75] width 36 height 21
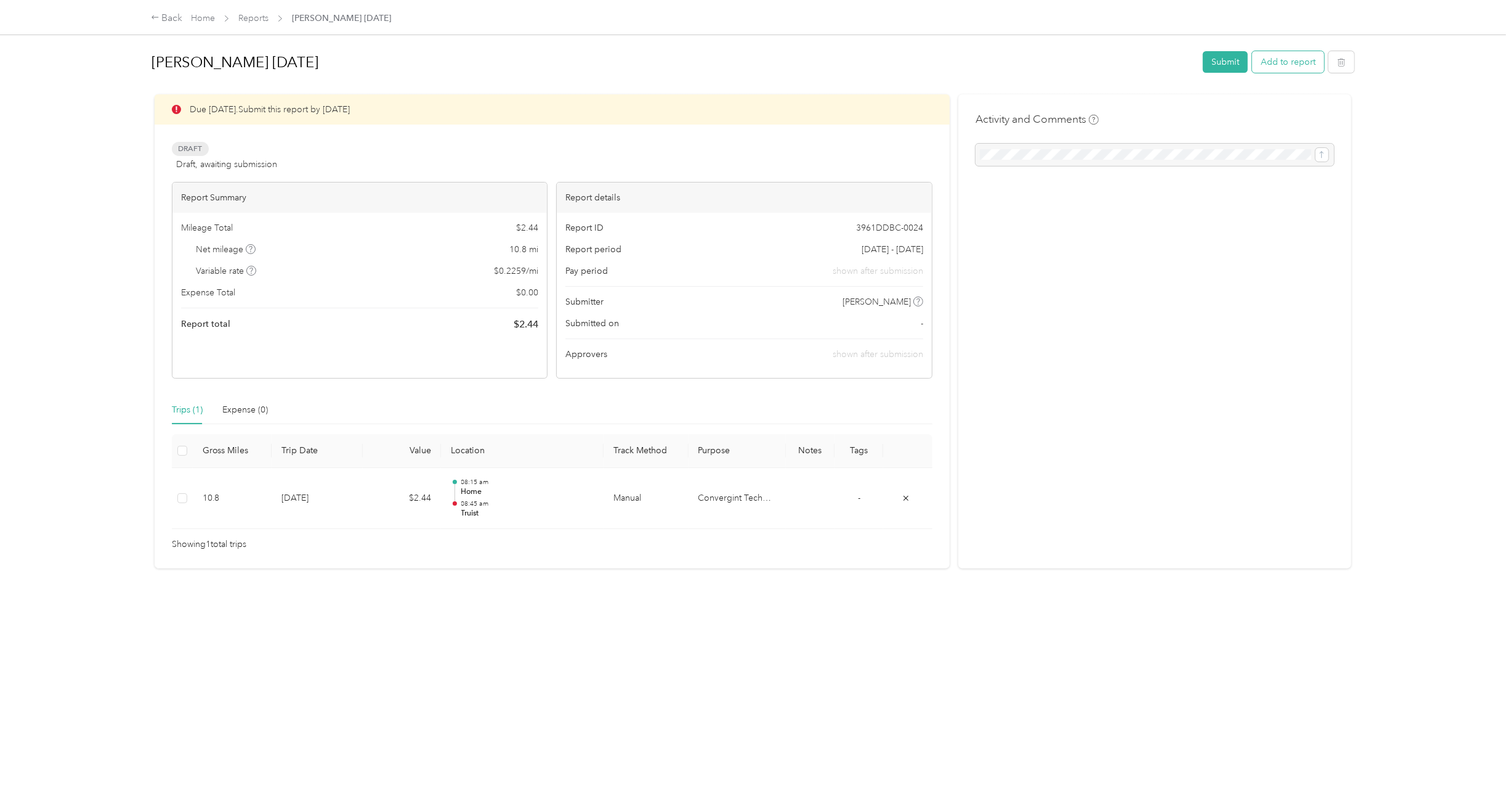
click at [1290, 61] on button "Add to report" at bounding box center [1289, 61] width 72 height 21
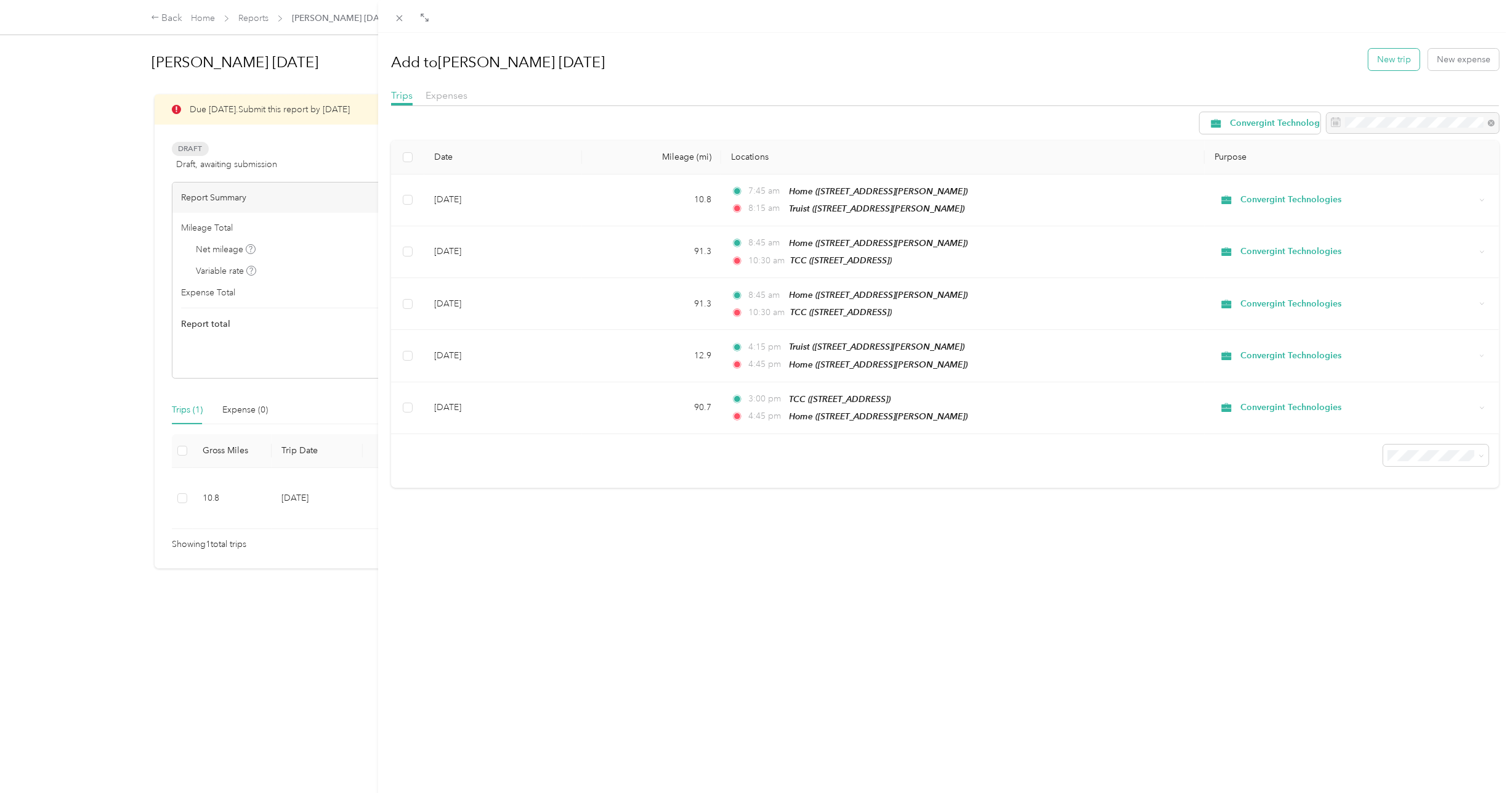
click at [1386, 58] on button "New trip" at bounding box center [1394, 58] width 51 height 21
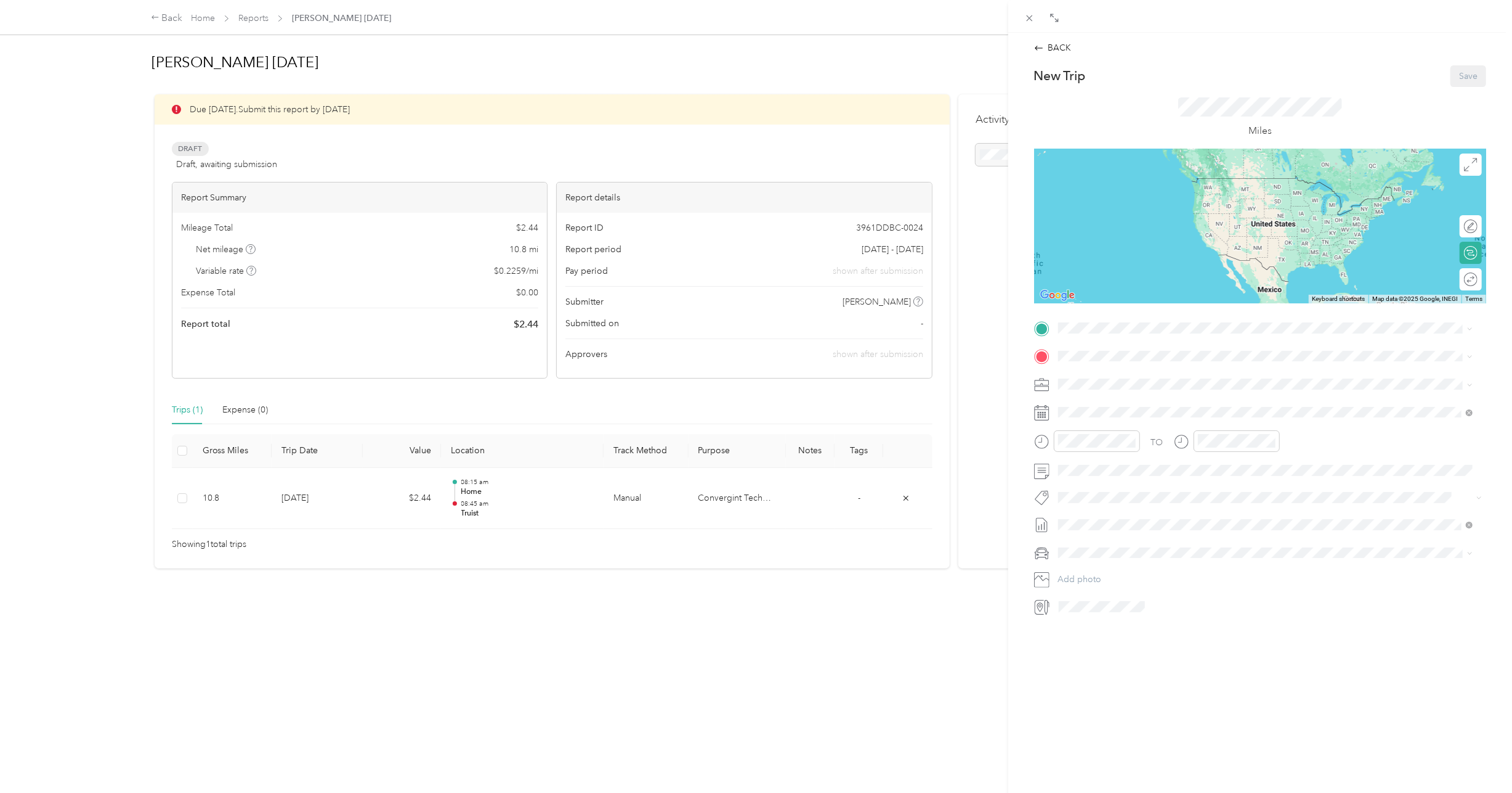
drag, startPoint x: 1152, startPoint y: 404, endPoint x: 1159, endPoint y: 398, distance: 9.2
click at [1154, 403] on span at bounding box center [1270, 412] width 432 height 19
click at [1136, 560] on div "17" at bounding box center [1131, 563] width 16 height 16
click at [1071, 524] on div "04" at bounding box center [1072, 519] width 30 height 18
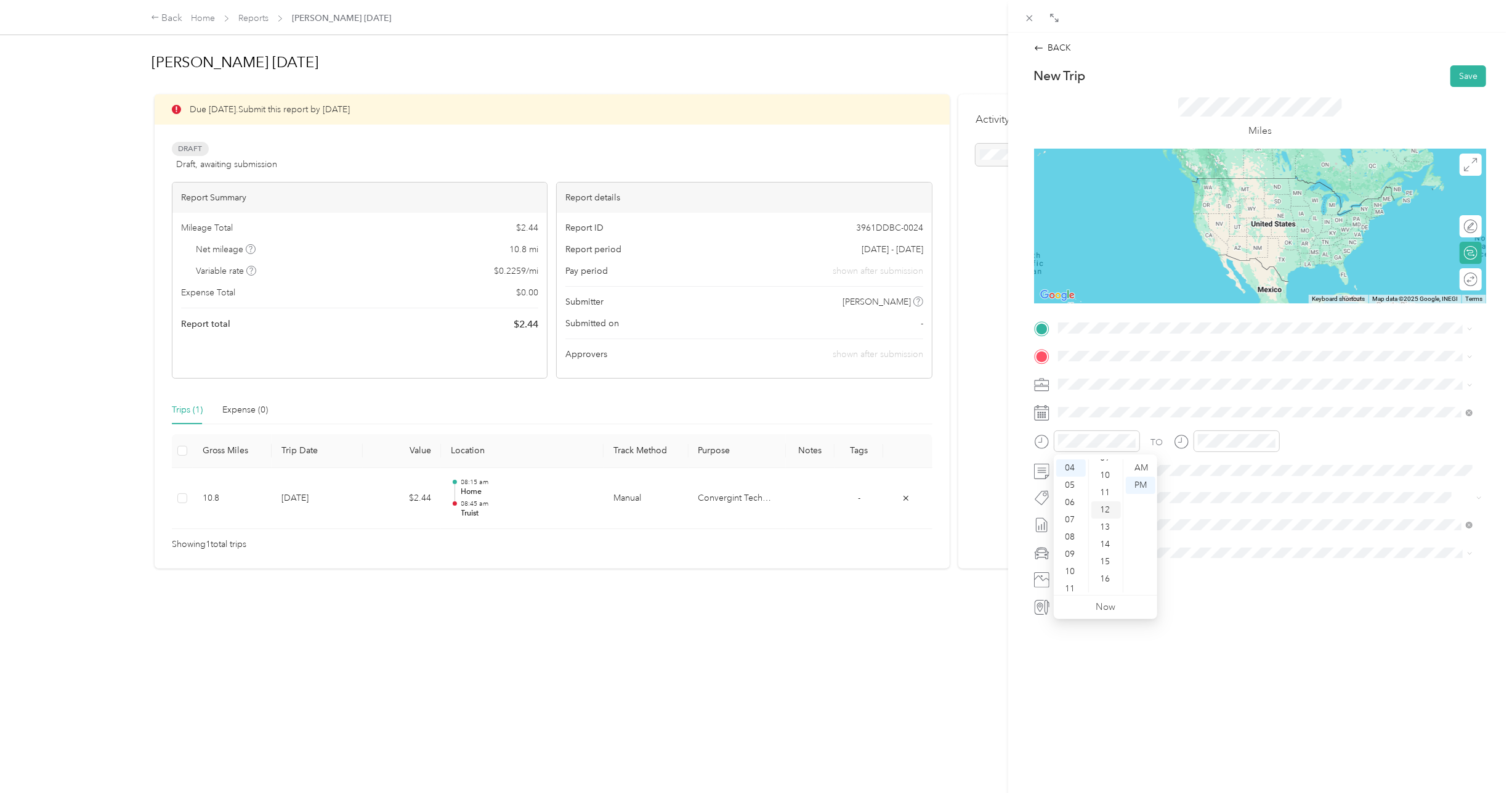
scroll to position [162, 0]
drag, startPoint x: 1111, startPoint y: 564, endPoint x: 1115, endPoint y: 556, distance: 8.9
click at [1112, 561] on div "15" at bounding box center [1106, 564] width 30 height 18
click at [1145, 486] on div "PM" at bounding box center [1141, 485] width 30 height 18
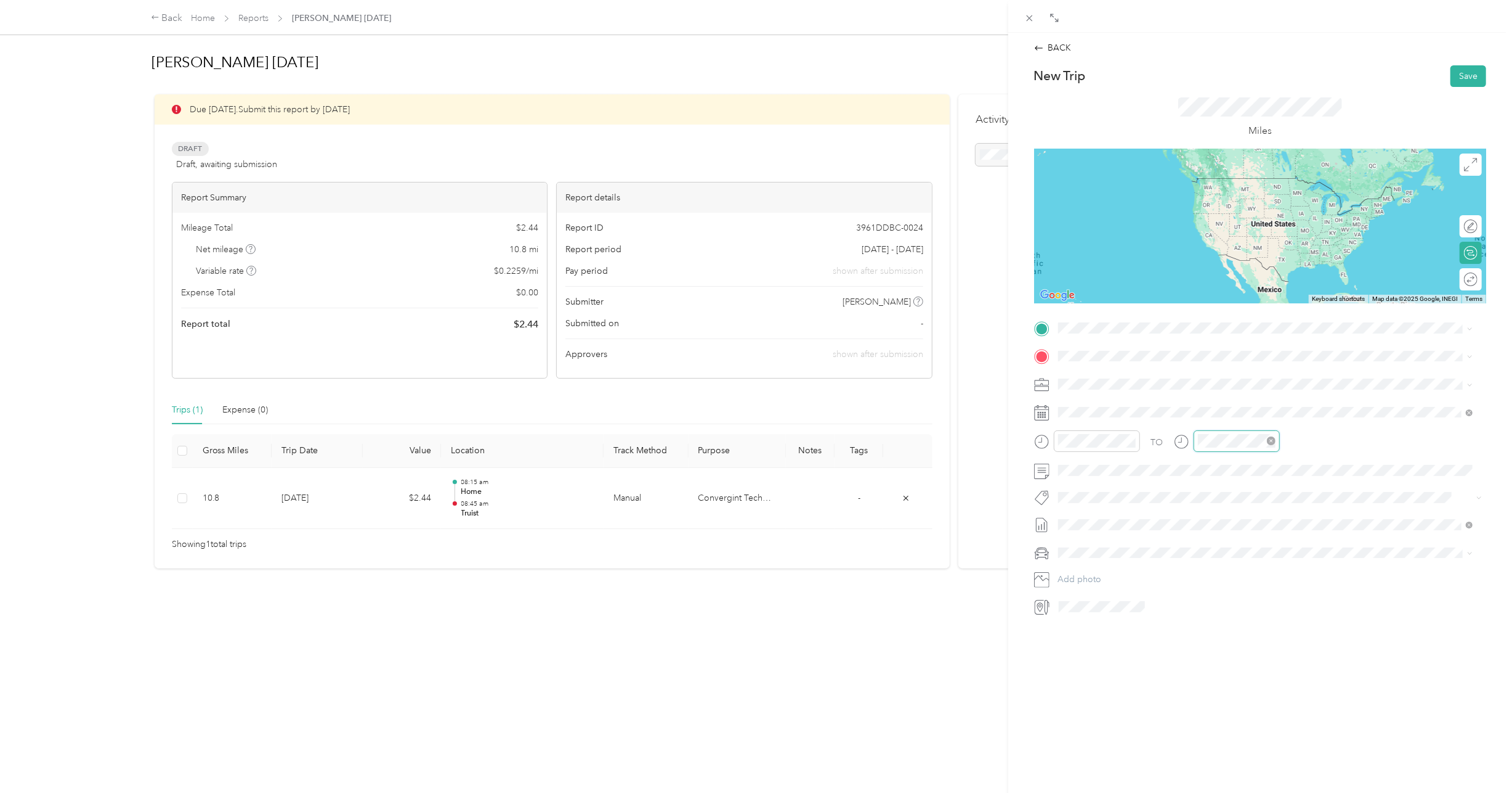
scroll to position [902, 0]
click at [1207, 519] on div "04" at bounding box center [1211, 519] width 30 height 18
click at [1245, 464] on div "45" at bounding box center [1246, 465] width 30 height 18
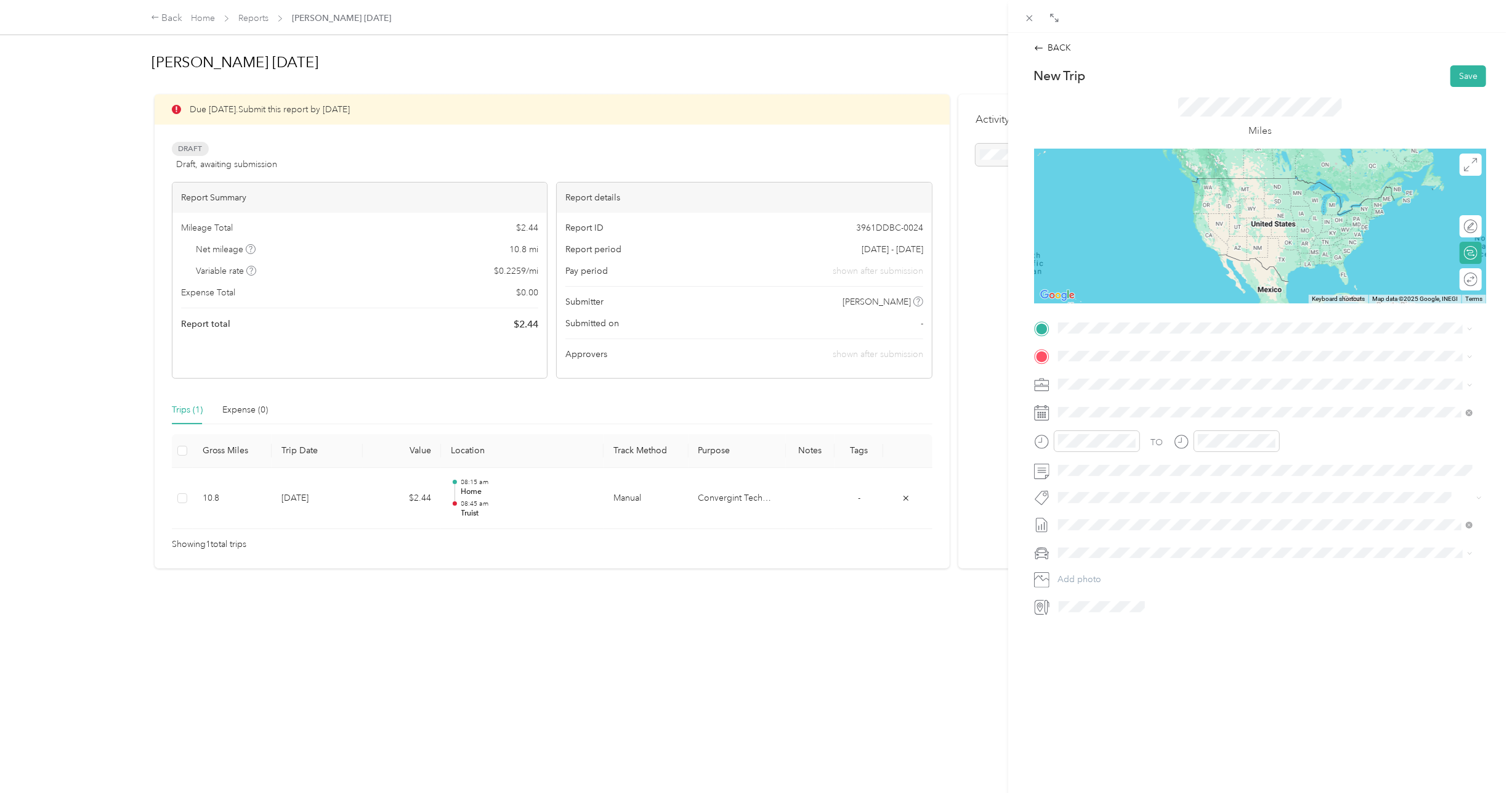
click at [1123, 513] on div "Truist 214 N Tryon St, Charlotte, NC, United States , 28202, Charlotte, NC, Uni…" at bounding box center [1154, 526] width 146 height 26
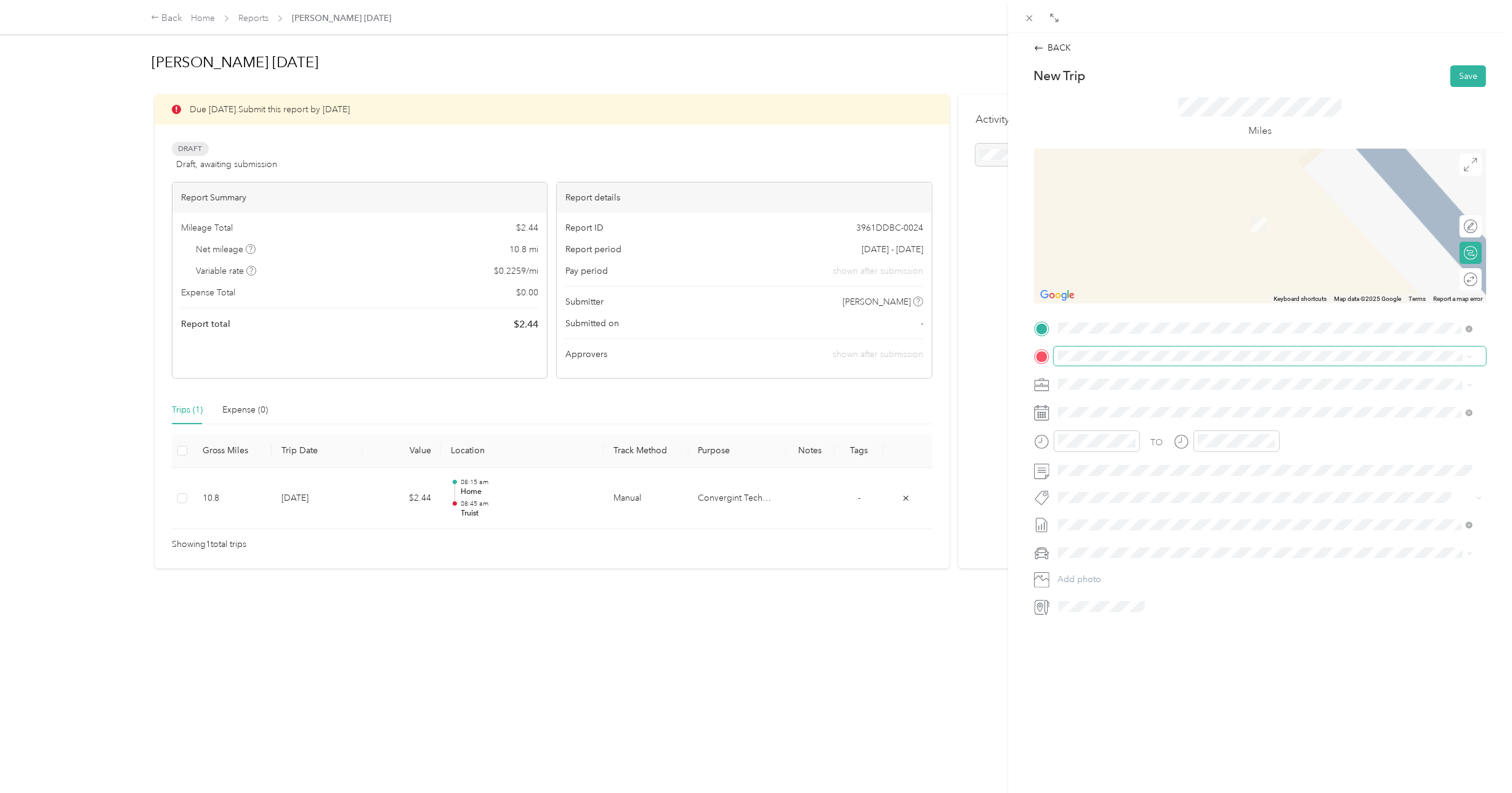
click at [1130, 346] on span at bounding box center [1270, 355] width 432 height 19
click at [1123, 451] on div "Home 9014 Pickering Grove Ln, Charlotte, NC, United States , 28216, Charlotte, …" at bounding box center [1275, 470] width 388 height 39
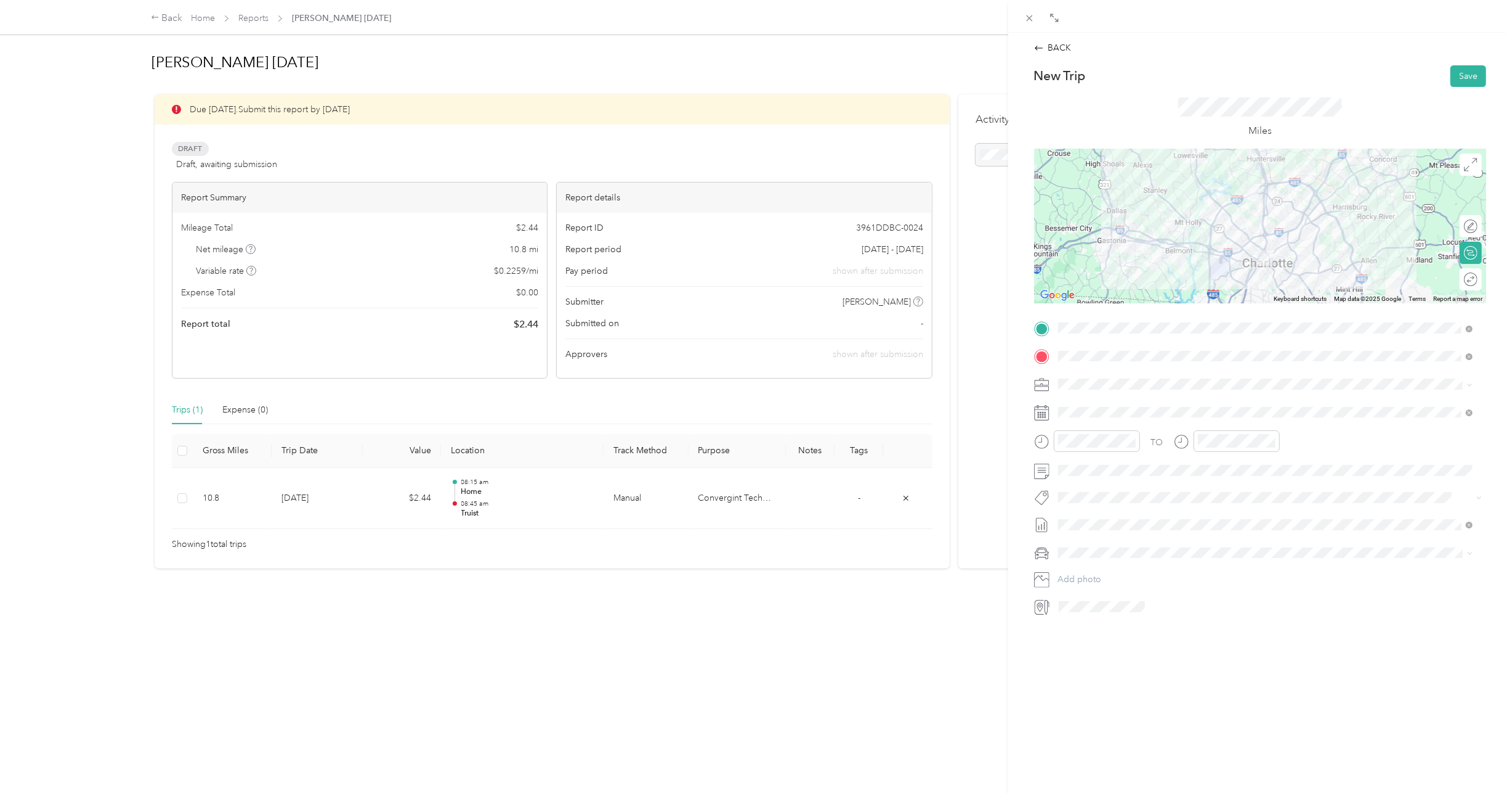
click at [1454, 63] on div "BACK New Trip Save This trip cannot be edited because it is either under review…" at bounding box center [1261, 329] width 478 height 575
click at [1451, 75] on button "Save" at bounding box center [1468, 75] width 36 height 21
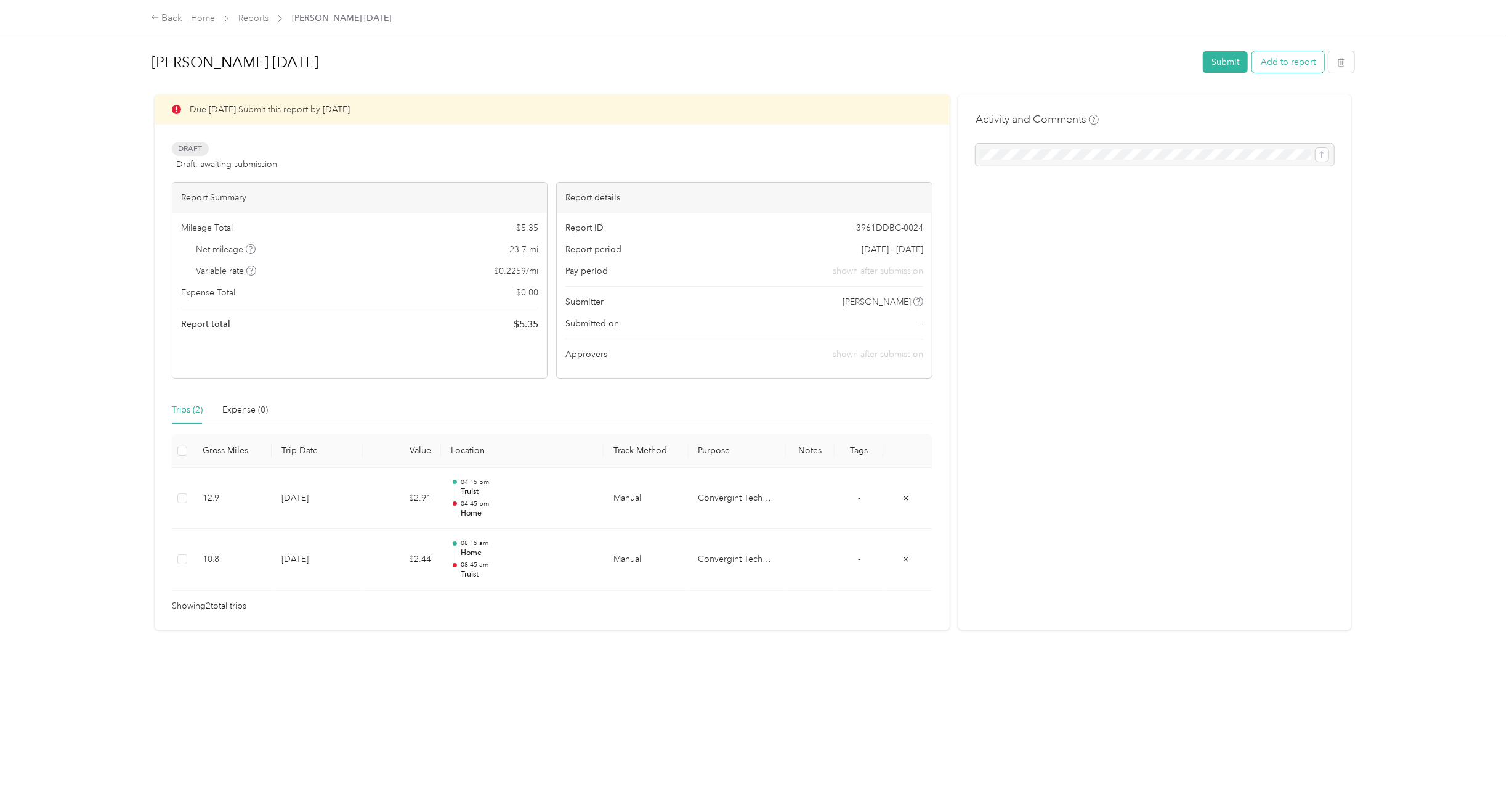
click at [1281, 58] on button "Add to report" at bounding box center [1289, 61] width 72 height 21
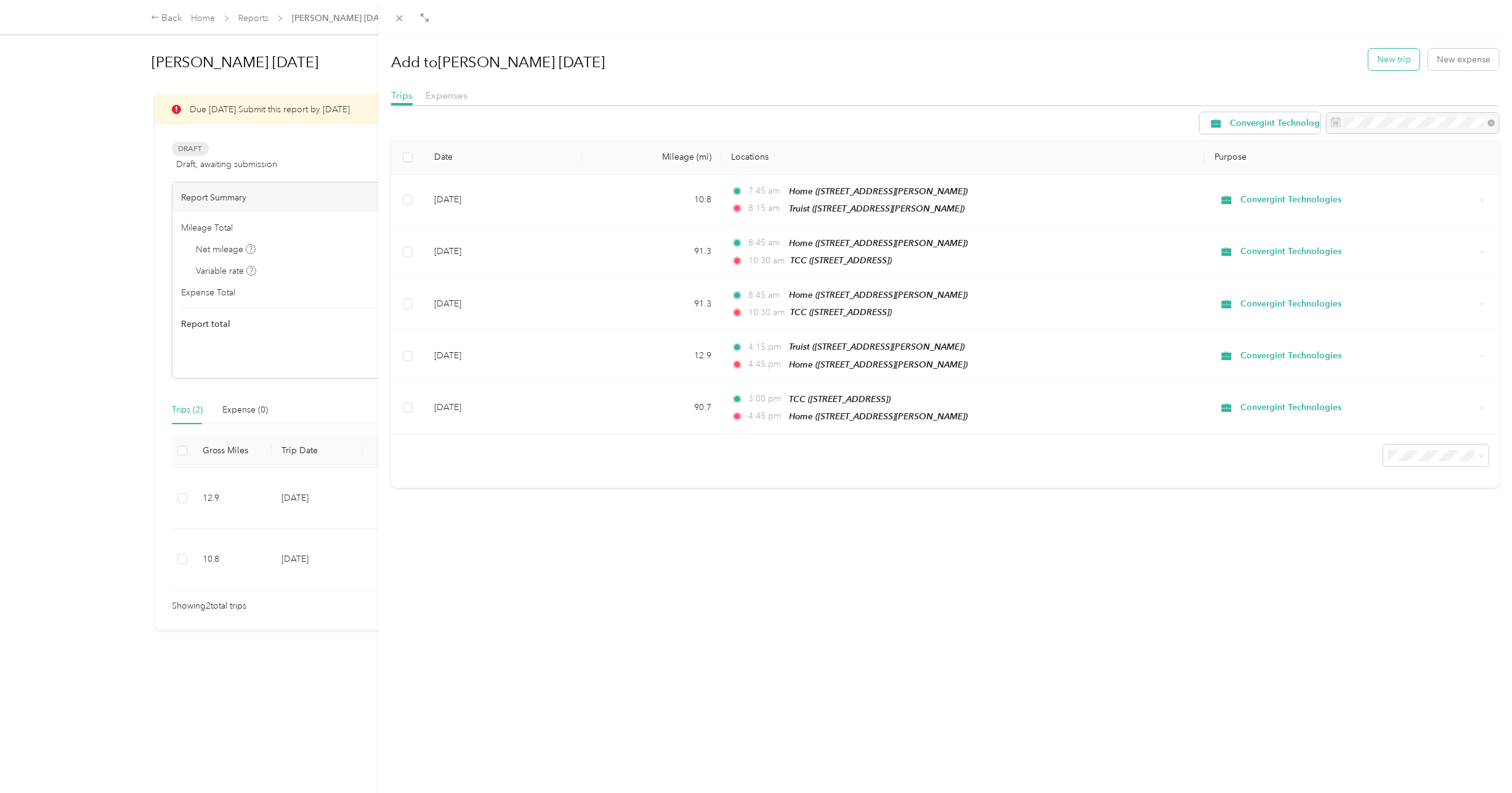
click at [1396, 57] on button "New trip" at bounding box center [1394, 58] width 51 height 21
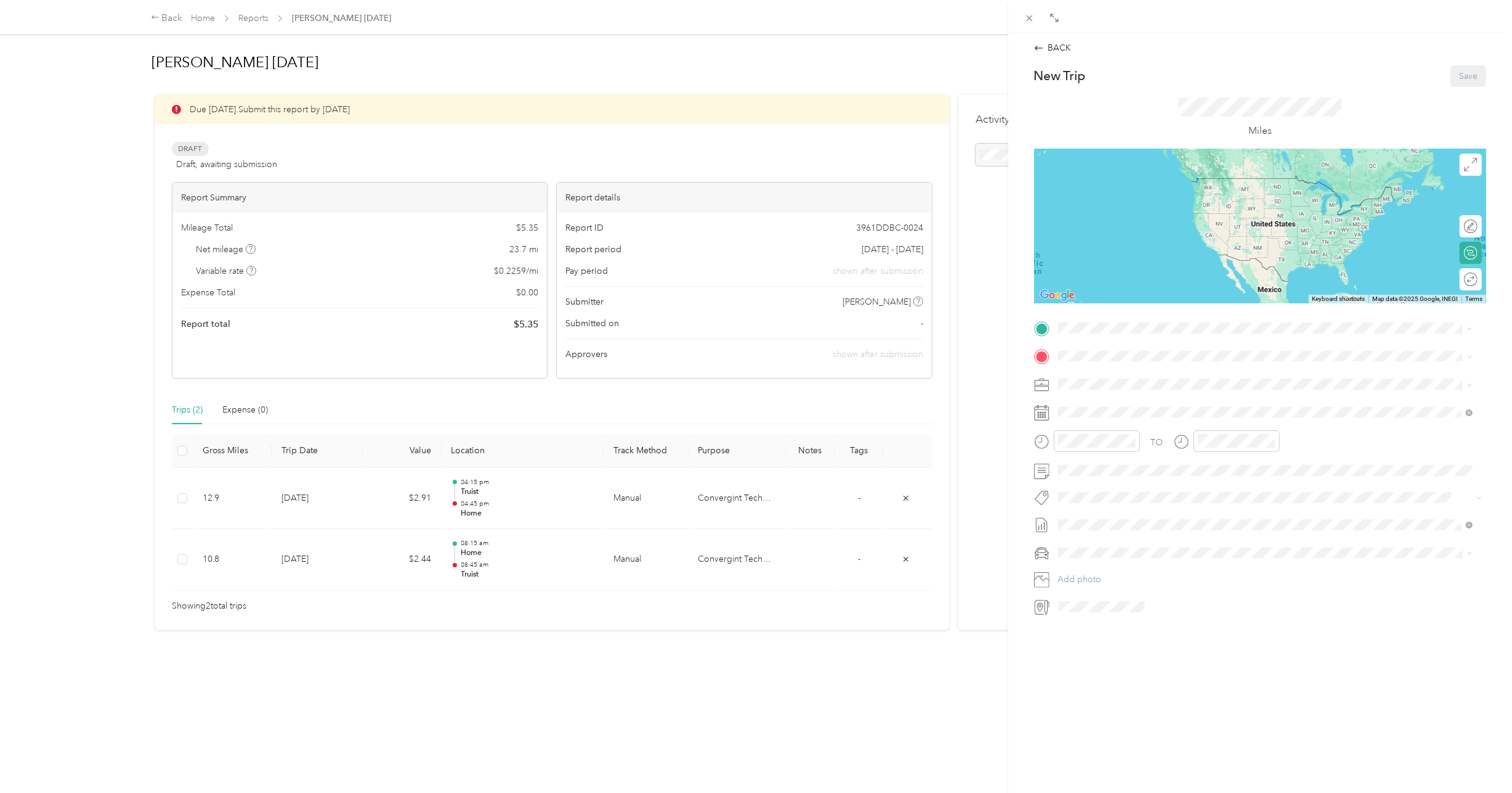
drag, startPoint x: 1136, startPoint y: 422, endPoint x: 1143, endPoint y: 415, distance: 9.9
click at [1136, 423] on div "Home 9014 Pickering Grove Ln, Charlotte, NC, United States , 28216, Charlotte, …" at bounding box center [1275, 442] width 388 height 39
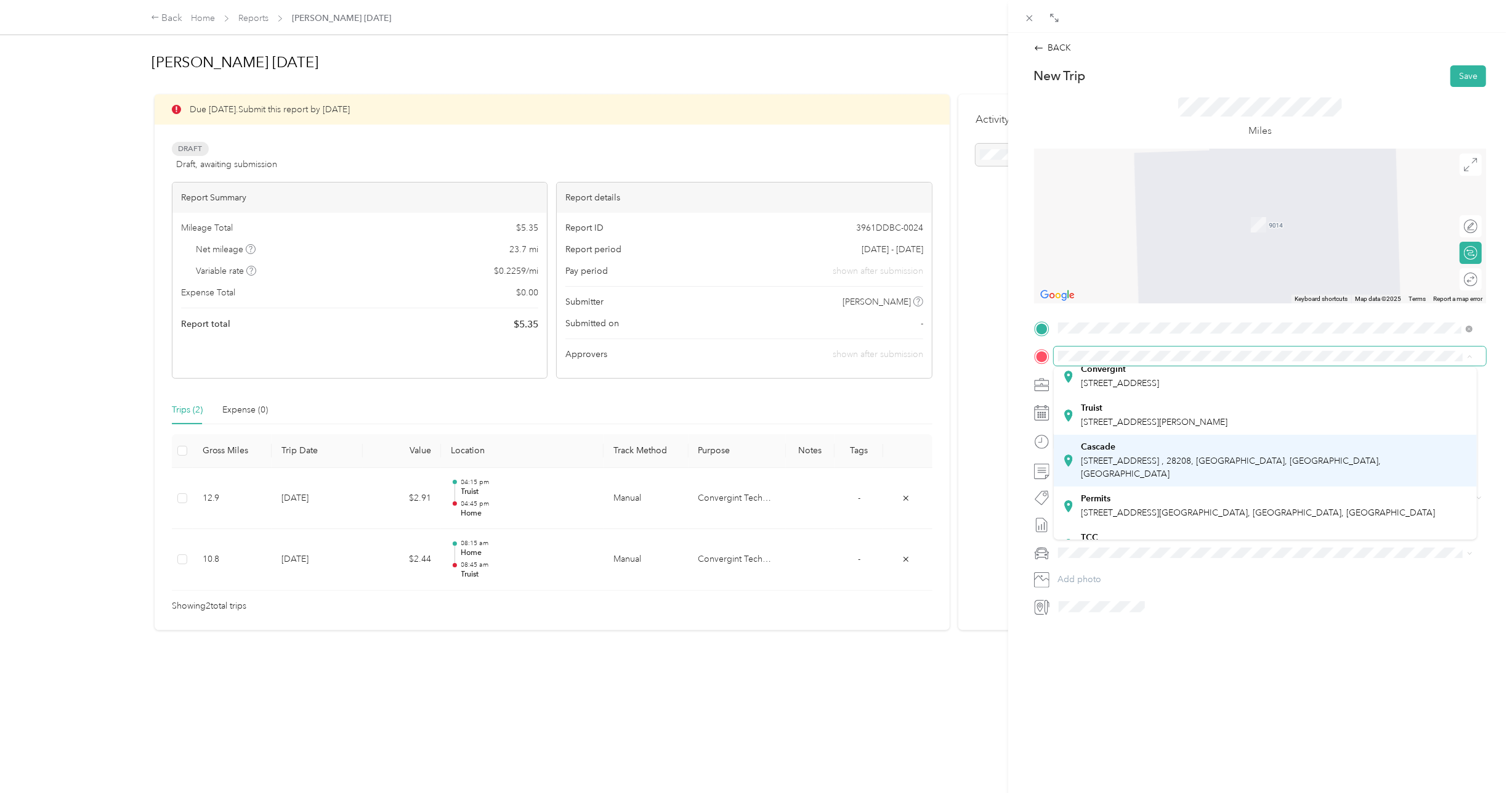
scroll to position [141, 0]
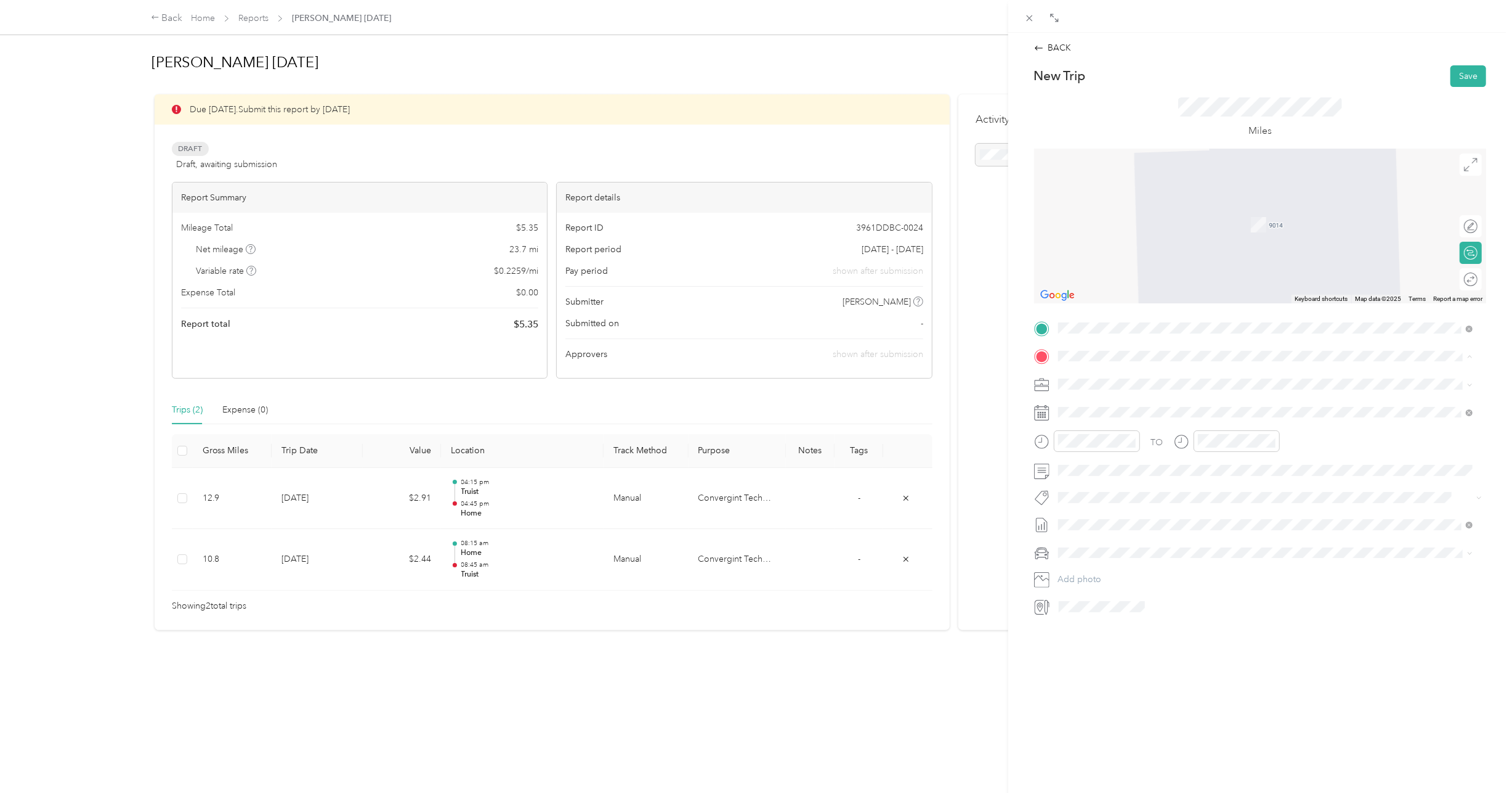
drag, startPoint x: 1151, startPoint y: 467, endPoint x: 1151, endPoint y: 459, distance: 8.0
click at [1151, 506] on span "101 Cherry St N, Winston Salem, NC, United States , 27101, Winston-Salem, NC, U…" at bounding box center [1258, 511] width 354 height 10
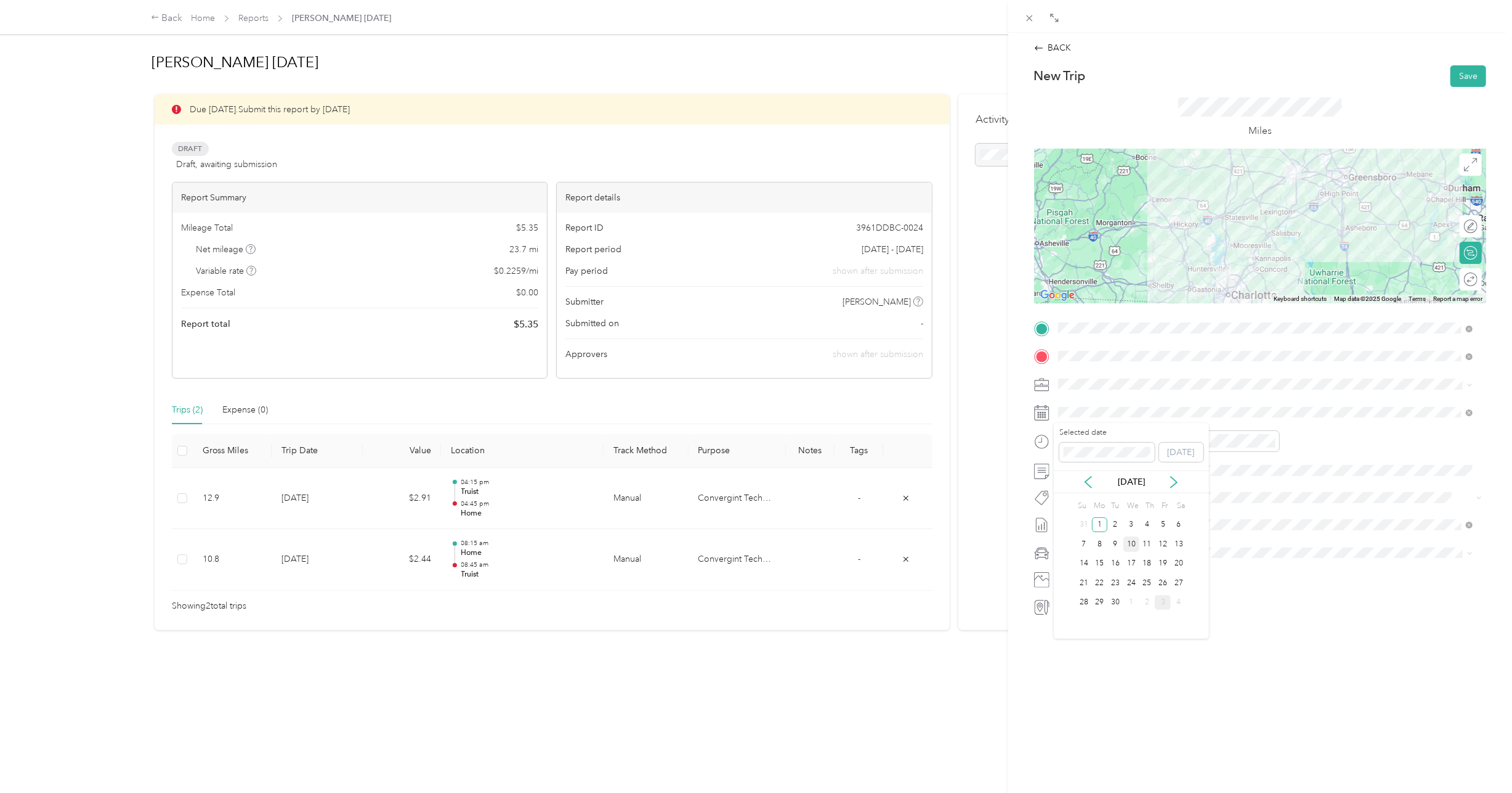
click at [1133, 544] on div "10" at bounding box center [1131, 544] width 16 height 16
drag, startPoint x: 1070, startPoint y: 588, endPoint x: 1076, endPoint y: 577, distance: 12.5
click at [1072, 585] on div "08" at bounding box center [1072, 588] width 30 height 18
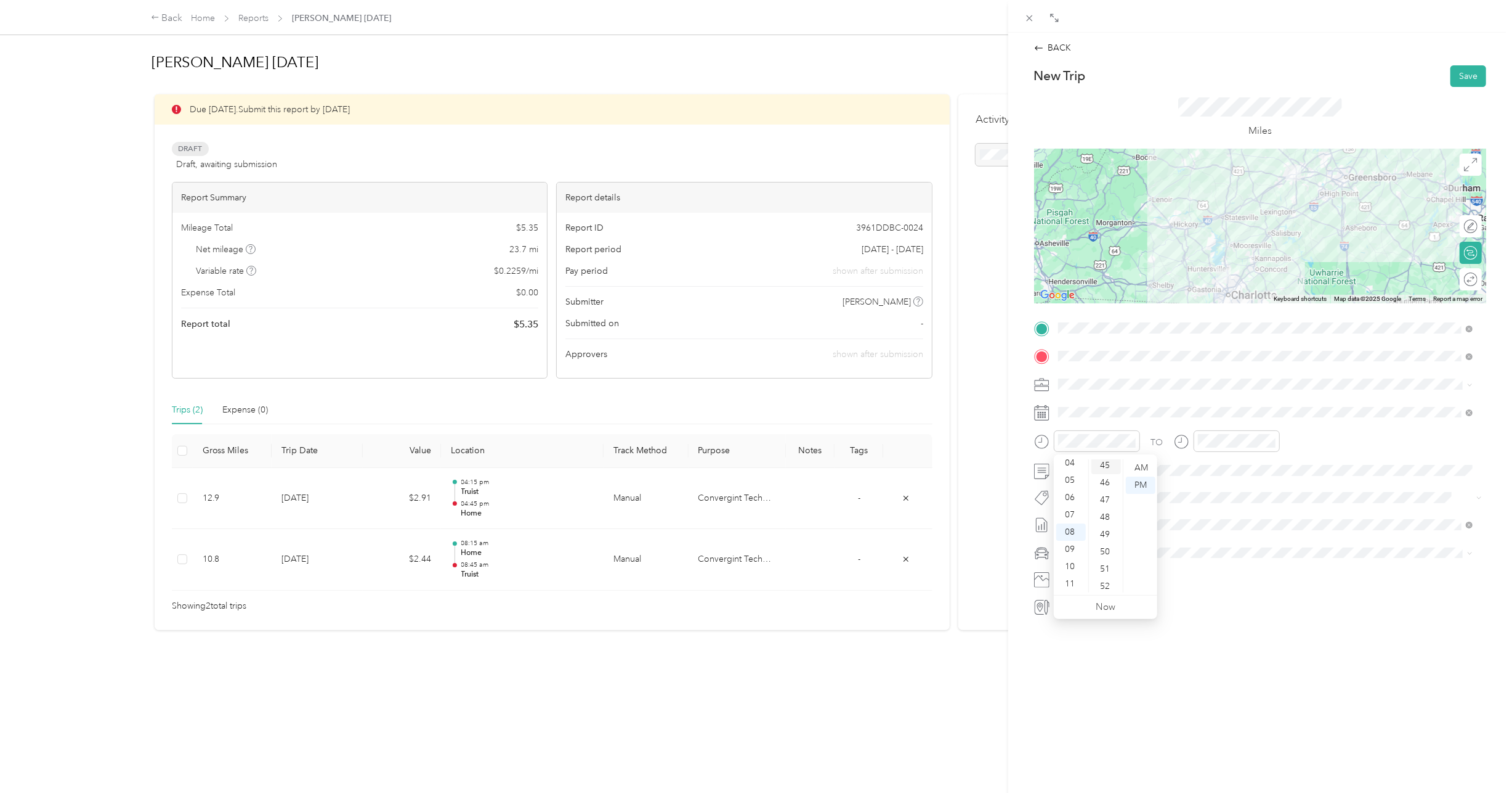
click at [1106, 465] on div "45" at bounding box center [1106, 465] width 30 height 18
click at [1145, 471] on div "AM" at bounding box center [1141, 467] width 30 height 18
click at [1150, 467] on div "AM" at bounding box center [1141, 467] width 30 height 18
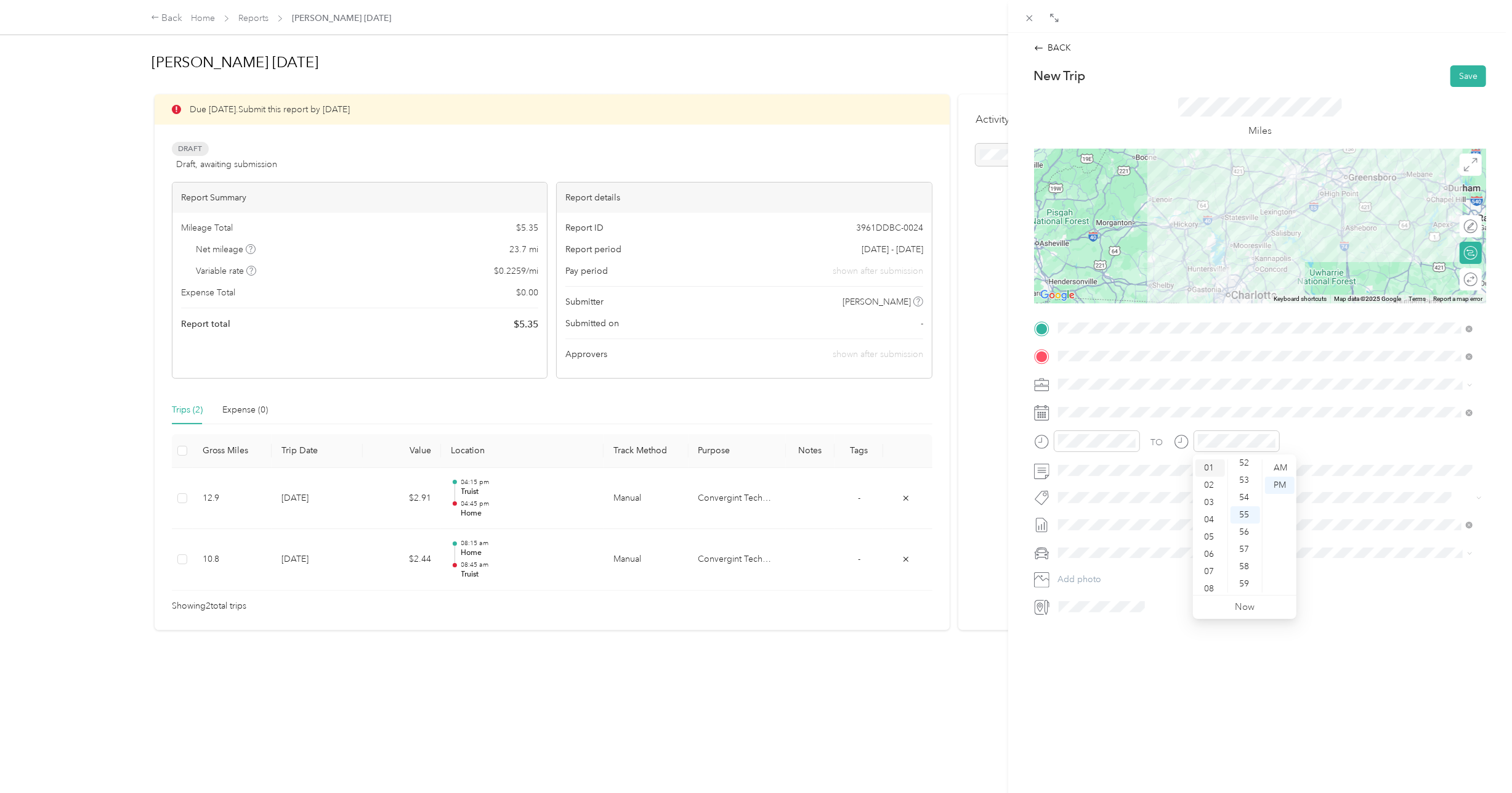
click at [1205, 469] on div "01" at bounding box center [1211, 467] width 30 height 18
click at [1251, 501] on div "40" at bounding box center [1246, 502] width 30 height 18
click at [1287, 486] on div "PM" at bounding box center [1280, 485] width 30 height 18
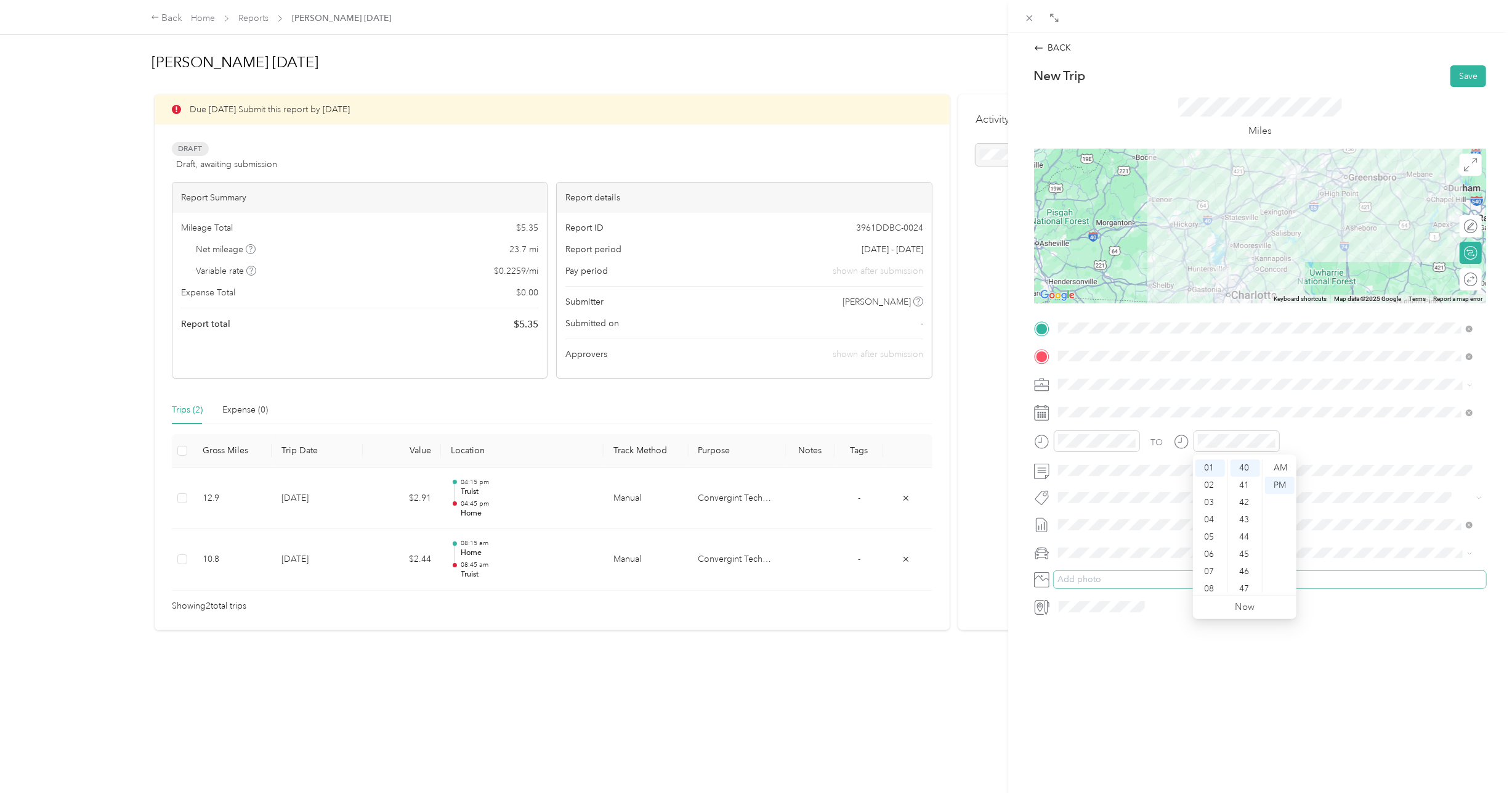
drag, startPoint x: 1379, startPoint y: 593, endPoint x: 1373, endPoint y: 583, distance: 11.7
click at [1373, 583] on div "TO Add photo" at bounding box center [1261, 467] width 452 height 298
click at [1102, 579] on ol "Lexus LS 500 Main" at bounding box center [1265, 584] width 424 height 44
click at [1461, 70] on button "Save" at bounding box center [1468, 75] width 36 height 21
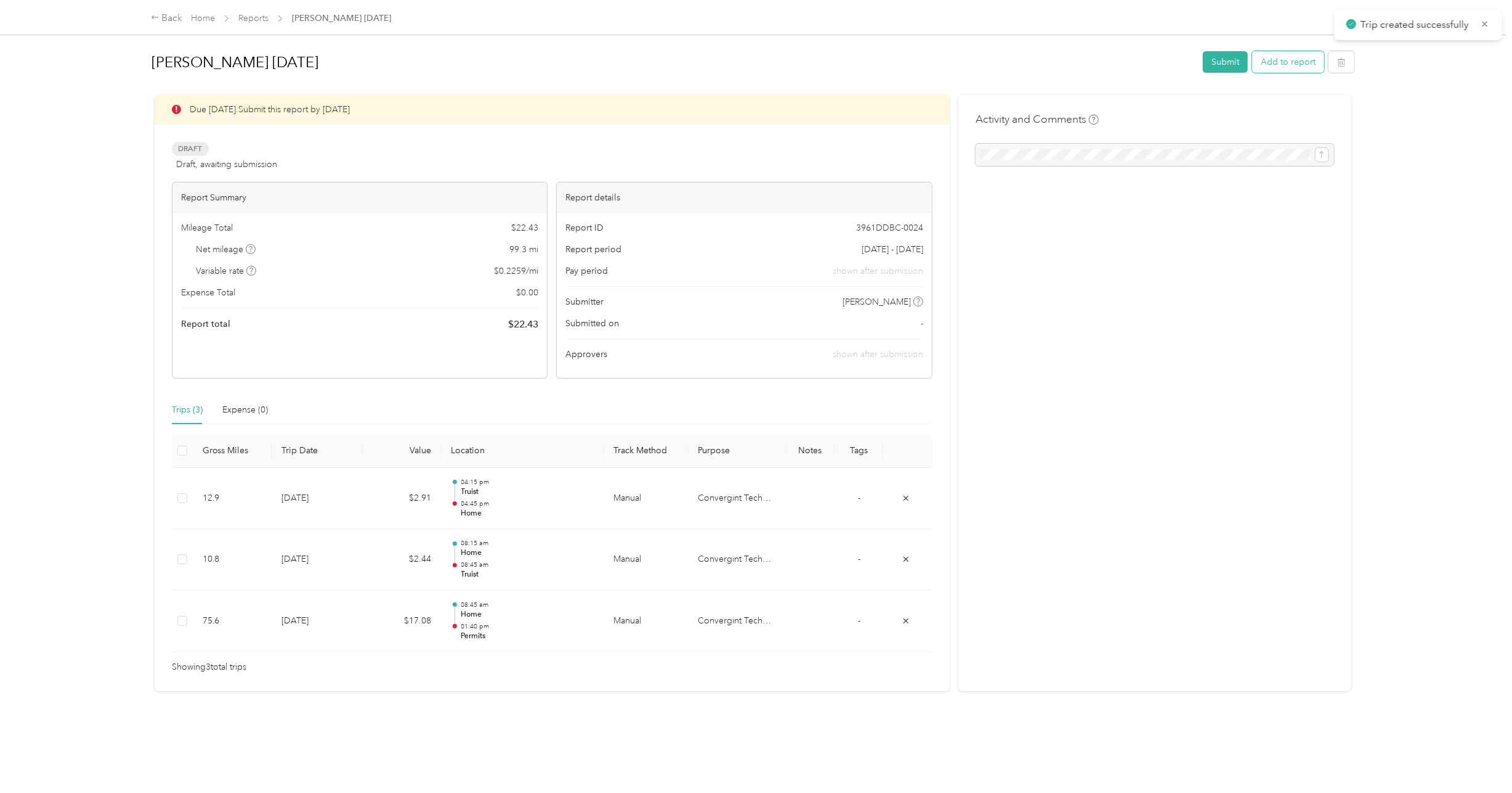
click at [1286, 64] on button "Add to report" at bounding box center [1289, 61] width 72 height 21
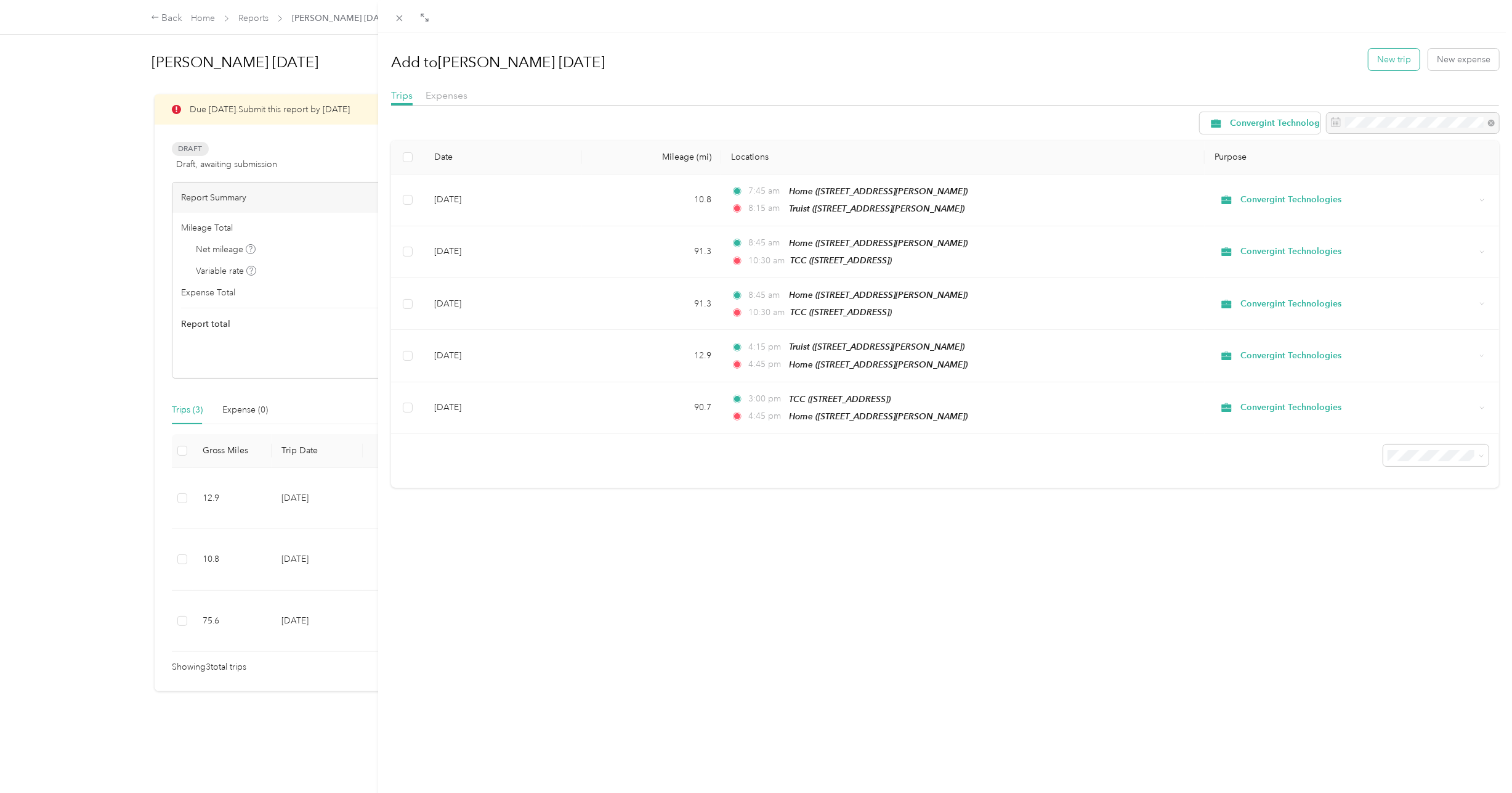
click at [1387, 60] on button "New trip" at bounding box center [1394, 58] width 51 height 21
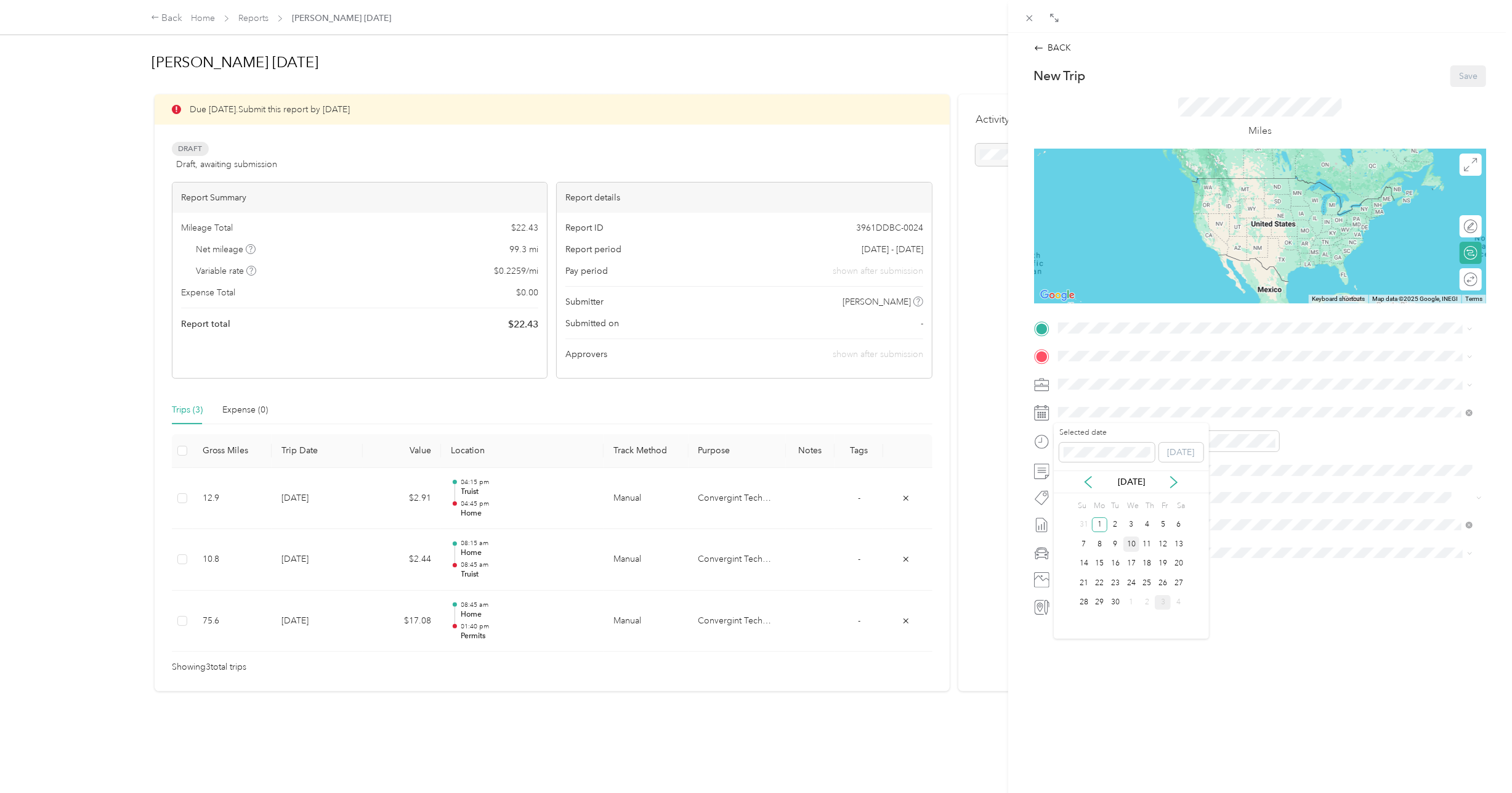
click at [1134, 543] on div "10" at bounding box center [1131, 544] width 16 height 16
drag, startPoint x: 1287, startPoint y: 721, endPoint x: 1283, endPoint y: 701, distance: 20.4
click at [1283, 708] on div "BACK New Trip Save This trip cannot be edited because it is either under review…" at bounding box center [1261, 428] width 504 height 793
click at [1071, 486] on div "02" at bounding box center [1072, 485] width 30 height 18
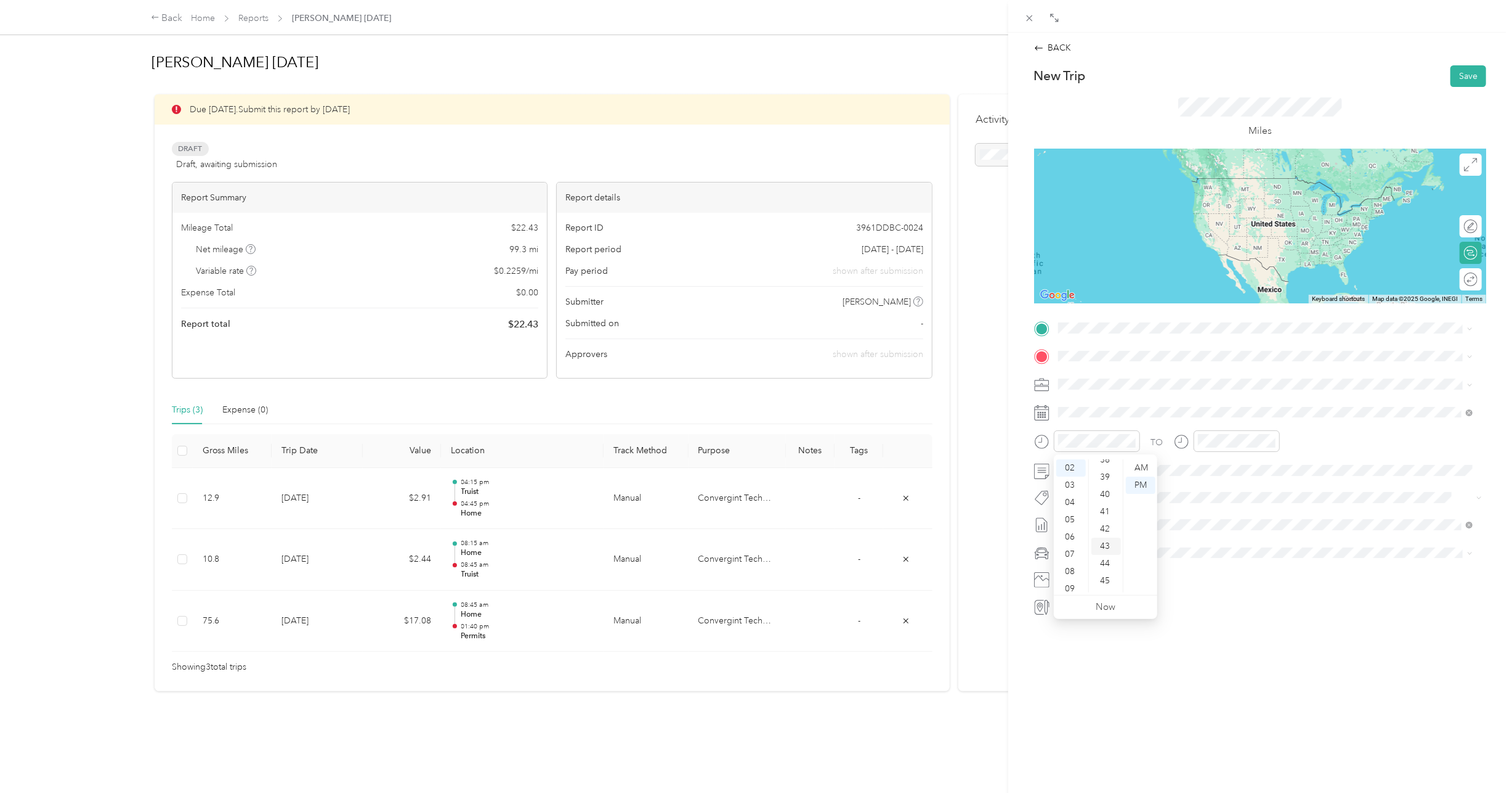
scroll to position [656, 0]
click at [1108, 505] on div "40" at bounding box center [1106, 502] width 30 height 18
click at [1144, 490] on div "PM" at bounding box center [1141, 485] width 30 height 18
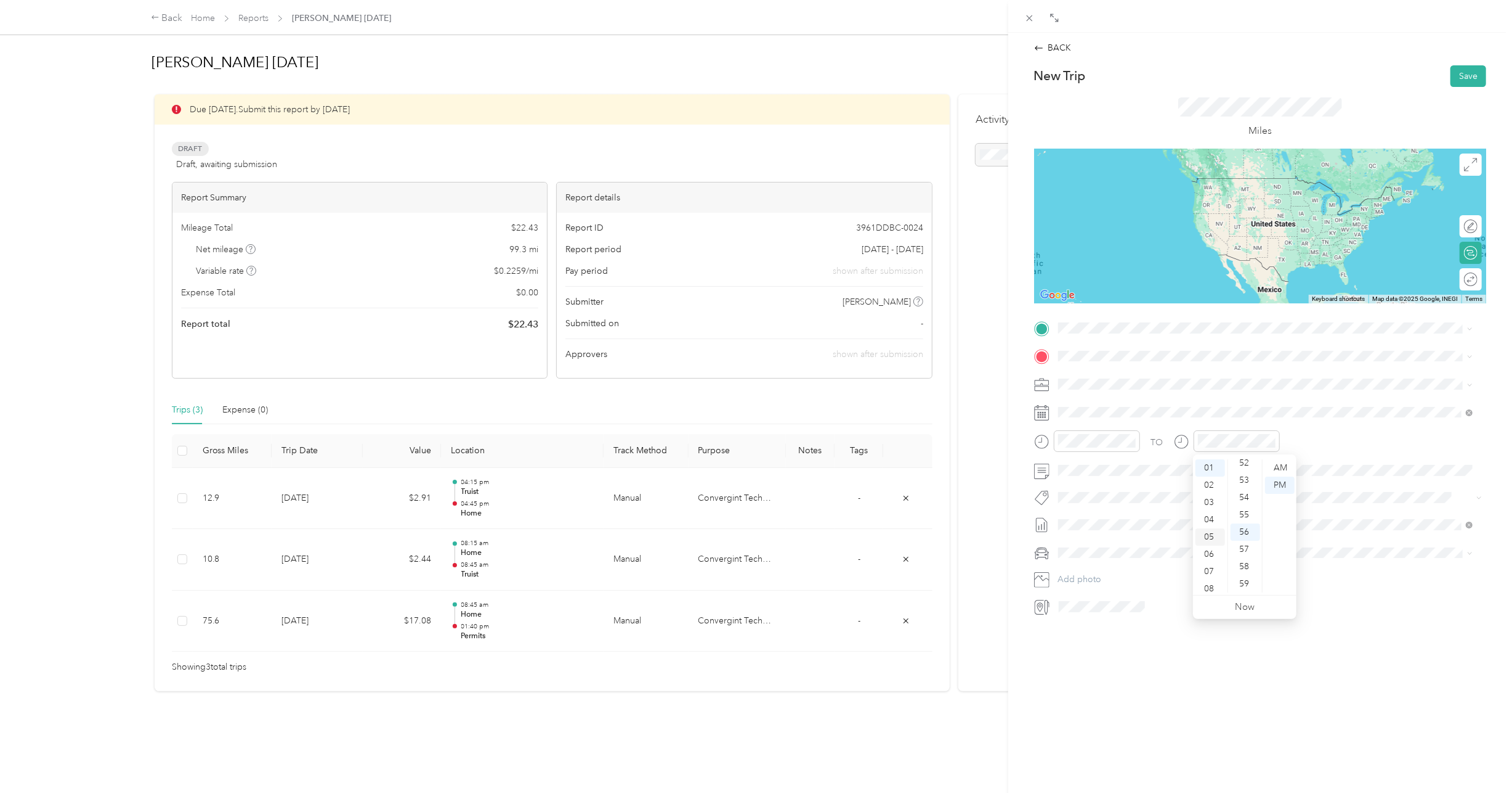
click at [1212, 501] on div "03" at bounding box center [1211, 502] width 30 height 18
click at [1244, 492] on div "50" at bounding box center [1246, 490] width 30 height 18
click at [1282, 487] on div "PM" at bounding box center [1280, 485] width 30 height 18
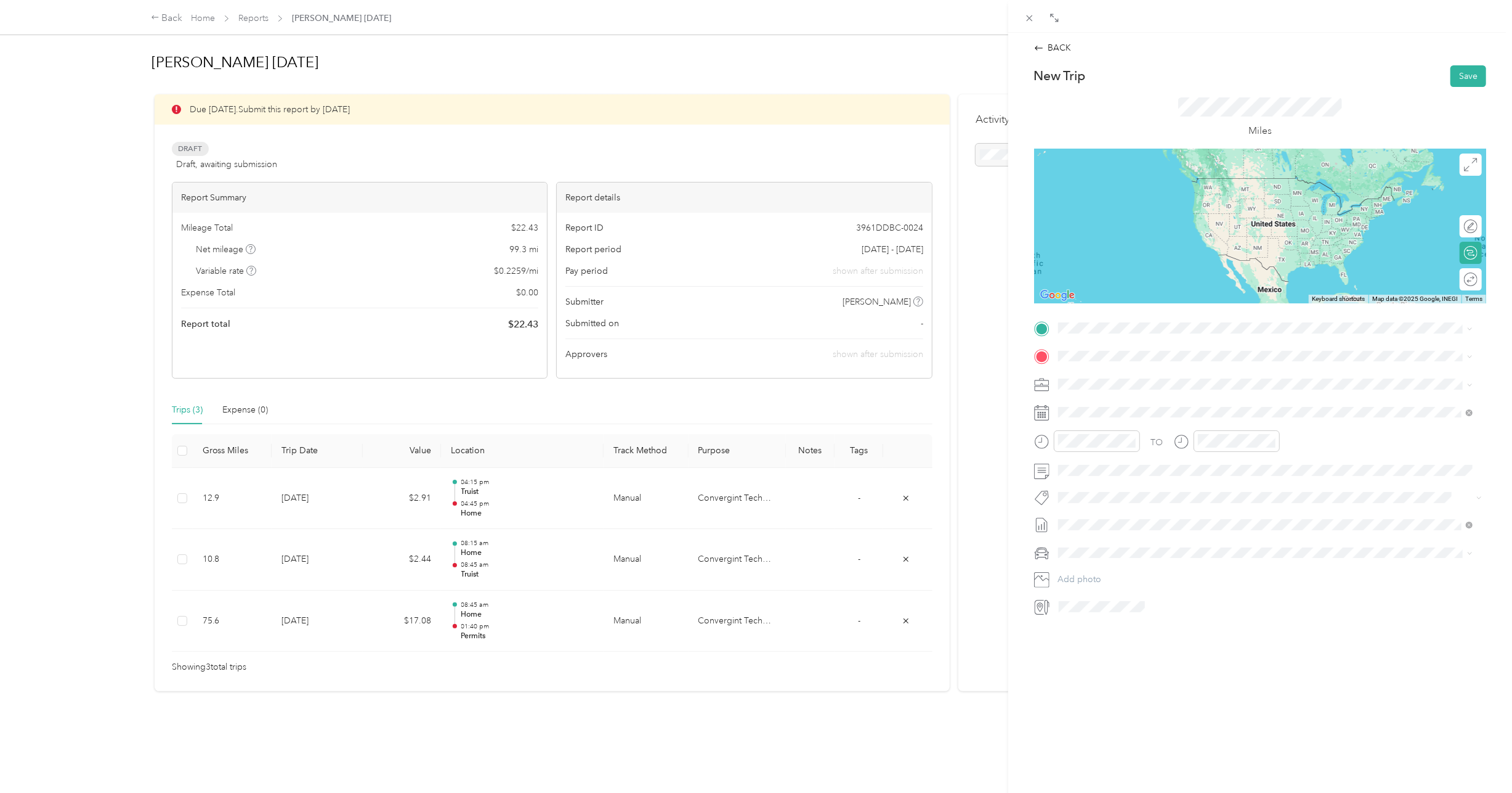
click at [1394, 538] on div "TO Add photo" at bounding box center [1261, 467] width 452 height 298
click at [1214, 486] on div "04" at bounding box center [1211, 485] width 30 height 18
click at [1248, 507] on div "20" at bounding box center [1246, 505] width 30 height 18
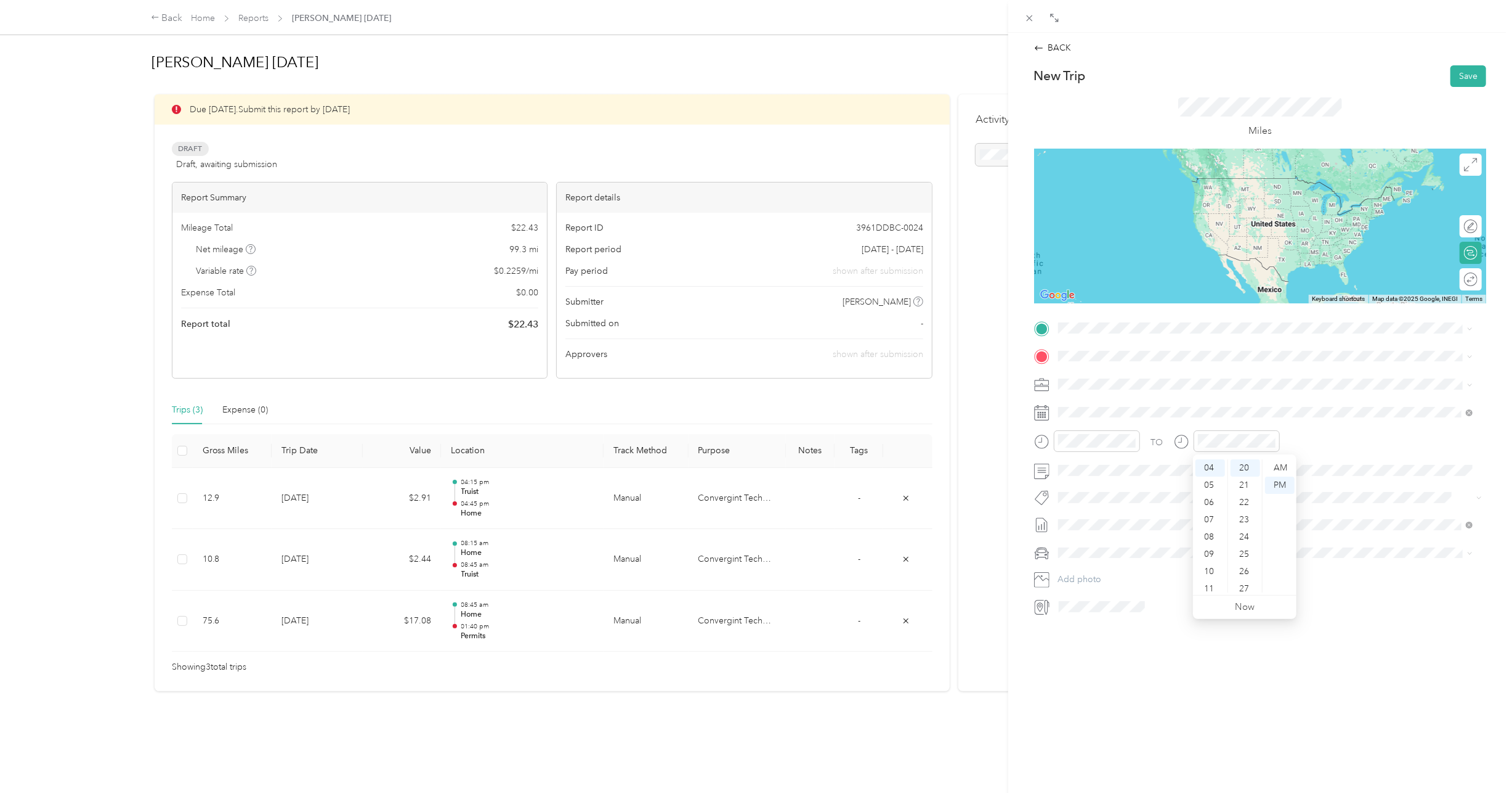
click at [1349, 508] on div "TO Add photo" at bounding box center [1261, 467] width 452 height 298
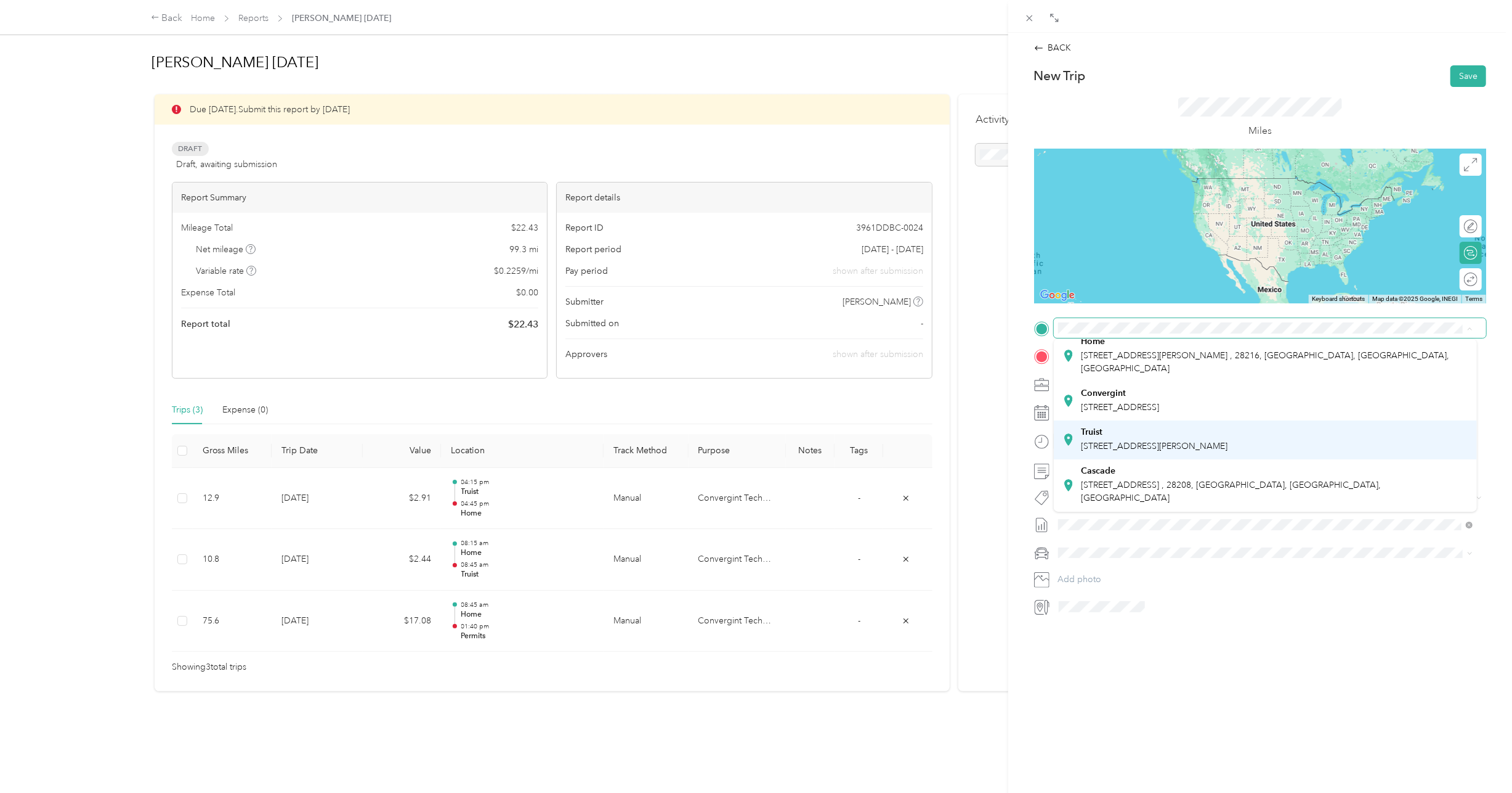
scroll to position [123, 0]
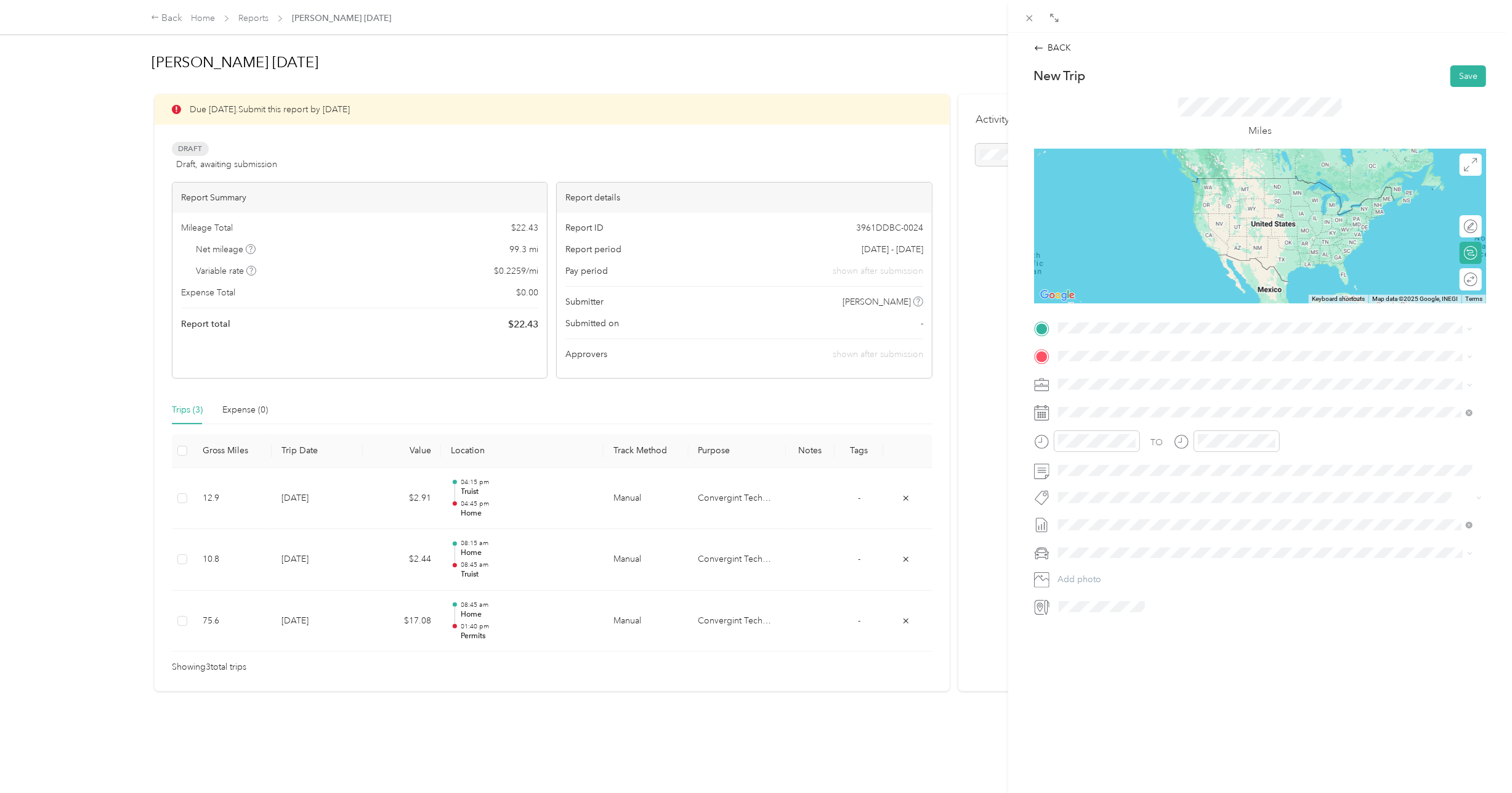
click at [1139, 494] on span "101 Cherry St N, Winston Salem, NC, United States , 27101, Winston-Salem, NC, U…" at bounding box center [1258, 499] width 354 height 10
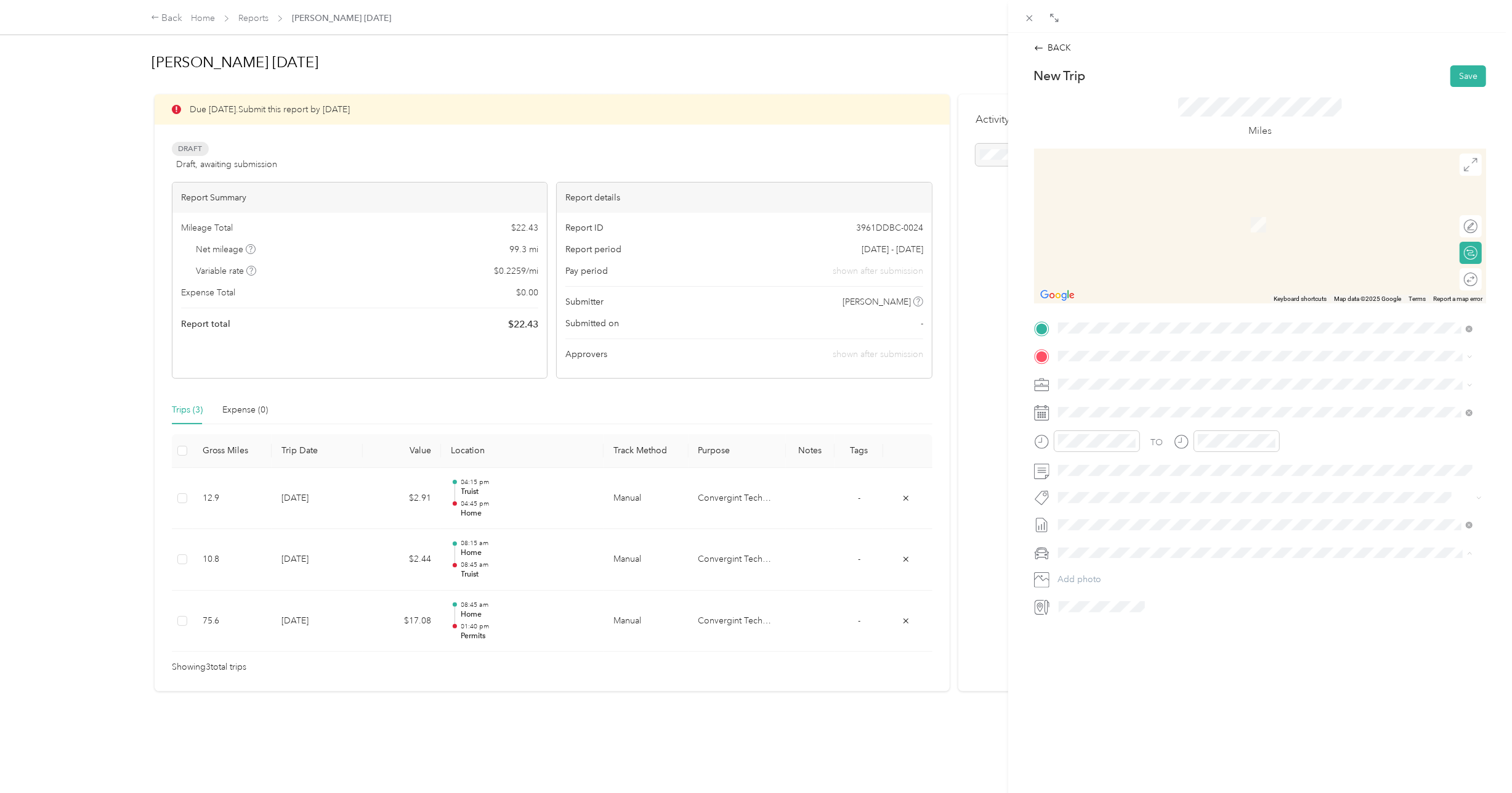
click at [1109, 572] on div "Lexus LS 500" at bounding box center [1265, 573] width 406 height 13
drag, startPoint x: 1099, startPoint y: 443, endPoint x: 1096, endPoint y: 436, distance: 7.6
click at [1096, 451] on strong "Home" at bounding box center [1093, 456] width 24 height 11
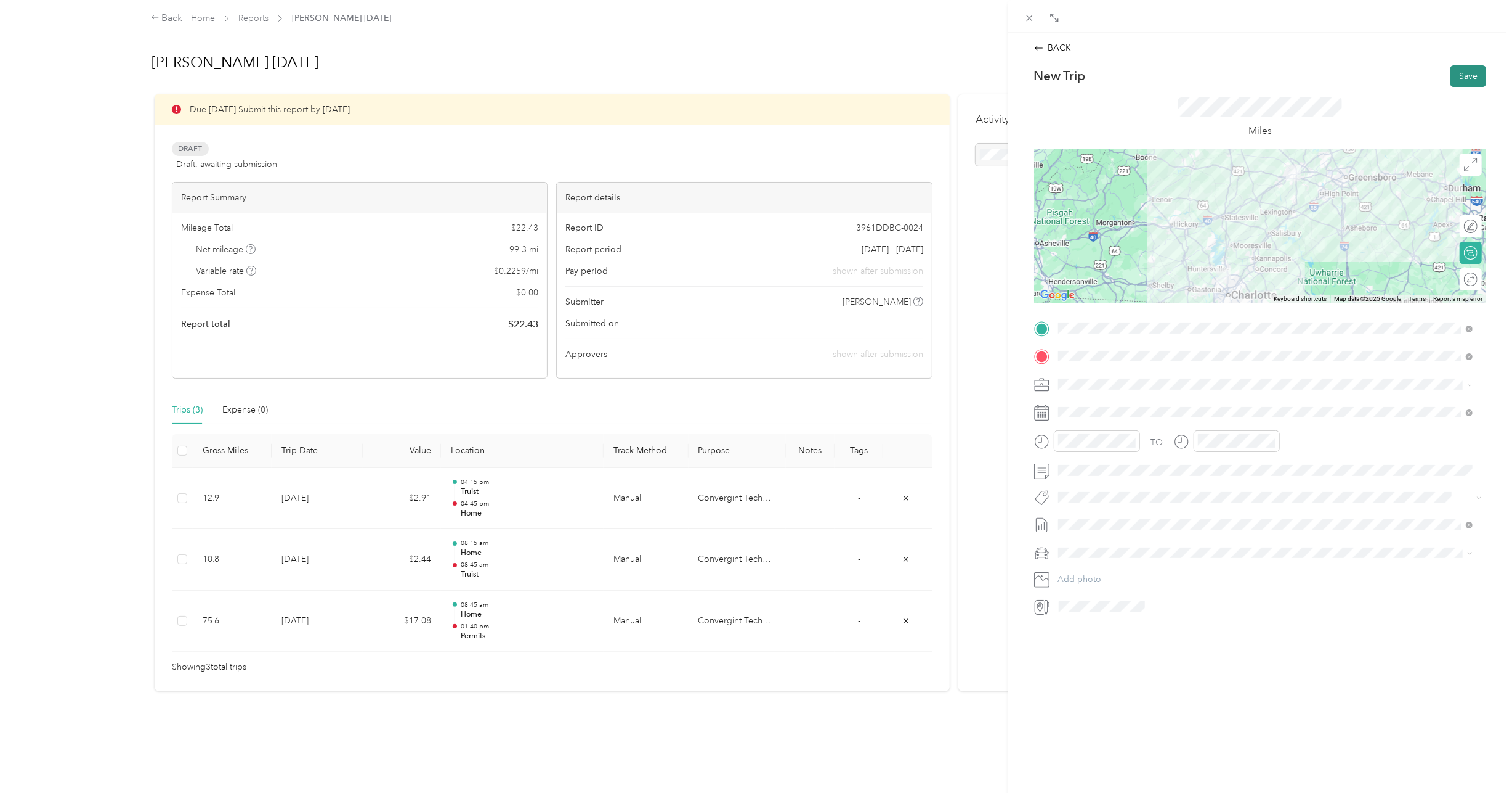
click at [1461, 75] on button "Save" at bounding box center [1468, 75] width 36 height 21
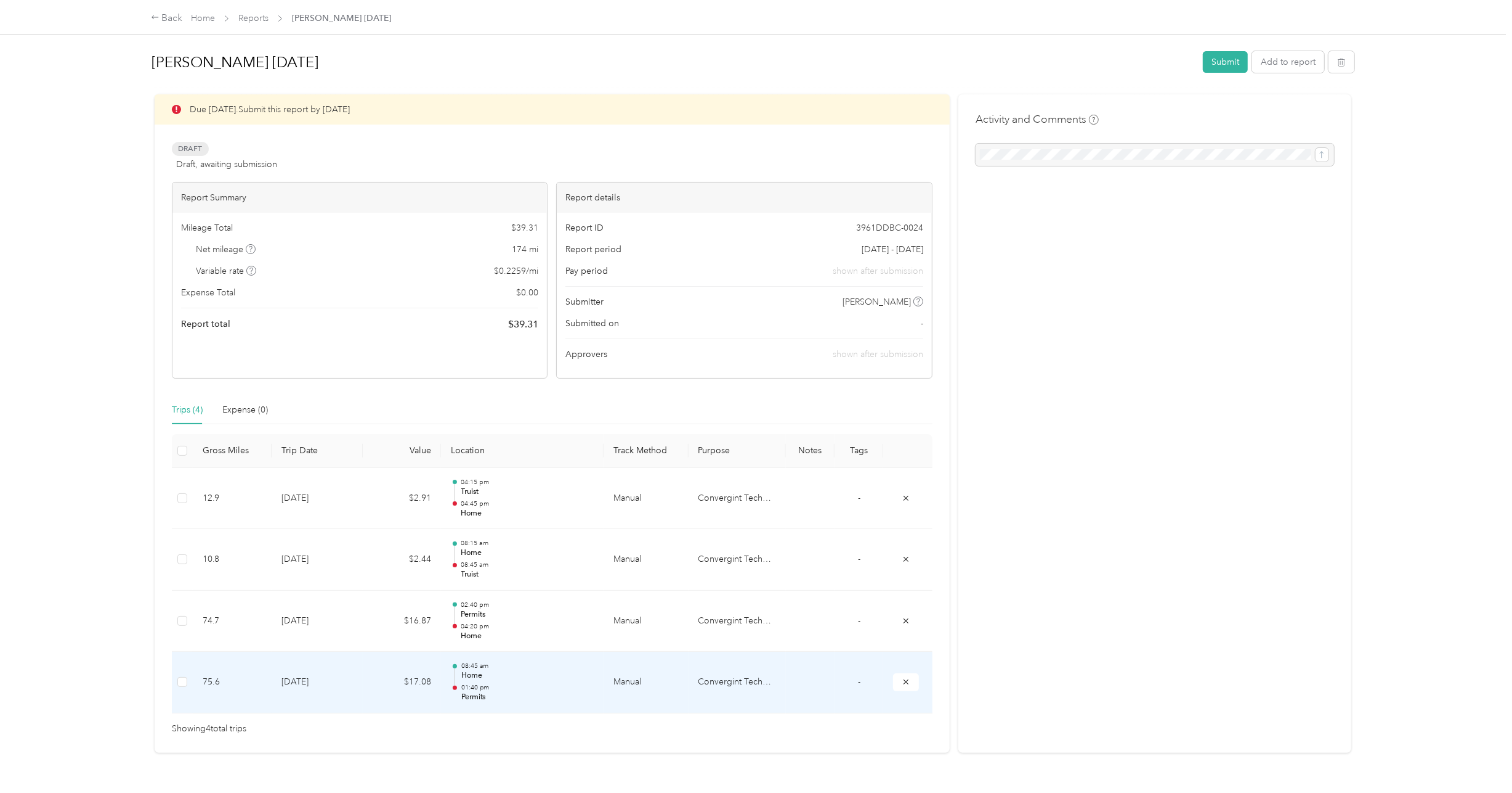
click at [485, 687] on p "01:40 pm" at bounding box center [528, 686] width 133 height 8
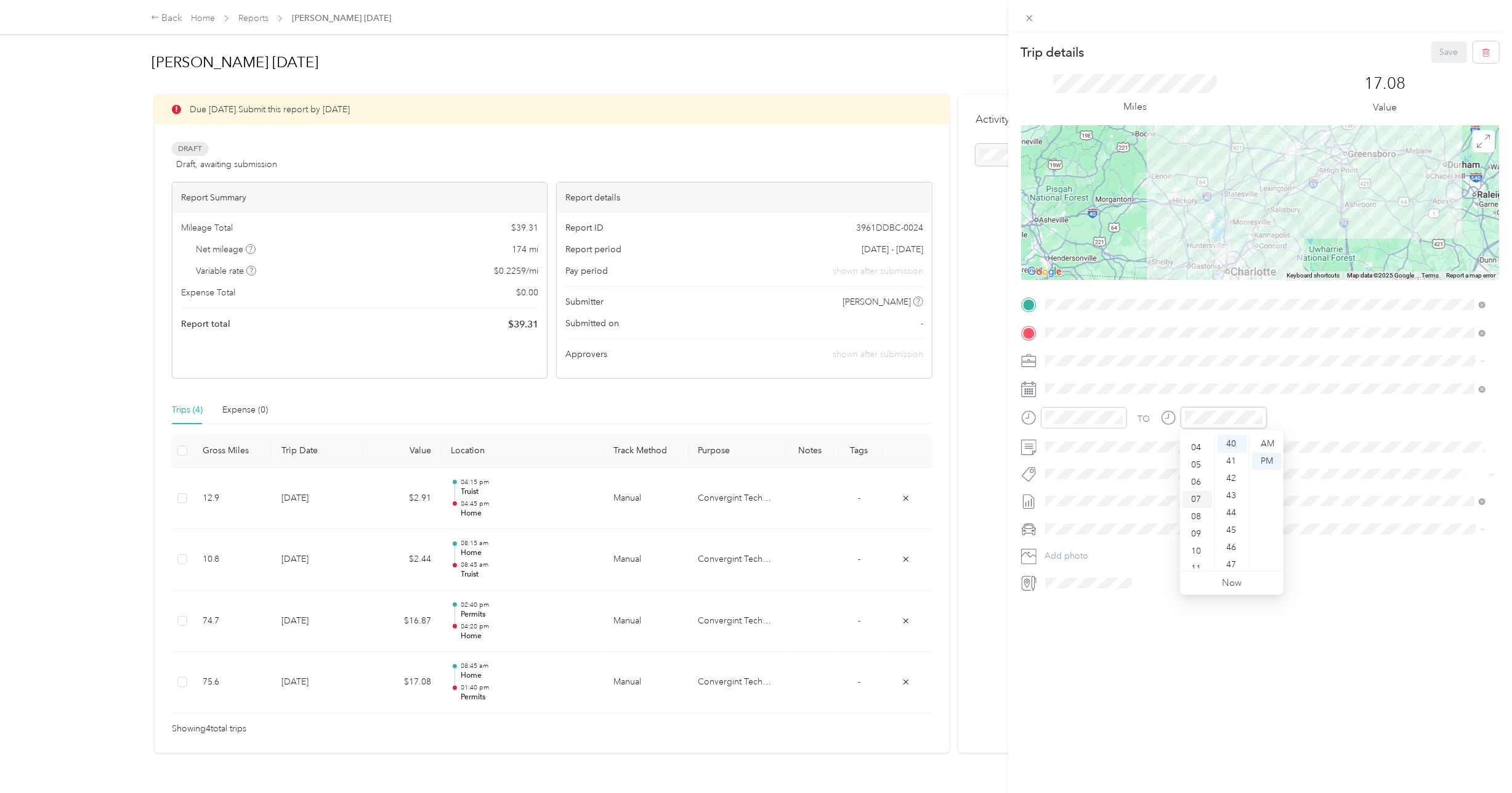
scroll to position [74, 0]
click at [1198, 541] on div "10" at bounding box center [1198, 542] width 30 height 18
click at [1233, 442] on ul "00 01 02 03 04 05 06 07 08 09 10 11 12 13 14 15 16 17 18 19 20 21 22 23 24 25 2…" at bounding box center [1231, 502] width 34 height 134
click at [1266, 443] on div "AM" at bounding box center [1267, 443] width 30 height 18
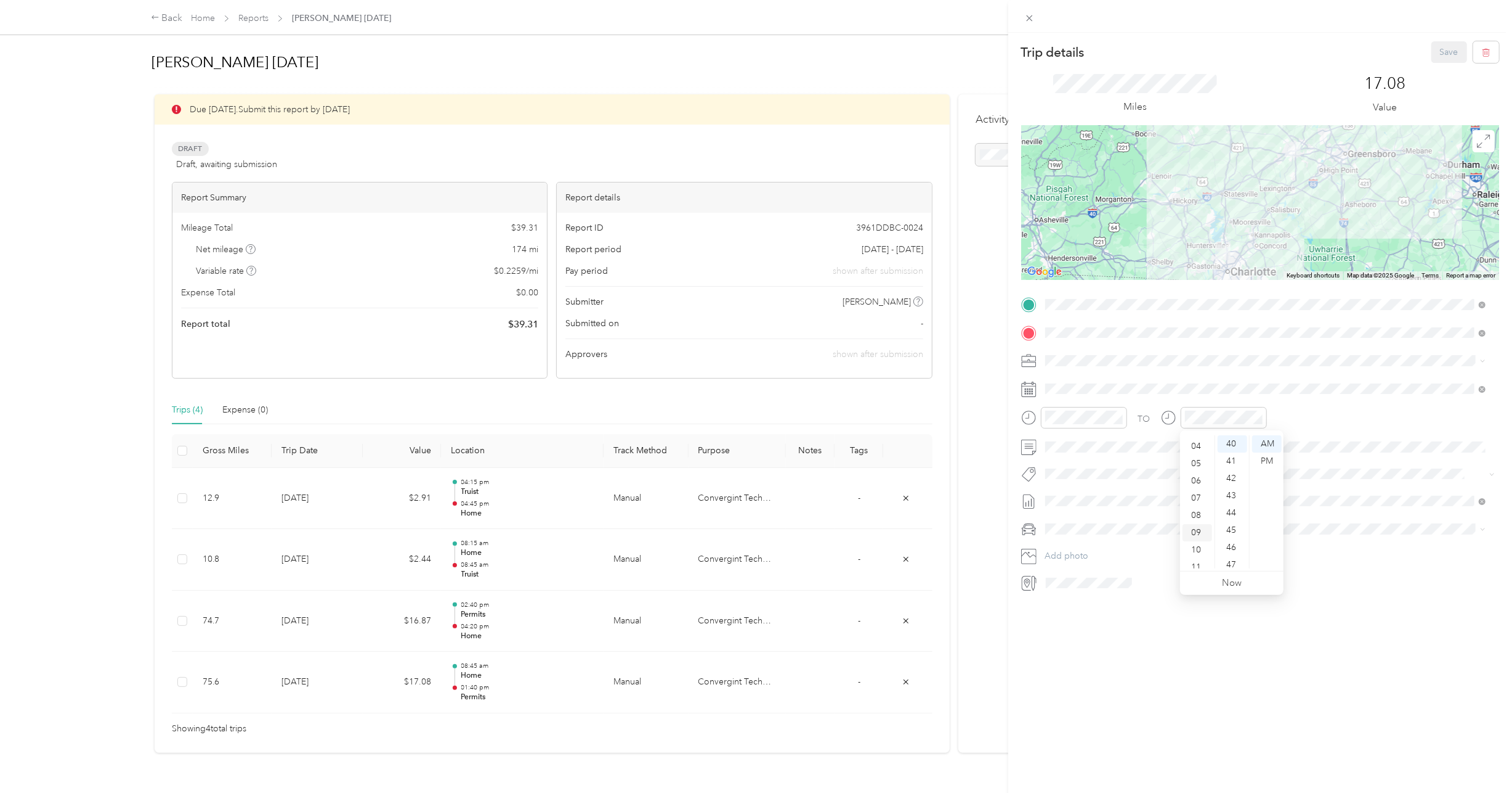
scroll to position [74, 0]
click at [1200, 539] on div "10" at bounding box center [1198, 542] width 30 height 18
drag, startPoint x: 1332, startPoint y: 512, endPoint x: 1328, endPoint y: 506, distance: 7.2
click at [1331, 512] on div "TO Add photo" at bounding box center [1261, 443] width 478 height 298
click at [1448, 44] on button "Save" at bounding box center [1449, 52] width 36 height 21
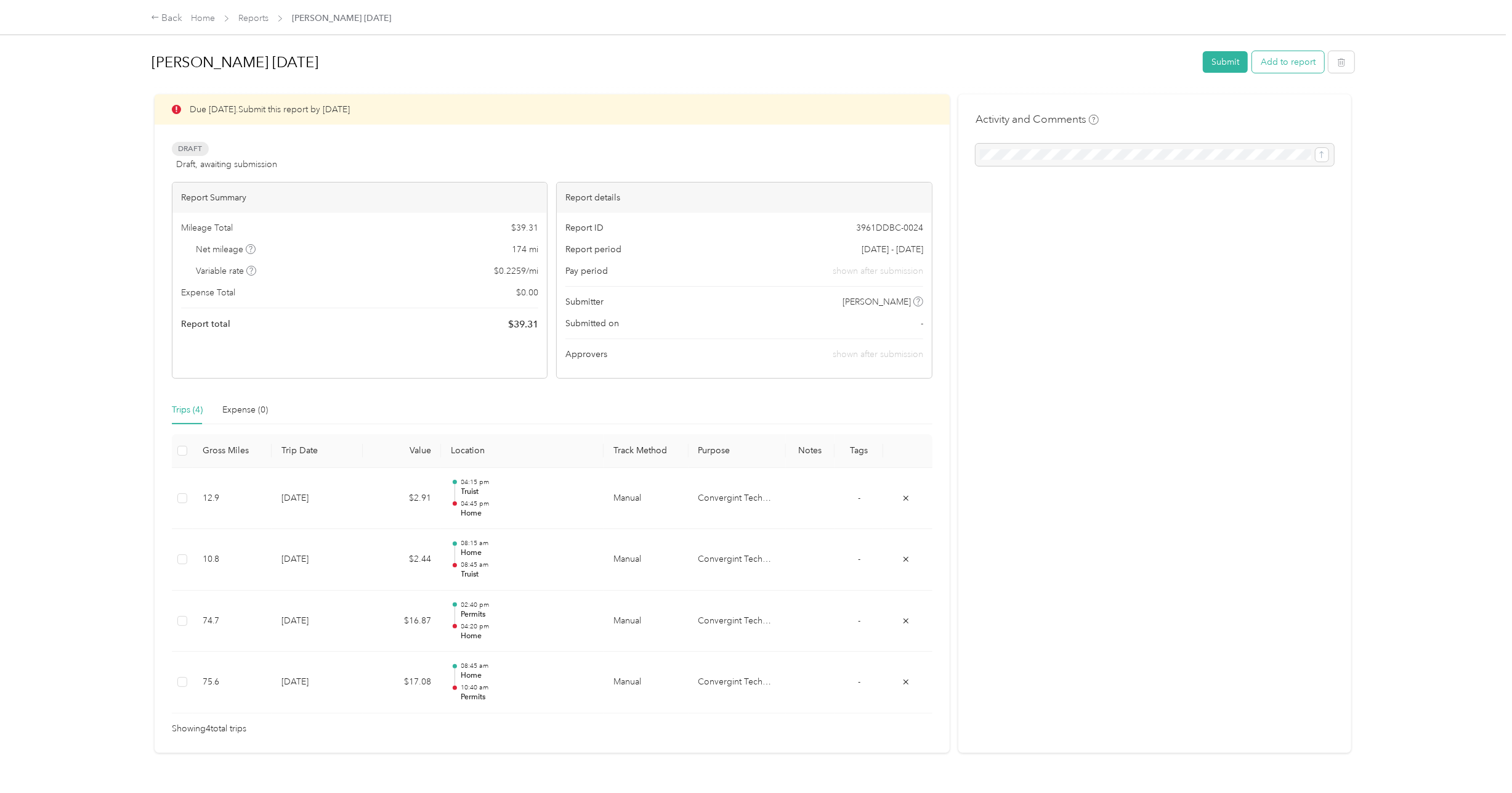
click at [1295, 58] on button "Add to report" at bounding box center [1289, 61] width 72 height 21
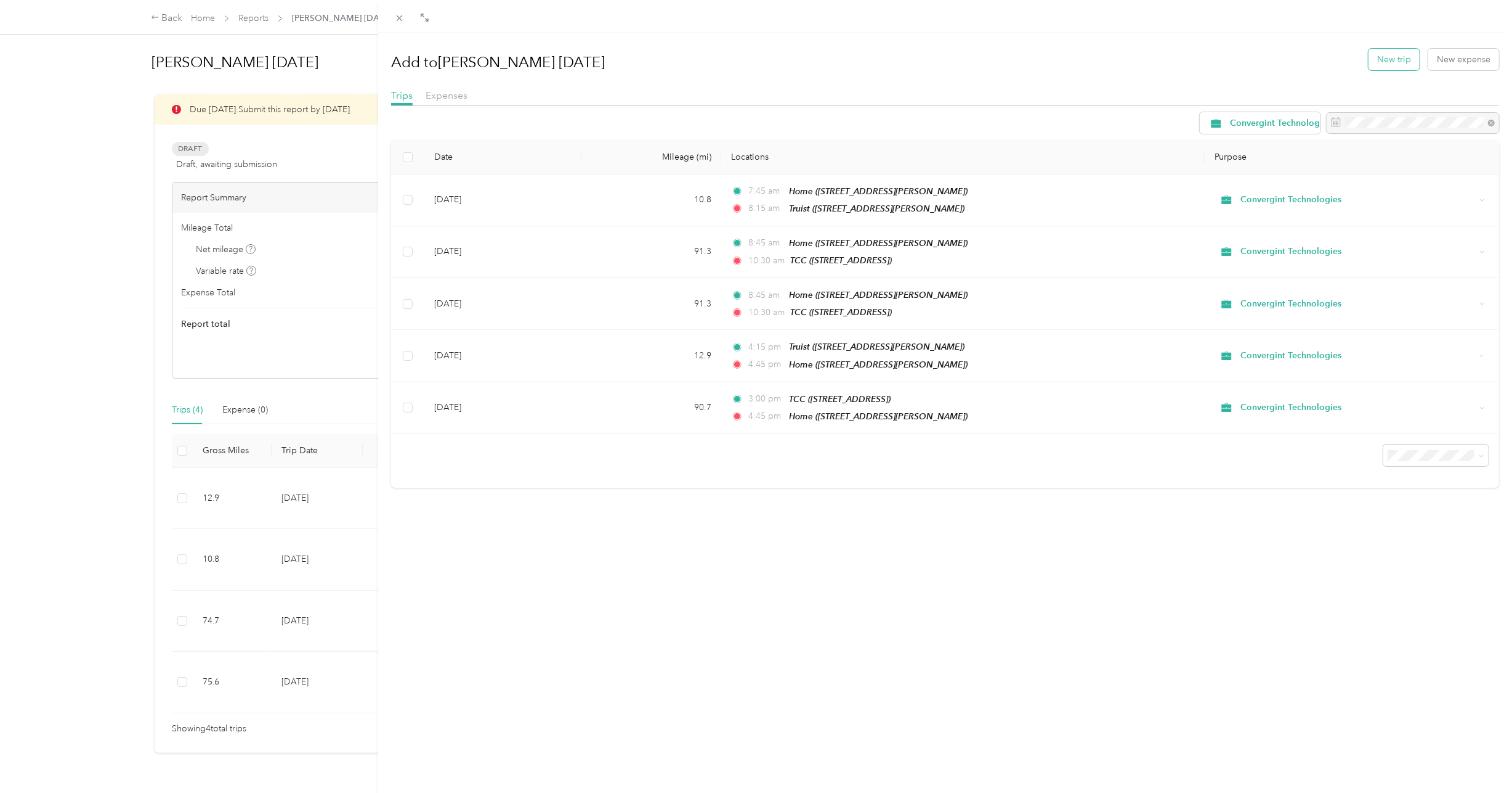
click at [1391, 58] on button "New trip" at bounding box center [1394, 58] width 51 height 21
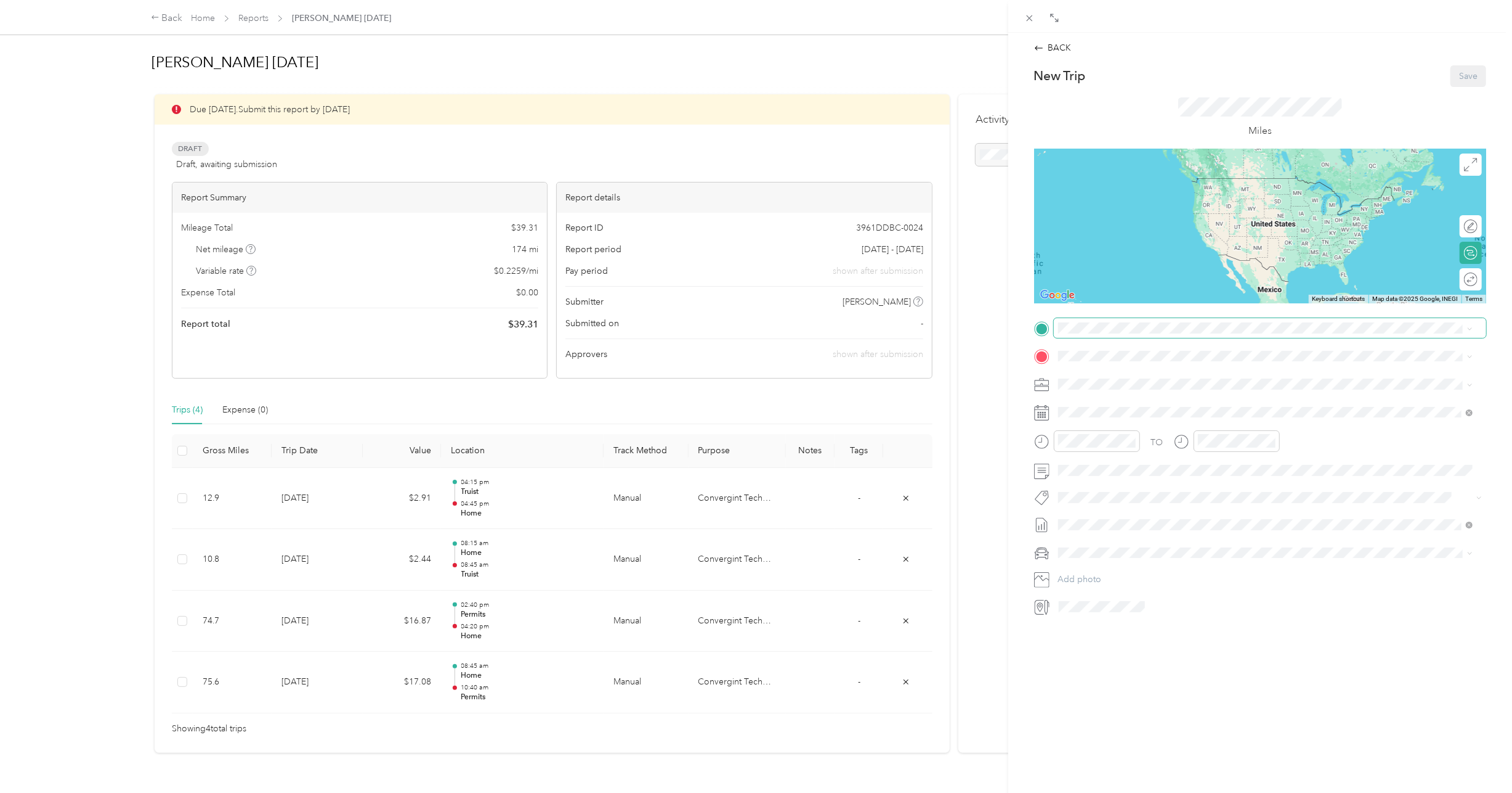
click at [1107, 326] on span at bounding box center [1270, 327] width 432 height 19
click at [1110, 334] on span at bounding box center [1270, 327] width 432 height 19
click at [1113, 417] on div "Home" at bounding box center [1275, 423] width 388 height 11
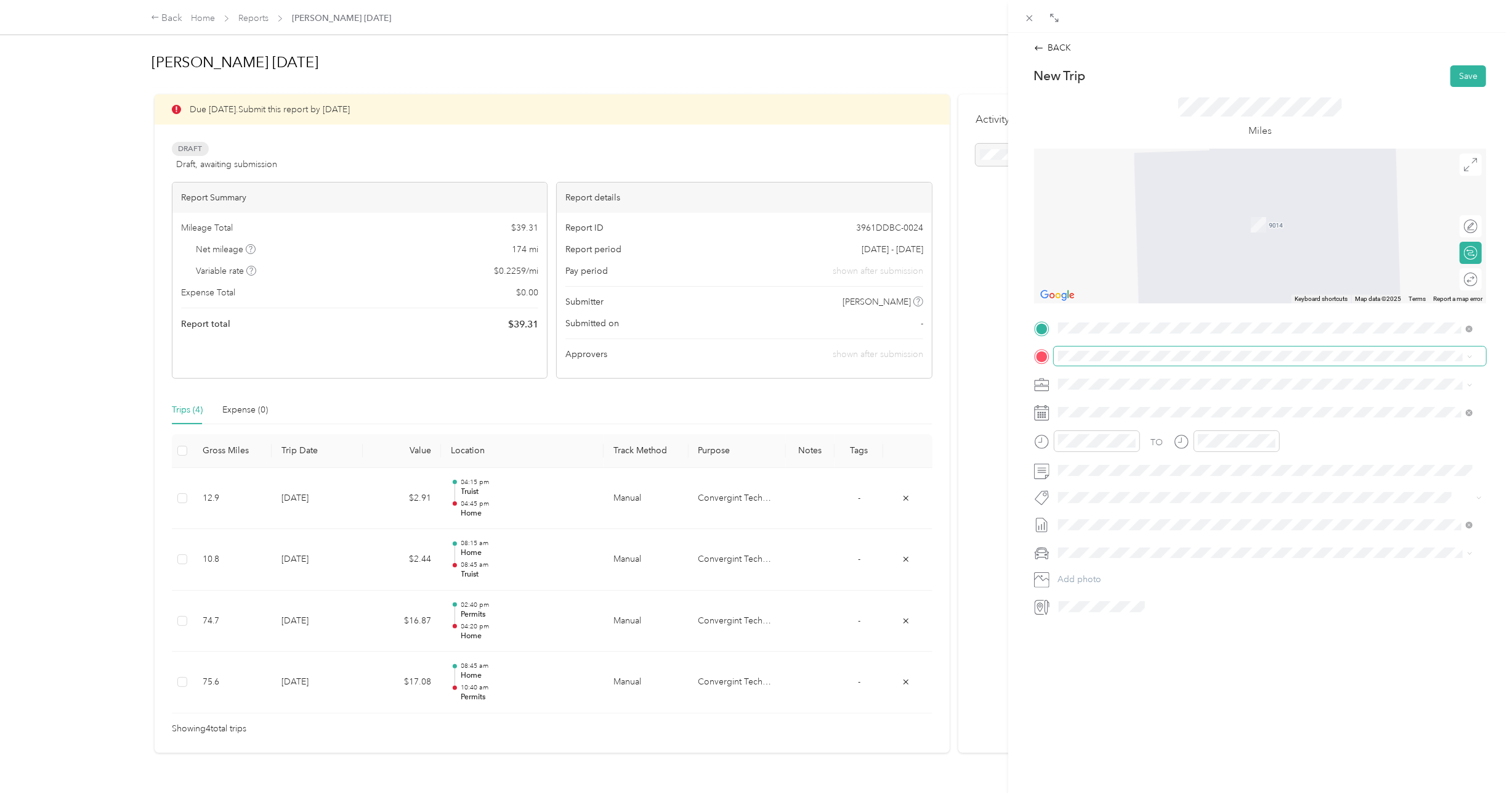
click at [1106, 362] on span at bounding box center [1270, 355] width 432 height 19
drag, startPoint x: 1137, startPoint y: 530, endPoint x: 1139, endPoint y: 524, distance: 6.3
click at [1137, 552] on span "214 N Tryon St, Charlotte, NC, United States , 28202, Charlotte, NC, United Sta…" at bounding box center [1154, 556] width 146 height 10
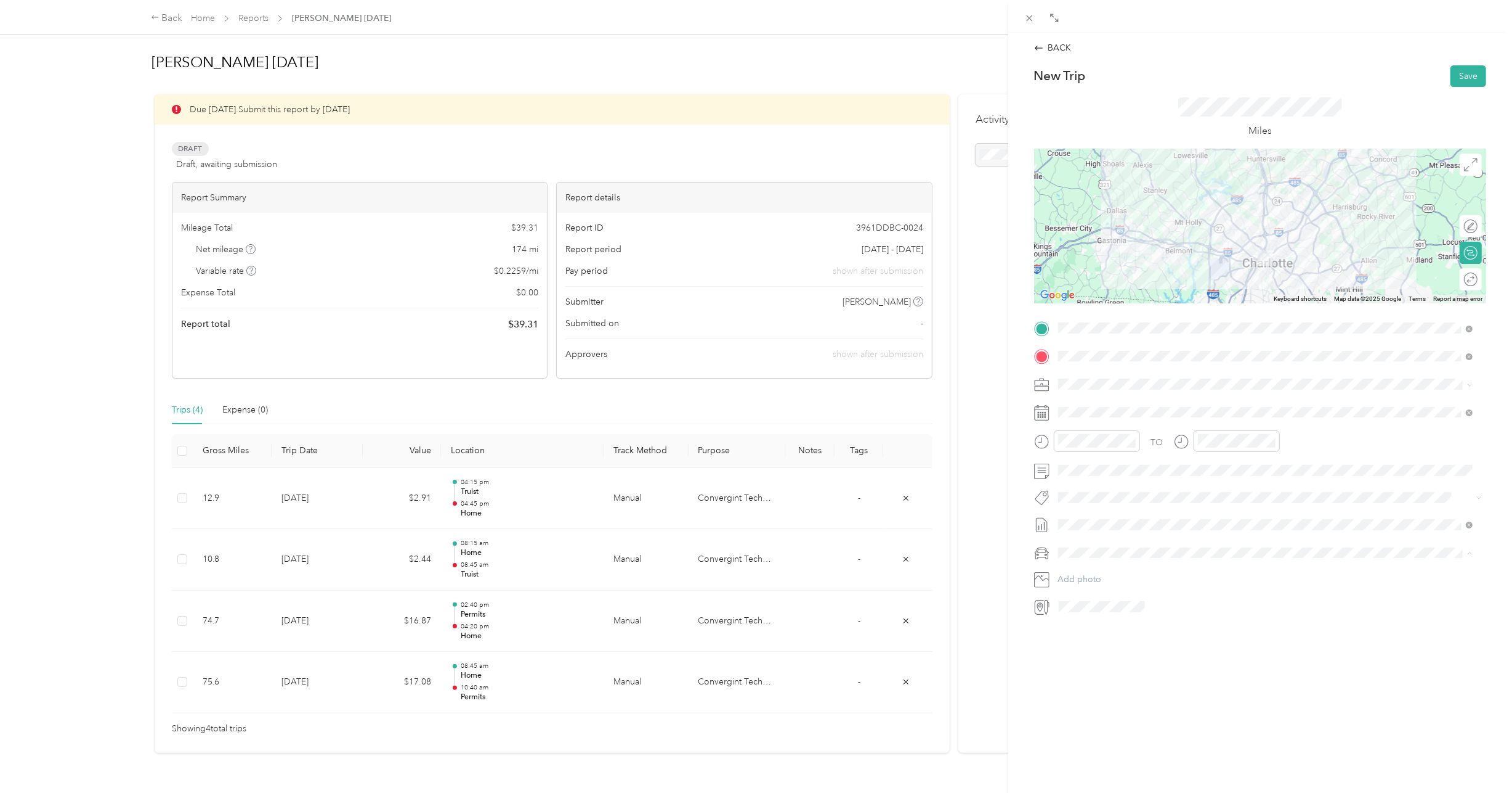
click at [1099, 576] on li "Lexus LS 500" at bounding box center [1265, 573] width 424 height 21
drag, startPoint x: 1070, startPoint y: 531, endPoint x: 1076, endPoint y: 522, distance: 10.8
click at [1070, 531] on div "08" at bounding box center [1072, 531] width 30 height 18
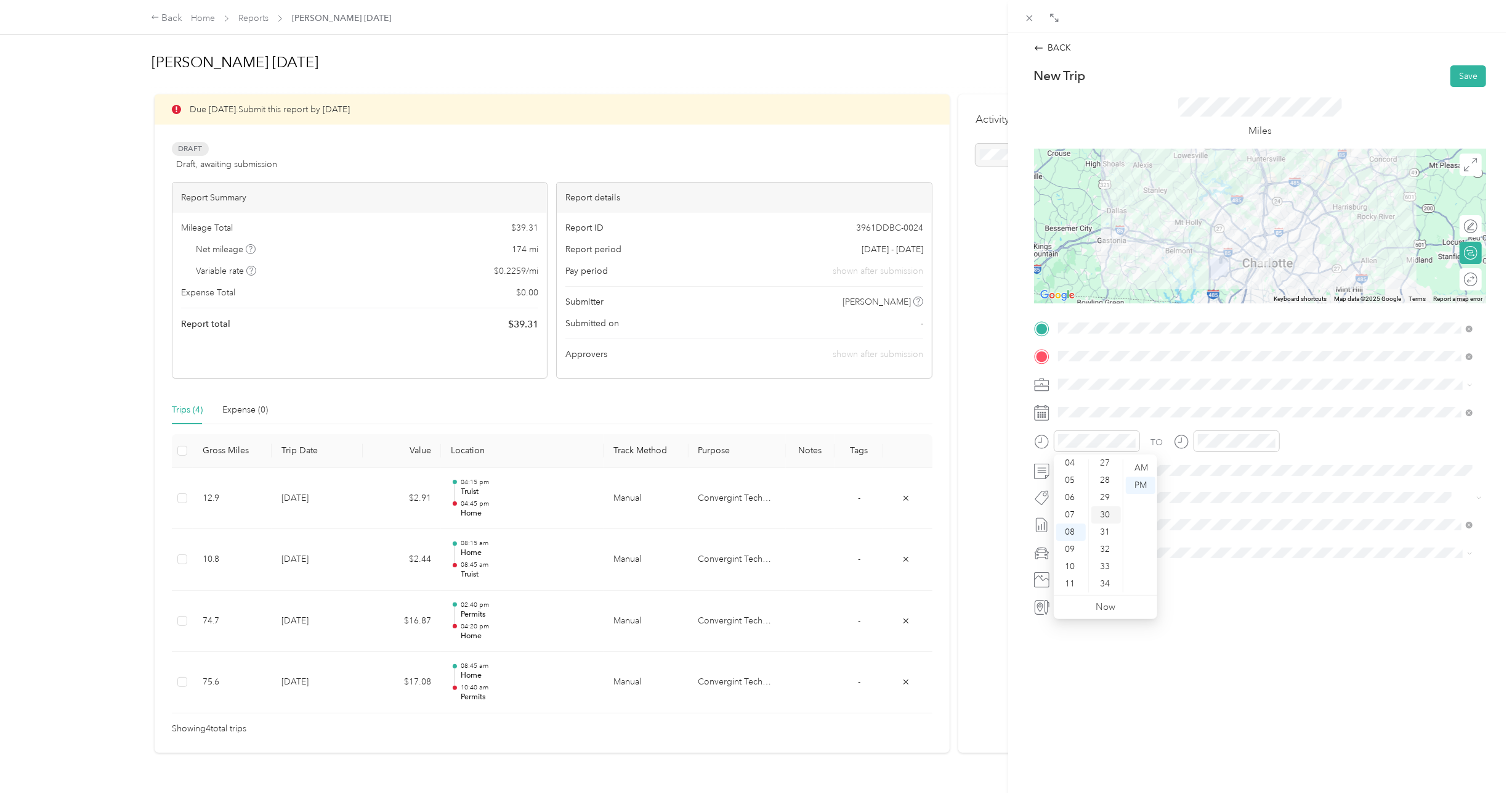
click at [1107, 514] on div "30" at bounding box center [1106, 515] width 30 height 18
click at [1148, 466] on div "AM" at bounding box center [1141, 467] width 30 height 18
click at [1142, 471] on div "AM" at bounding box center [1141, 467] width 30 height 18
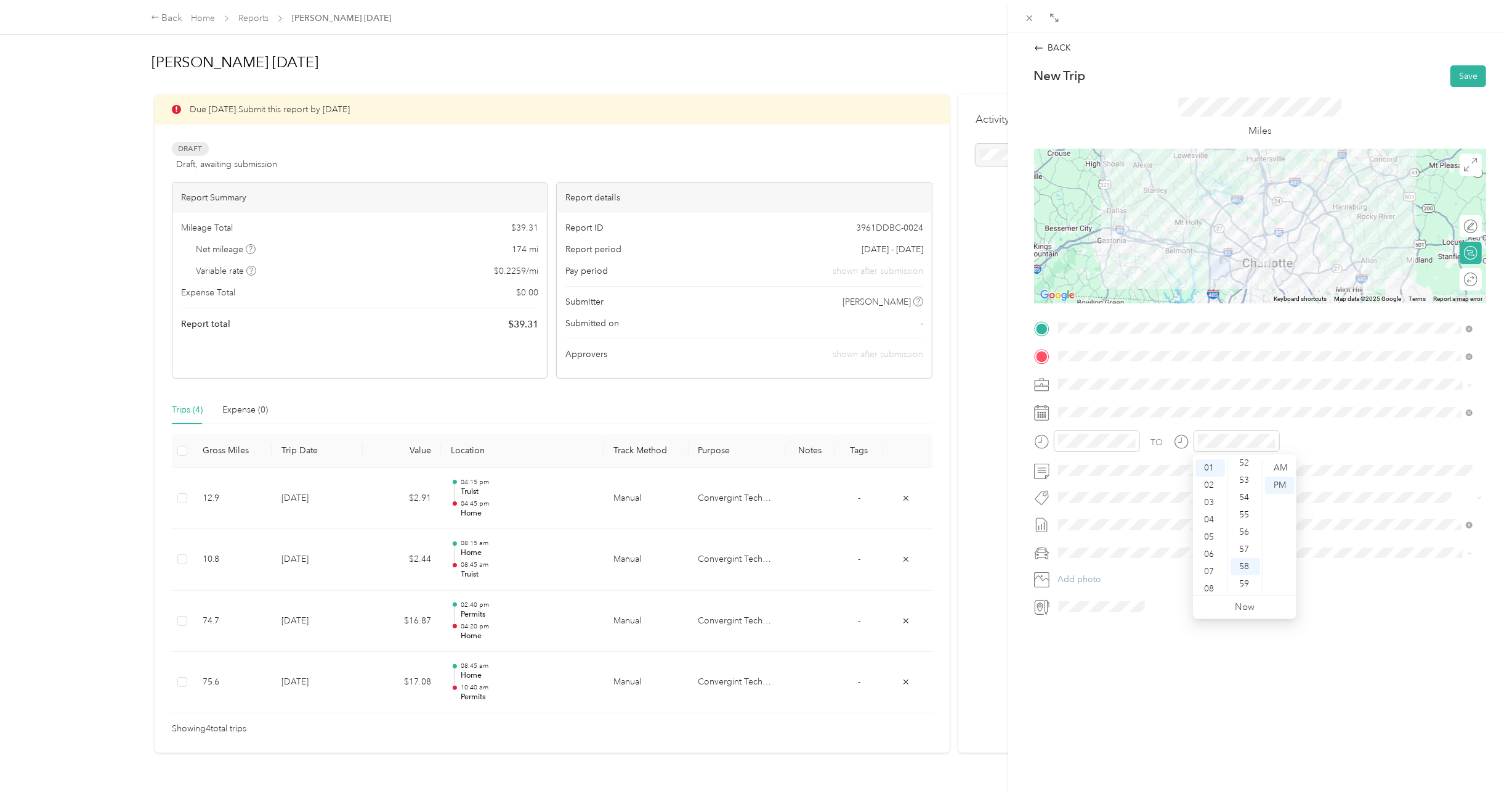
drag, startPoint x: 1214, startPoint y: 587, endPoint x: 1230, endPoint y: 570, distance: 23.3
click at [1214, 582] on div "08" at bounding box center [1211, 588] width 30 height 18
click at [1239, 513] on div "55" at bounding box center [1246, 515] width 30 height 18
click at [1282, 465] on div "AM" at bounding box center [1280, 467] width 30 height 18
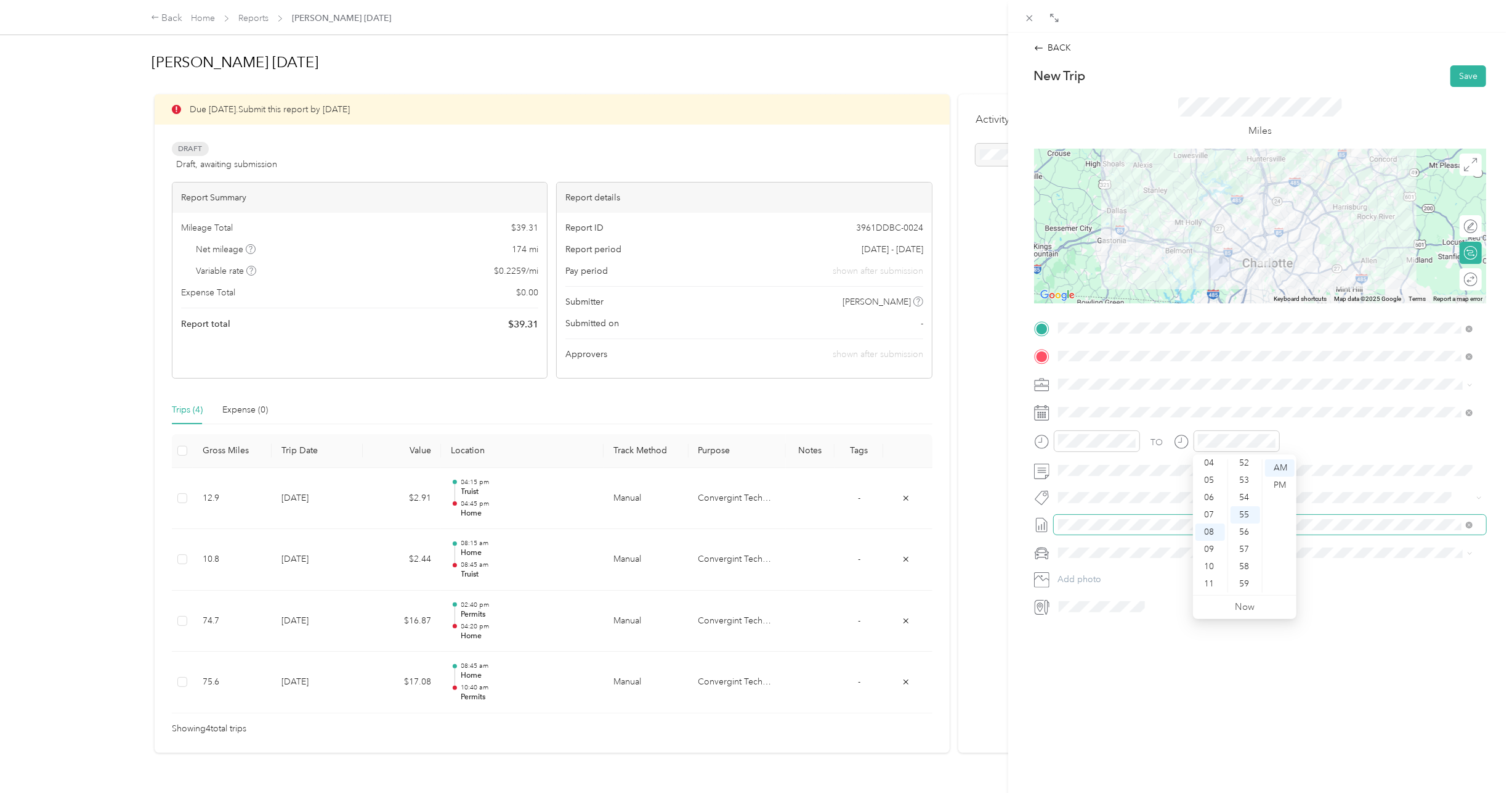
drag, startPoint x: 1366, startPoint y: 534, endPoint x: 1360, endPoint y: 530, distance: 7.2
click at [1360, 530] on div "TO Add photo" at bounding box center [1261, 467] width 452 height 298
click at [1131, 581] on div "24" at bounding box center [1131, 582] width 16 height 16
click at [1466, 67] on button "Save" at bounding box center [1468, 75] width 36 height 21
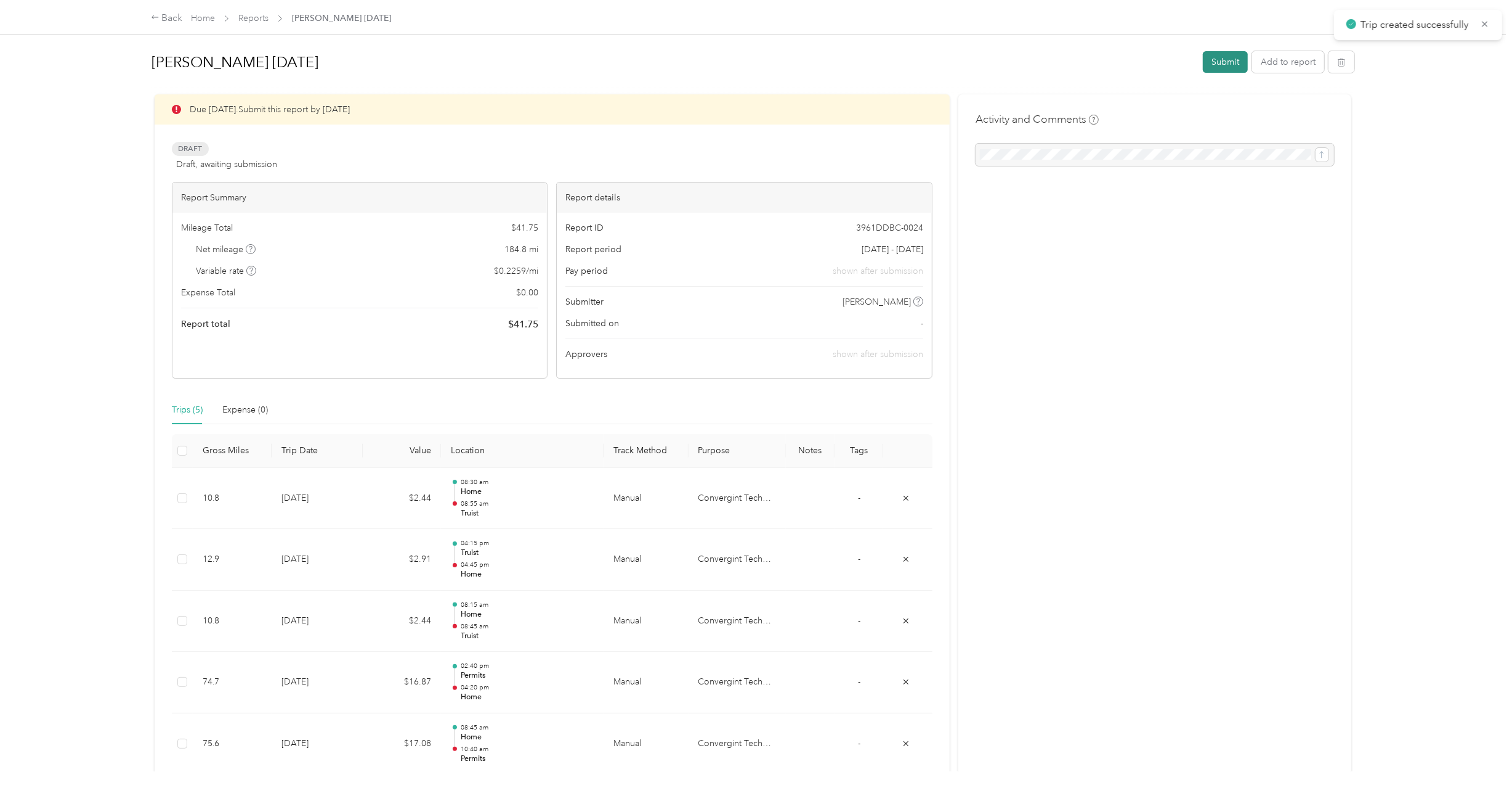
click at [1226, 61] on button "Submit" at bounding box center [1226, 61] width 45 height 21
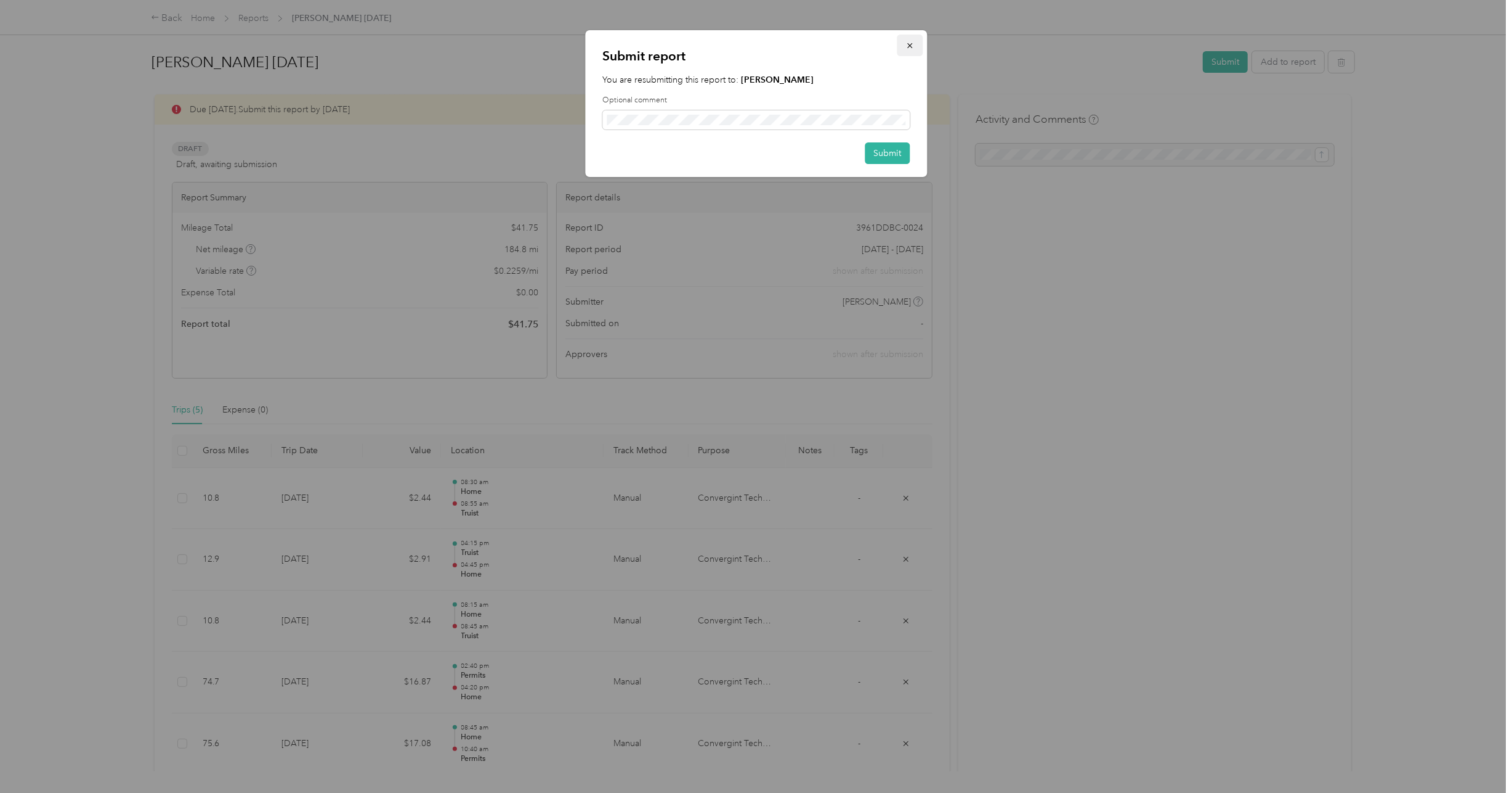
click at [912, 47] on icon "button" at bounding box center [909, 45] width 8 height 8
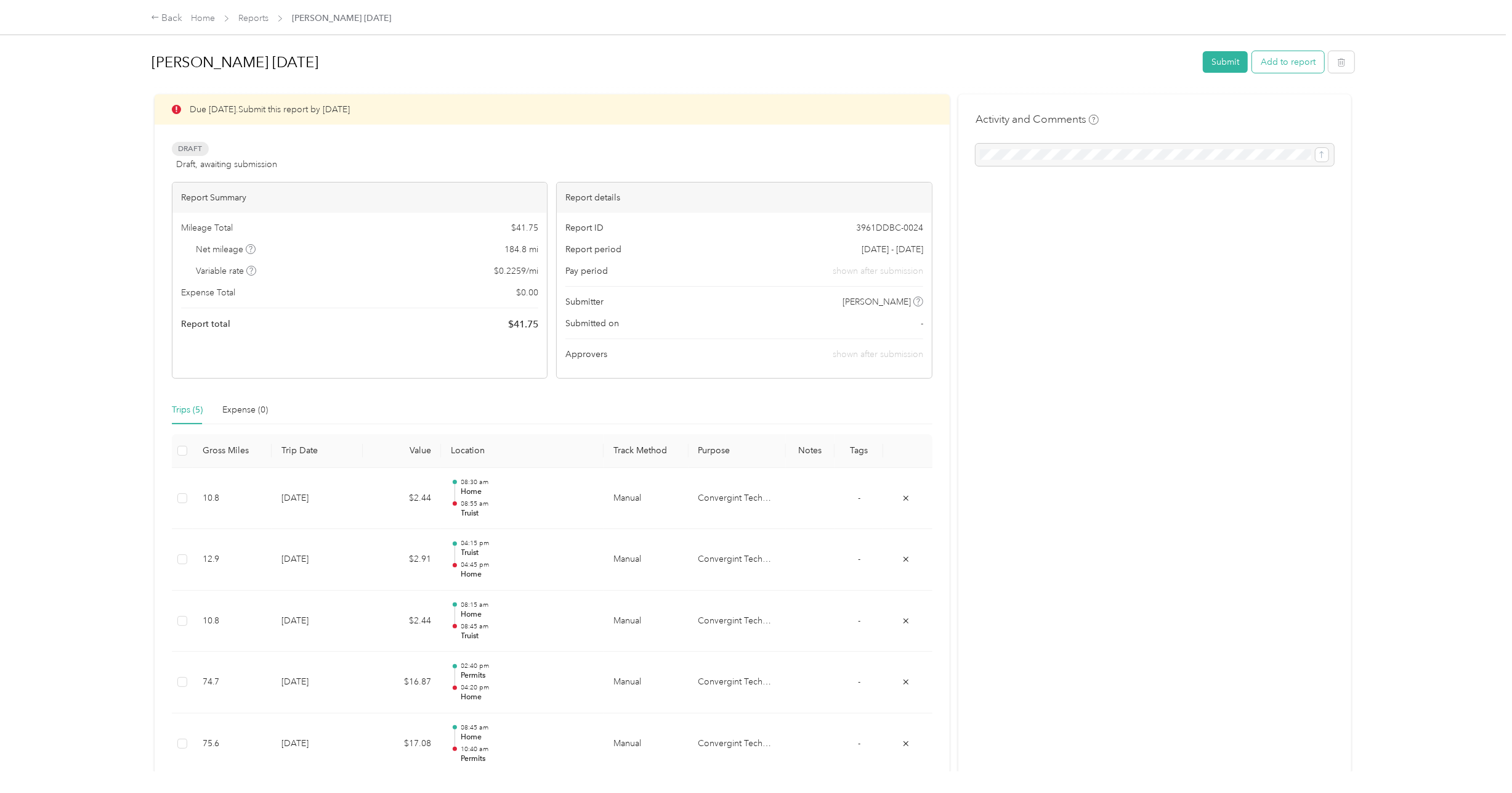
click at [1302, 61] on button "Add to report" at bounding box center [1289, 61] width 72 height 21
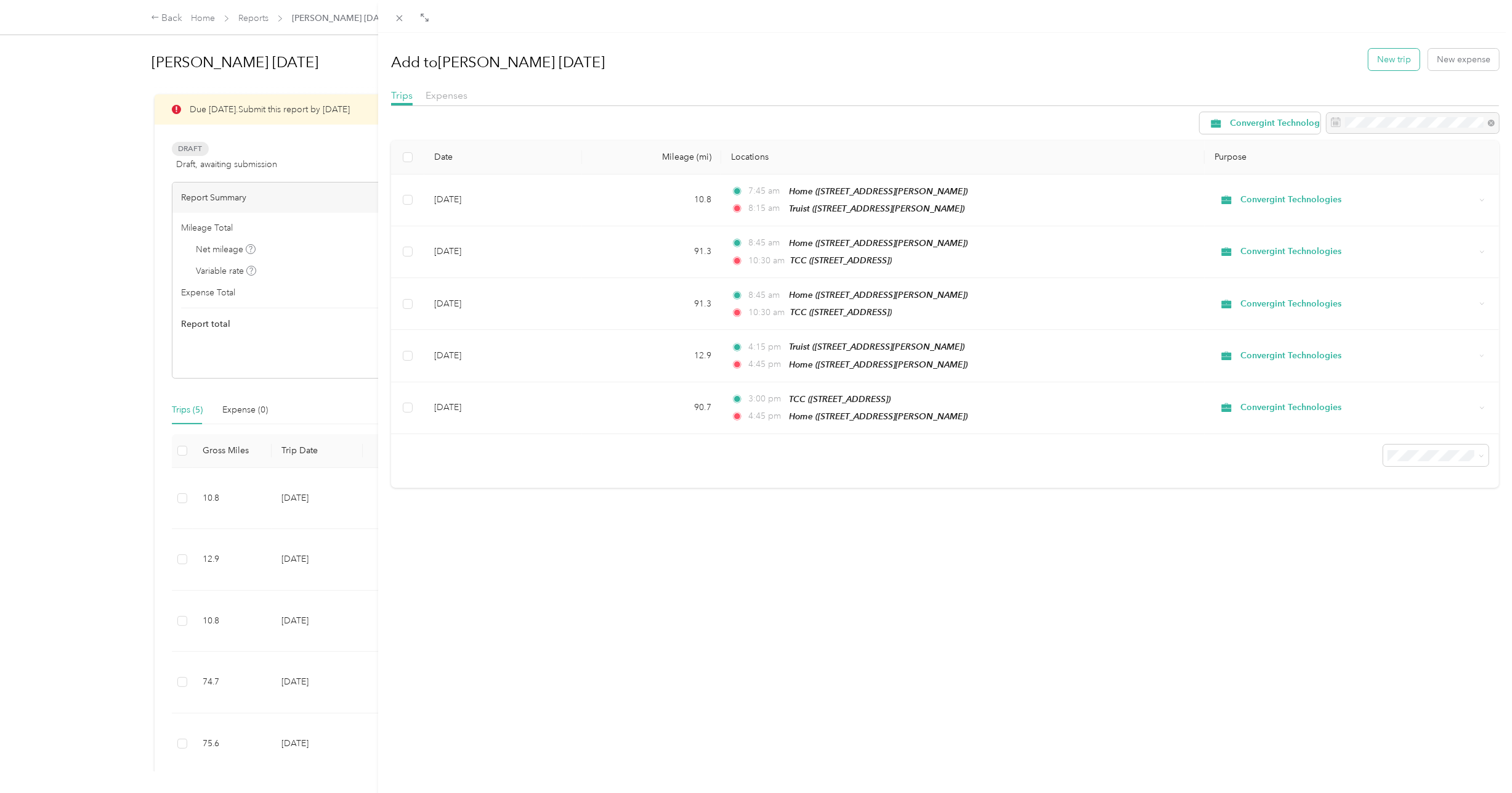
click at [1387, 56] on button "New trip" at bounding box center [1394, 58] width 51 height 21
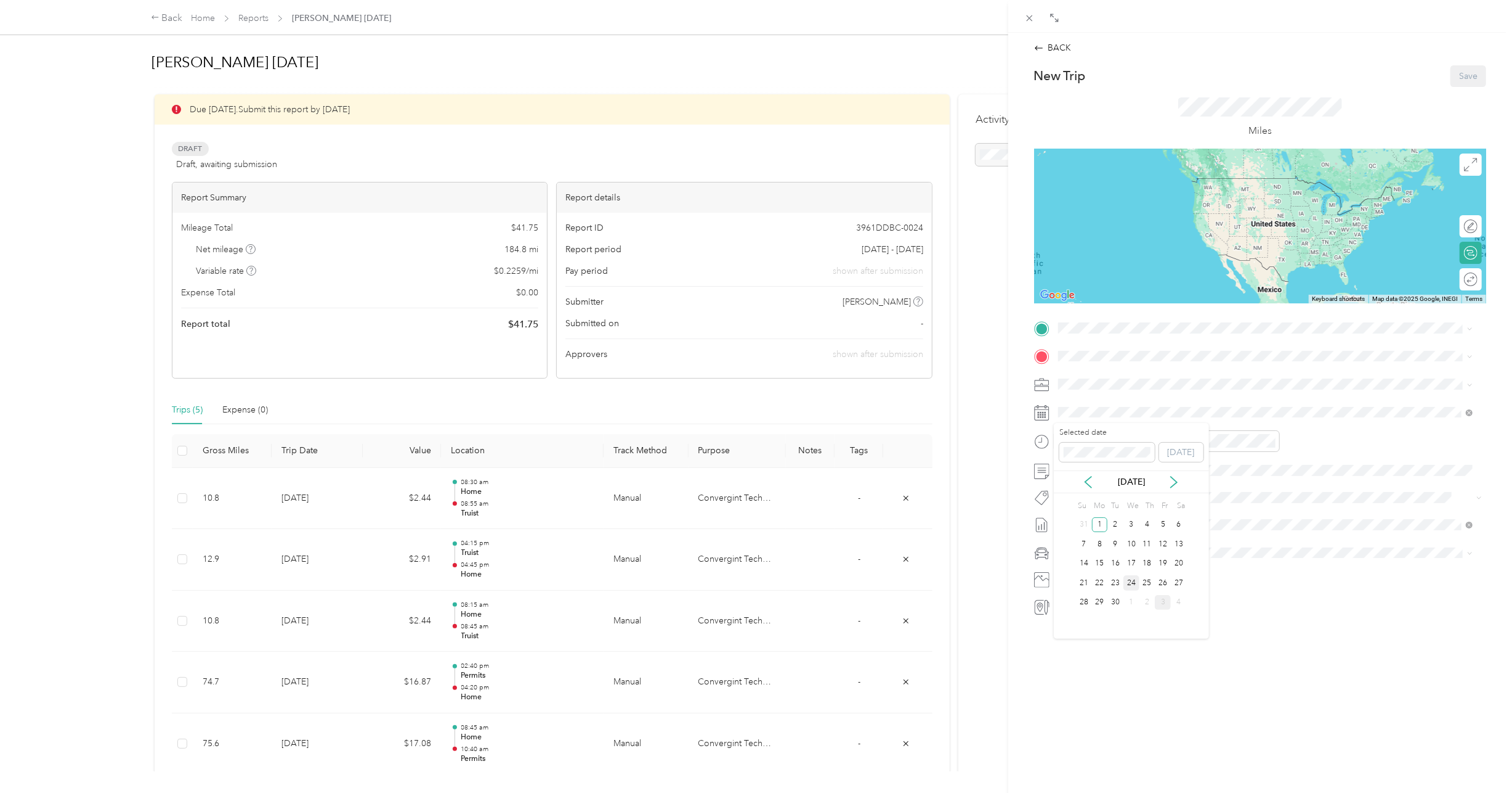
click at [1131, 583] on div "24" at bounding box center [1131, 582] width 16 height 16
drag, startPoint x: 1137, startPoint y: 505, endPoint x: 1141, endPoint y: 500, distance: 6.4
click at [1137, 792] on div "Drag to resize Click to close BACK New Trip Save This trip cannot be edited bec…" at bounding box center [753, 793] width 1506 height 0
click at [1132, 528] on span "214 N Tryon St, Charlotte, NC, United States , 28202, Charlotte, NC, United Sta…" at bounding box center [1154, 532] width 146 height 10
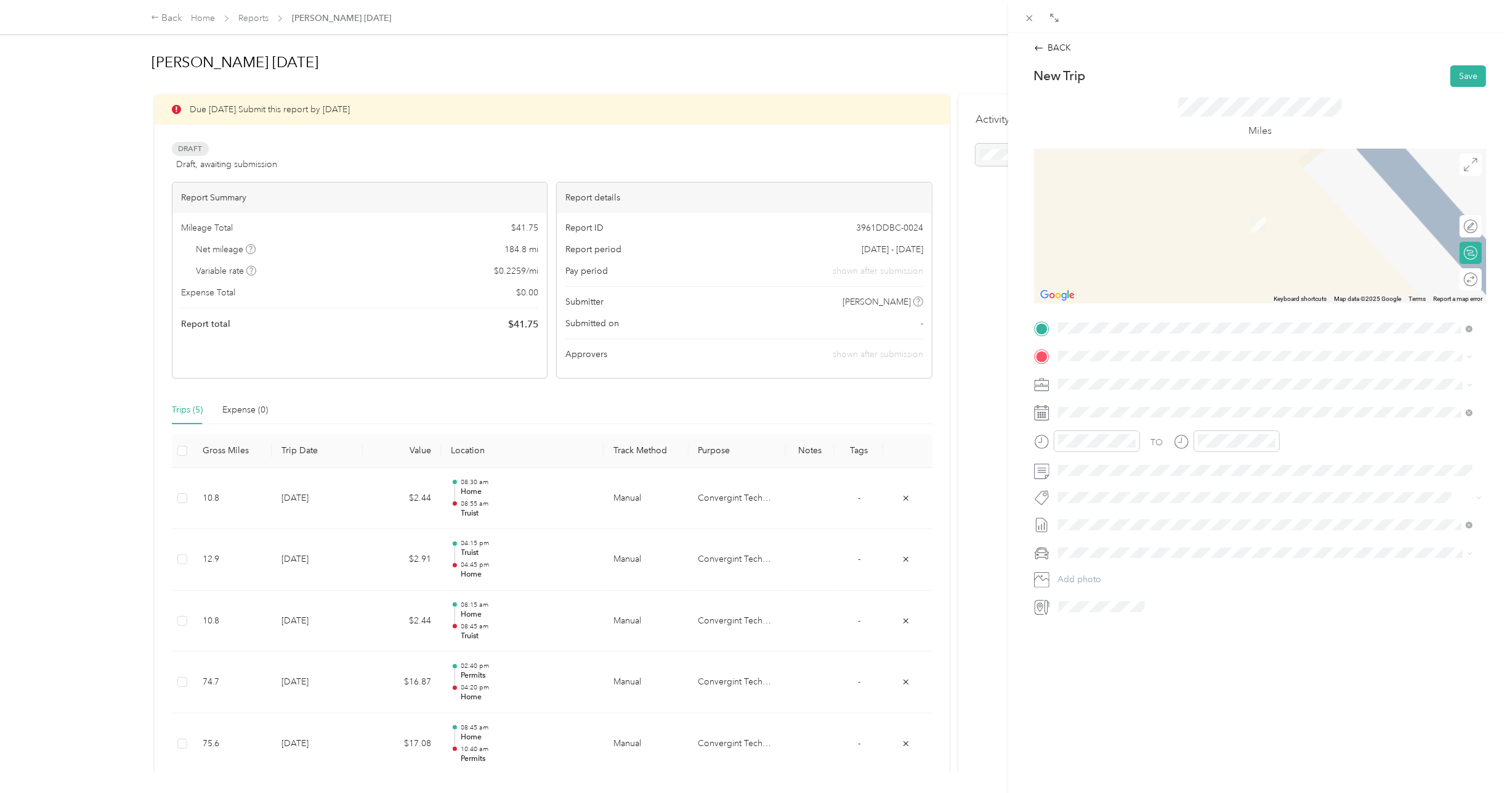
drag, startPoint x: 1121, startPoint y: 447, endPoint x: 1123, endPoint y: 441, distance: 6.3
click at [1121, 449] on div "Home 9014 Pickering Grove Ln, Charlotte, NC, United States , 28216, Charlotte, …" at bounding box center [1275, 468] width 388 height 39
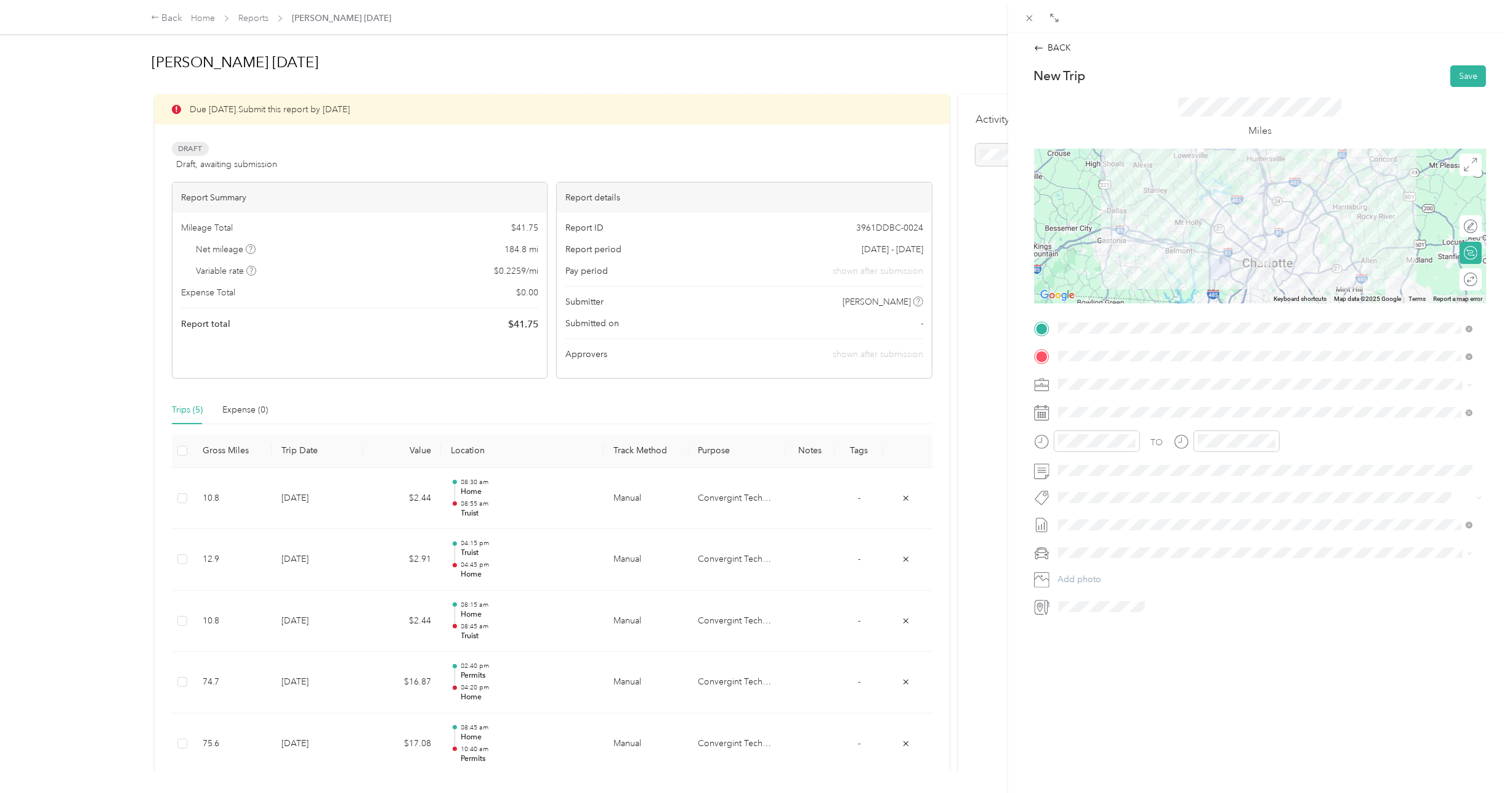
click at [1093, 557] on span at bounding box center [1270, 552] width 432 height 19
click at [1079, 574] on li "Lexus LS 500" at bounding box center [1265, 569] width 424 height 21
click at [1072, 585] on div "08" at bounding box center [1072, 588] width 30 height 18
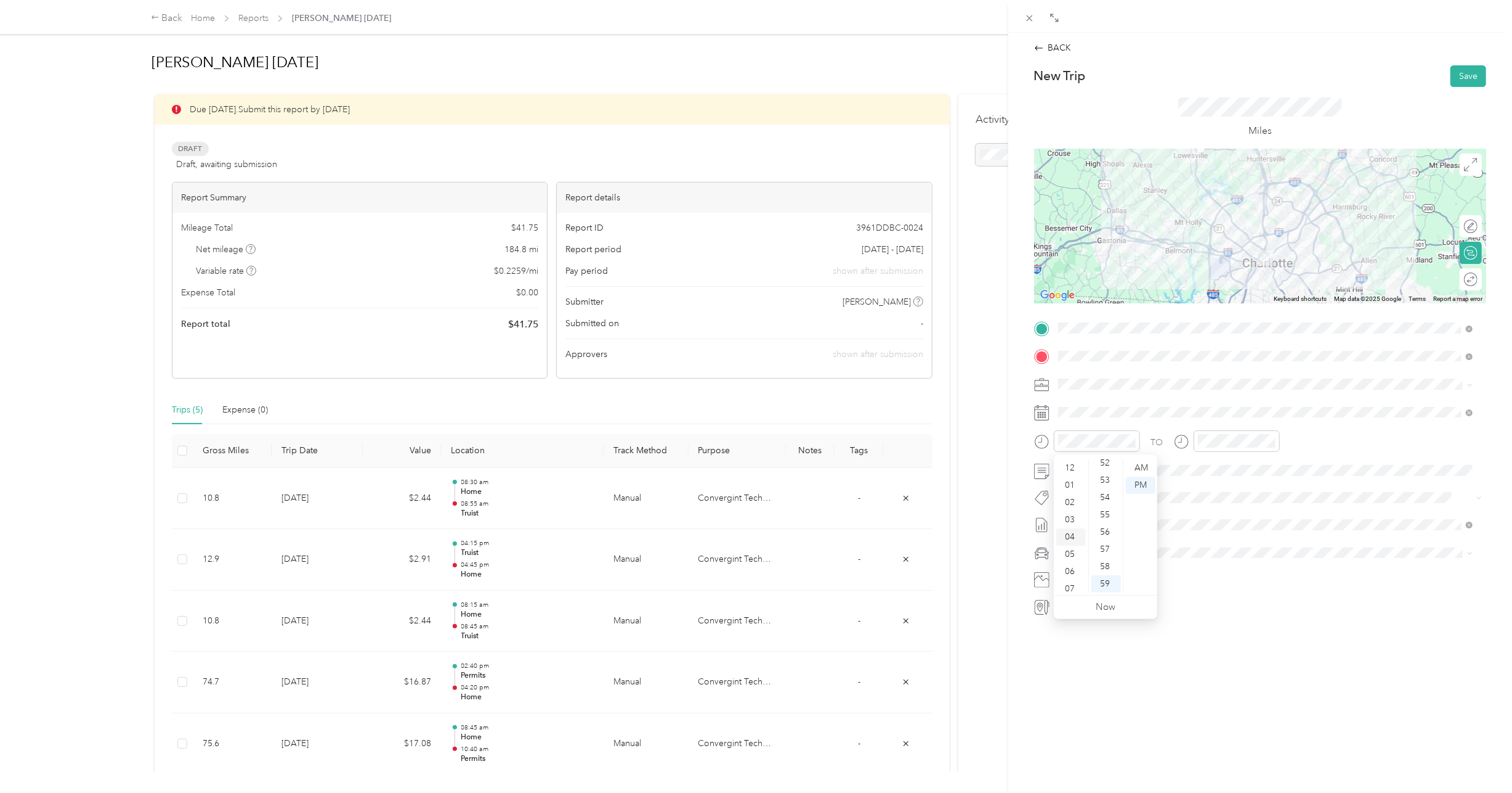
click at [1072, 537] on div "04" at bounding box center [1072, 536] width 30 height 18
click at [1070, 503] on div "06" at bounding box center [1072, 502] width 30 height 18
click at [1111, 465] on div "45" at bounding box center [1106, 465] width 30 height 18
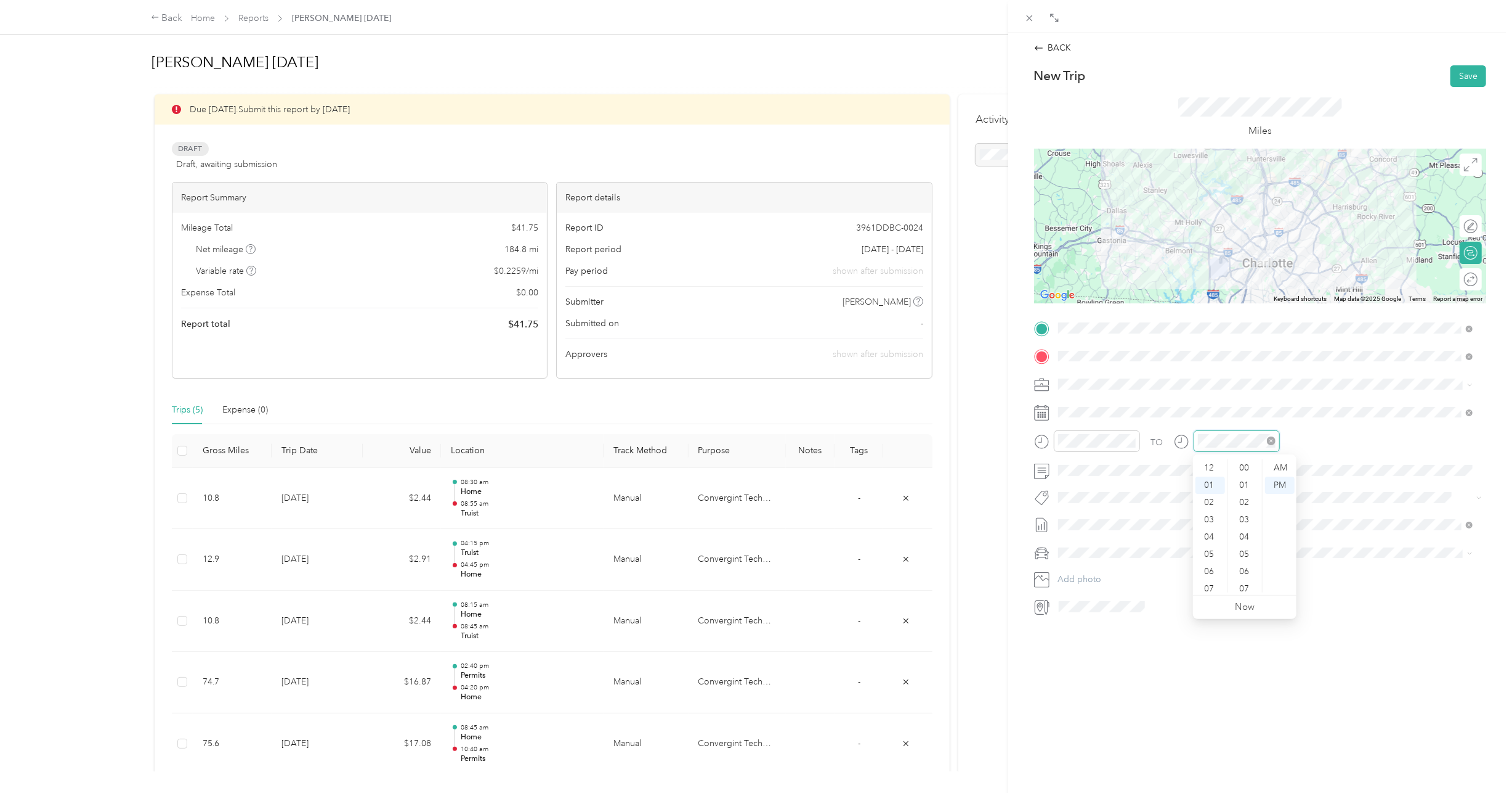
scroll to position [902, 0]
drag, startPoint x: 1209, startPoint y: 552, endPoint x: 1213, endPoint y: 545, distance: 8.1
click at [1209, 551] on div "06" at bounding box center [1211, 554] width 30 height 18
click at [1207, 512] on div "07" at bounding box center [1211, 515] width 30 height 18
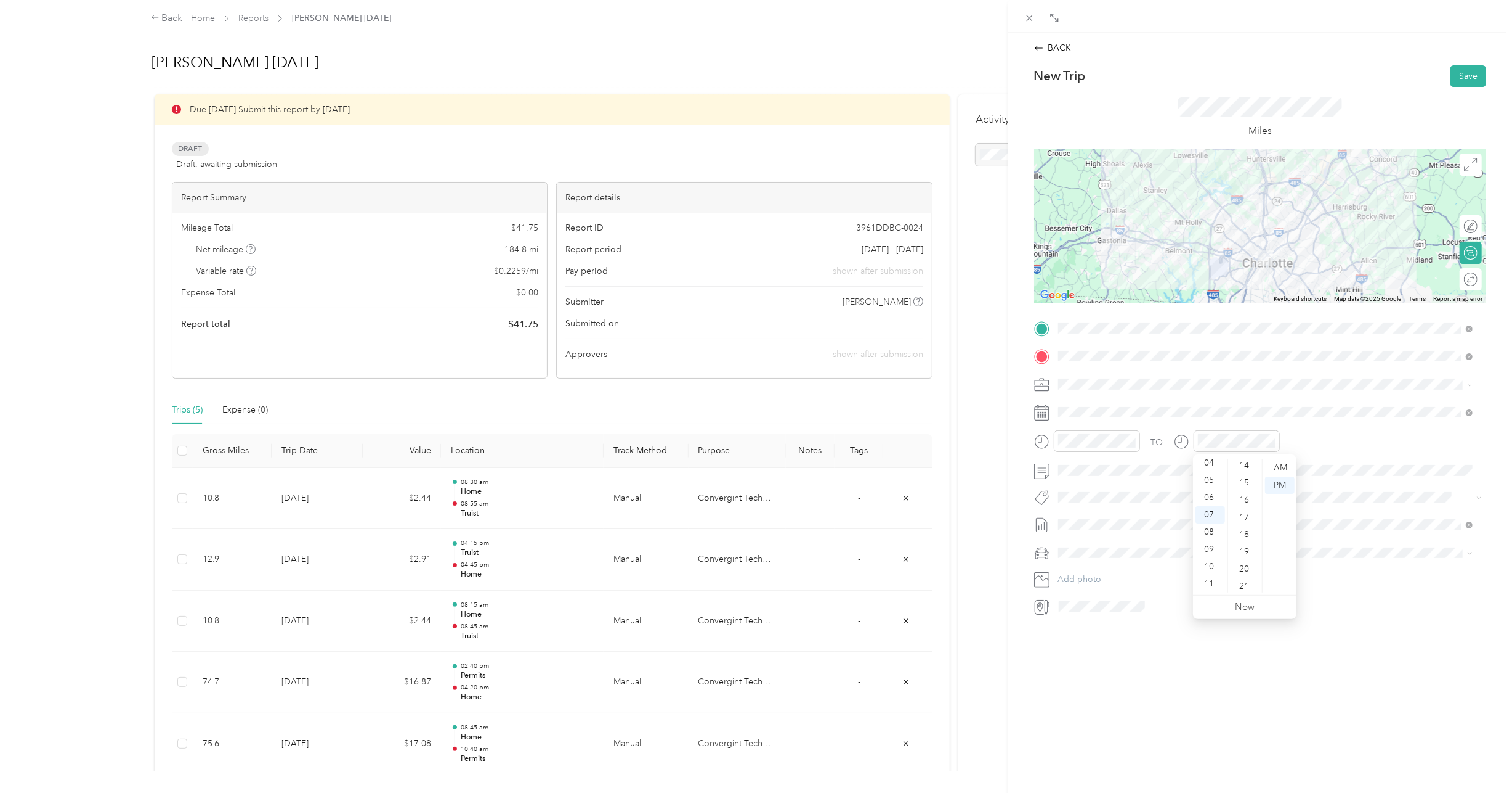
scroll to position [224, 0]
click at [1244, 505] on div "15" at bounding box center [1246, 502] width 30 height 18
click at [1335, 543] on span at bounding box center [1270, 552] width 432 height 19
click at [1456, 76] on button "Save" at bounding box center [1468, 75] width 36 height 21
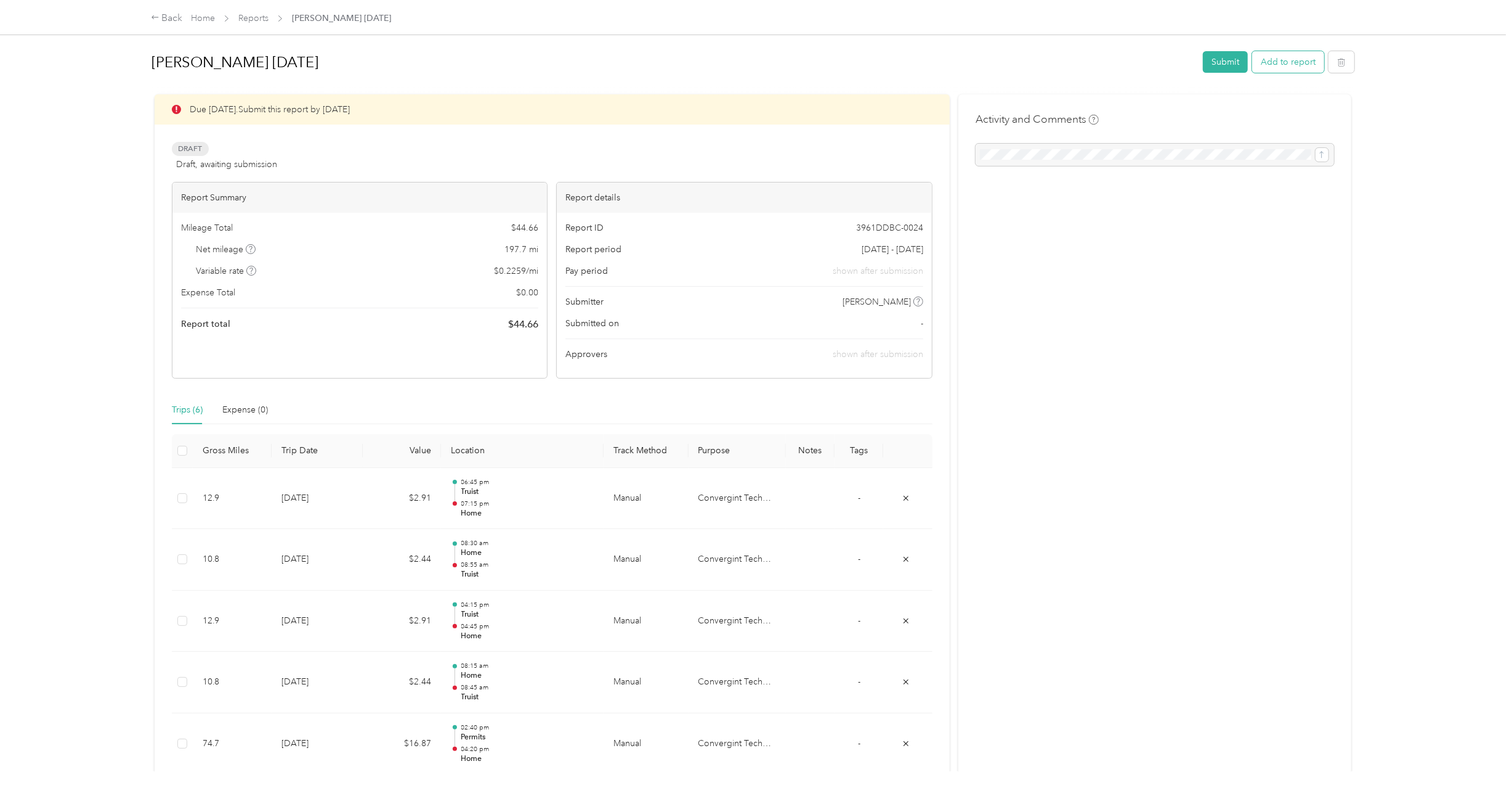
click at [1282, 61] on button "Add to report" at bounding box center [1289, 61] width 72 height 21
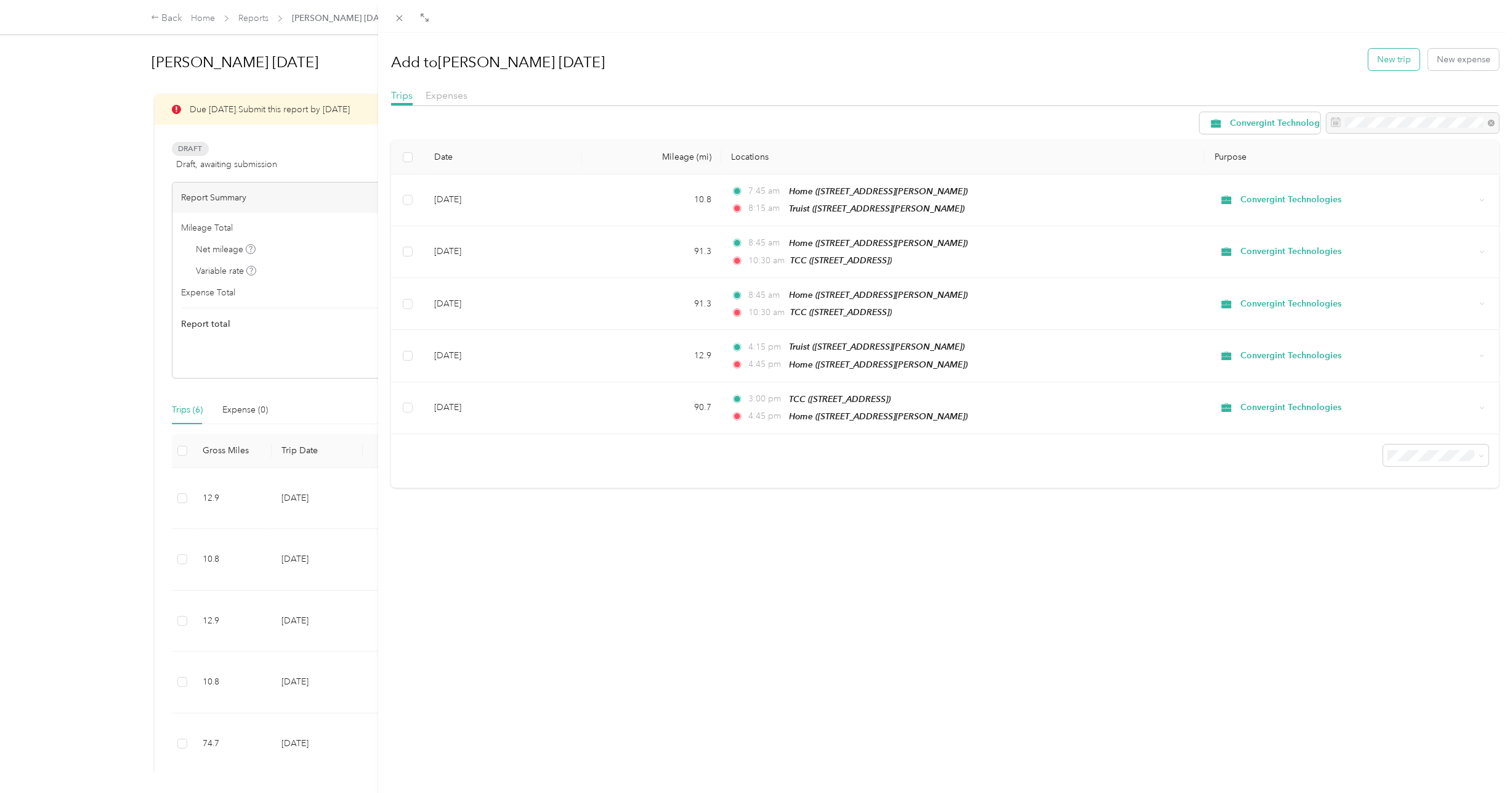
click at [1390, 58] on button "New trip" at bounding box center [1394, 58] width 51 height 21
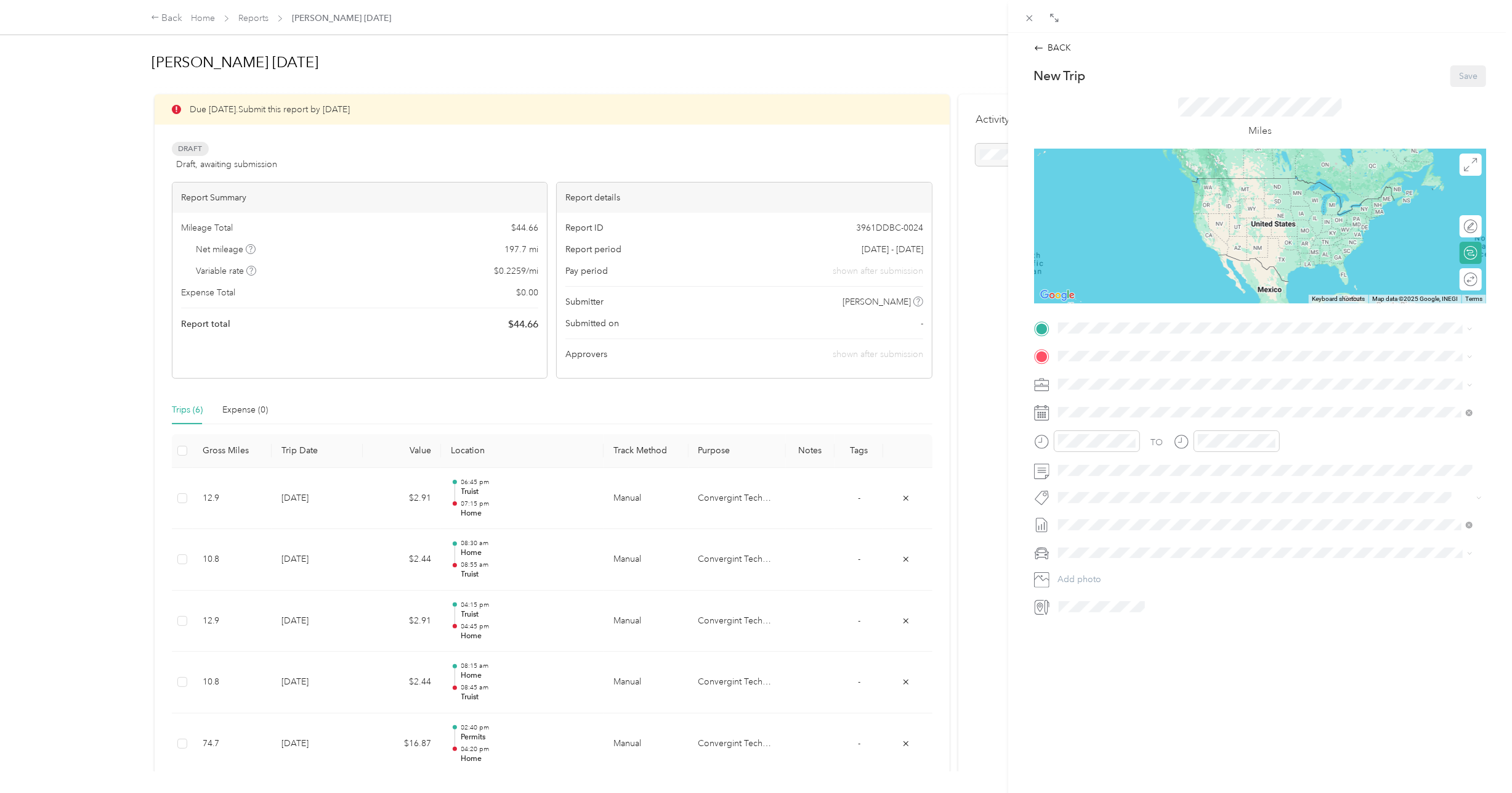
click at [1114, 423] on div "Home 9014 Pickering Grove Ln, Charlotte, NC, United States , 28216, Charlotte, …" at bounding box center [1275, 442] width 388 height 39
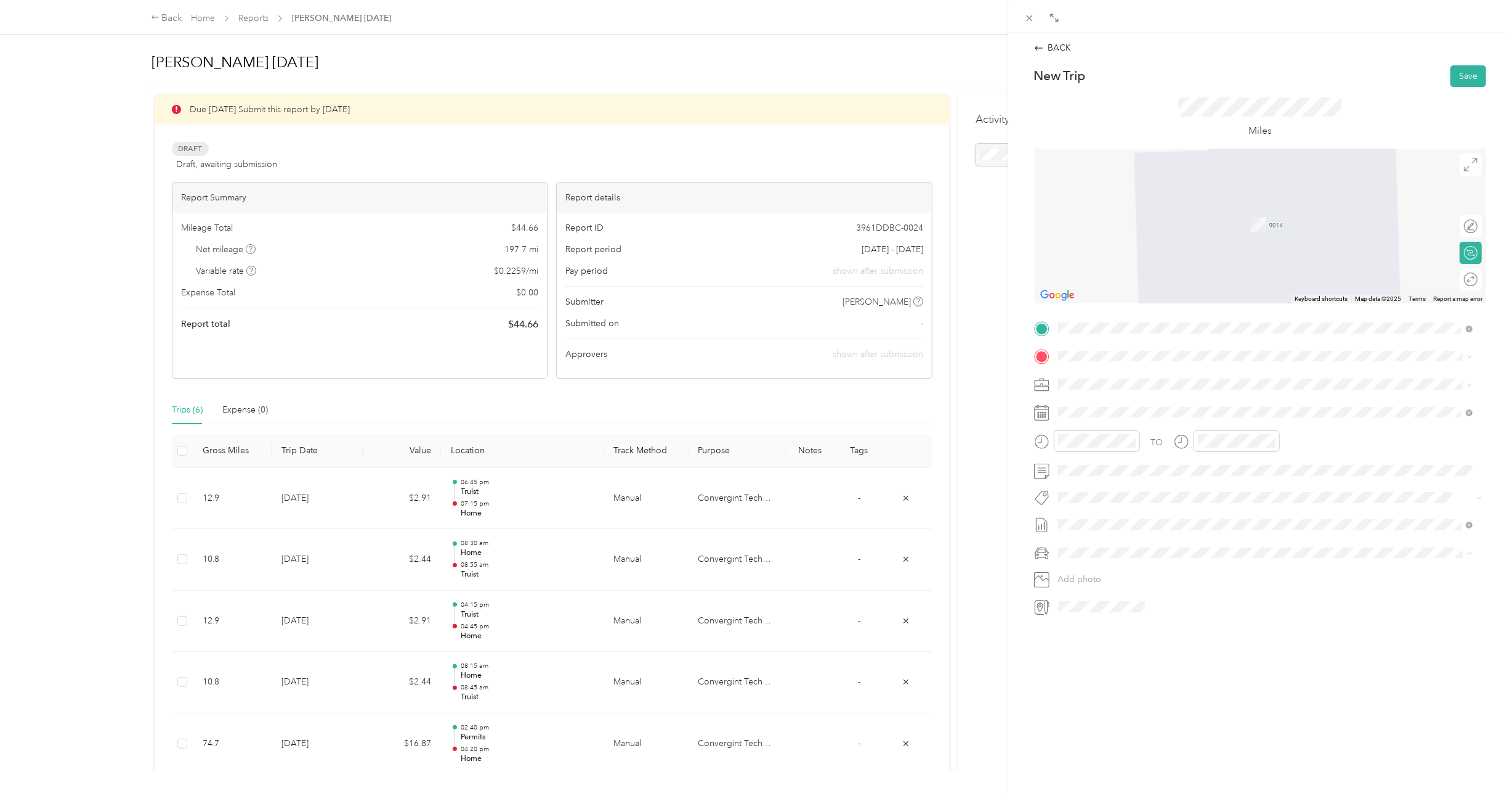
click at [1098, 536] on div "Truist 214 N Tryon St, Charlotte, NC, United States , 28202, Charlotte, NC, Uni…" at bounding box center [1154, 549] width 146 height 26
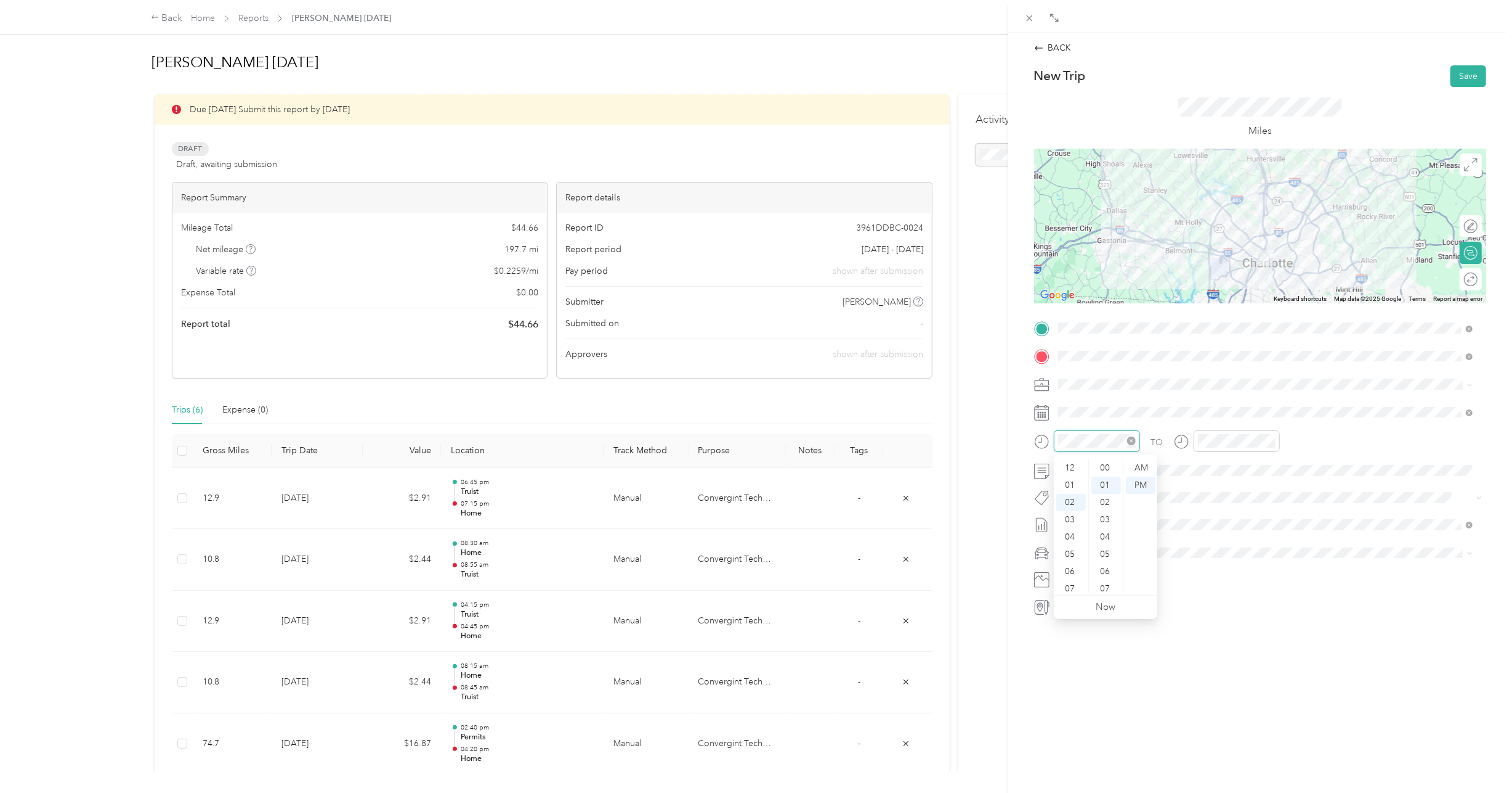
scroll to position [18, 0]
click at [1066, 552] on div "07" at bounding box center [1072, 554] width 30 height 18
click at [1107, 583] on div "15" at bounding box center [1106, 586] width 30 height 18
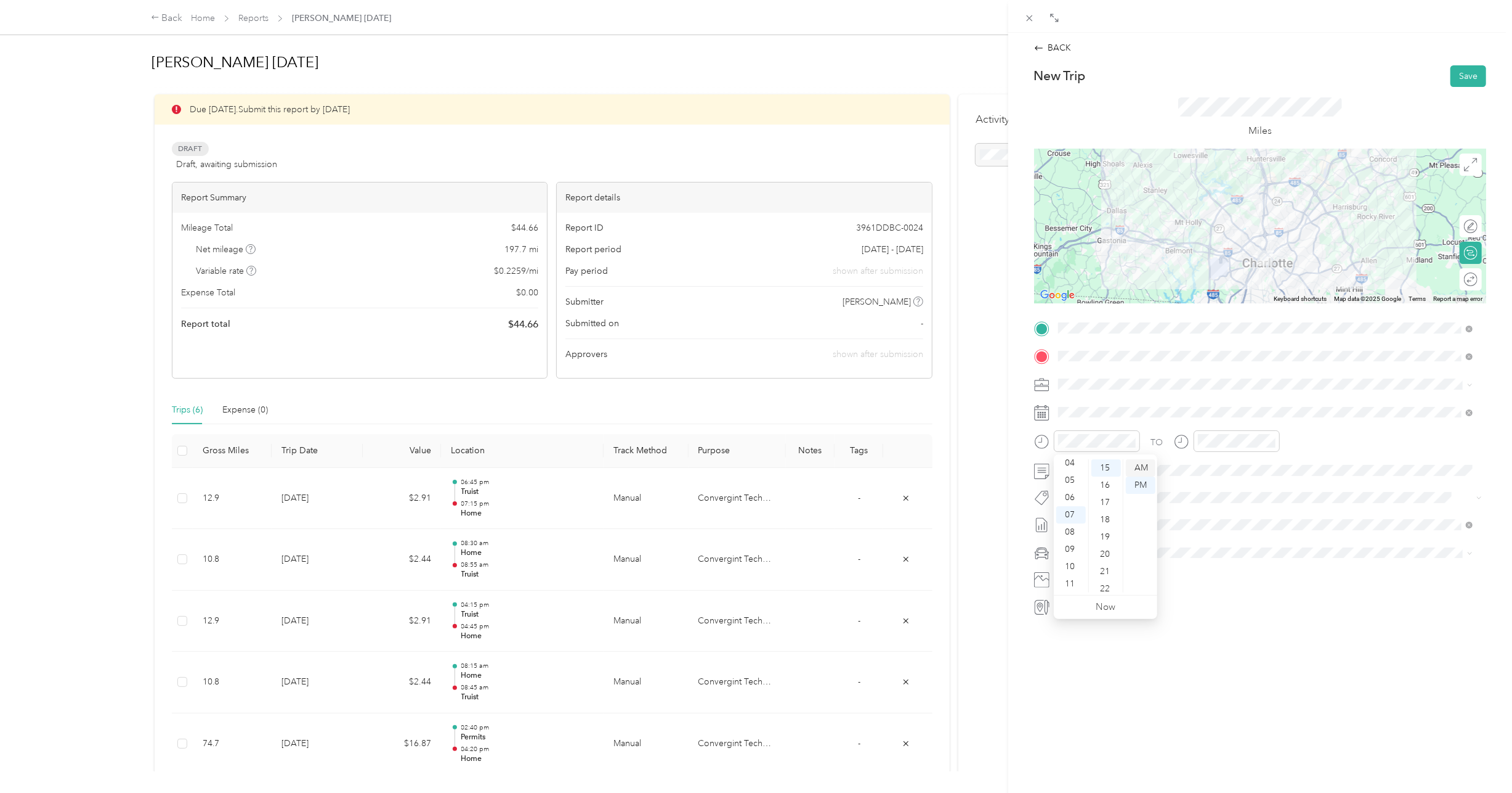
click at [1149, 468] on div "AM" at bounding box center [1141, 467] width 30 height 18
click at [1213, 554] on div "07" at bounding box center [1211, 554] width 30 height 18
click at [1241, 461] on div "00" at bounding box center [1246, 467] width 30 height 18
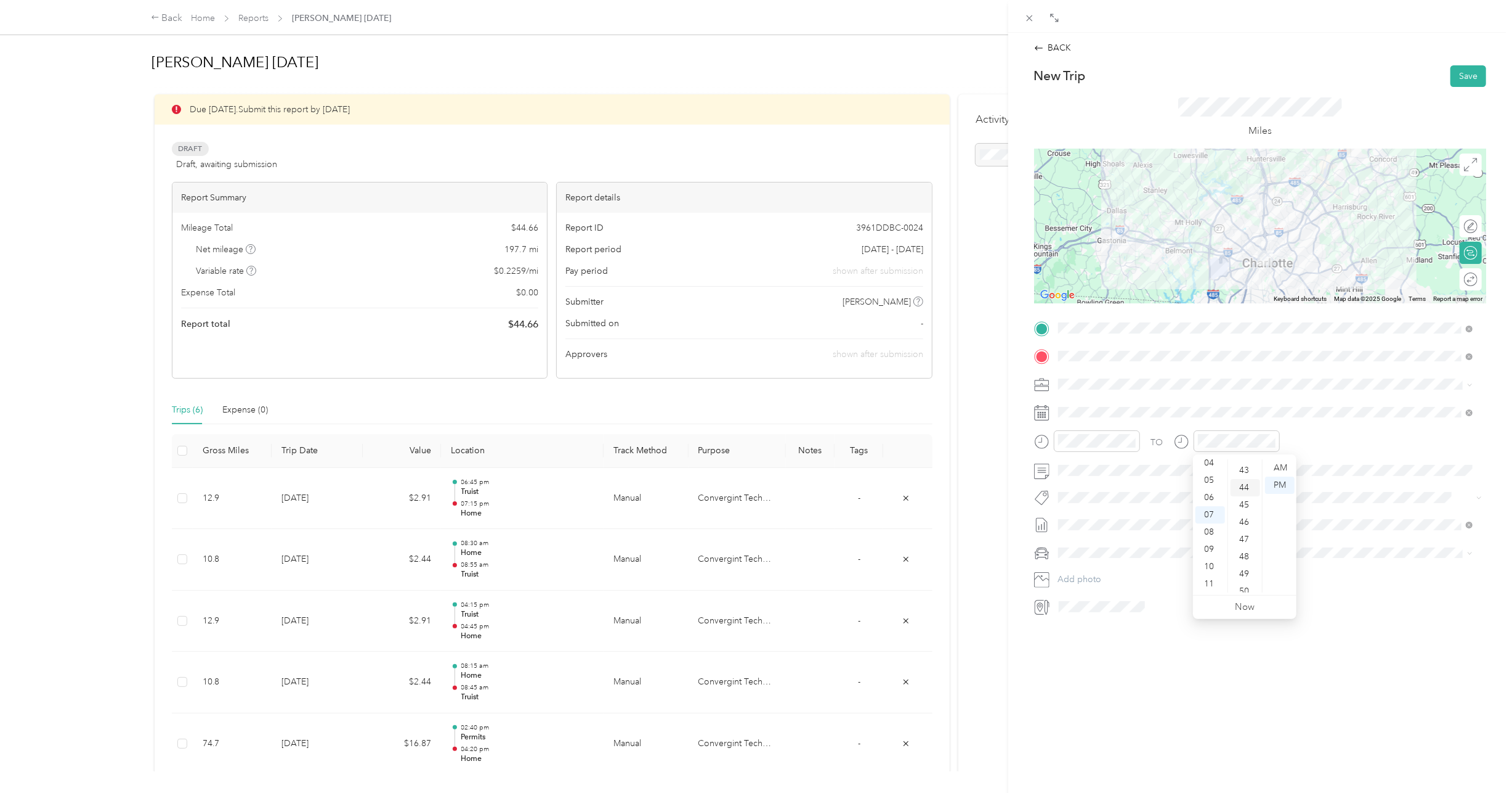
scroll to position [678, 0]
drag, startPoint x: 1240, startPoint y: 563, endPoint x: 1247, endPoint y: 555, distance: 10.6
click at [1240, 559] on div "45" at bounding box center [1246, 566] width 30 height 18
click at [1378, 518] on span at bounding box center [1270, 524] width 432 height 19
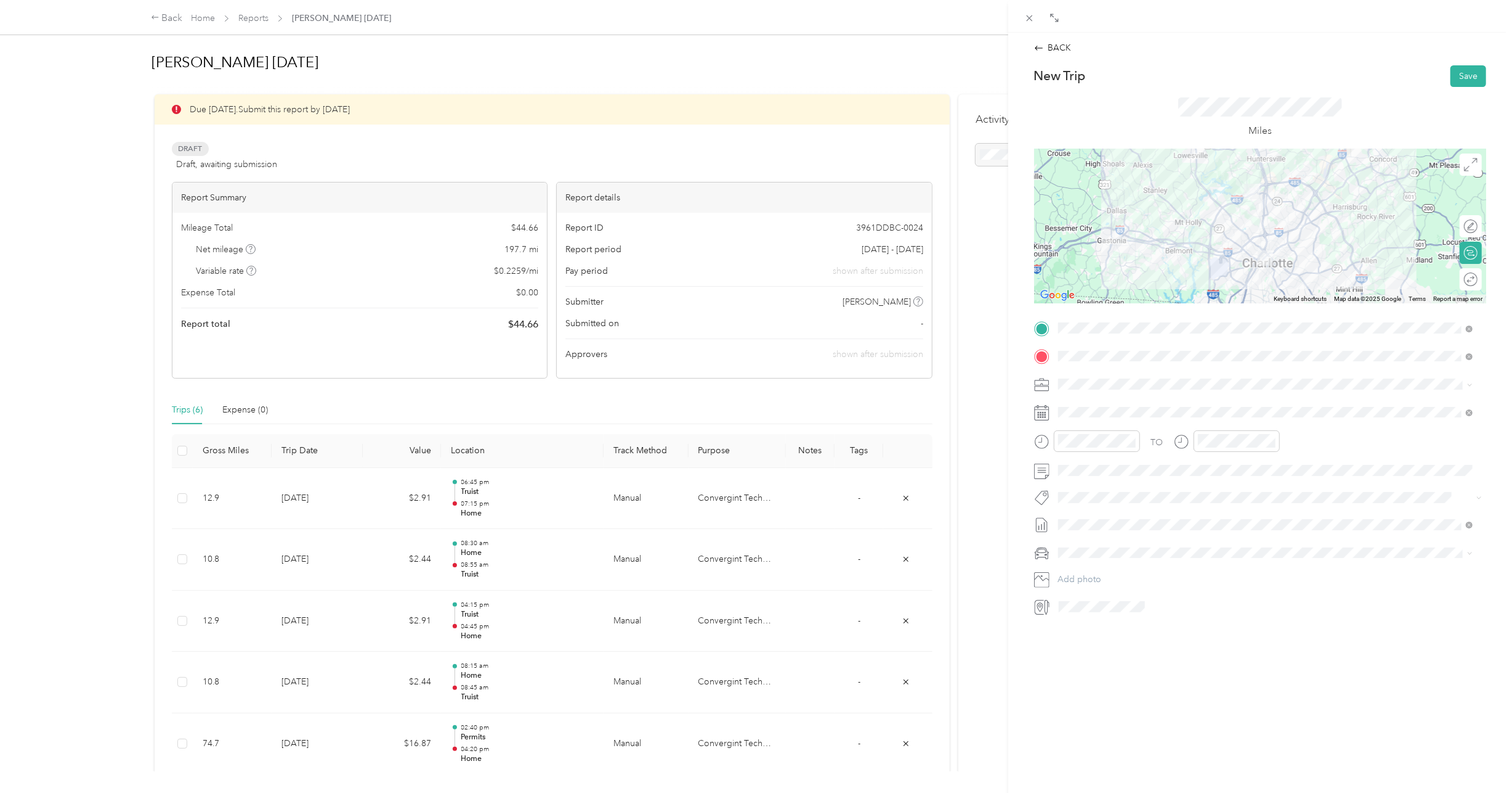
click at [1105, 577] on li "Lexus LS 500" at bounding box center [1265, 571] width 424 height 21
click at [1452, 72] on button "Save" at bounding box center [1468, 75] width 36 height 21
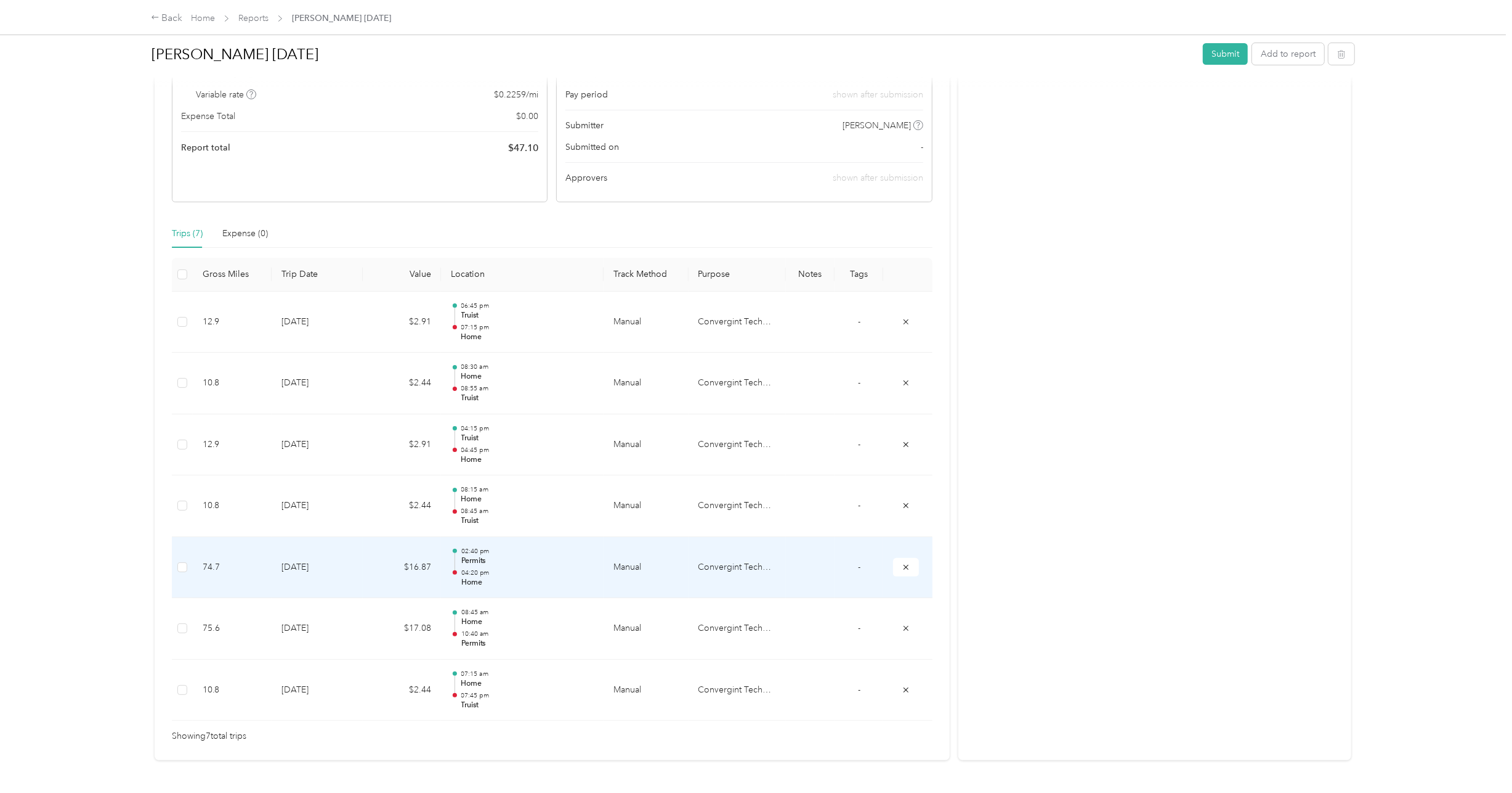
scroll to position [185, 0]
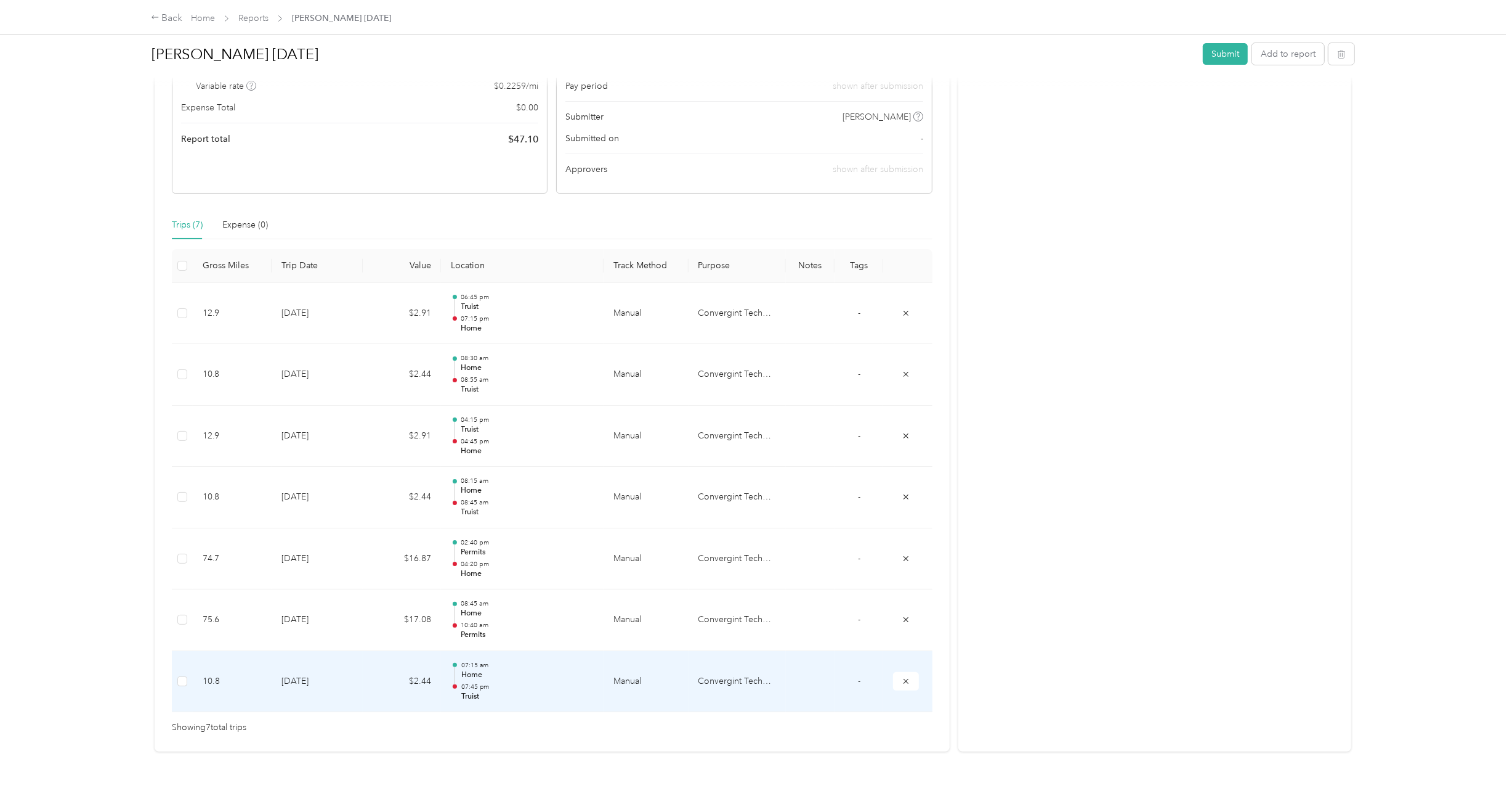
click at [324, 675] on td "9-1-2025" at bounding box center [317, 682] width 91 height 61
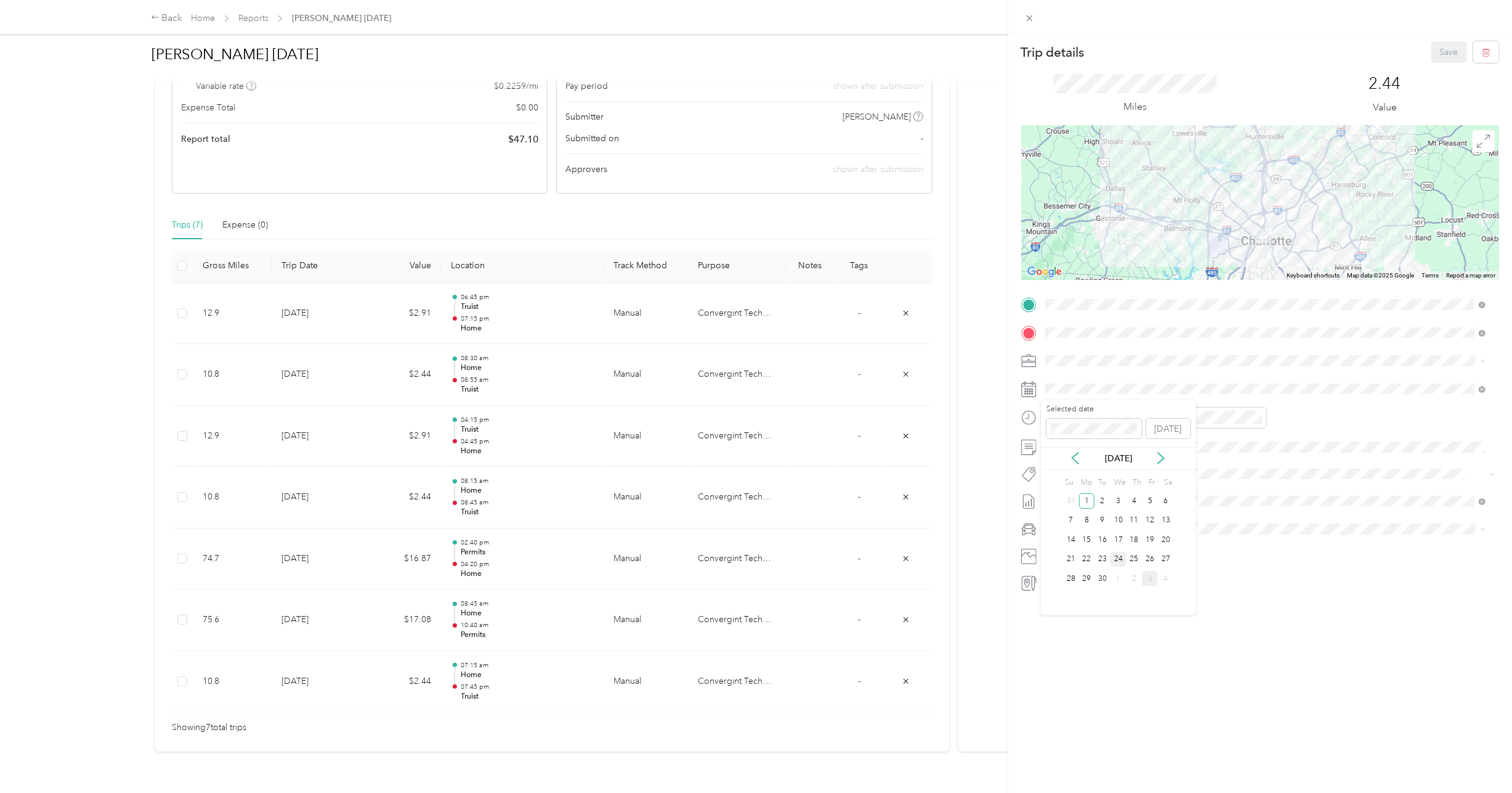
click at [1114, 560] on div "24" at bounding box center [1118, 559] width 16 height 16
click at [1090, 576] on div "29" at bounding box center [1086, 578] width 16 height 16
click at [1268, 443] on div "AM" at bounding box center [1267, 443] width 30 height 18
drag, startPoint x: 1364, startPoint y: 613, endPoint x: 1366, endPoint y: 569, distance: 44.0
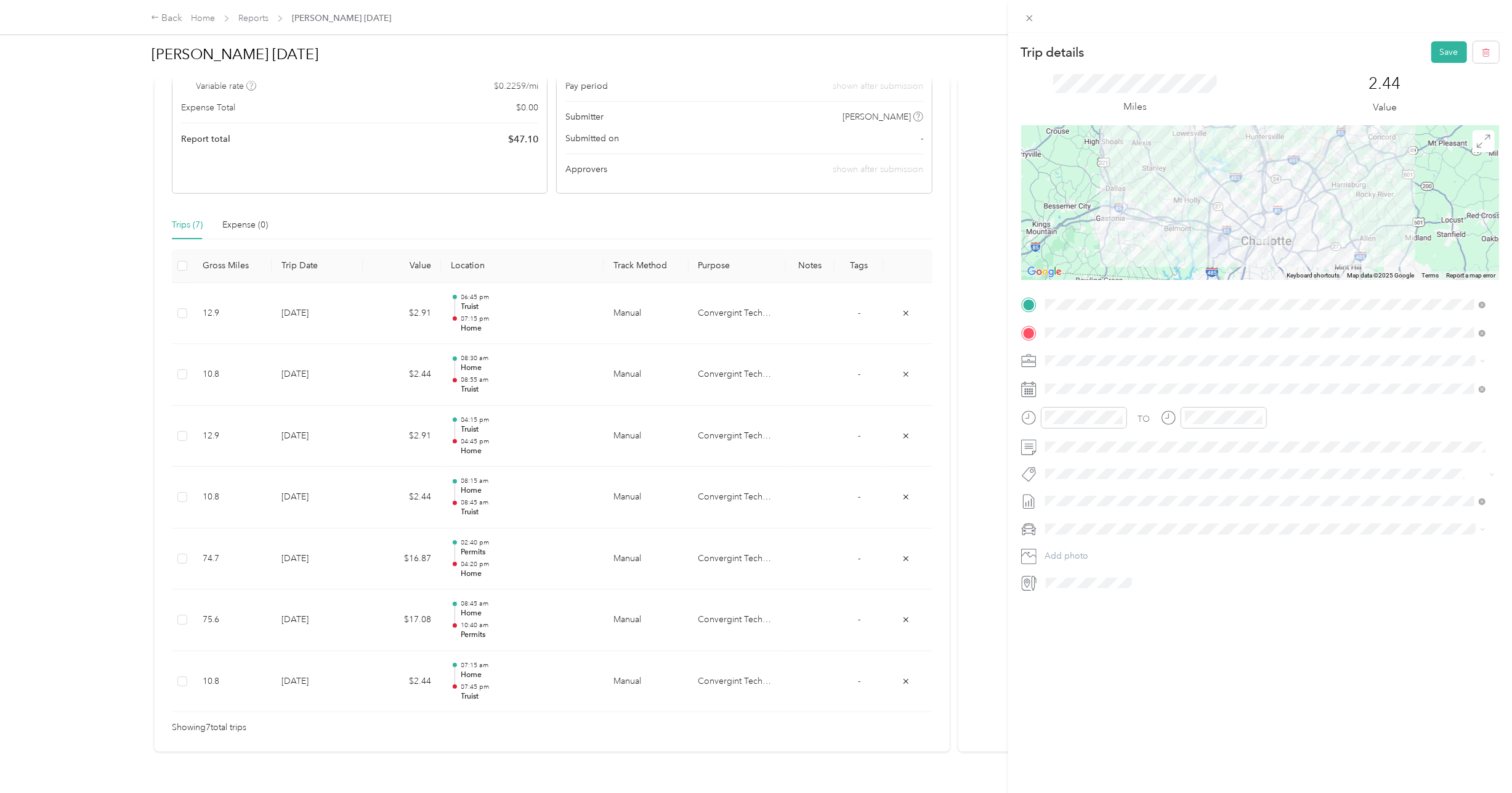
click at [1364, 613] on div "Trip details Save This trip cannot be edited because it is either under review,…" at bounding box center [1261, 428] width 504 height 793
click at [1442, 53] on button "Save" at bounding box center [1449, 52] width 36 height 21
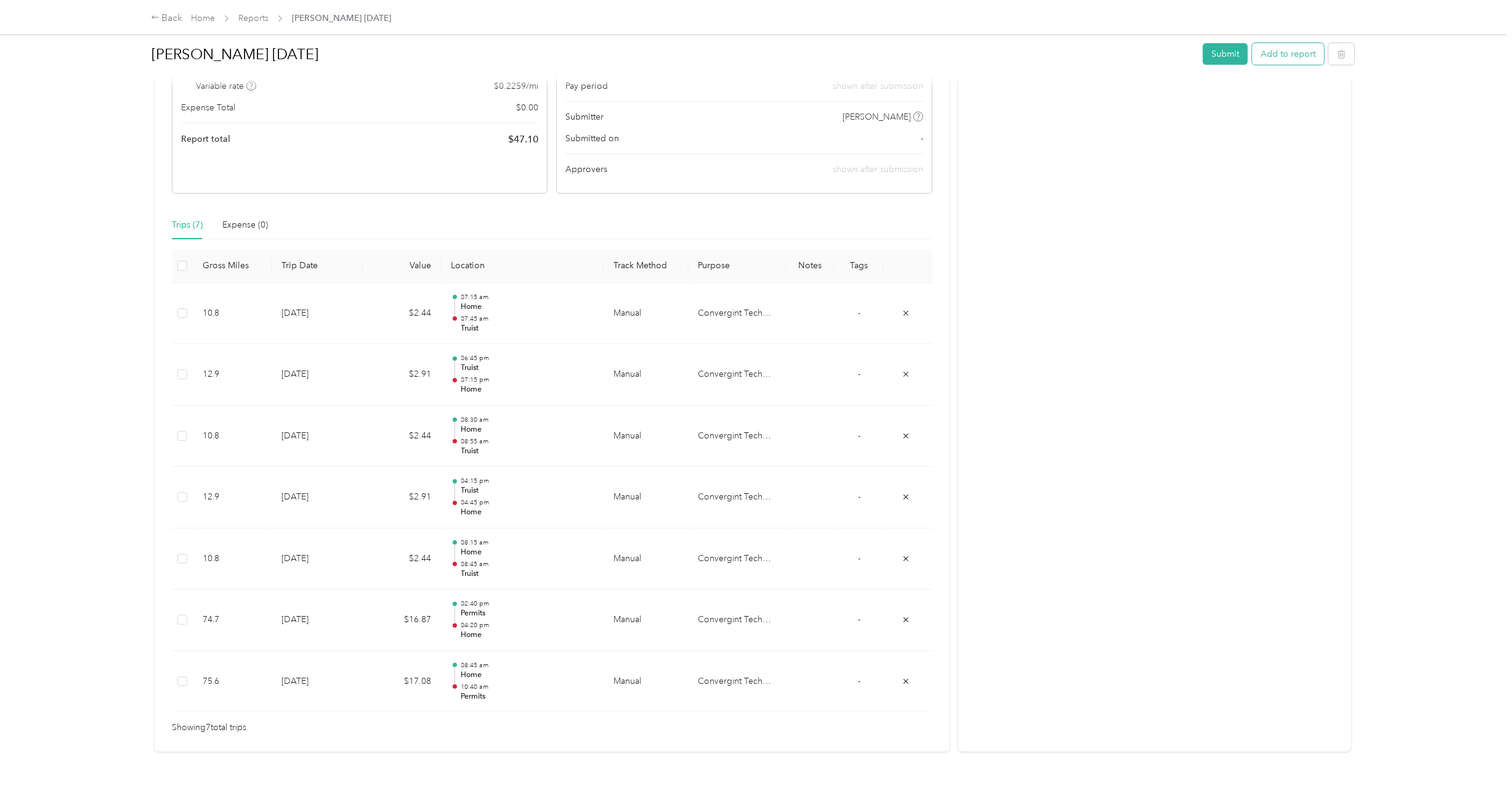
click at [1301, 50] on button "Add to report" at bounding box center [1289, 54] width 72 height 21
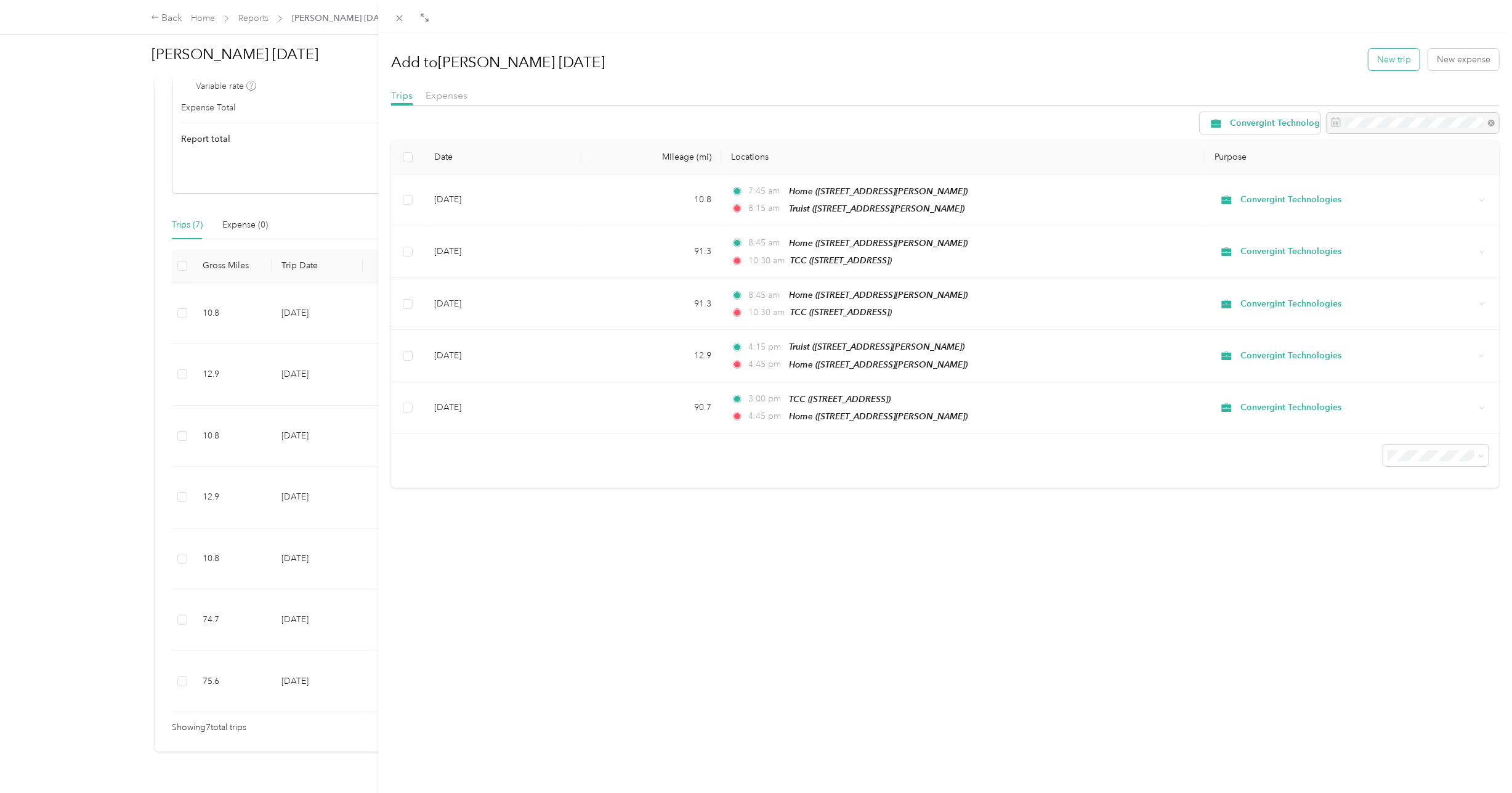
click at [1388, 59] on button "New trip" at bounding box center [1394, 58] width 51 height 21
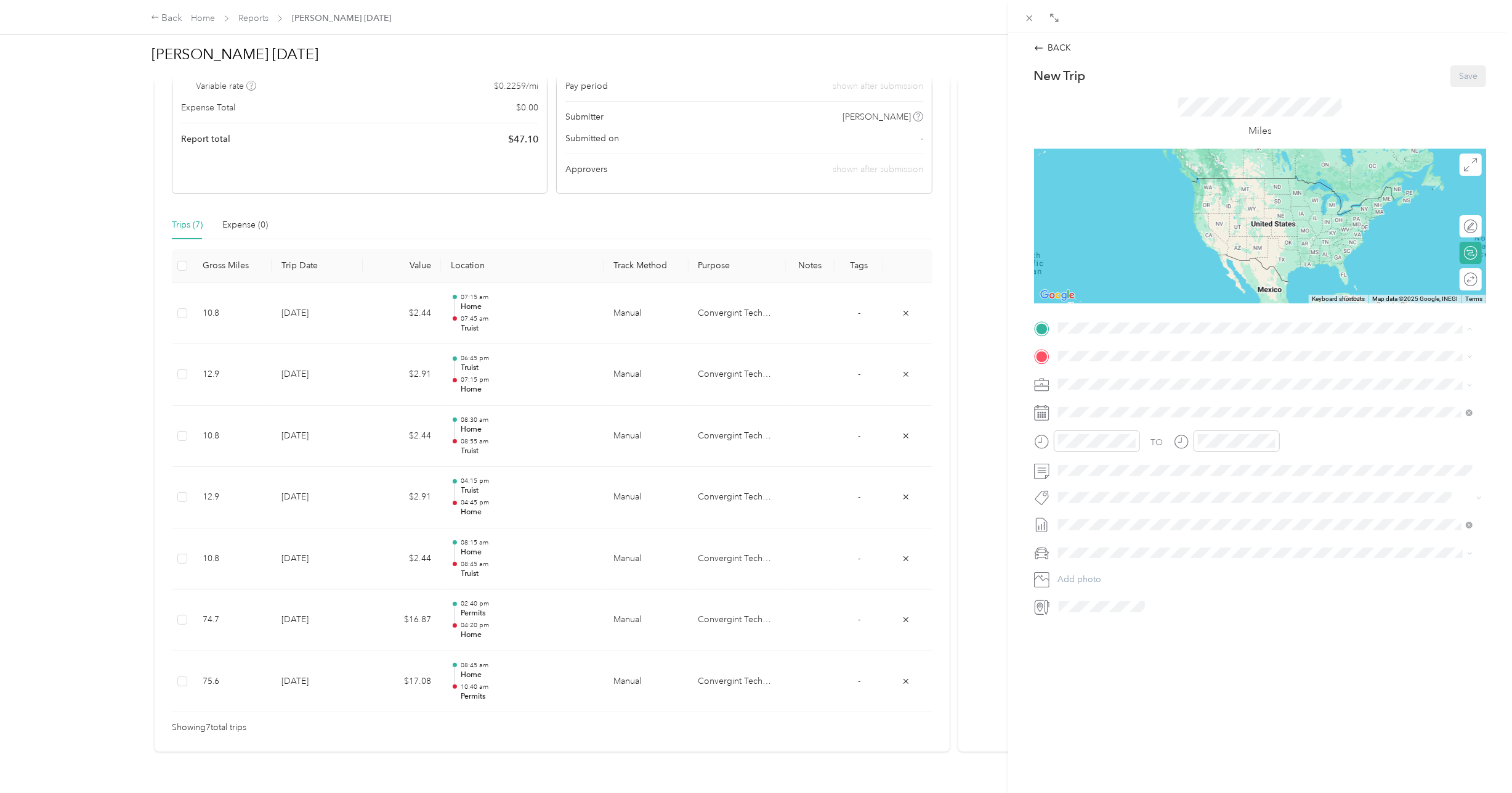
click at [1128, 514] on div "Truist 214 N Tryon St, Charlotte, NC, United States , 28202, Charlotte, NC, Uni…" at bounding box center [1154, 527] width 146 height 26
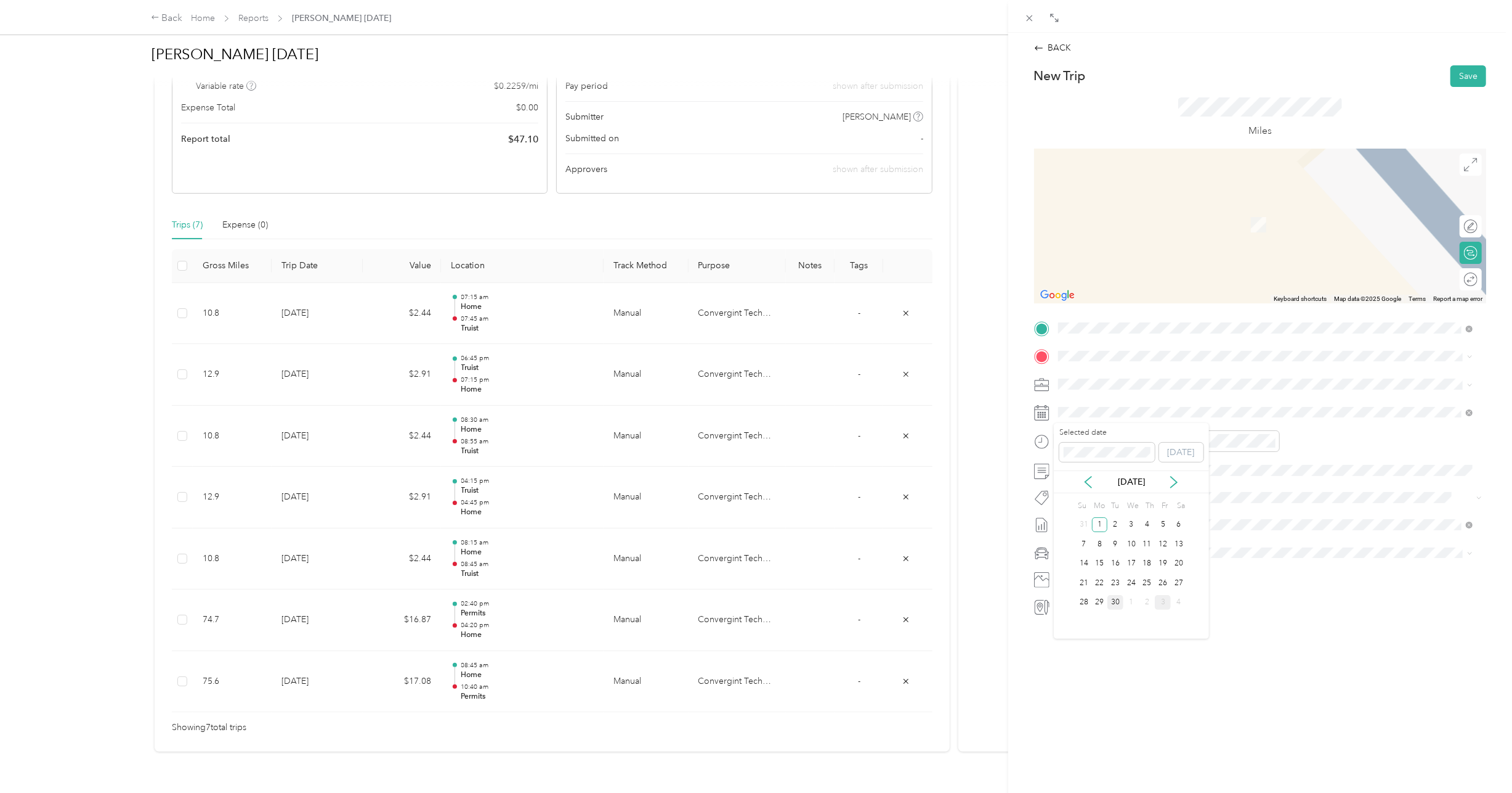
drag, startPoint x: 1104, startPoint y: 601, endPoint x: 1110, endPoint y: 595, distance: 8.5
click at [1104, 600] on div "29" at bounding box center [1099, 602] width 16 height 16
click at [1075, 541] on div "06" at bounding box center [1072, 536] width 30 height 18
click at [1211, 539] on div "06" at bounding box center [1211, 536] width 30 height 18
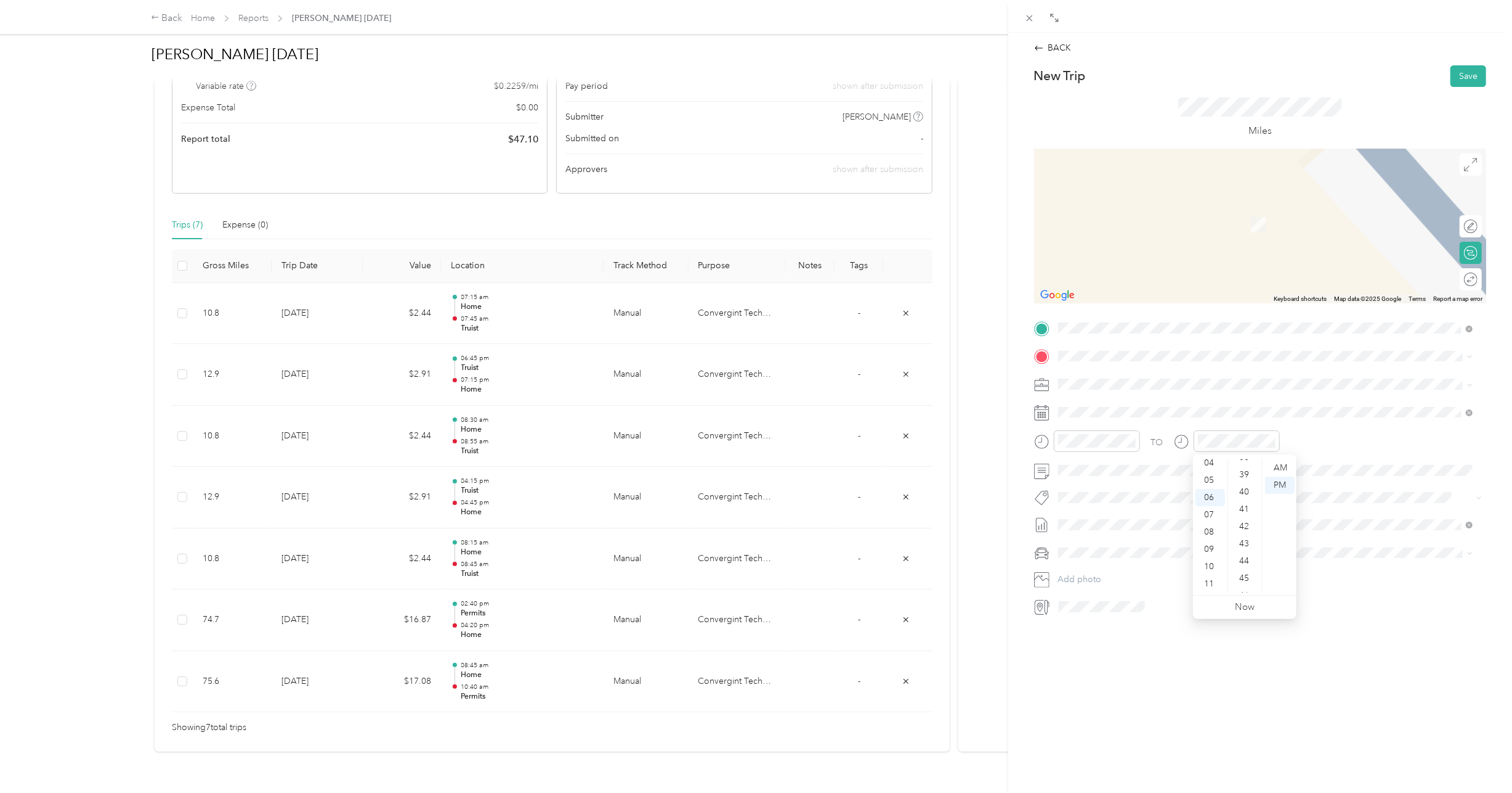
scroll to position [730, 0]
click at [1250, 518] on div "45" at bounding box center [1246, 515] width 30 height 18
click at [1356, 543] on span at bounding box center [1270, 552] width 432 height 19
click at [1134, 440] on icon "close-circle" at bounding box center [1131, 440] width 8 height 8
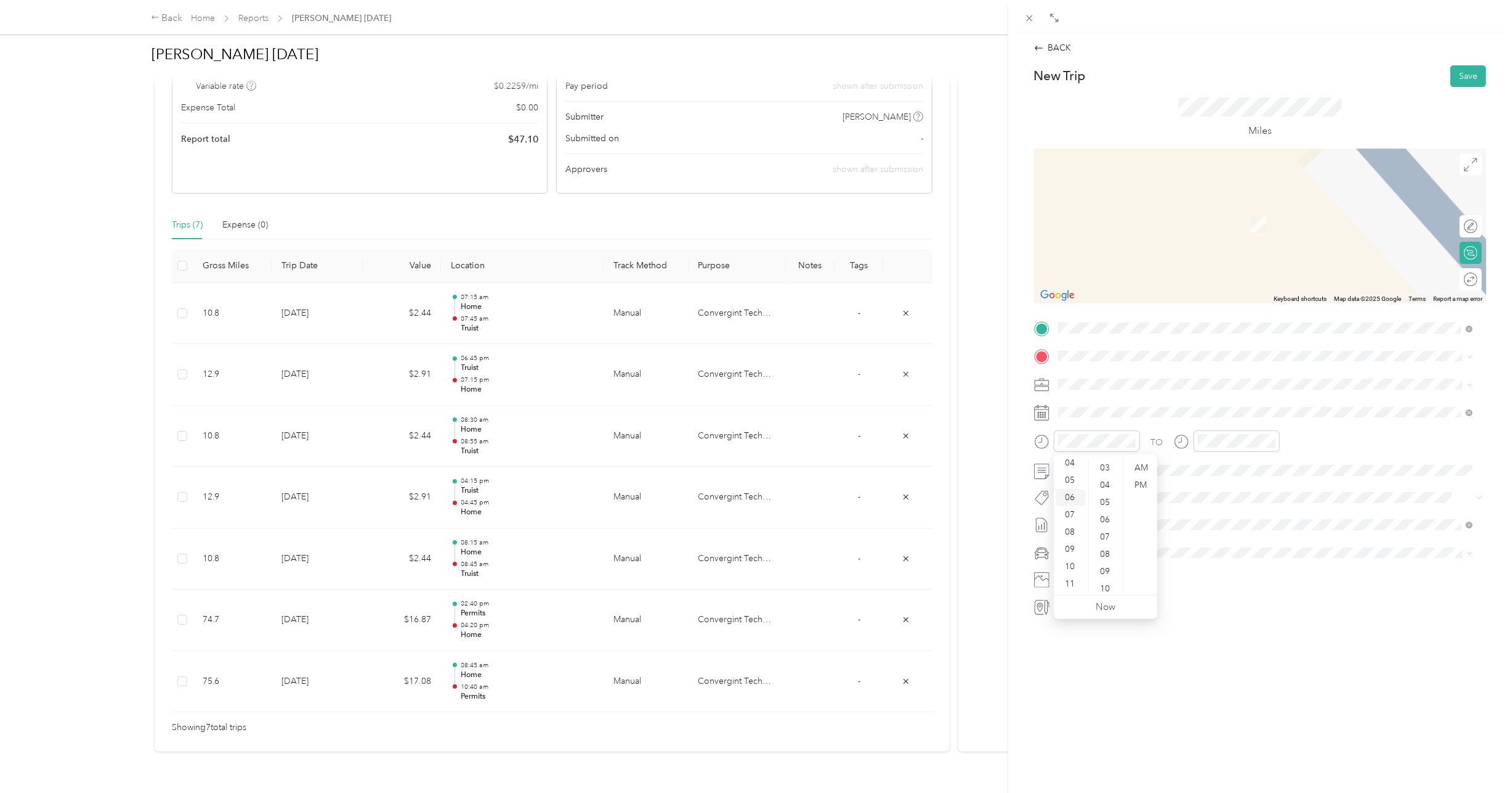
click at [1077, 497] on div "06" at bounding box center [1072, 497] width 30 height 18
click at [1106, 545] on div "15" at bounding box center [1106, 551] width 30 height 18
click at [1269, 563] on div "TO Add photo" at bounding box center [1261, 467] width 452 height 298
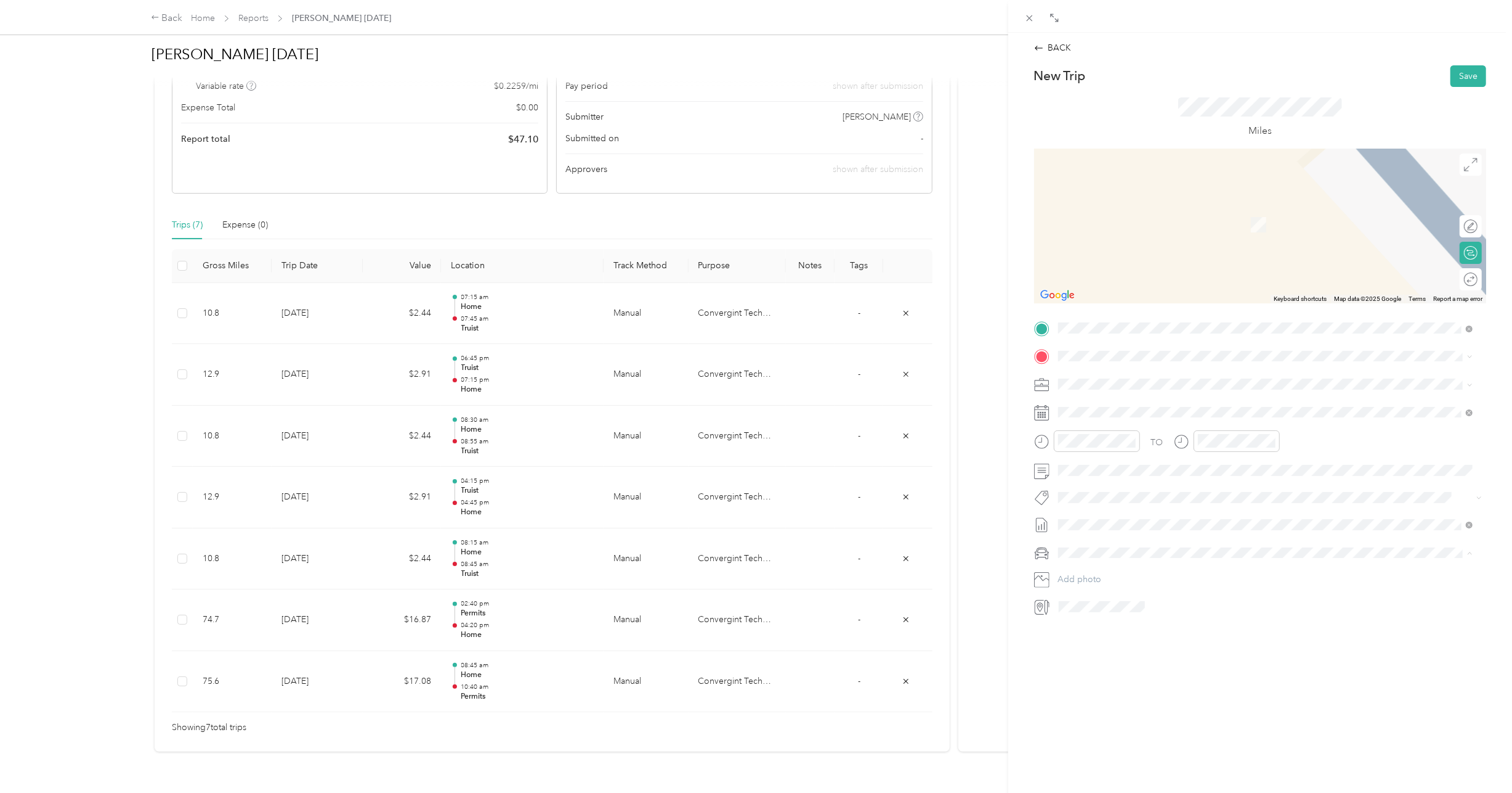
click at [1102, 574] on li "Lexus LS 500" at bounding box center [1265, 573] width 424 height 21
drag, startPoint x: 1088, startPoint y: 442, endPoint x: 1093, endPoint y: 438, distance: 6.4
click at [1092, 447] on strong "Home" at bounding box center [1093, 453] width 24 height 11
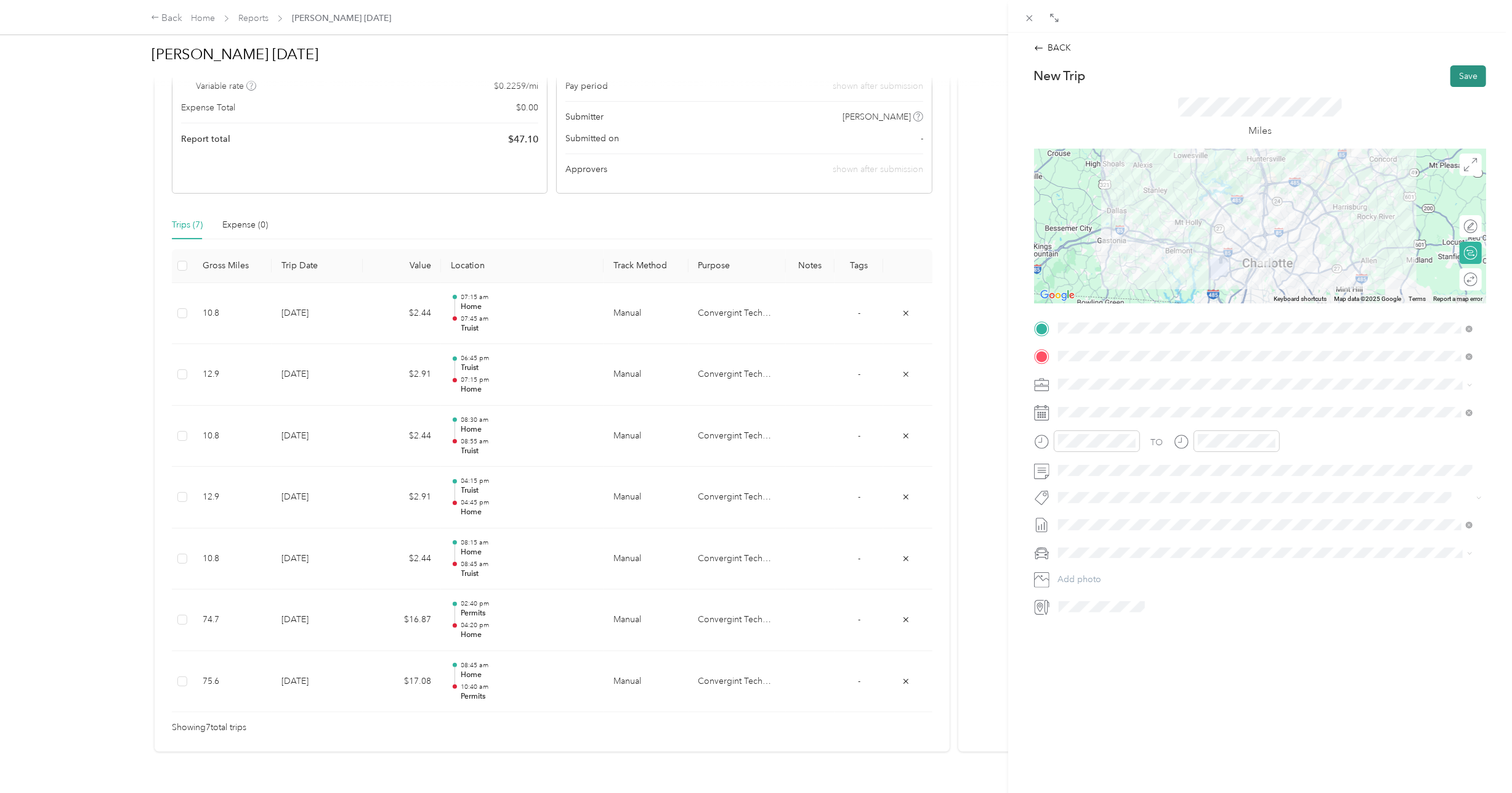
click at [1465, 73] on button "Save" at bounding box center [1468, 75] width 36 height 21
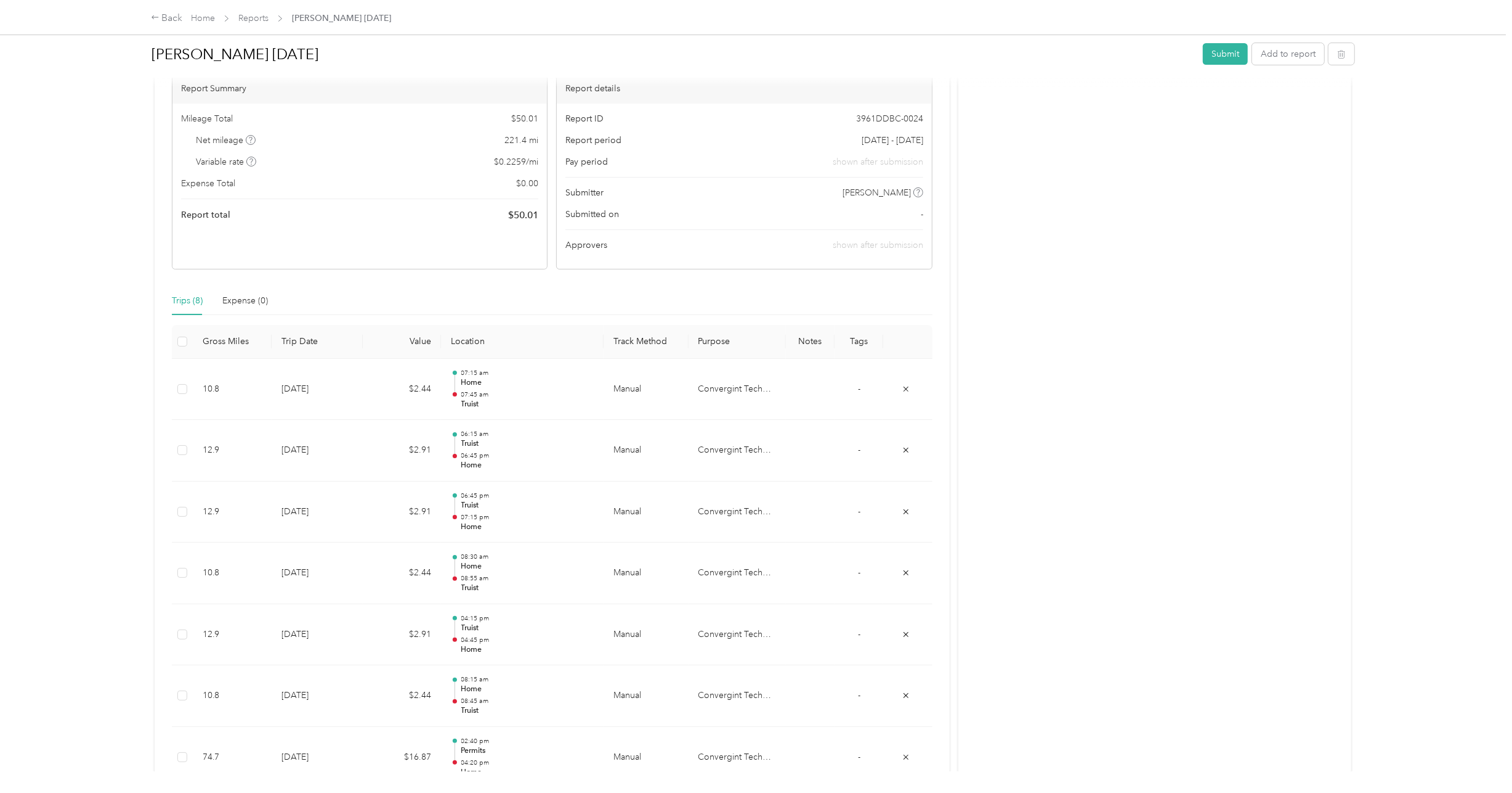
scroll to position [61, 0]
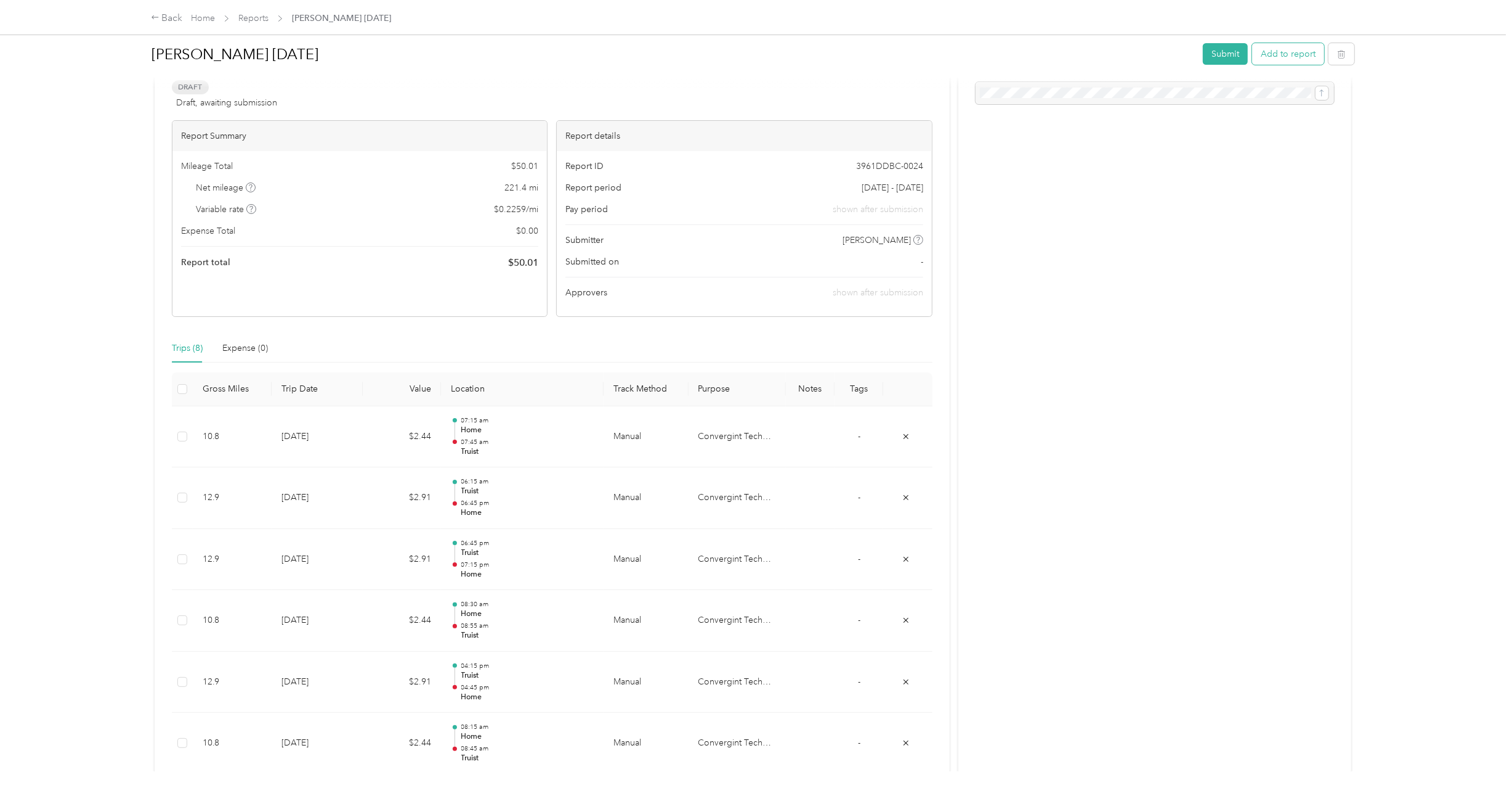
click at [1283, 56] on button "Add to report" at bounding box center [1289, 54] width 72 height 21
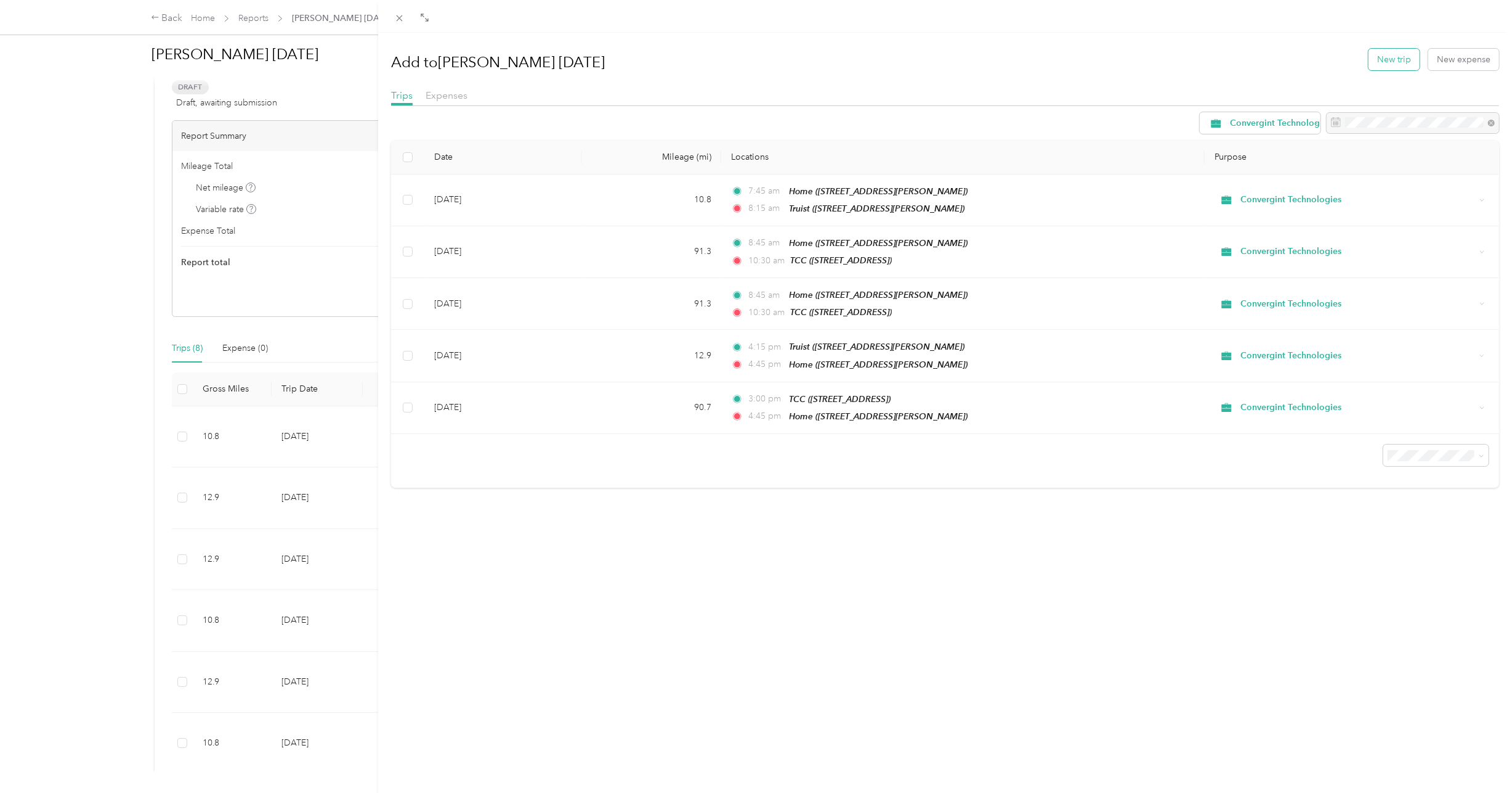
click at [1383, 54] on button "New trip" at bounding box center [1394, 58] width 51 height 21
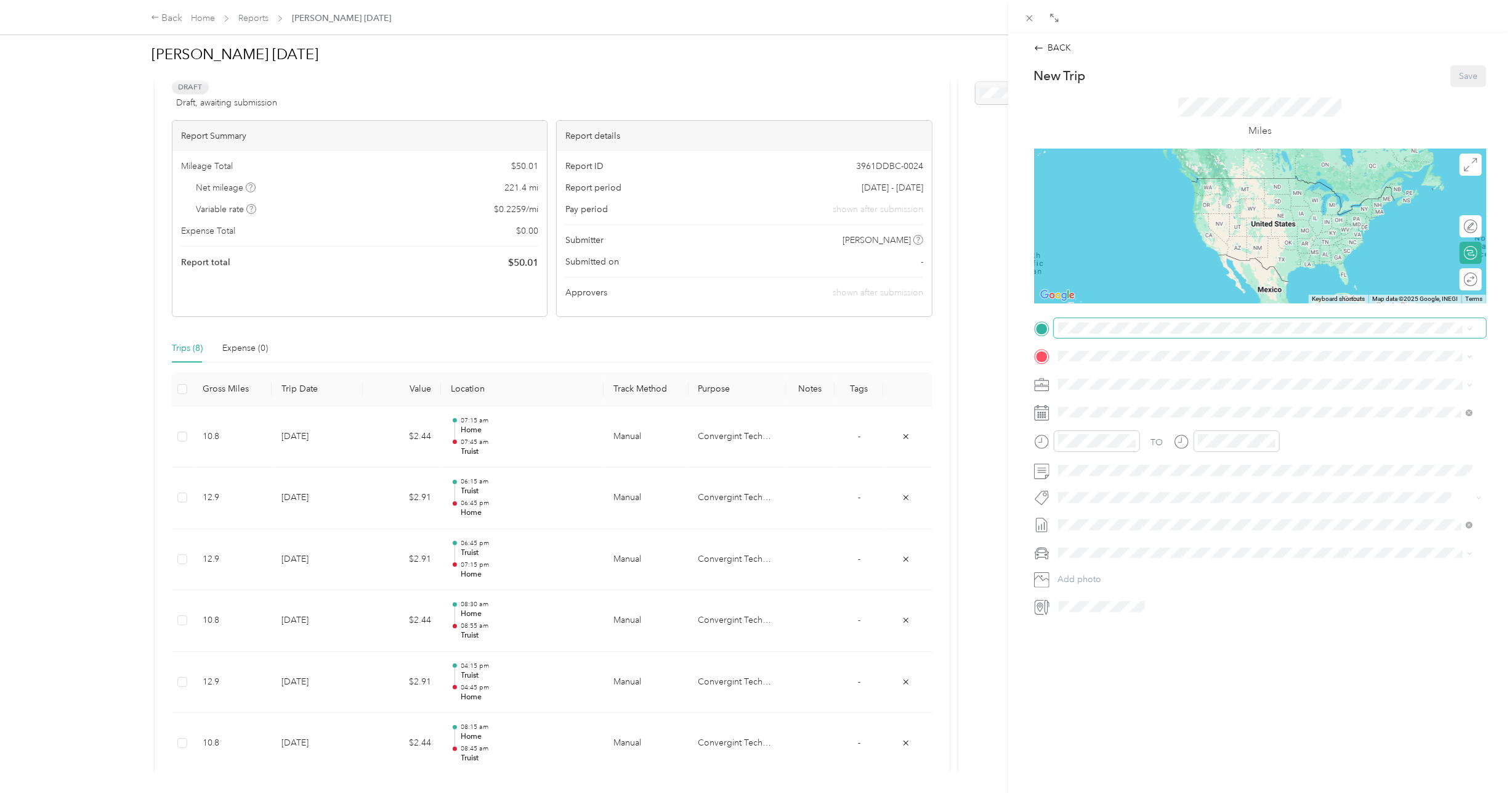
click at [1095, 332] on span at bounding box center [1270, 327] width 432 height 19
click at [1110, 422] on div "Home 9014 Pickering Grove Ln, Charlotte, NC, United States , 28216, Charlotte, …" at bounding box center [1275, 441] width 388 height 39
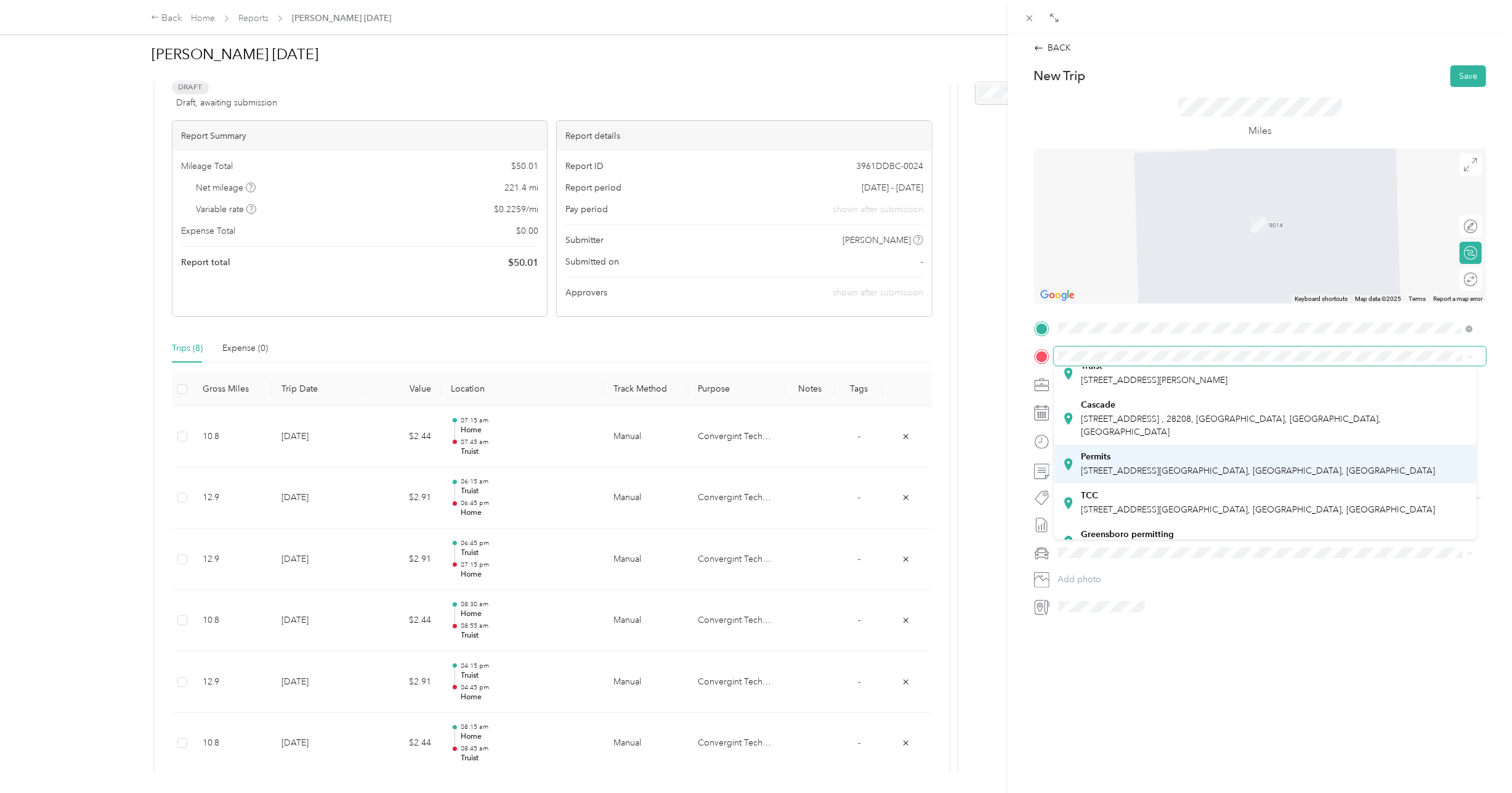
scroll to position [185, 0]
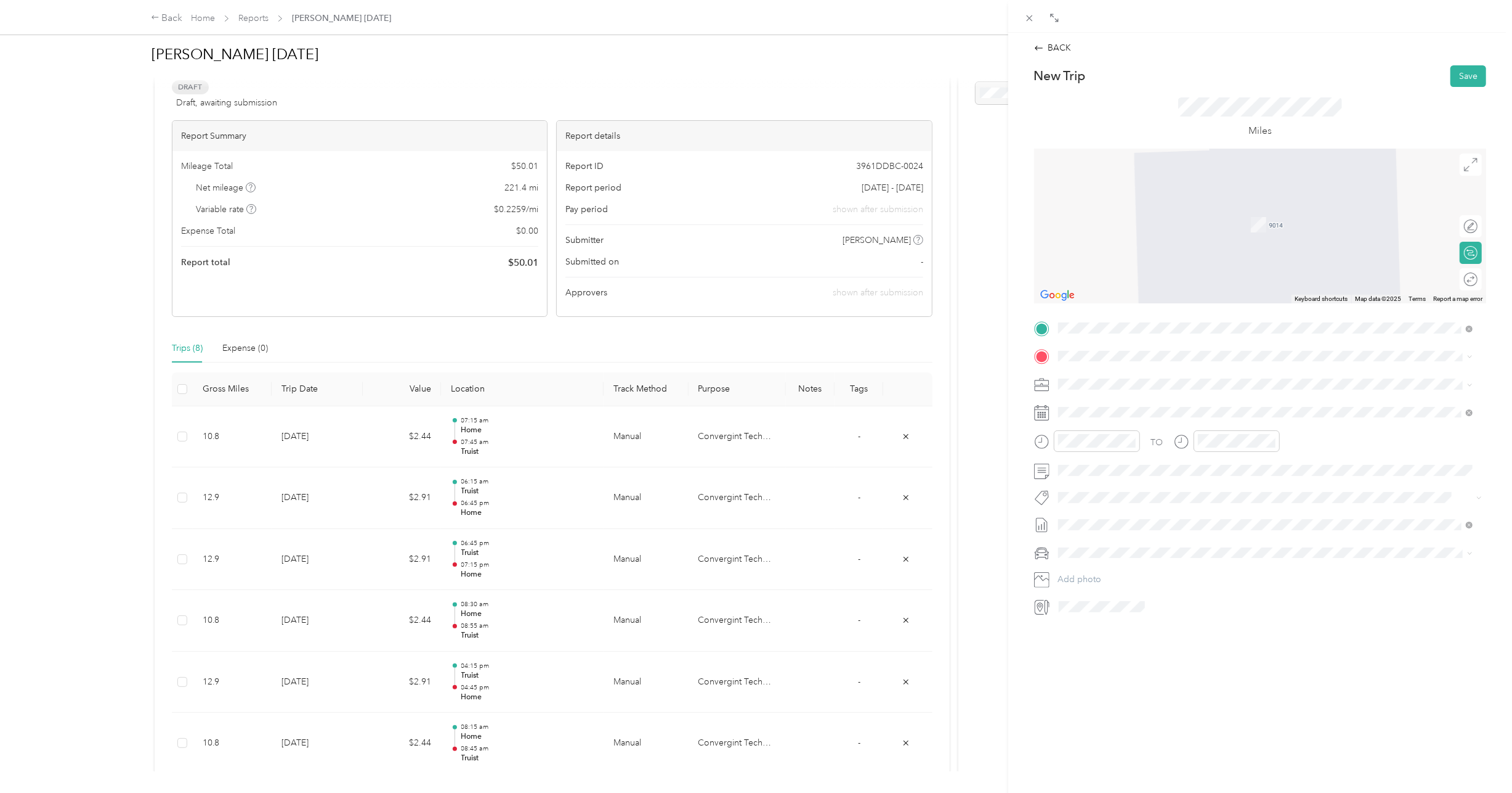
click at [1168, 456] on span "101 Cherry St N, Winston Salem, NC, United States , 27101, Winston-Salem, NC, U…" at bounding box center [1258, 461] width 354 height 10
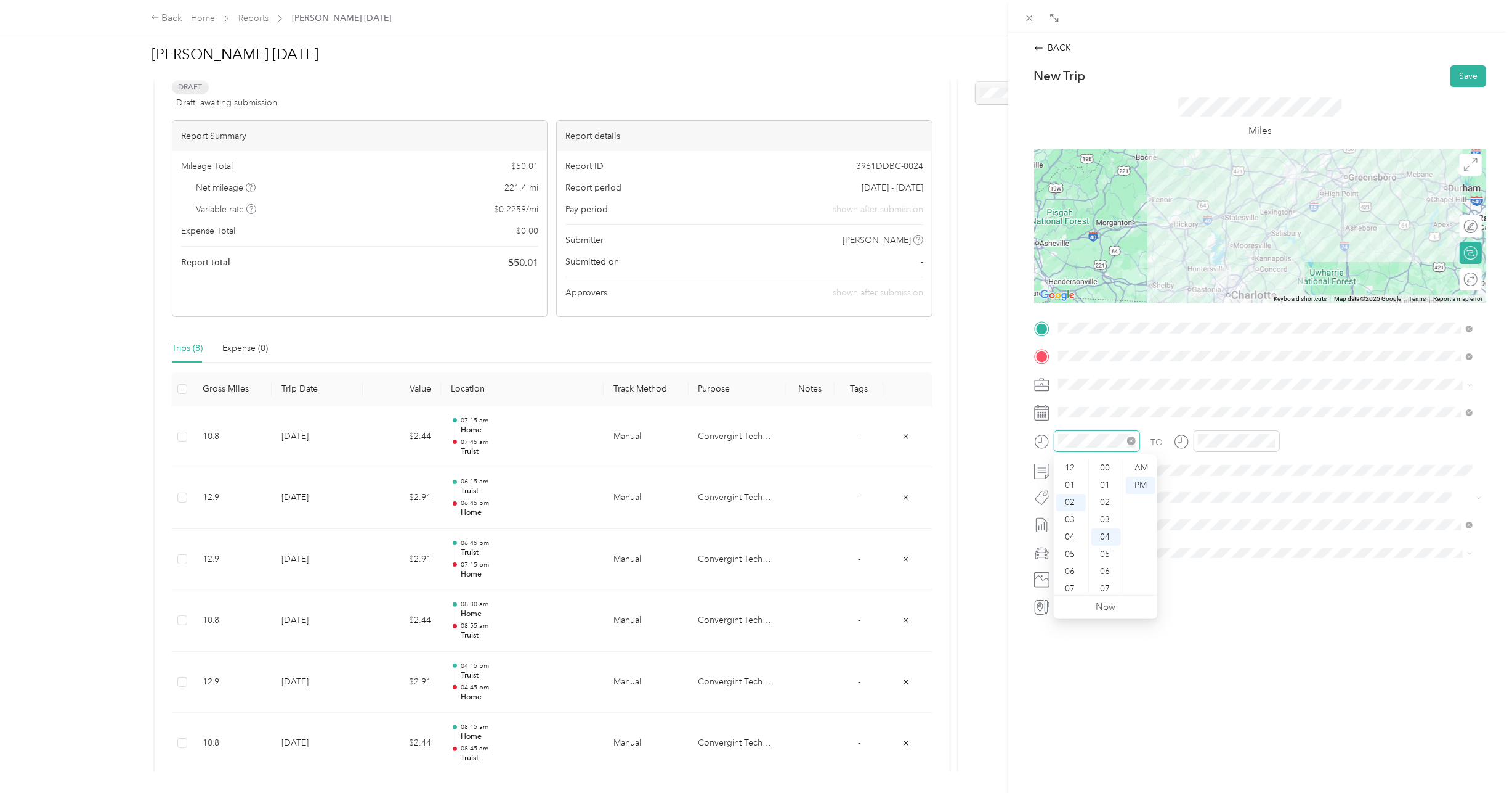
scroll to position [69, 0]
click at [1138, 468] on div "AM" at bounding box center [1141, 467] width 30 height 18
click at [1070, 552] on div "09" at bounding box center [1072, 549] width 30 height 18
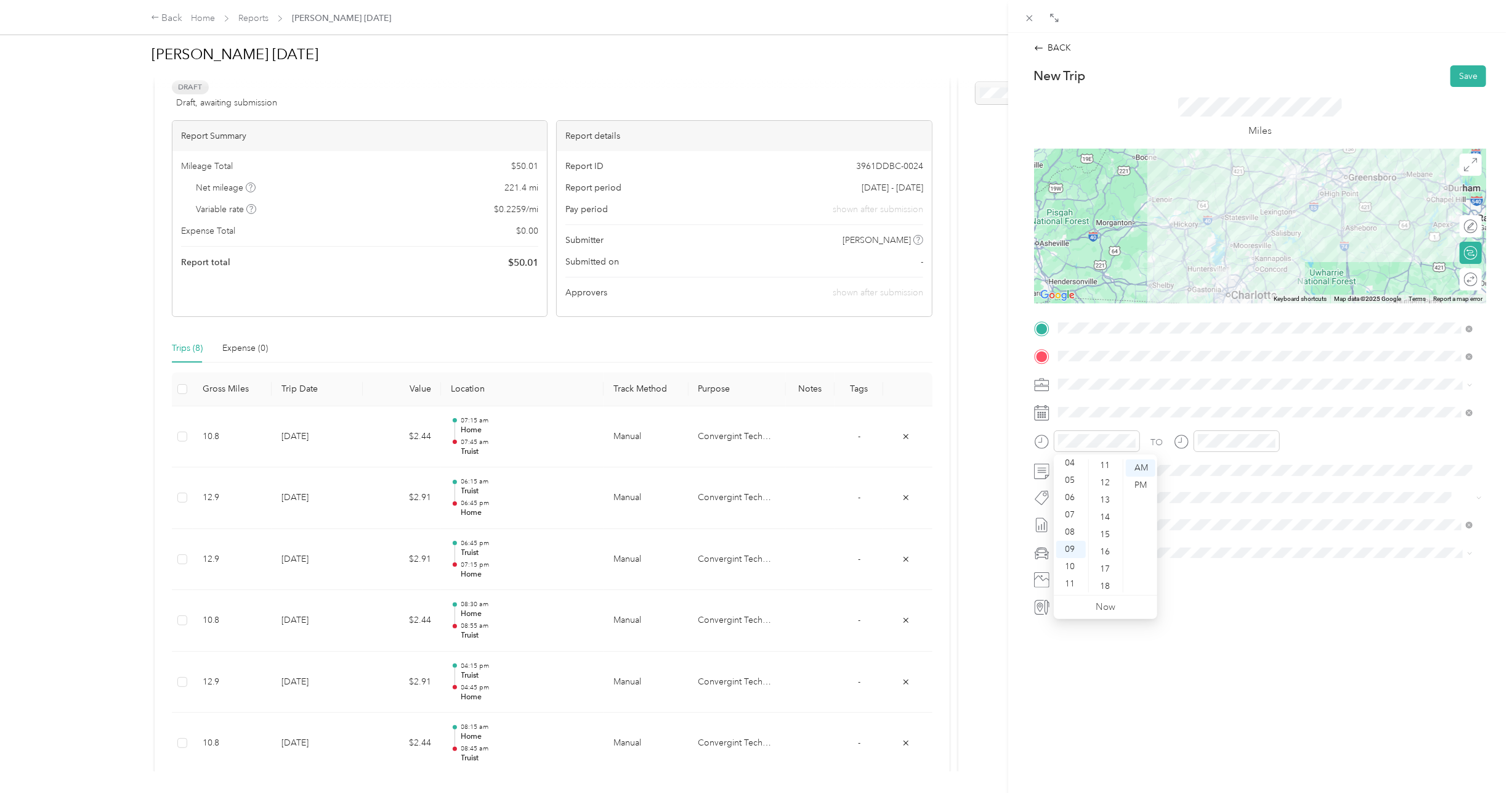
click at [1100, 535] on div "15" at bounding box center [1106, 534] width 30 height 18
click at [1144, 467] on div "AM" at bounding box center [1141, 467] width 30 height 18
click at [1204, 582] on div "09" at bounding box center [1211, 588] width 30 height 18
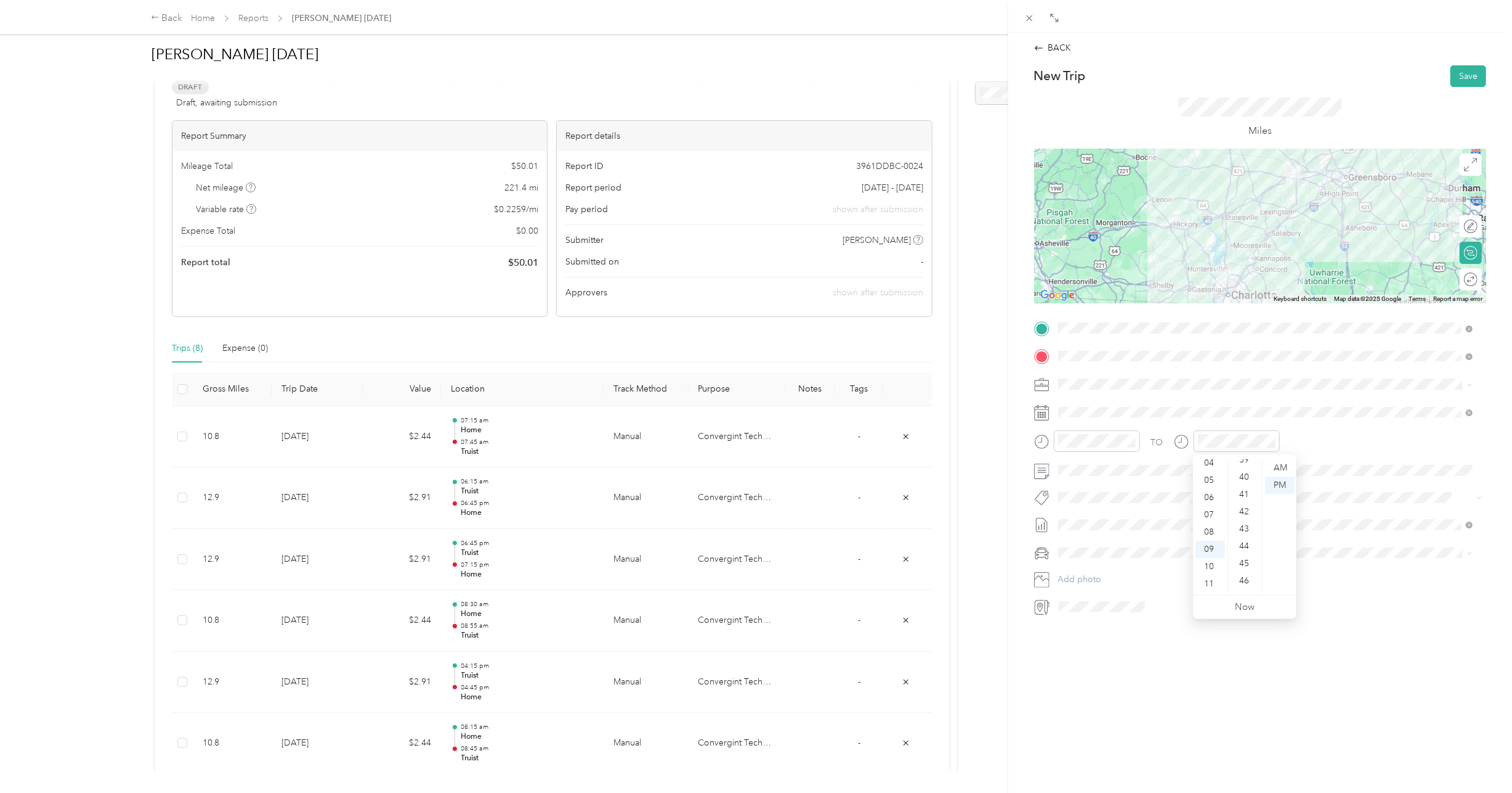
scroll to position [685, 0]
click at [1242, 559] on div "45" at bounding box center [1246, 558] width 30 height 18
click at [1323, 516] on span at bounding box center [1270, 524] width 432 height 19
click at [1272, 469] on div "AM" at bounding box center [1280, 467] width 30 height 18
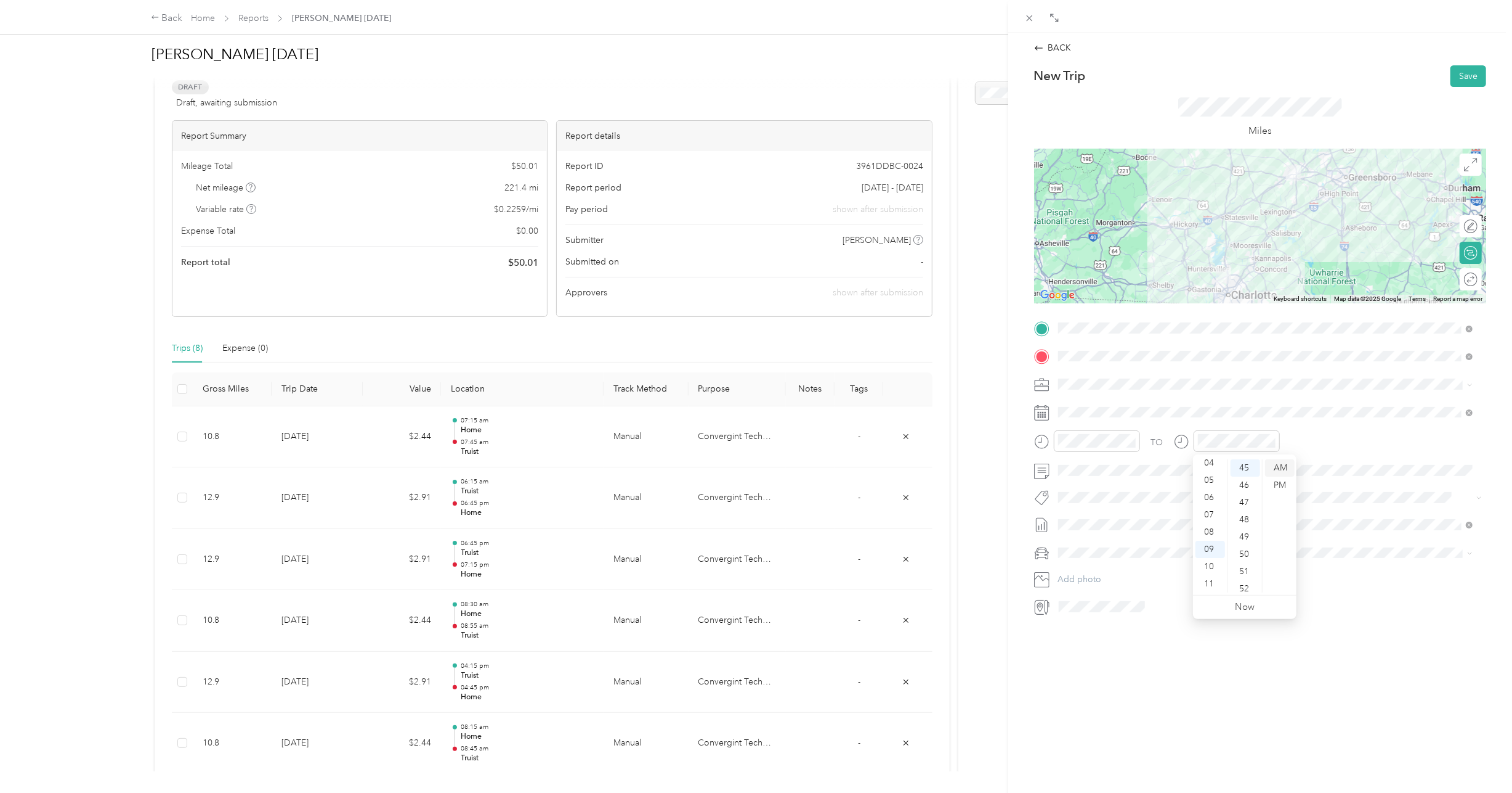
click at [1278, 467] on div "AM" at bounding box center [1280, 467] width 30 height 18
click at [1211, 561] on div "10" at bounding box center [1211, 566] width 30 height 18
click at [1349, 552] on span at bounding box center [1270, 552] width 432 height 19
click at [1095, 569] on span "Lexus LS 500" at bounding box center [1087, 573] width 51 height 10
click at [1152, 524] on div "4" at bounding box center [1147, 525] width 16 height 16
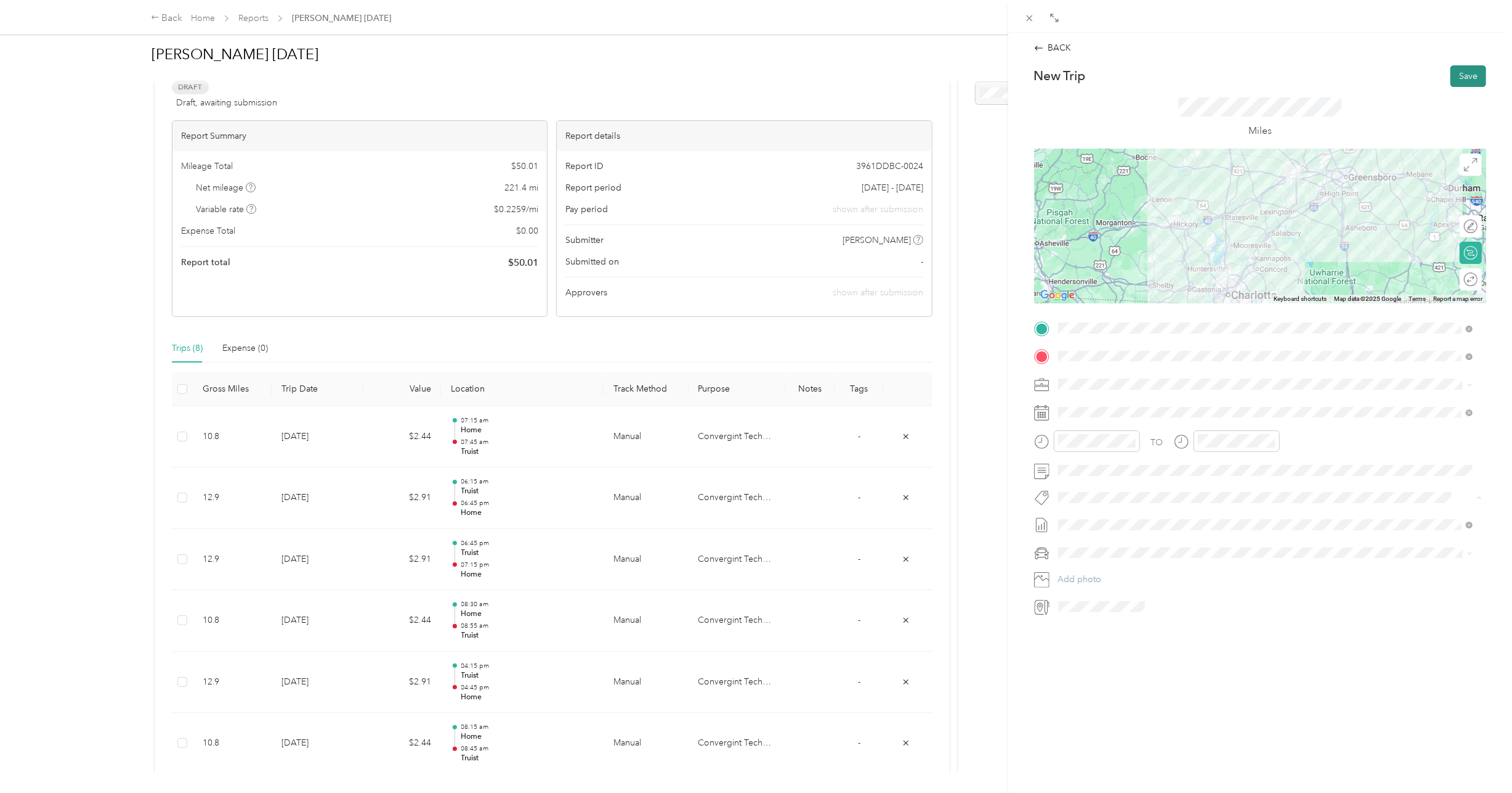
click at [1465, 74] on button "Save" at bounding box center [1468, 75] width 36 height 21
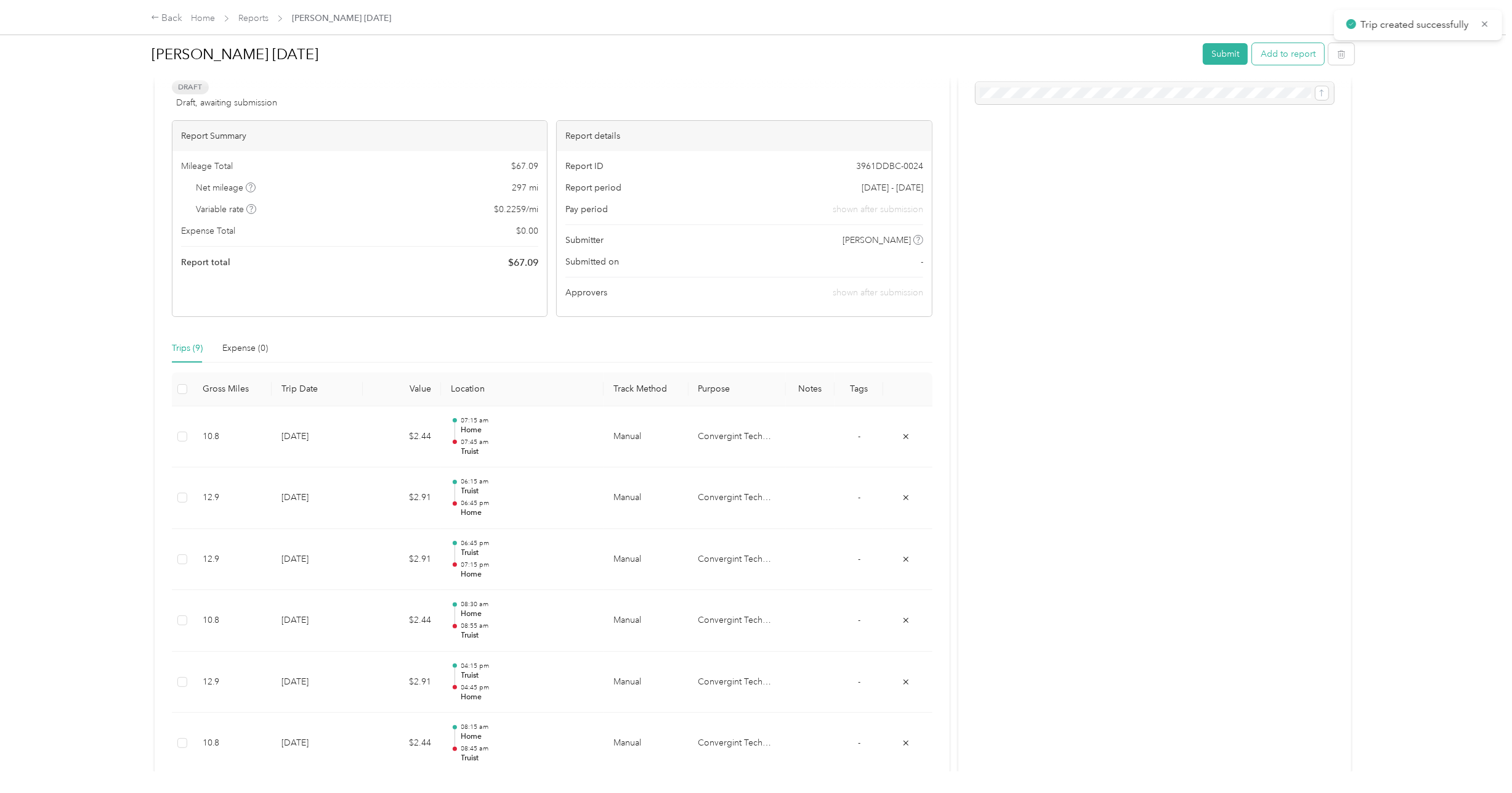
click at [1302, 53] on button "Add to report" at bounding box center [1289, 54] width 72 height 21
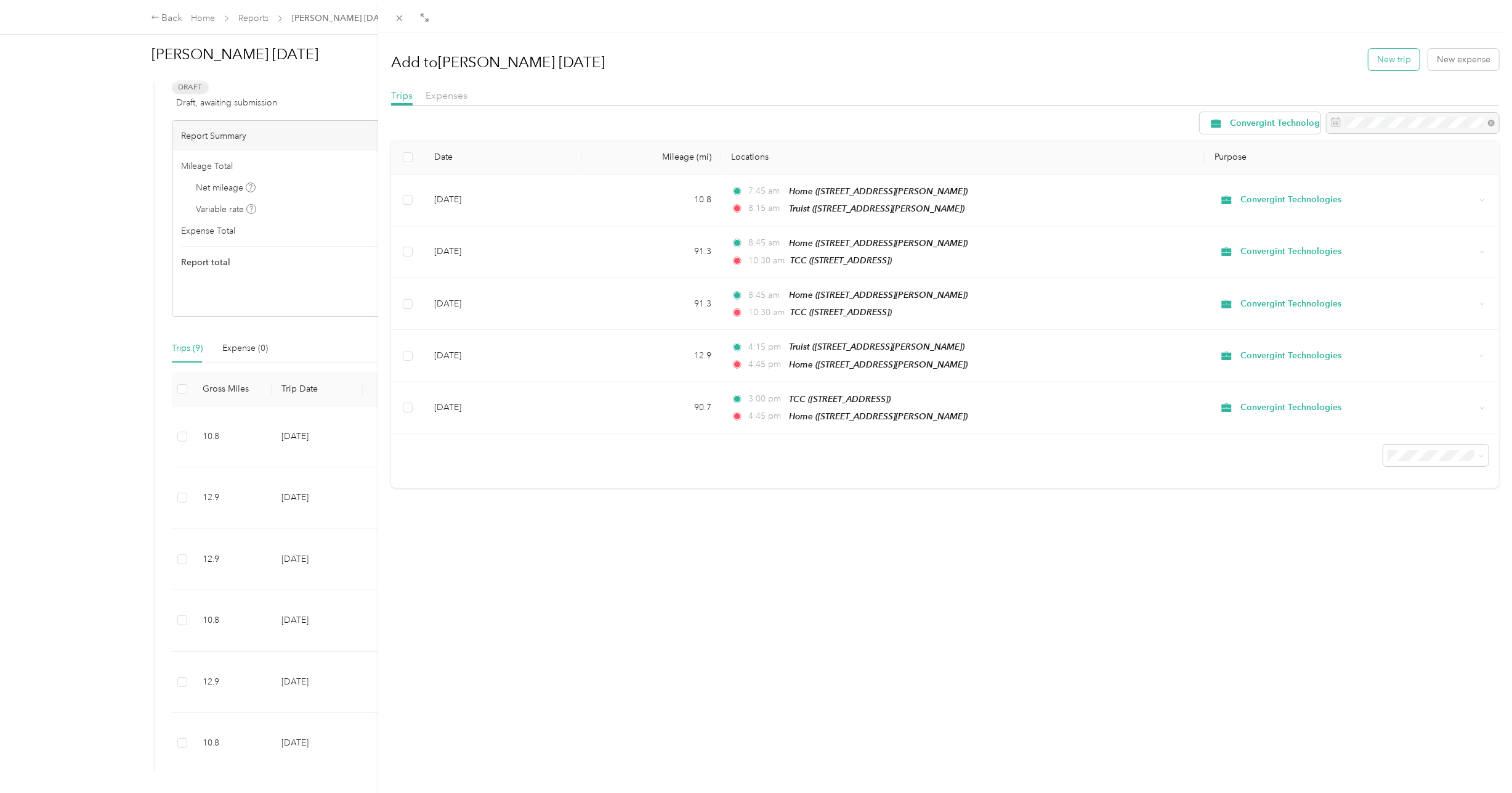
click at [1391, 56] on button "New trip" at bounding box center [1394, 58] width 51 height 21
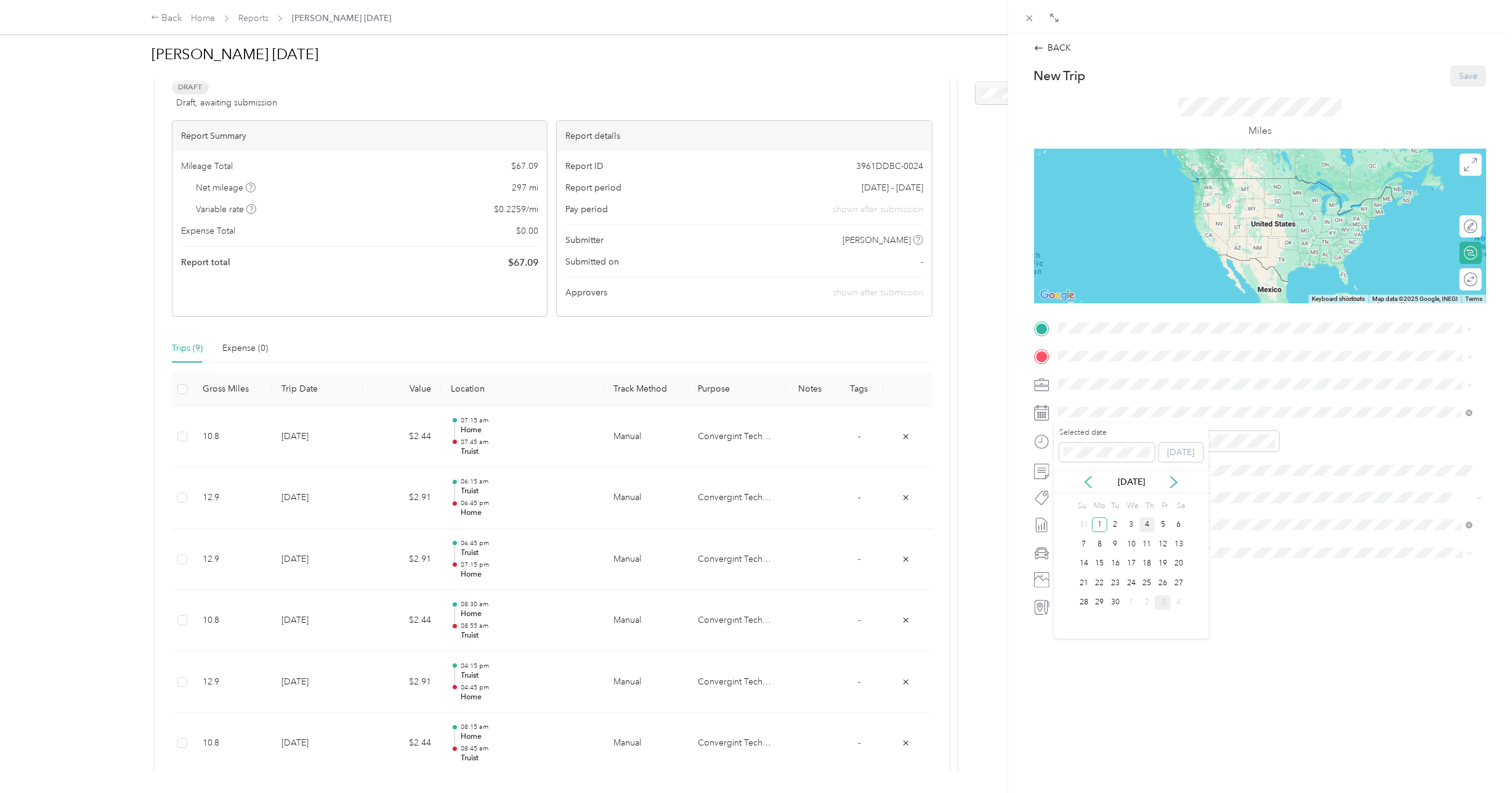
click at [1145, 521] on div "4" at bounding box center [1147, 525] width 16 height 16
click at [1068, 468] on div "12" at bounding box center [1072, 467] width 30 height 18
click at [1108, 552] on ul "00 01 02 03 04 05 06 07 08 09 10 11 12 13 14 15 16 17 18 19 20 21 22 23 24 25 2…" at bounding box center [1105, 526] width 34 height 134
drag, startPoint x: 1108, startPoint y: 552, endPoint x: 1297, endPoint y: 503, distance: 195.2
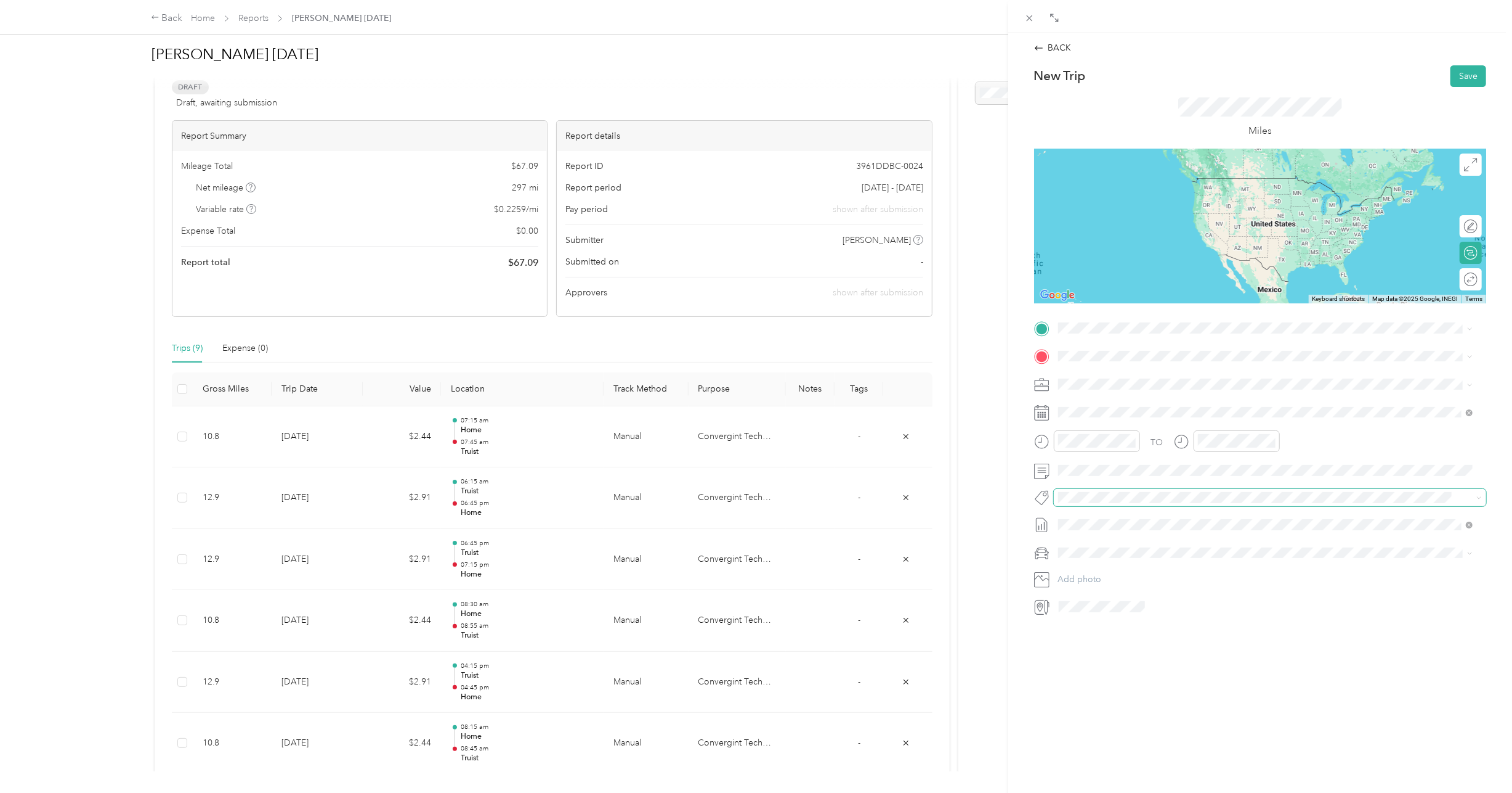
click at [1301, 508] on div "TO Add photo" at bounding box center [1261, 467] width 452 height 298
click at [1106, 554] on div "15" at bounding box center [1106, 561] width 30 height 18
click at [1242, 525] on div "45" at bounding box center [1246, 524] width 30 height 18
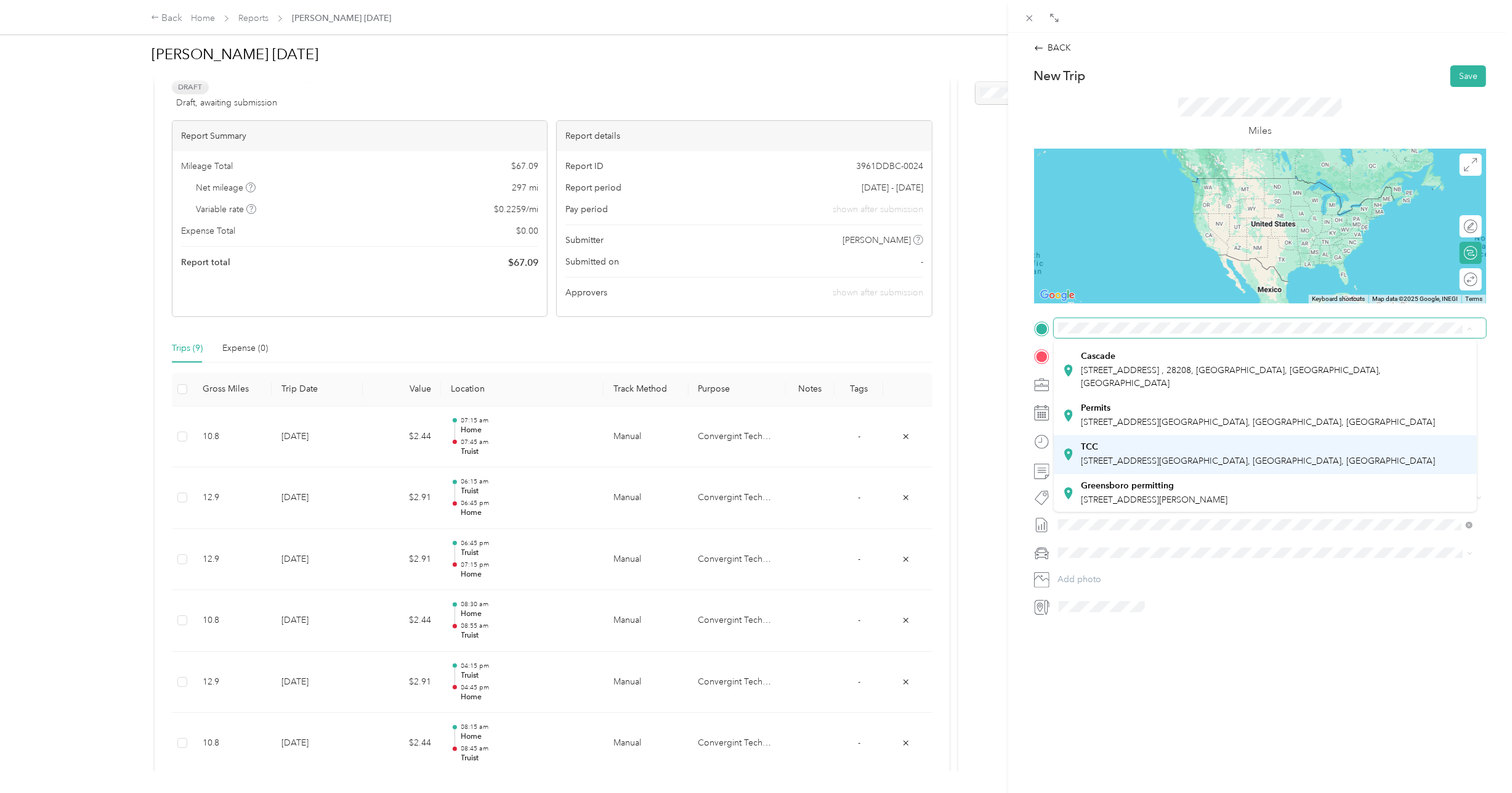
scroll to position [202, 0]
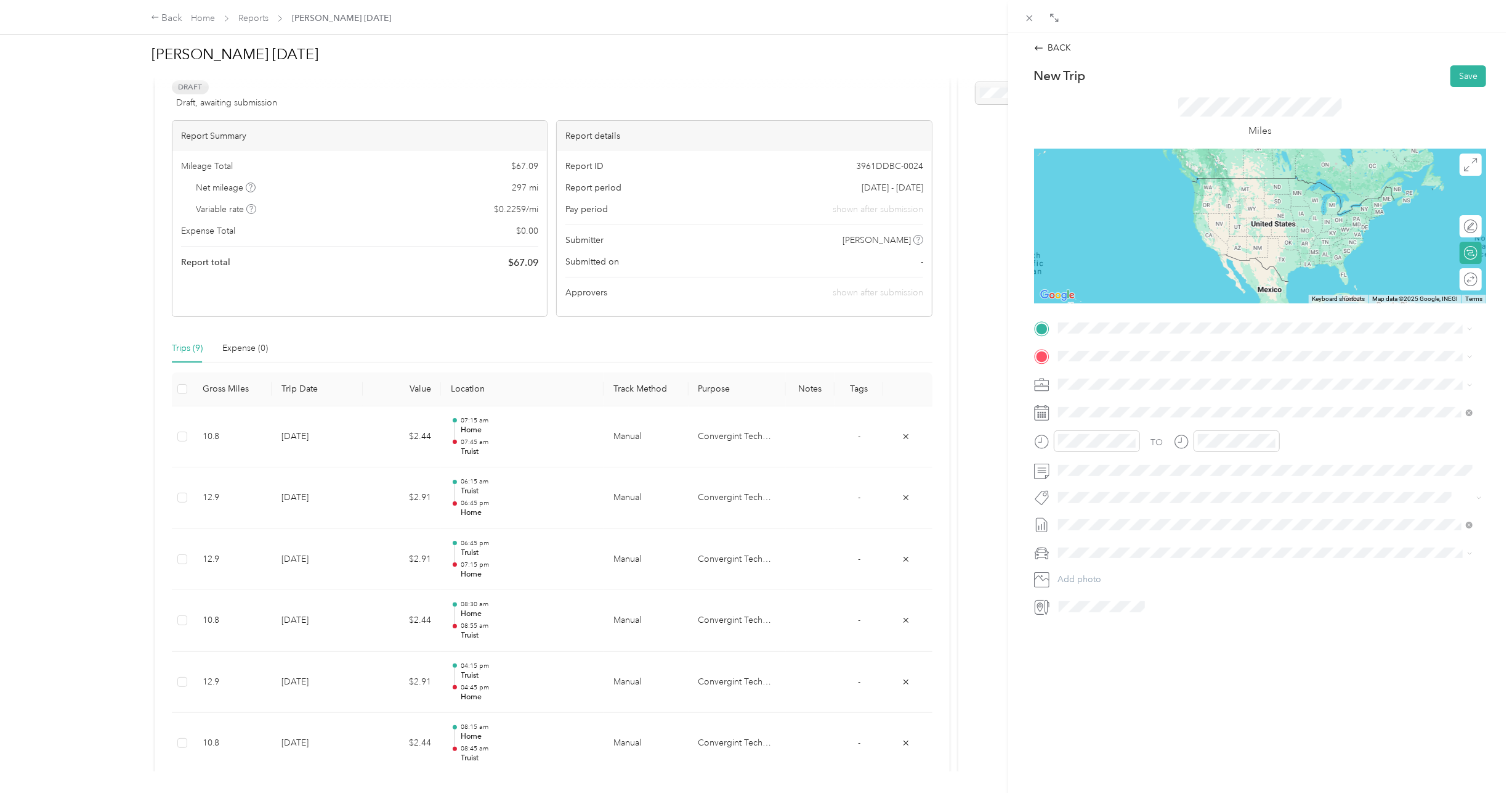
click at [1139, 401] on div "Permits 101 Cherry St N, Winston Salem, NC, United States , 27101, Winston-Sale…" at bounding box center [1258, 414] width 354 height 26
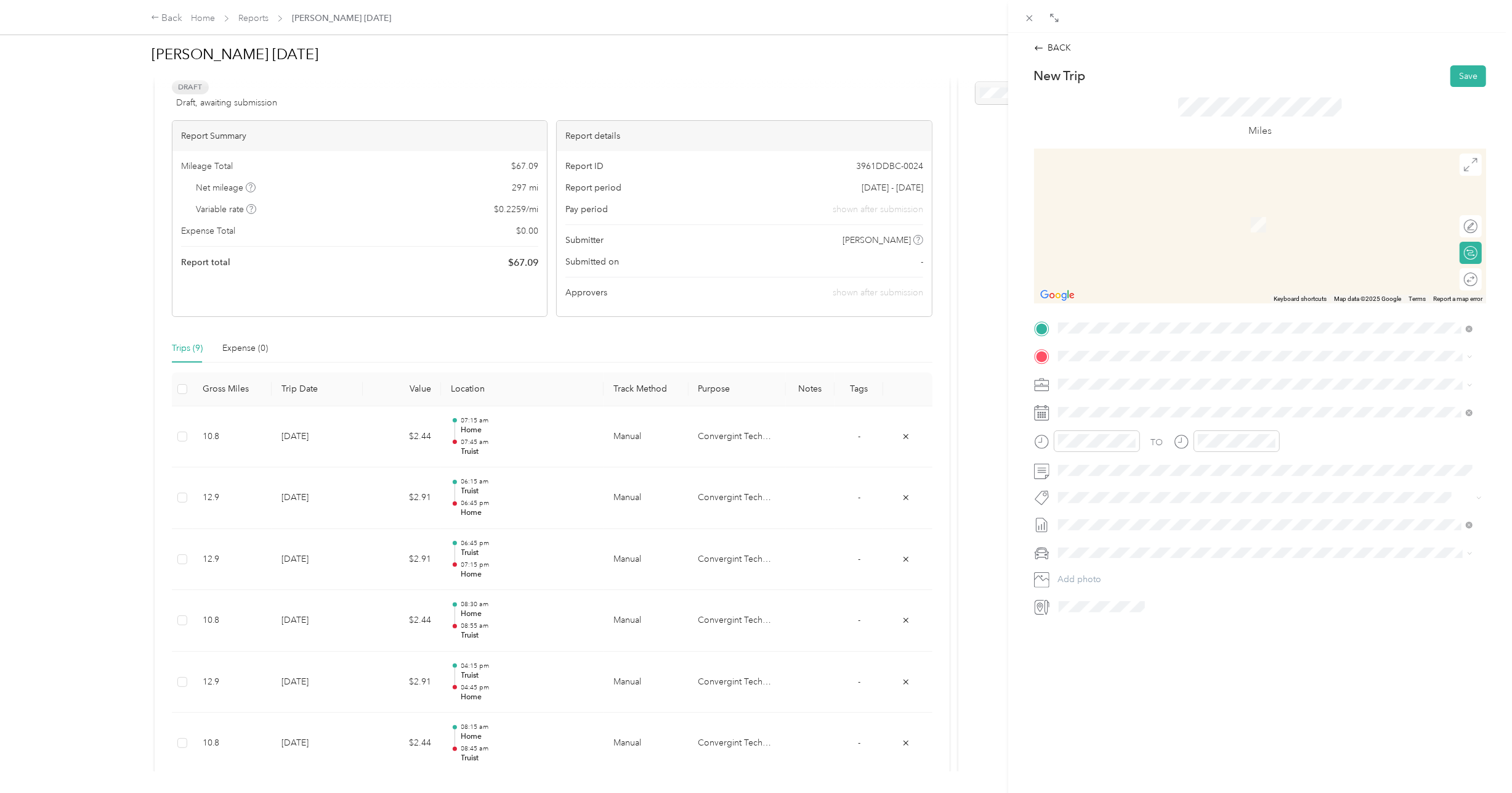
click at [1113, 451] on div "Home 9014 Pickering Grove Ln, Charlotte, NC, United States , 28216, Charlotte, …" at bounding box center [1275, 470] width 388 height 39
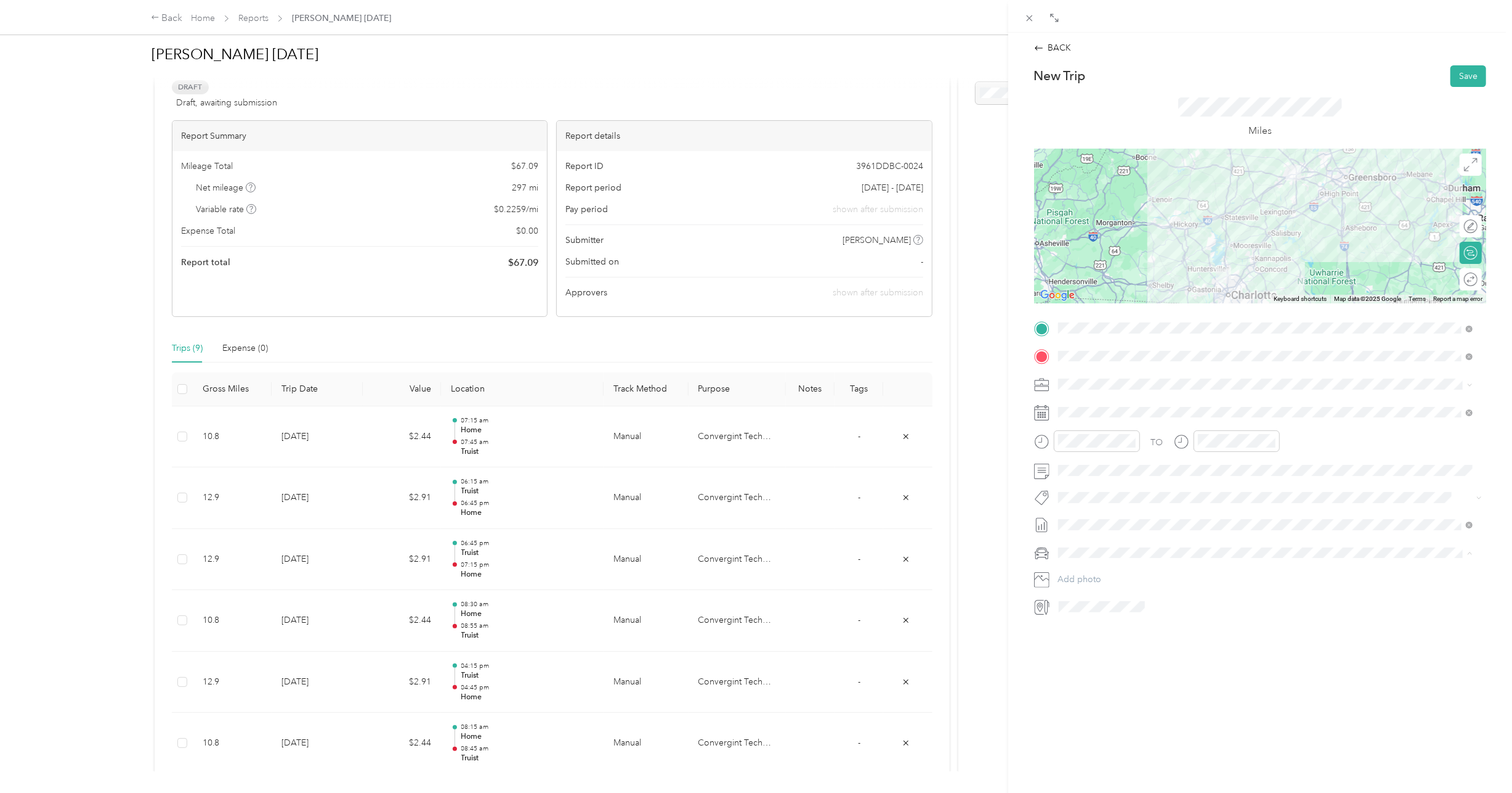
drag, startPoint x: 1110, startPoint y: 576, endPoint x: 1114, endPoint y: 570, distance: 7.2
click at [1110, 576] on li "Lexus LS 500" at bounding box center [1265, 573] width 424 height 21
click at [1463, 79] on button "Save" at bounding box center [1468, 75] width 36 height 21
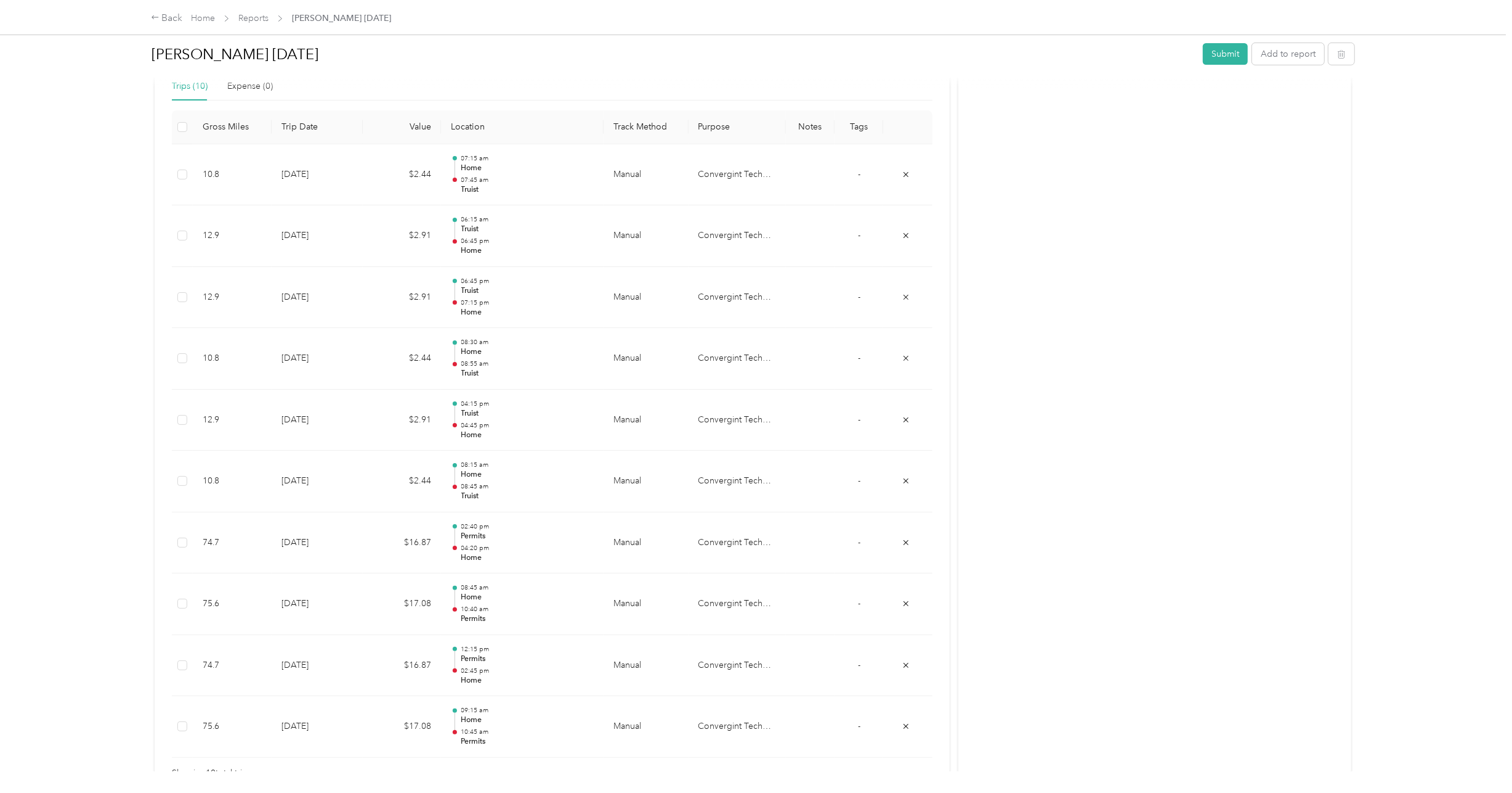
scroll to position [370, 0]
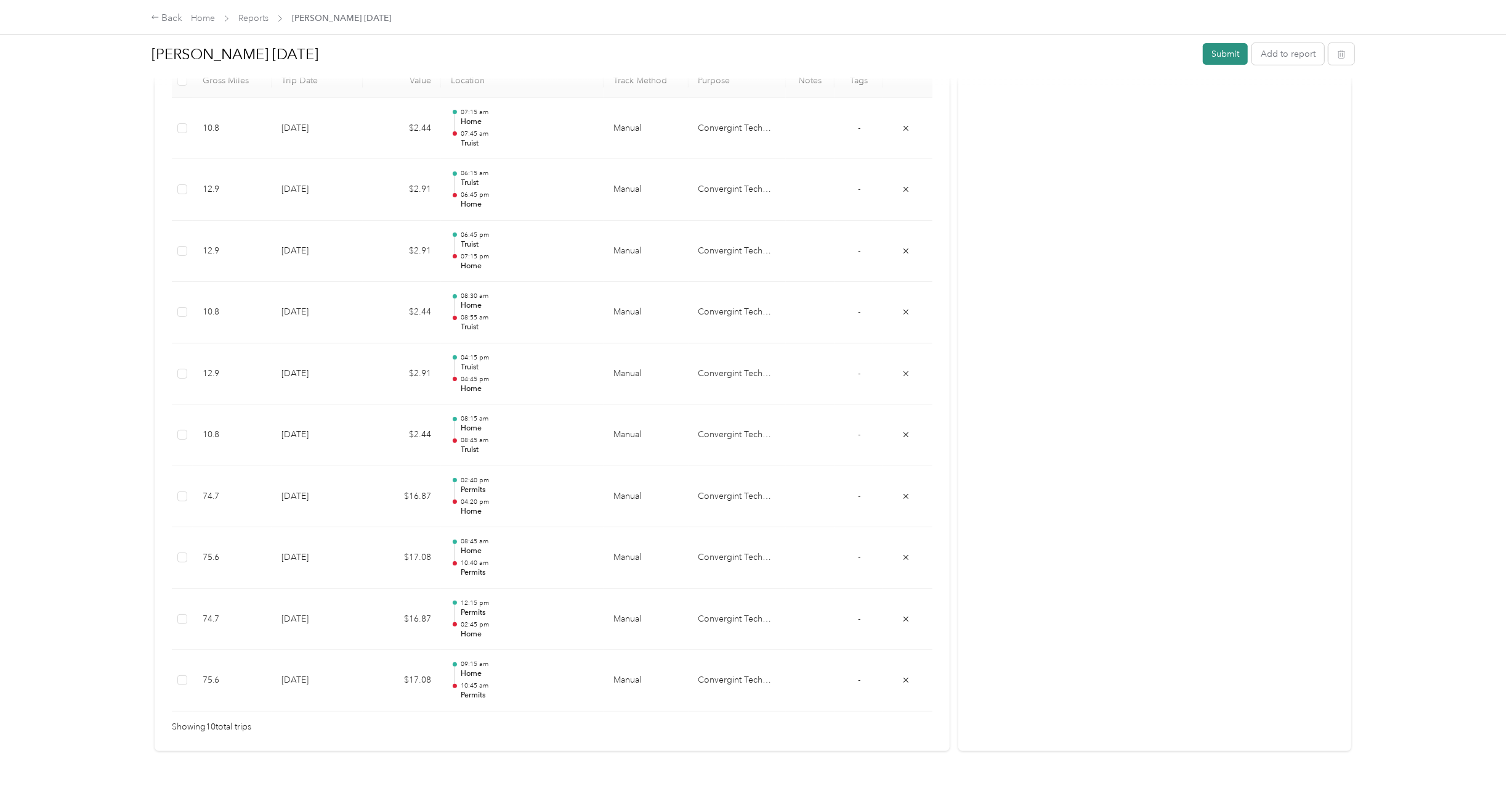
click at [1218, 52] on button "Submit" at bounding box center [1226, 54] width 45 height 21
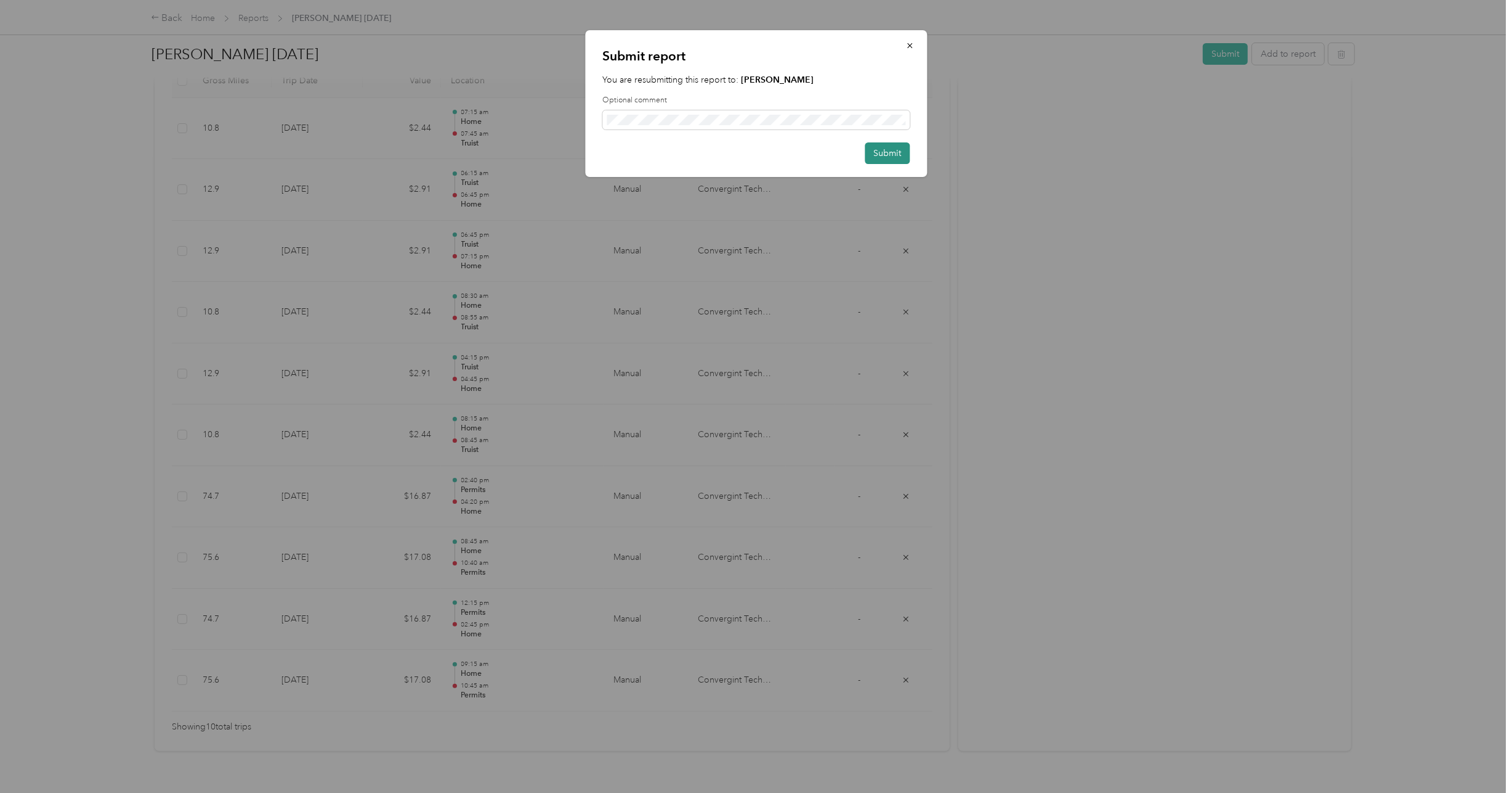
click at [902, 150] on button "Submit" at bounding box center [887, 152] width 45 height 21
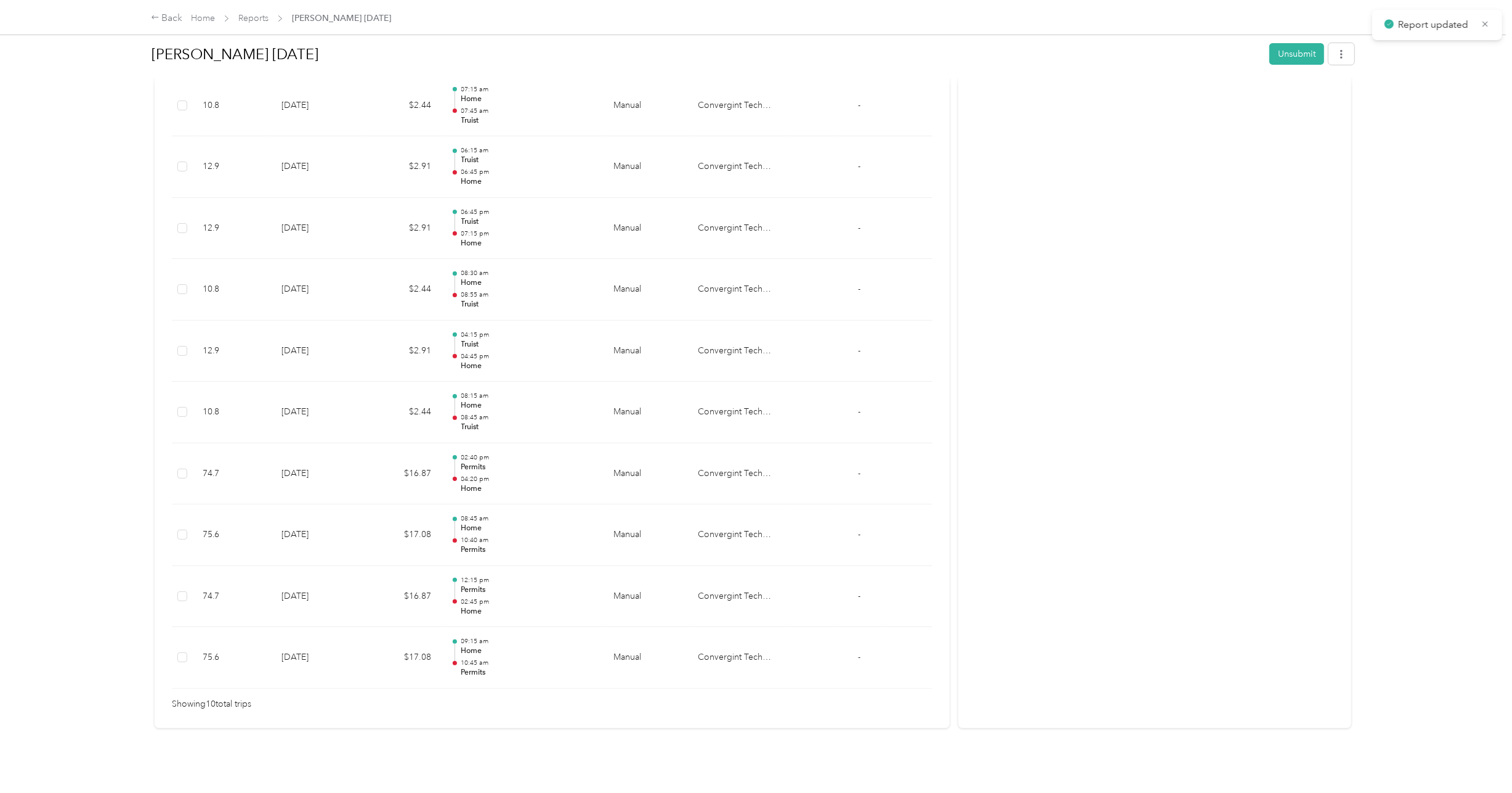
scroll to position [339, 0]
